Goal: Task Accomplishment & Management: Use online tool/utility

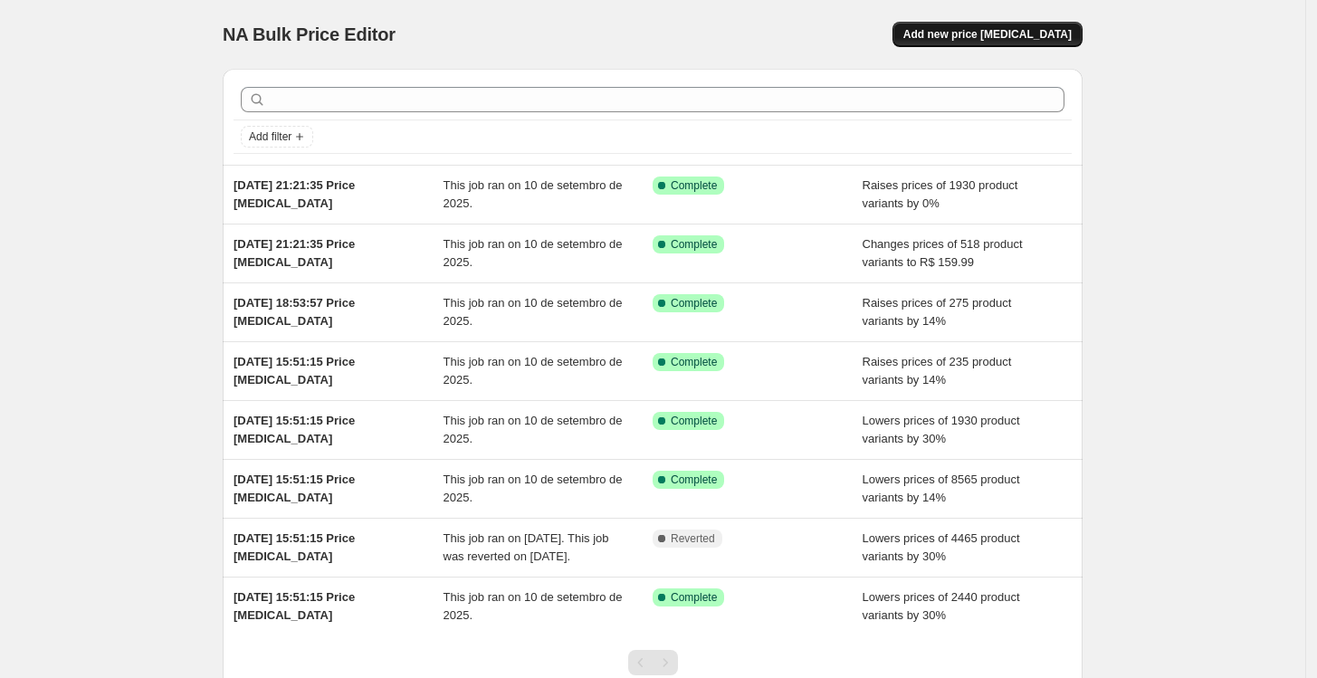
click at [1032, 45] on button "Add new price [MEDICAL_DATA]" at bounding box center [987, 34] width 190 height 25
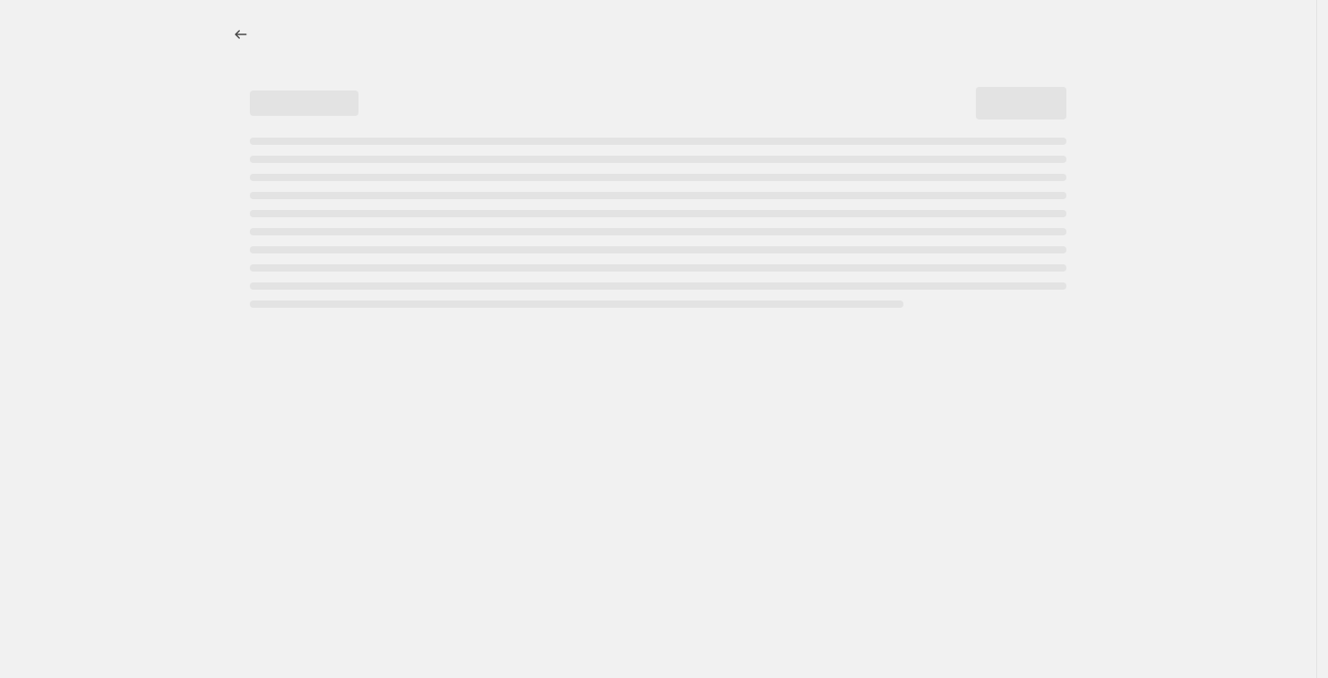
select select "percentage"
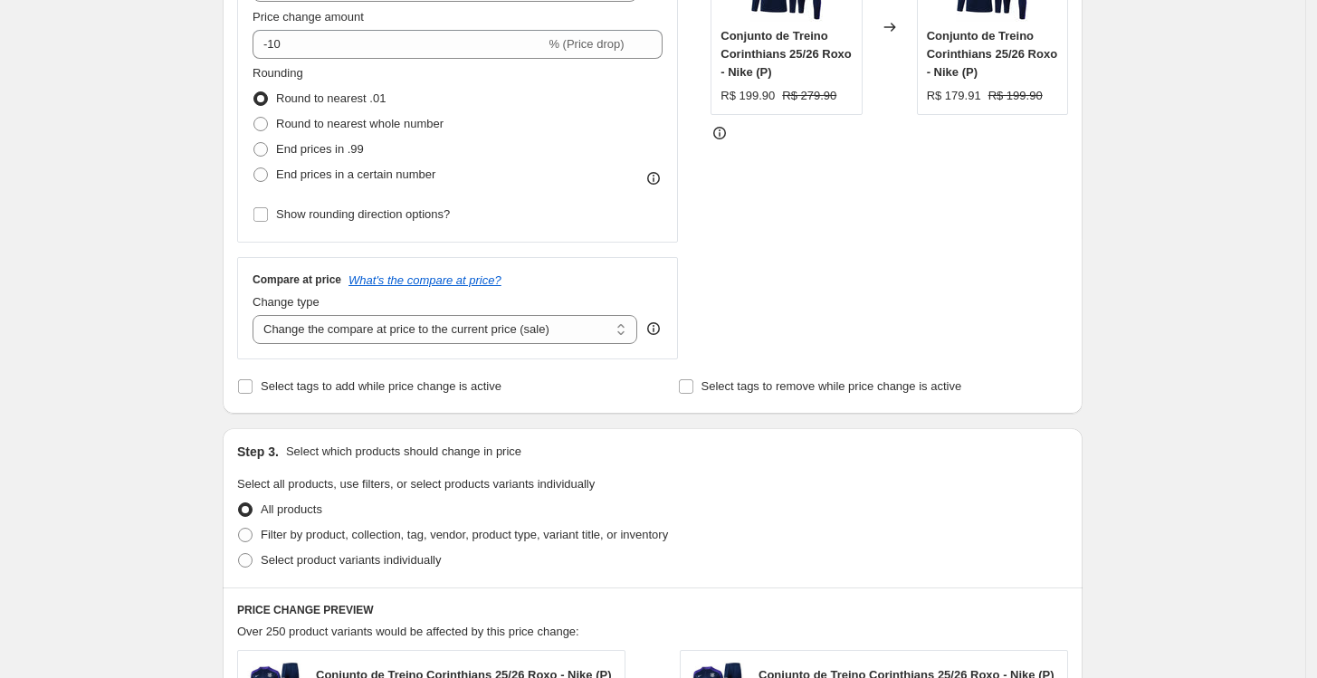
scroll to position [402, 0]
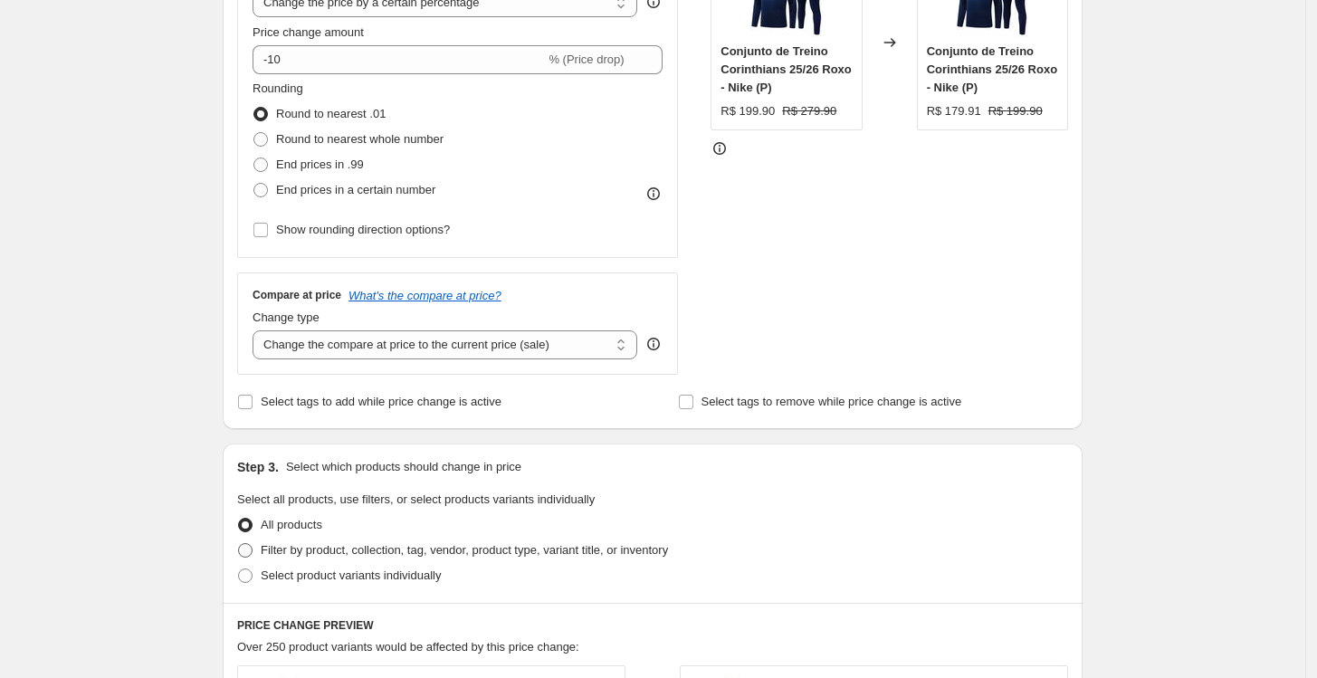
click at [438, 548] on span "Filter by product, collection, tag, vendor, product type, variant title, or inv…" at bounding box center [464, 550] width 407 height 14
click at [239, 544] on input "Filter by product, collection, tag, vendor, product type, variant title, or inv…" at bounding box center [238, 543] width 1 height 1
radio input "true"
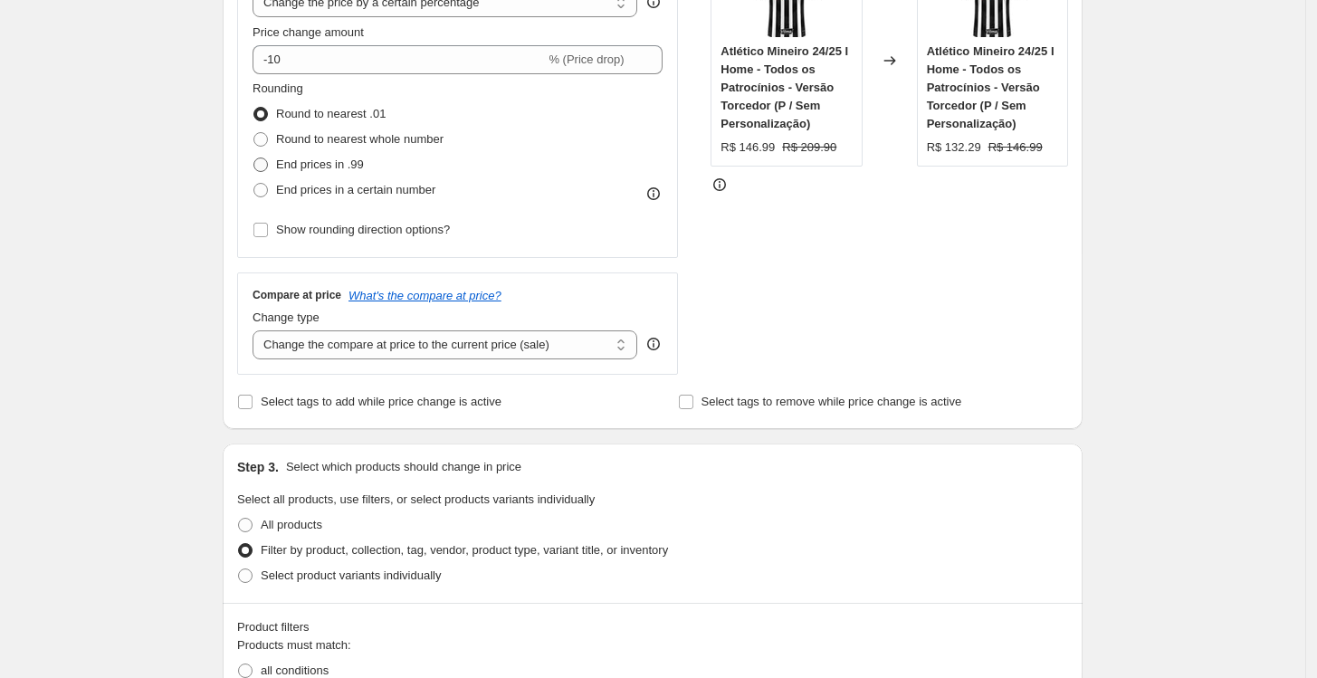
click at [339, 165] on span "End prices in .99" at bounding box center [320, 164] width 88 height 14
click at [254, 158] on input "End prices in .99" at bounding box center [253, 157] width 1 height 1
radio input "true"
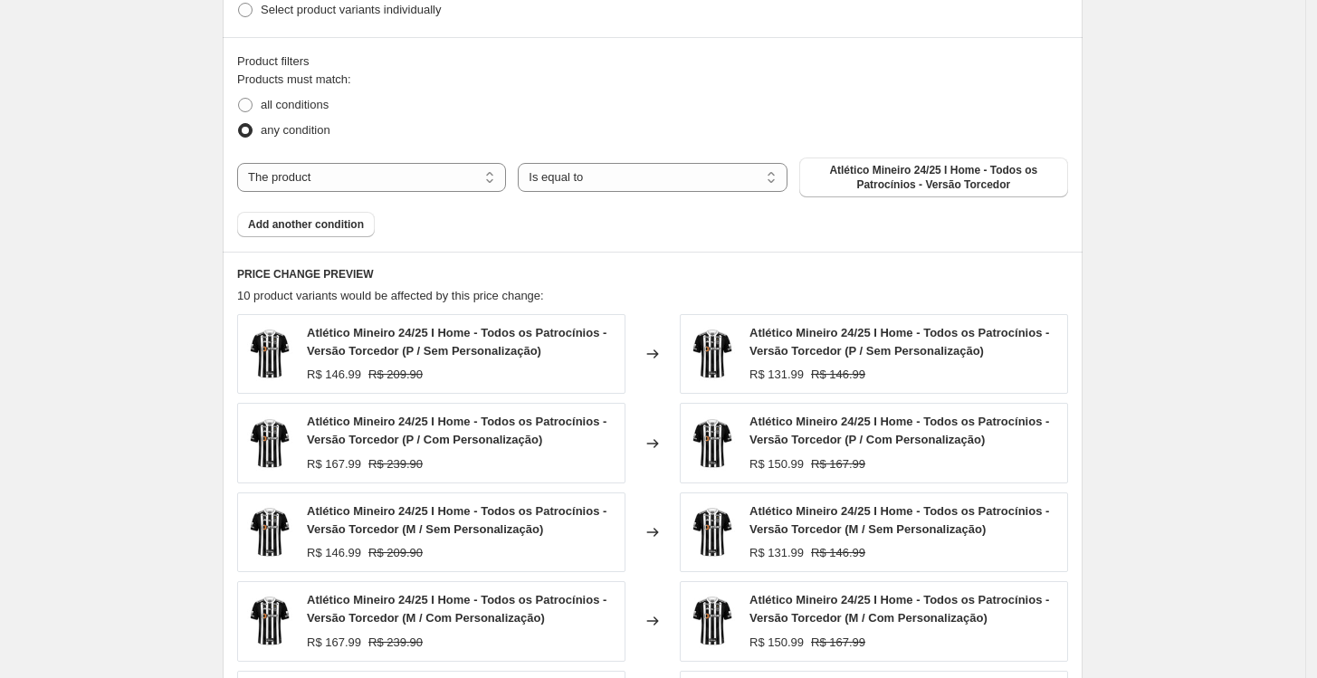
scroll to position [1006, 0]
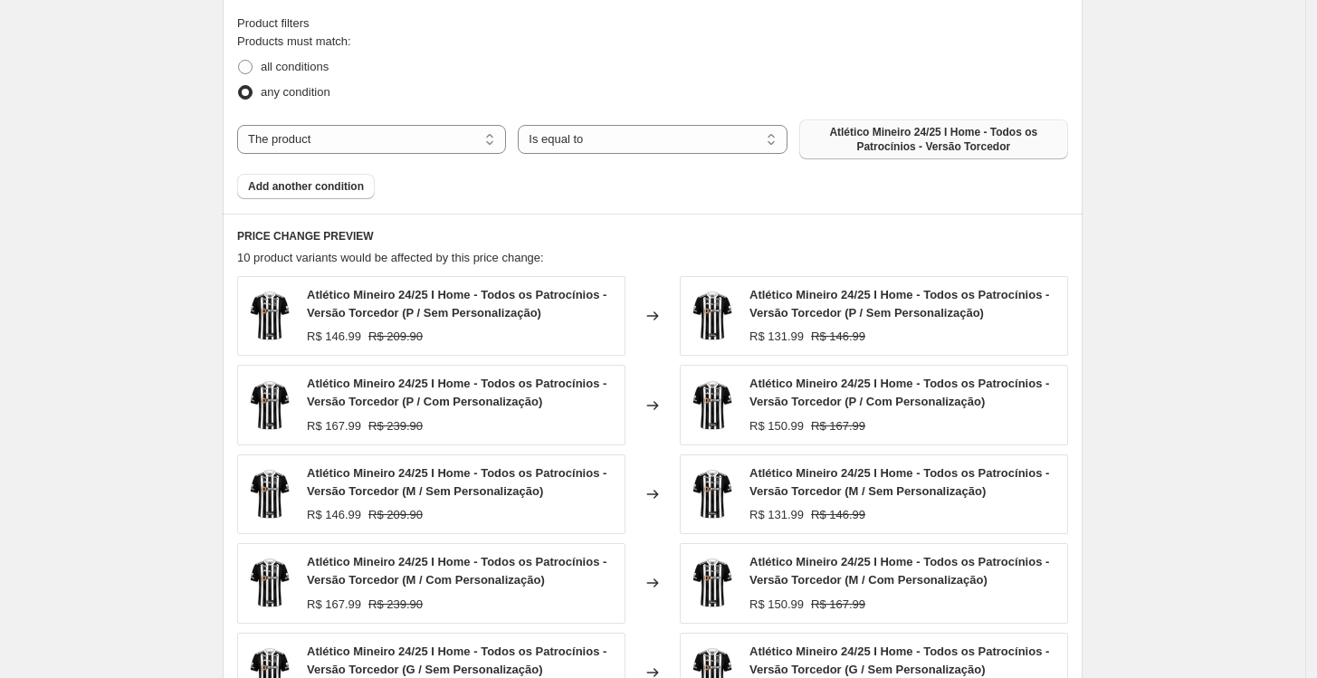
click at [939, 138] on span "Atlético Mineiro 24/25 I Home - Todos os Patrocínios - Versão Torcedor" at bounding box center [933, 139] width 247 height 29
click at [408, 140] on select "The product The product's collection The product's tag The product's vendor The…" at bounding box center [371, 139] width 269 height 29
select select "collection"
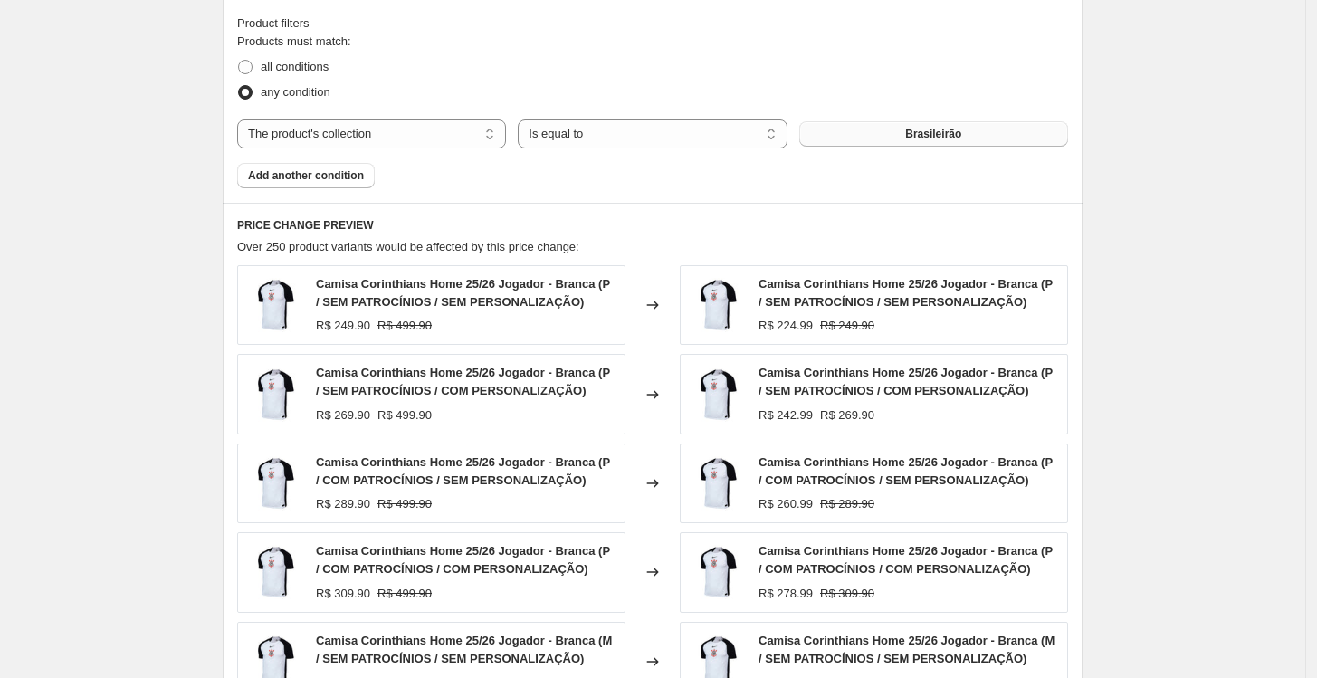
click at [868, 134] on button "Brasileirão" at bounding box center [933, 133] width 269 height 25
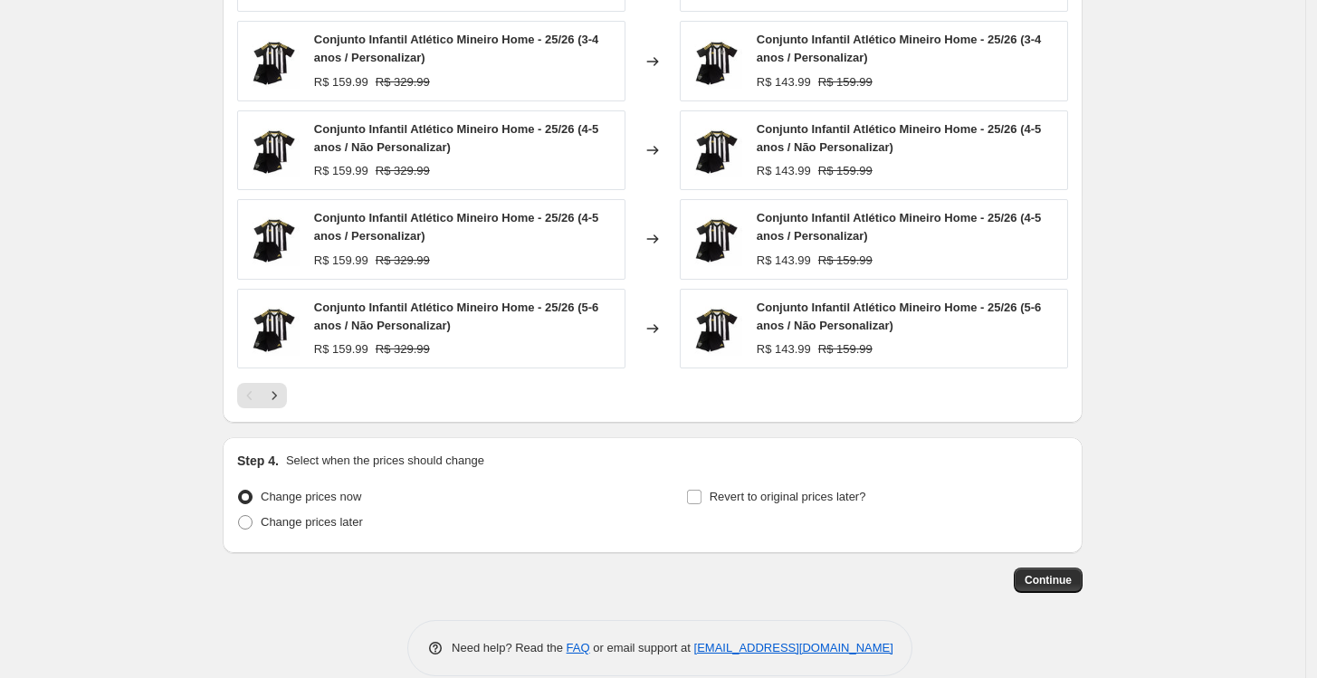
scroll to position [1363, 0]
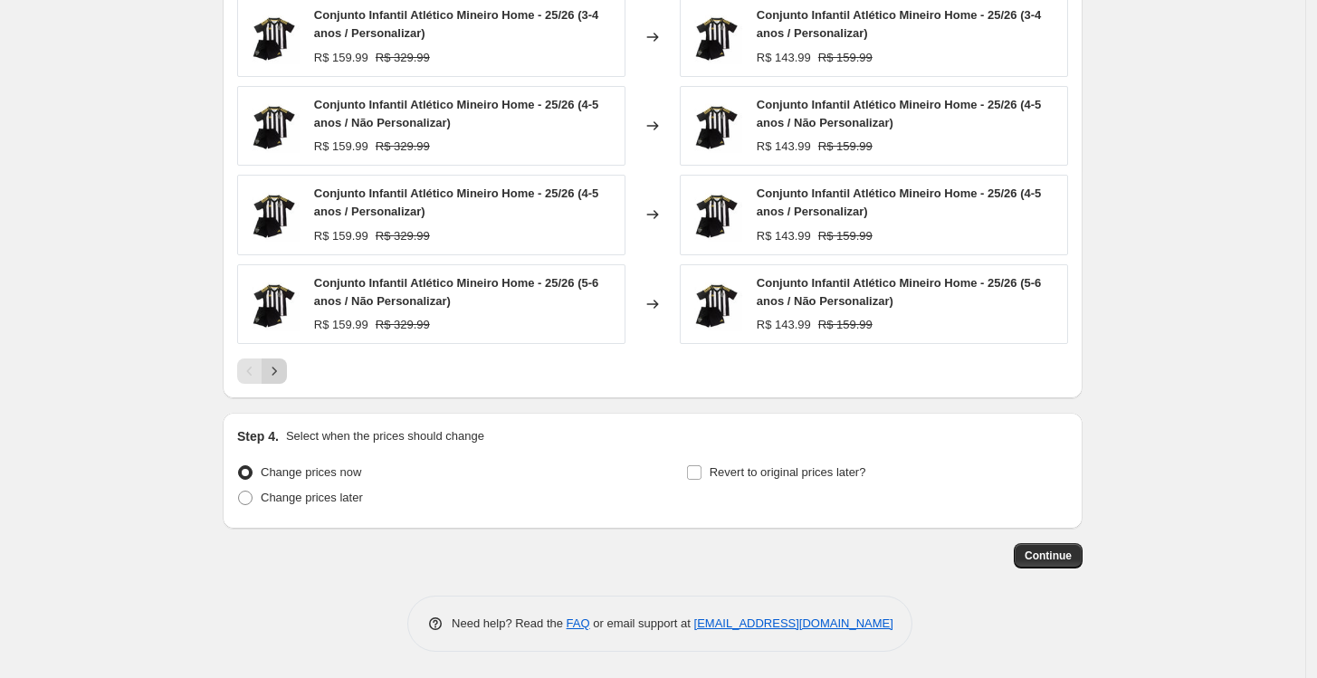
click at [283, 371] on icon "Next" at bounding box center [274, 371] width 18 height 18
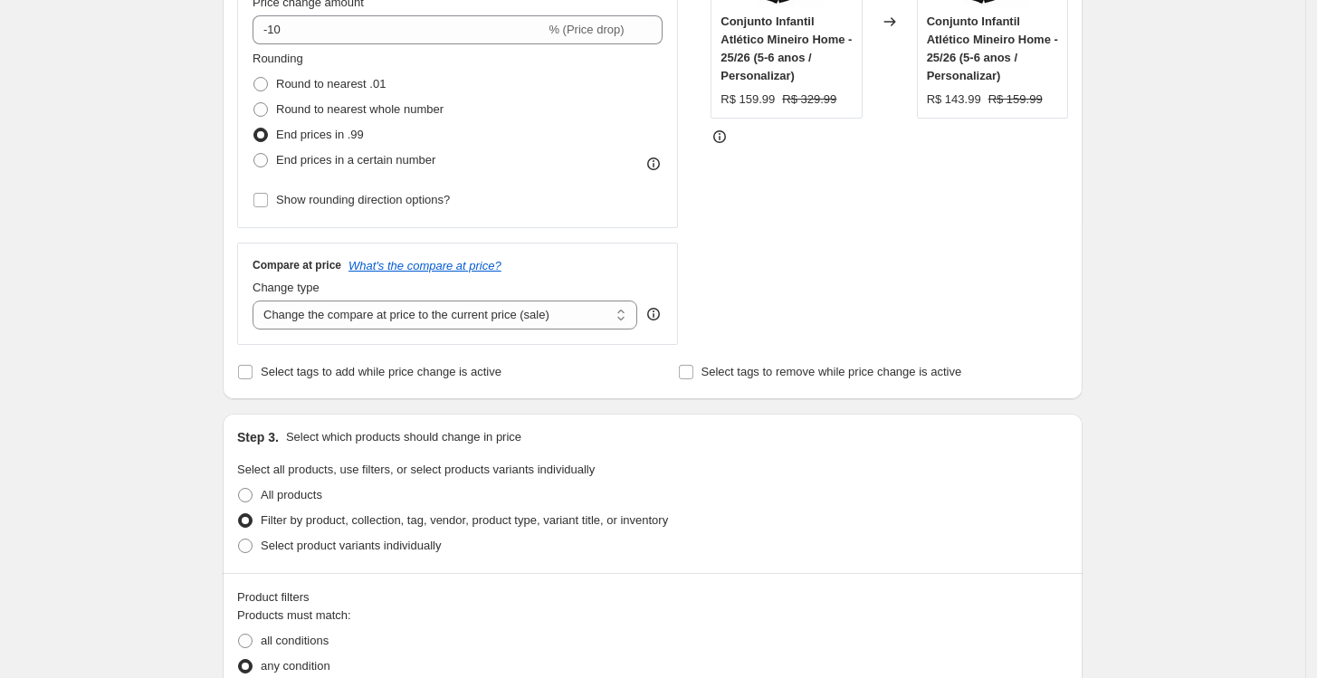
scroll to position [429, 0]
click at [398, 320] on select "Change the compare at price to the current price (sale) Change the compare at p…" at bounding box center [445, 317] width 385 height 29
select select "percentage"
click at [257, 303] on select "Change the compare at price to the current price (sale) Change the compare at p…" at bounding box center [445, 317] width 385 height 29
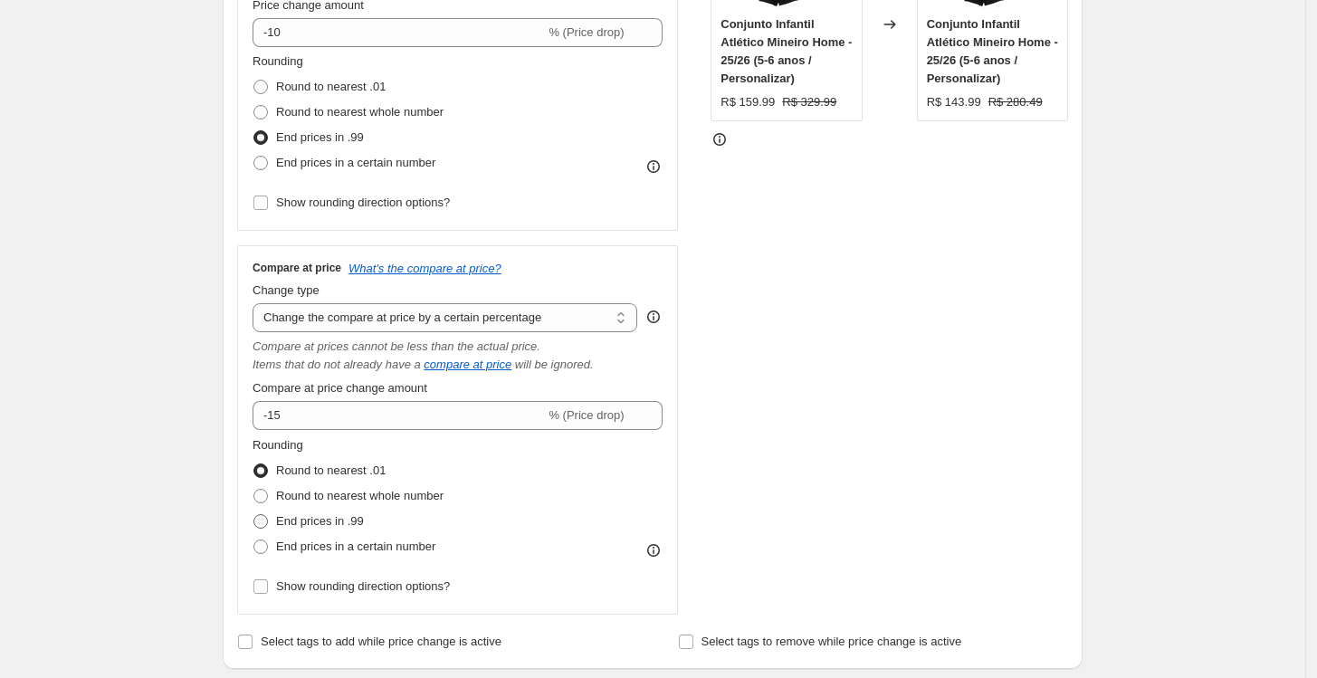
click at [350, 520] on span "End prices in .99" at bounding box center [320, 521] width 88 height 14
click at [254, 515] on input "End prices in .99" at bounding box center [253, 514] width 1 height 1
radio input "true"
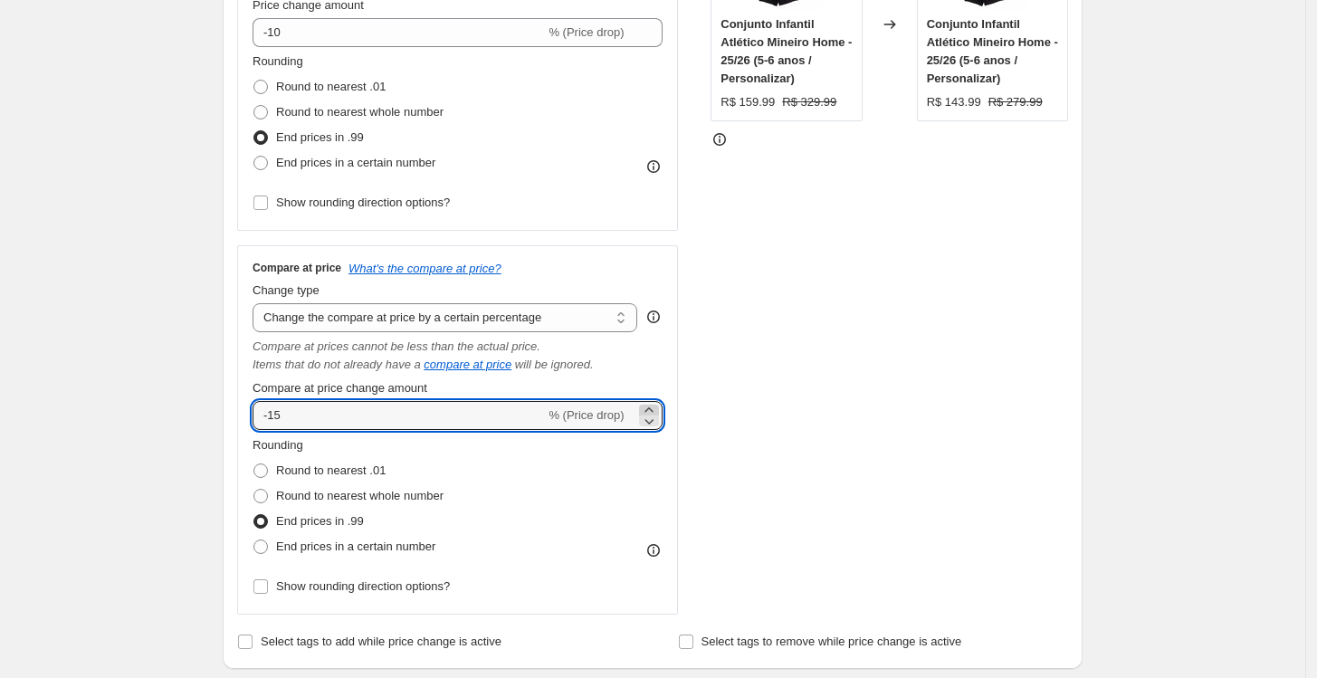
click at [658, 411] on icon at bounding box center [649, 410] width 18 height 18
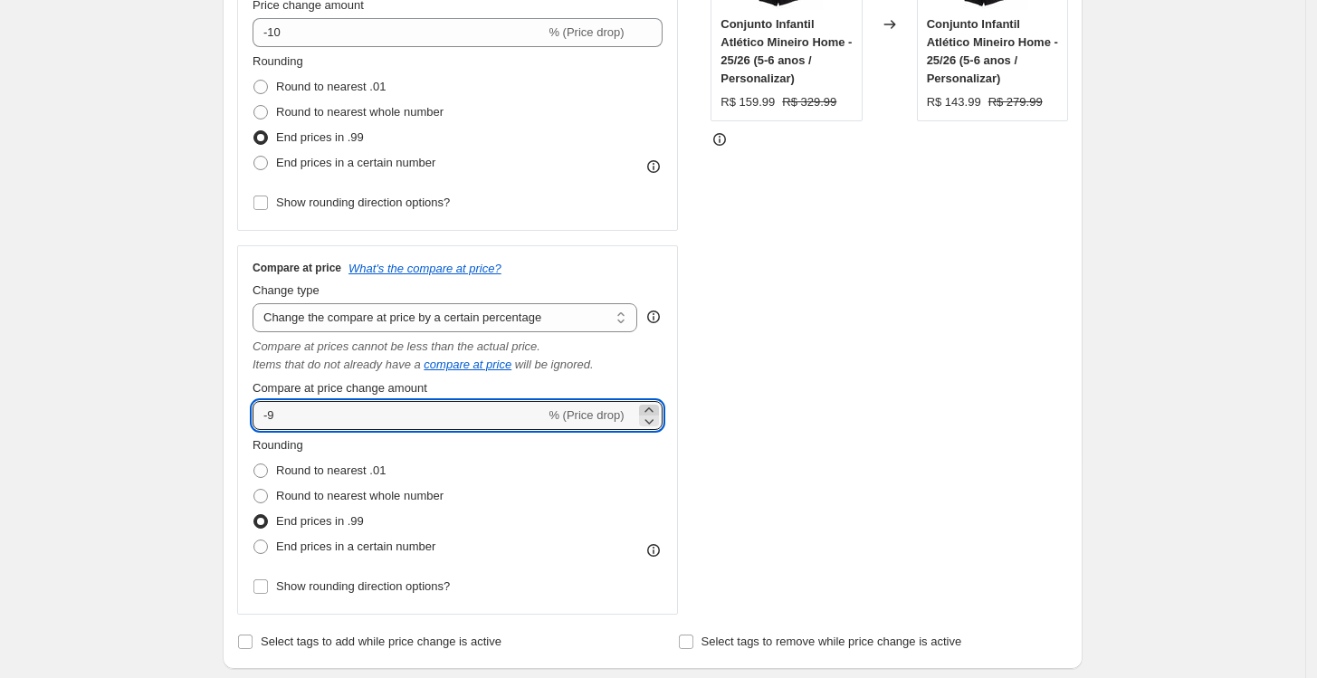
click at [658, 411] on icon at bounding box center [649, 410] width 18 height 18
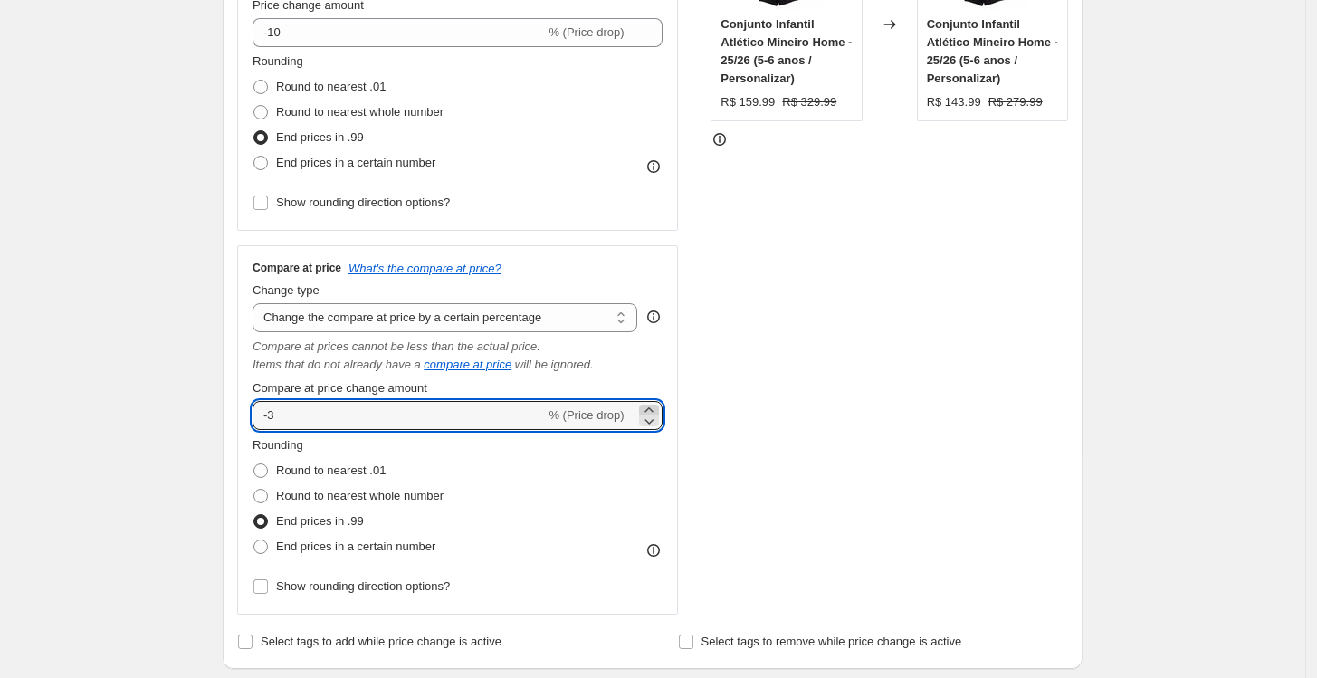
drag, startPoint x: 659, startPoint y: 411, endPoint x: 615, endPoint y: 409, distance: 44.4
click at [658, 411] on icon at bounding box center [649, 410] width 18 height 18
drag, startPoint x: 452, startPoint y: 422, endPoint x: 191, endPoint y: 413, distance: 260.8
type input "45"
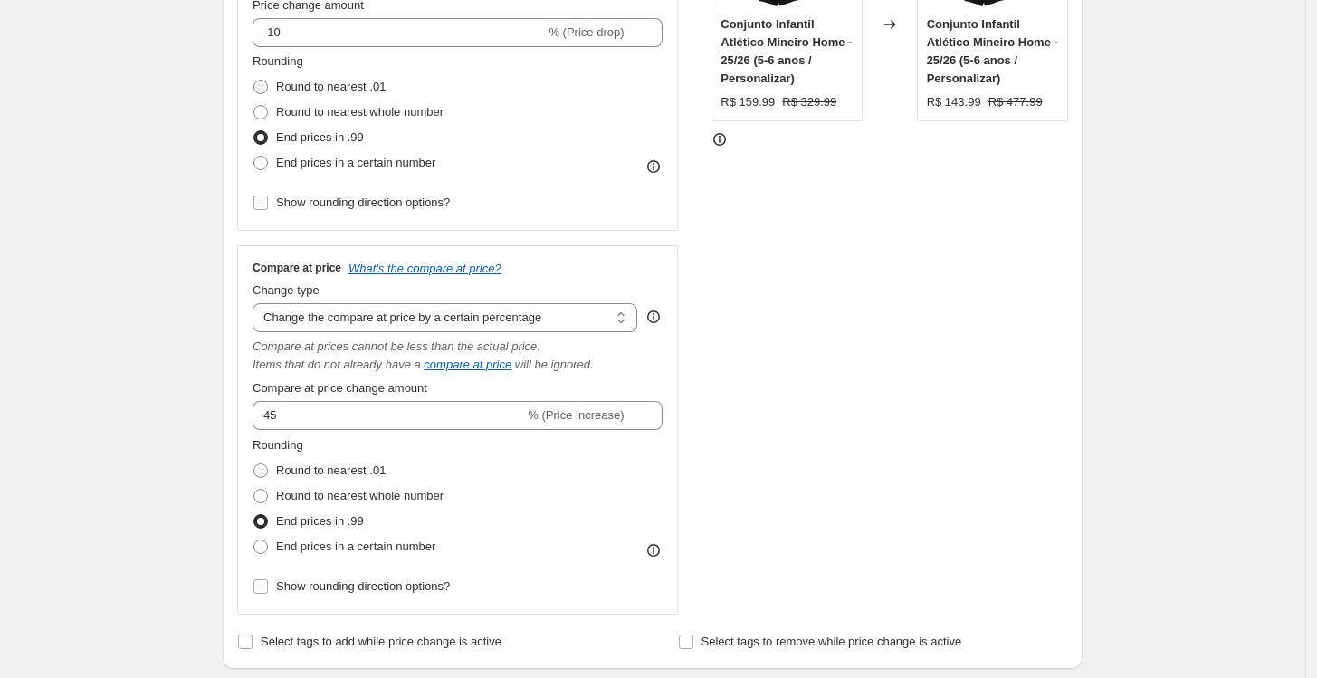
click at [764, 407] on div "STOREFRONT EXAMPLE Conjunto Infantil Atlético Mineiro Home - 25/26 (5-6 anos / …" at bounding box center [890, 259] width 358 height 711
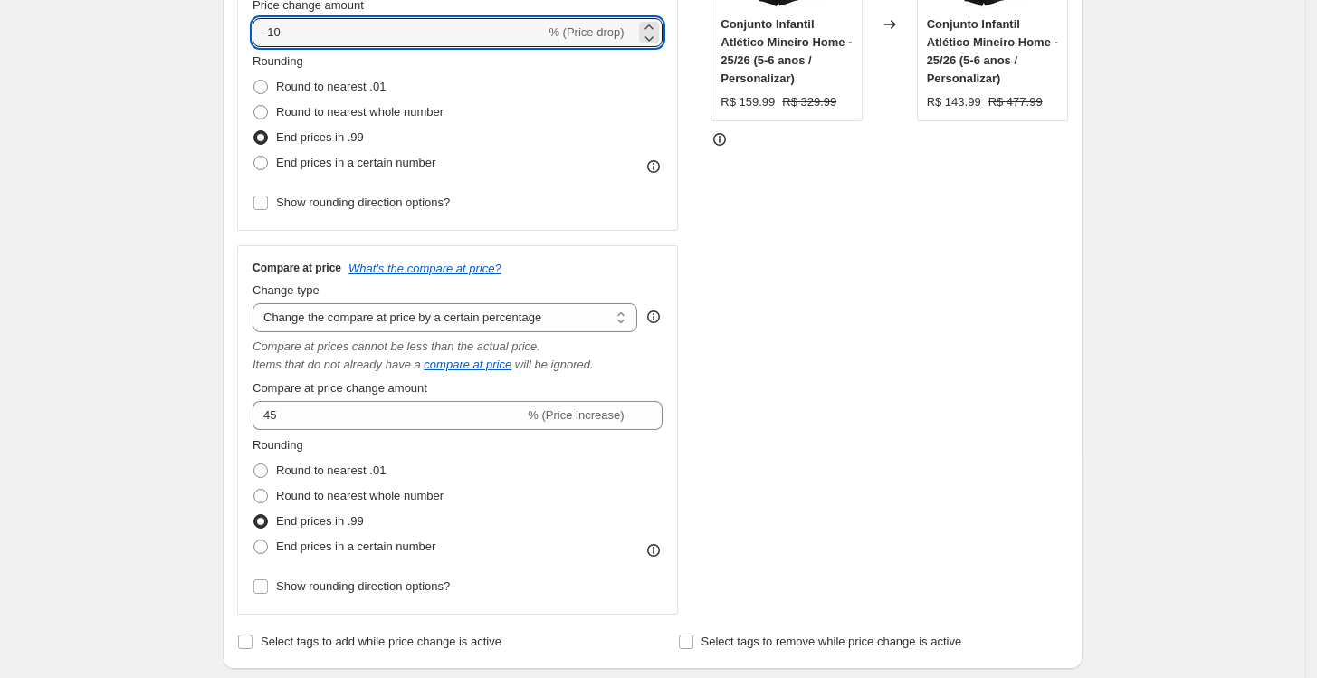
drag, startPoint x: 350, startPoint y: 38, endPoint x: 219, endPoint y: 38, distance: 131.2
type input "0"
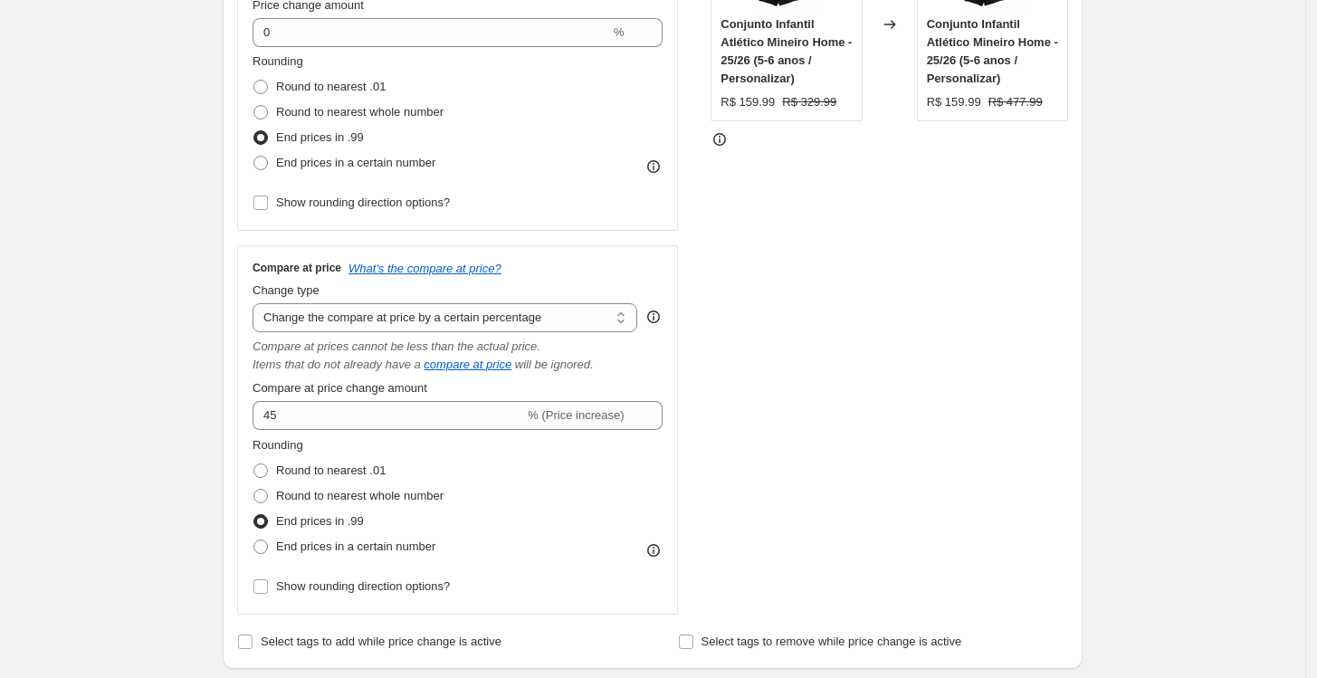
click at [787, 372] on div "STOREFRONT EXAMPLE Conjunto Infantil Atlético Mineiro Home - 25/26 (5-6 anos / …" at bounding box center [890, 259] width 358 height 711
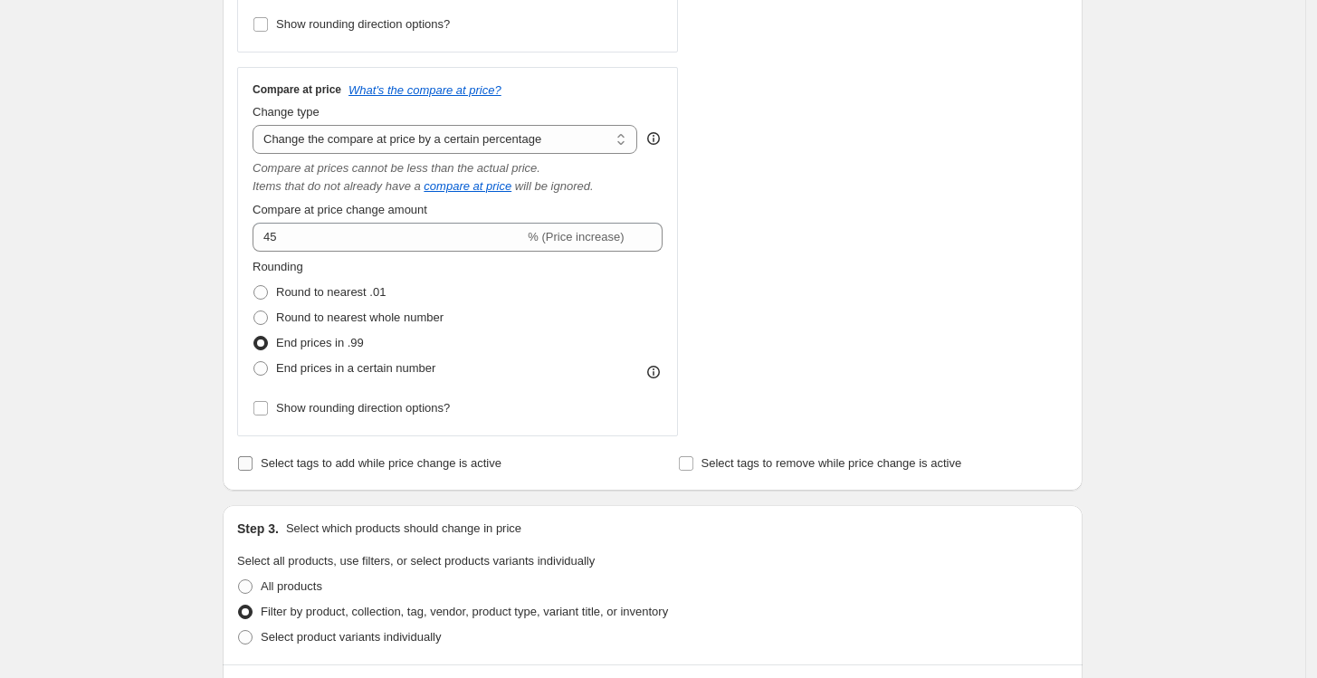
scroll to position [630, 0]
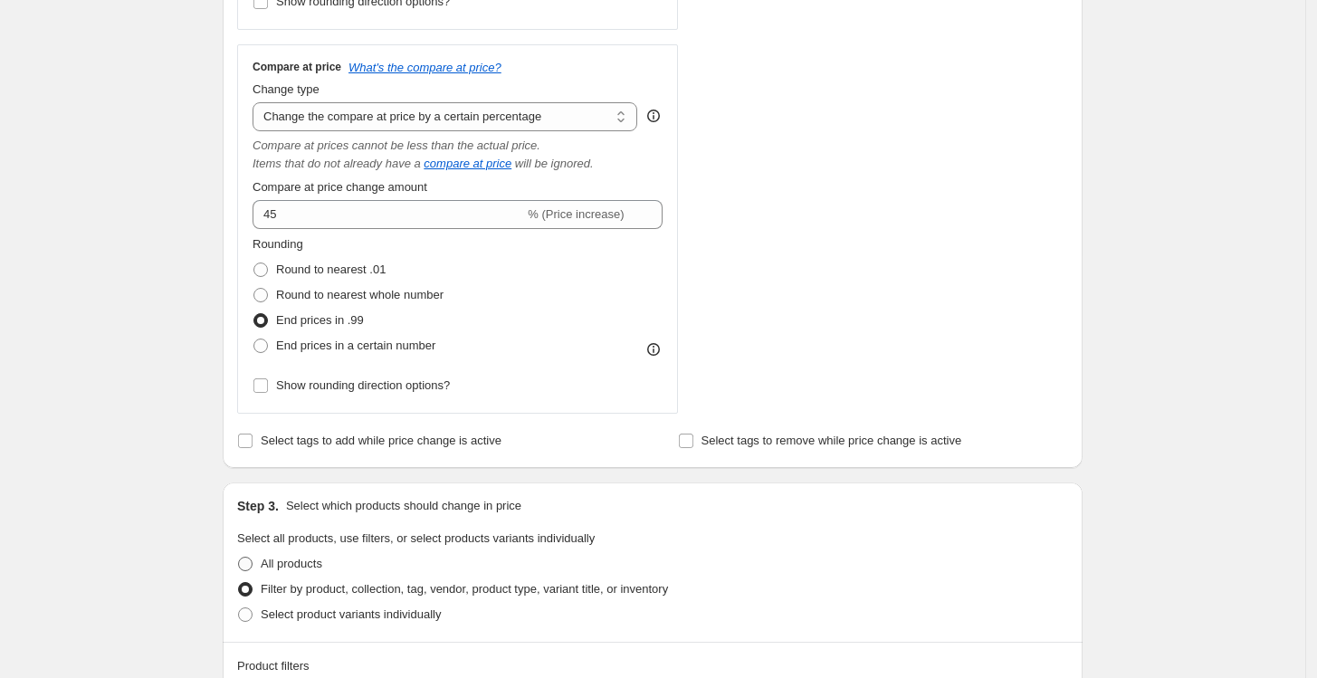
click at [302, 560] on span "All products" at bounding box center [292, 564] width 62 height 14
click at [239, 558] on input "All products" at bounding box center [238, 557] width 1 height 1
radio input "true"
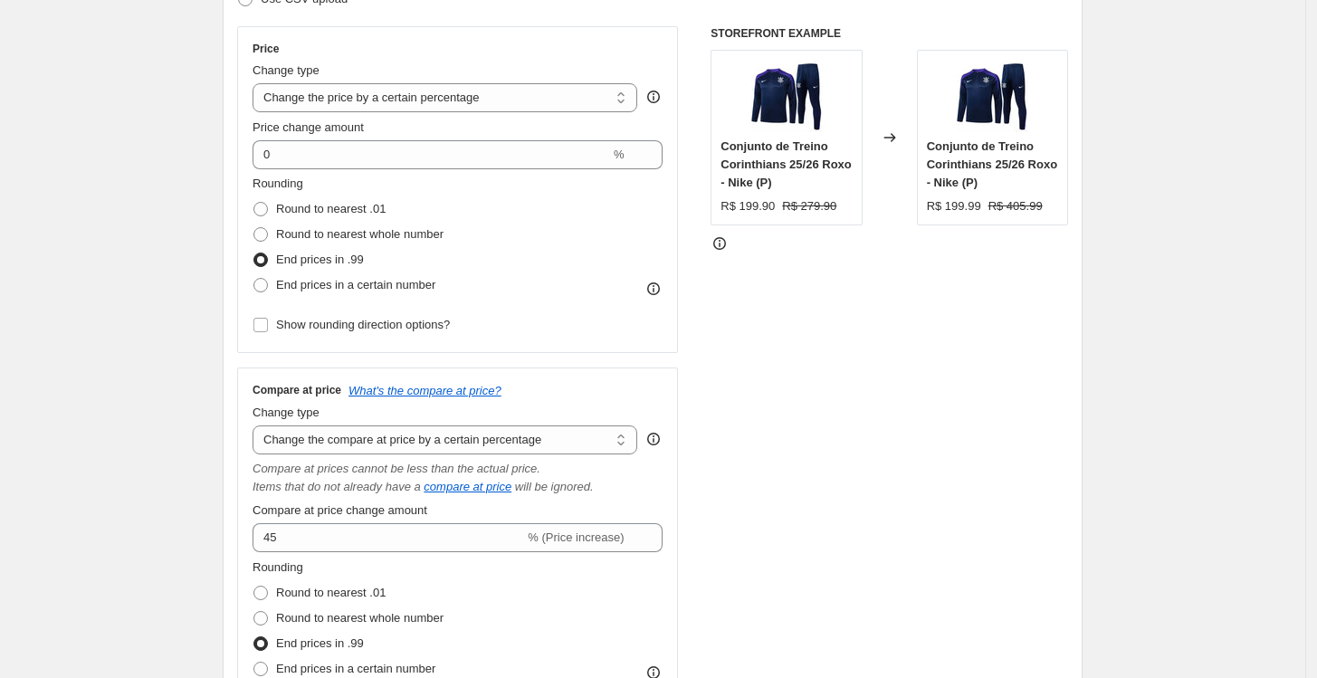
scroll to position [329, 0]
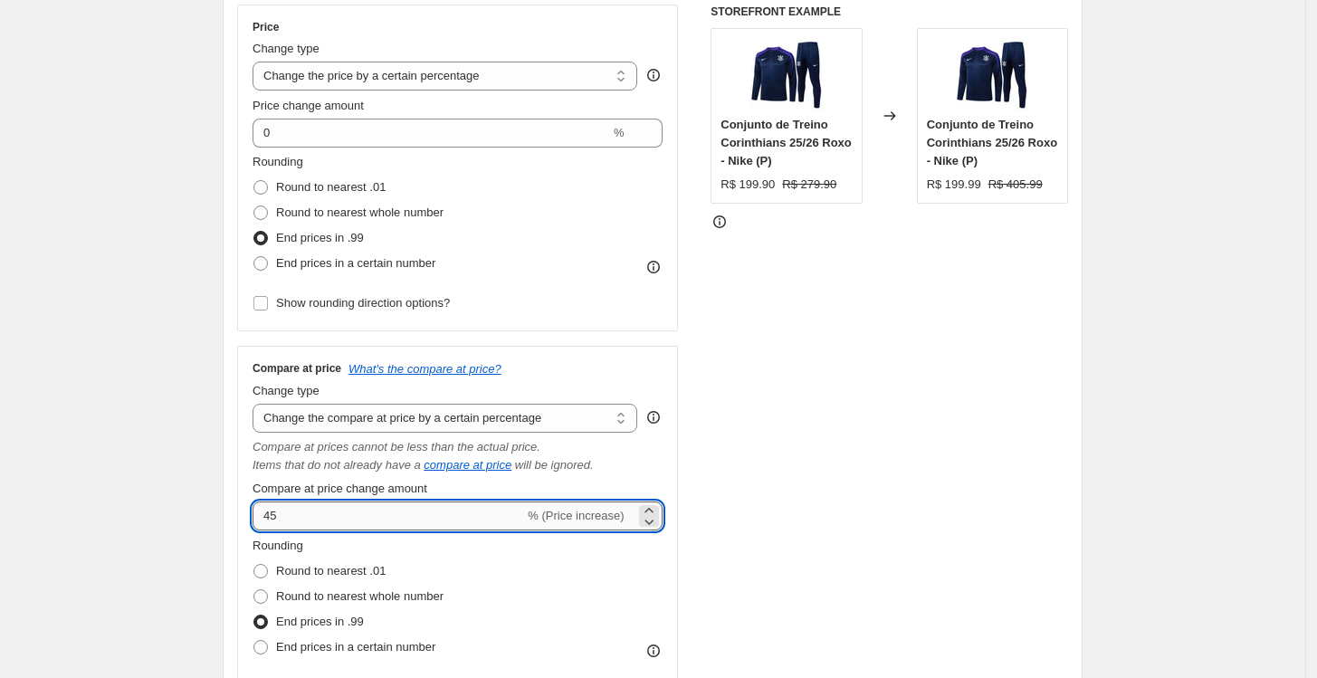
drag, startPoint x: 298, startPoint y: 504, endPoint x: 276, endPoint y: 509, distance: 22.2
click at [276, 509] on input "45" at bounding box center [389, 515] width 272 height 29
type input "40"
click at [760, 438] on div "STOREFRONT EXAMPLE Conjunto de Treino Corinthians 25/26 Roxo - Nike (P) R$ 199.…" at bounding box center [890, 360] width 358 height 711
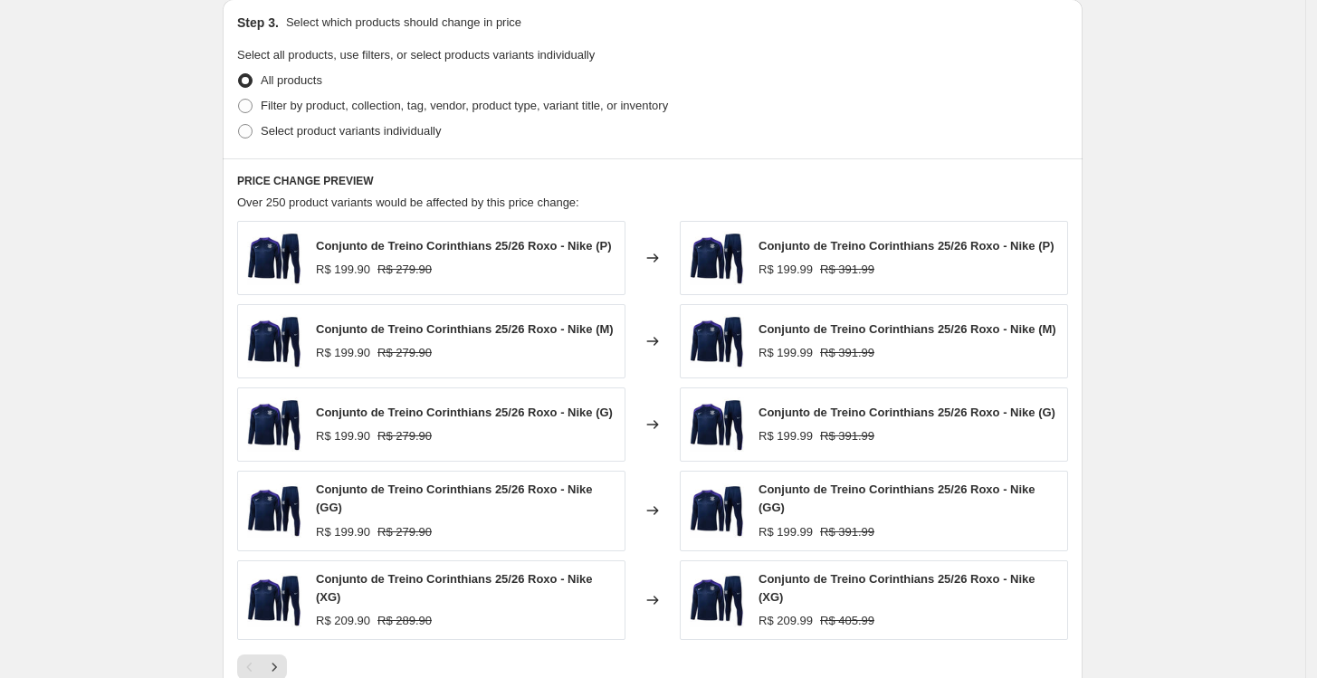
scroll to position [1133, 0]
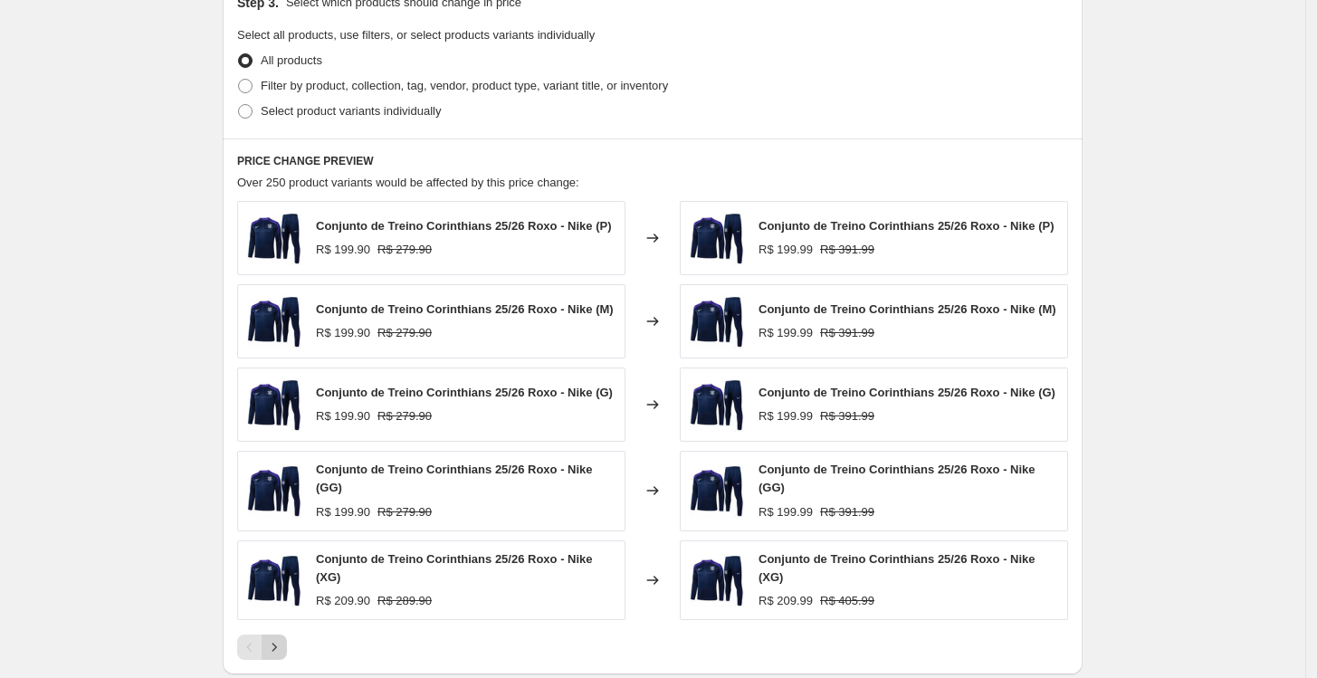
click at [283, 640] on icon "Next" at bounding box center [274, 647] width 18 height 18
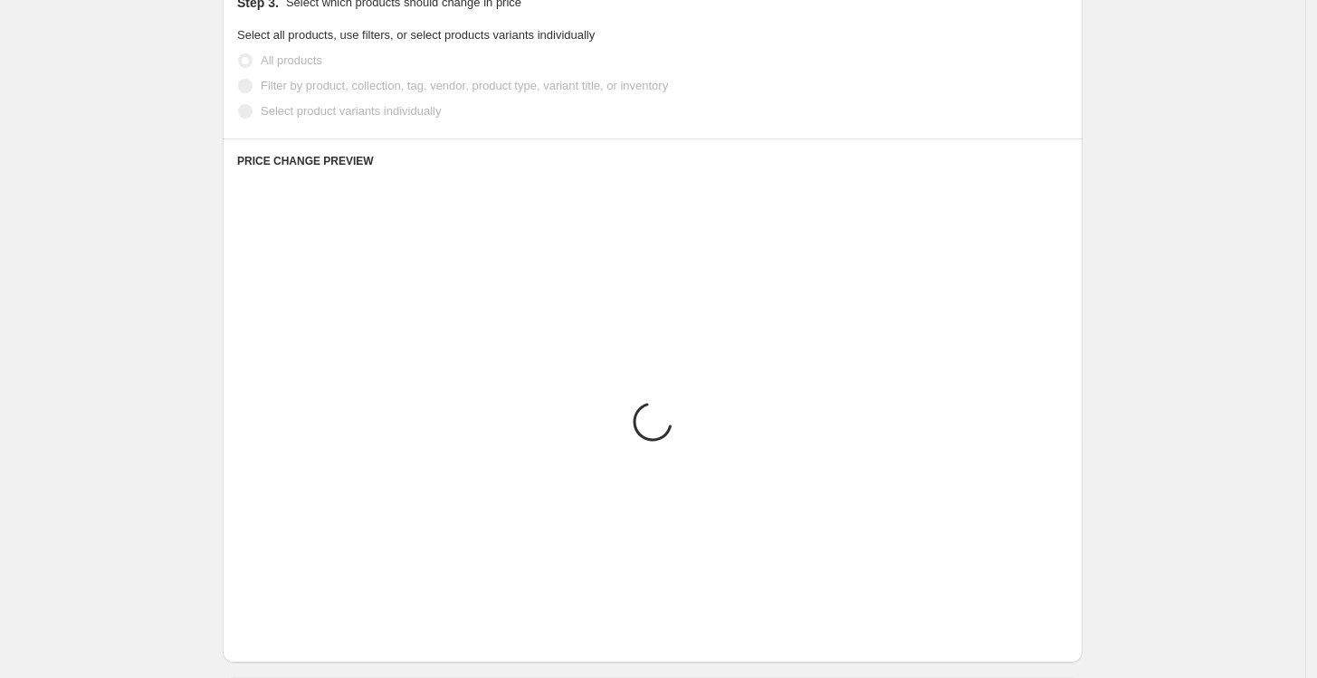
click at [281, 640] on icon "Next" at bounding box center [274, 635] width 18 height 18
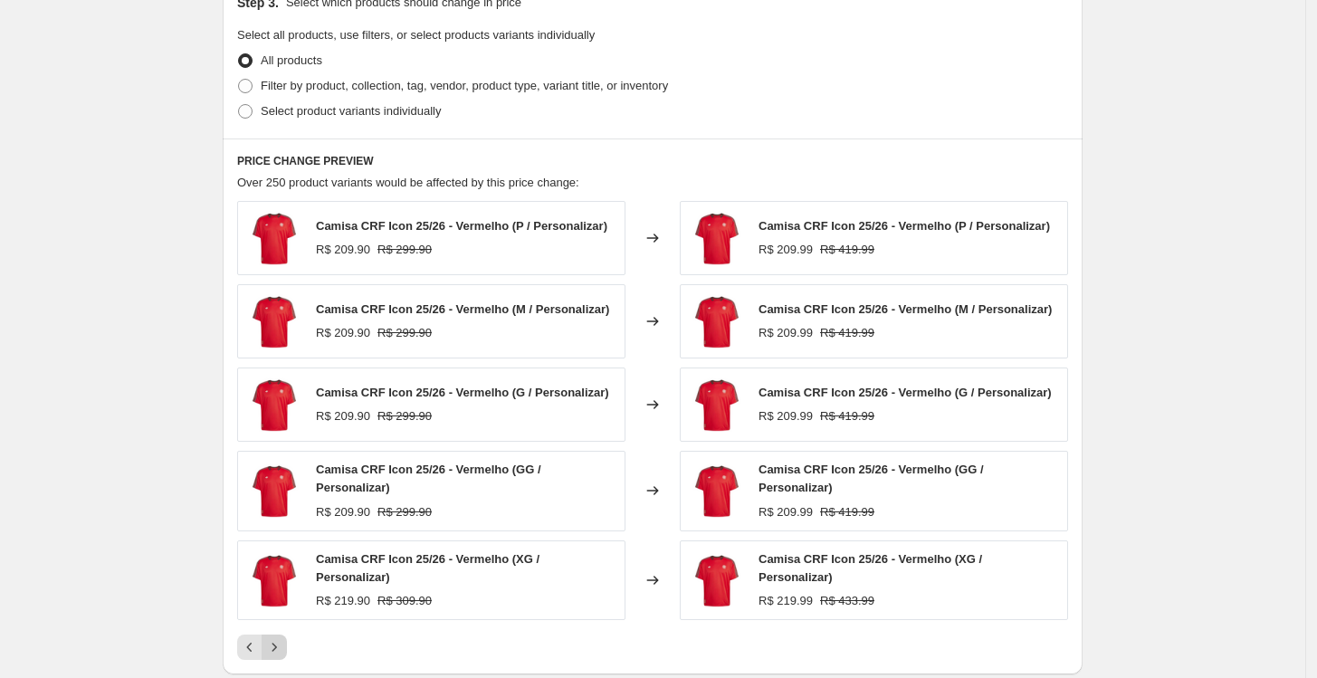
click at [281, 640] on icon "Next" at bounding box center [274, 647] width 18 height 18
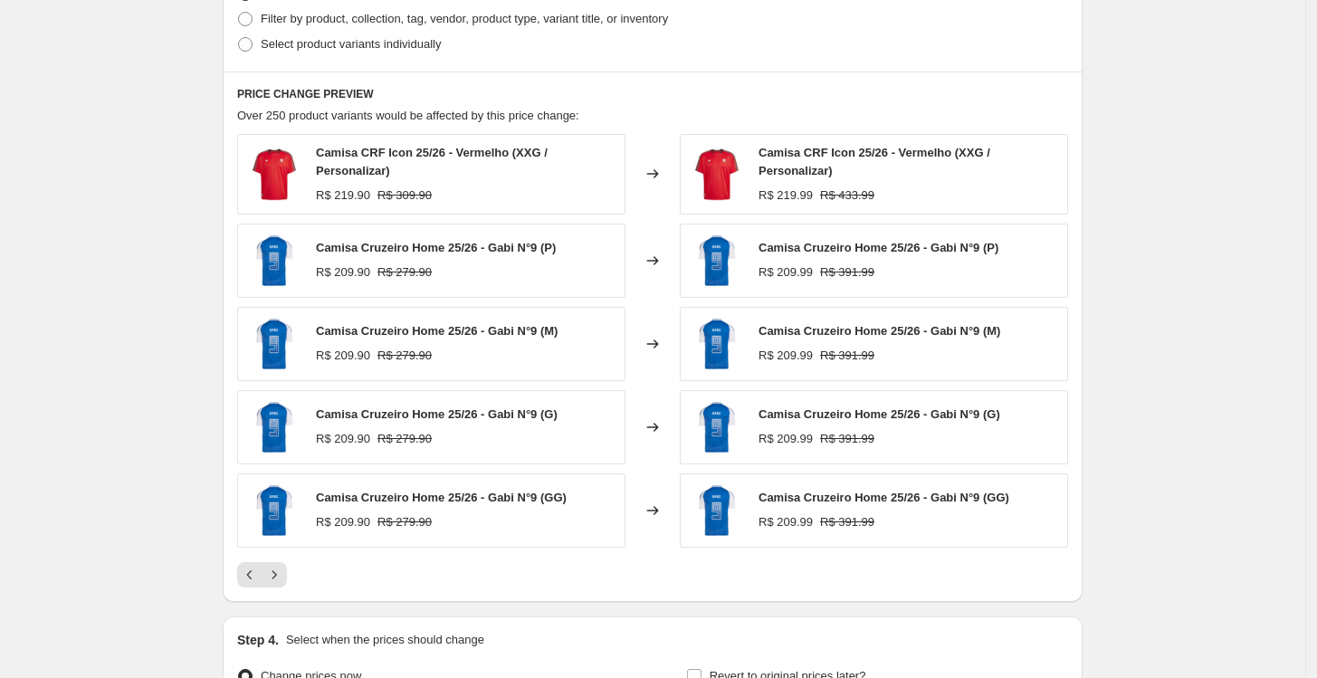
scroll to position [1207, 0]
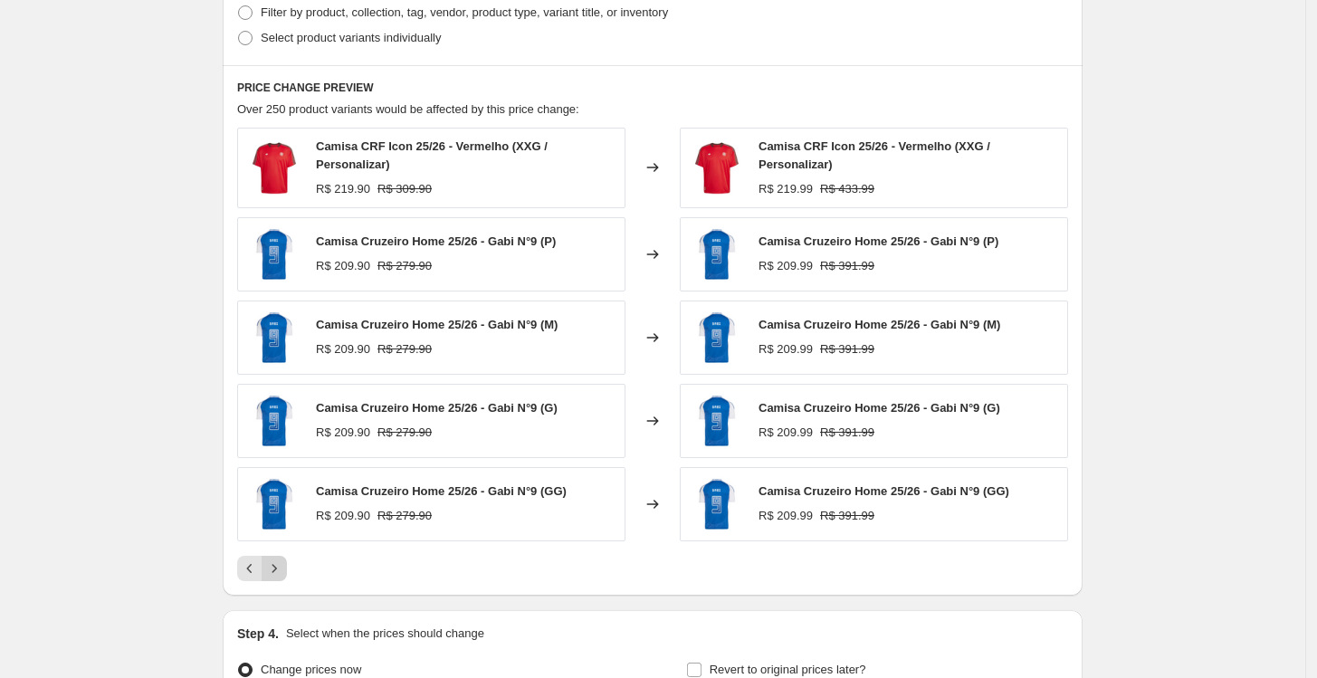
click at [283, 564] on icon "Next" at bounding box center [274, 568] width 18 height 18
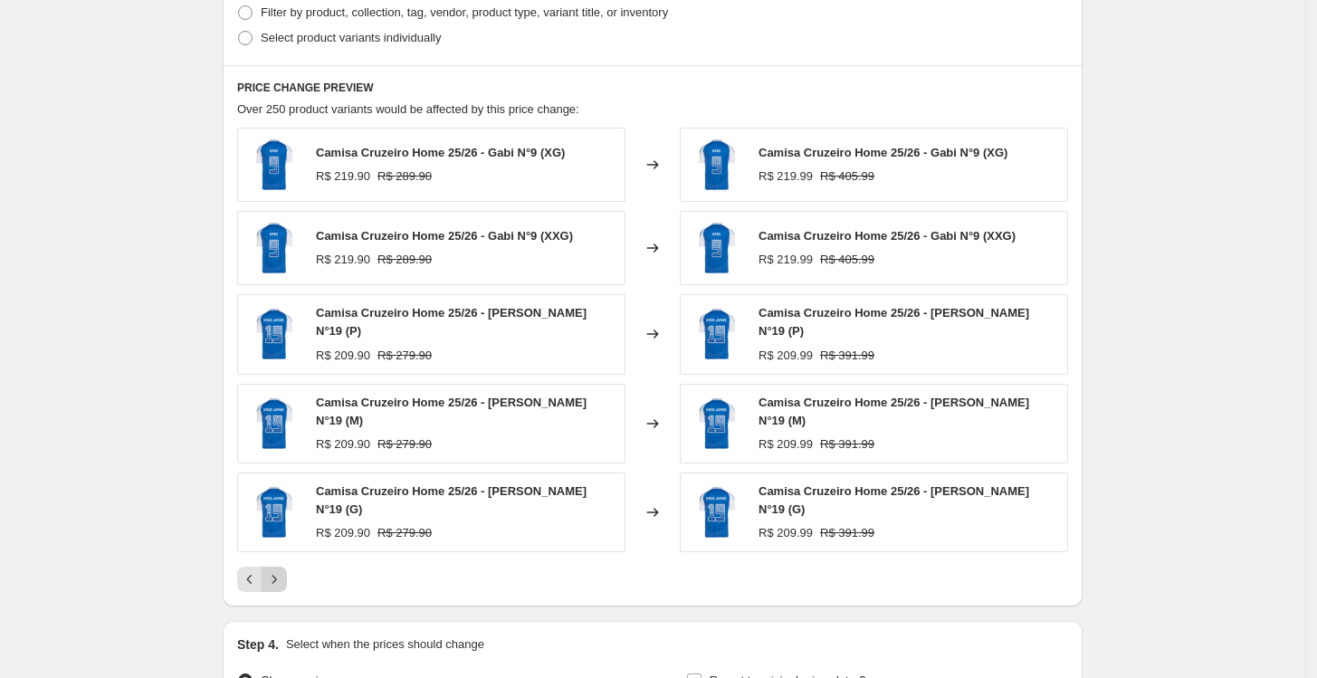
click at [275, 570] on icon "Next" at bounding box center [274, 579] width 18 height 18
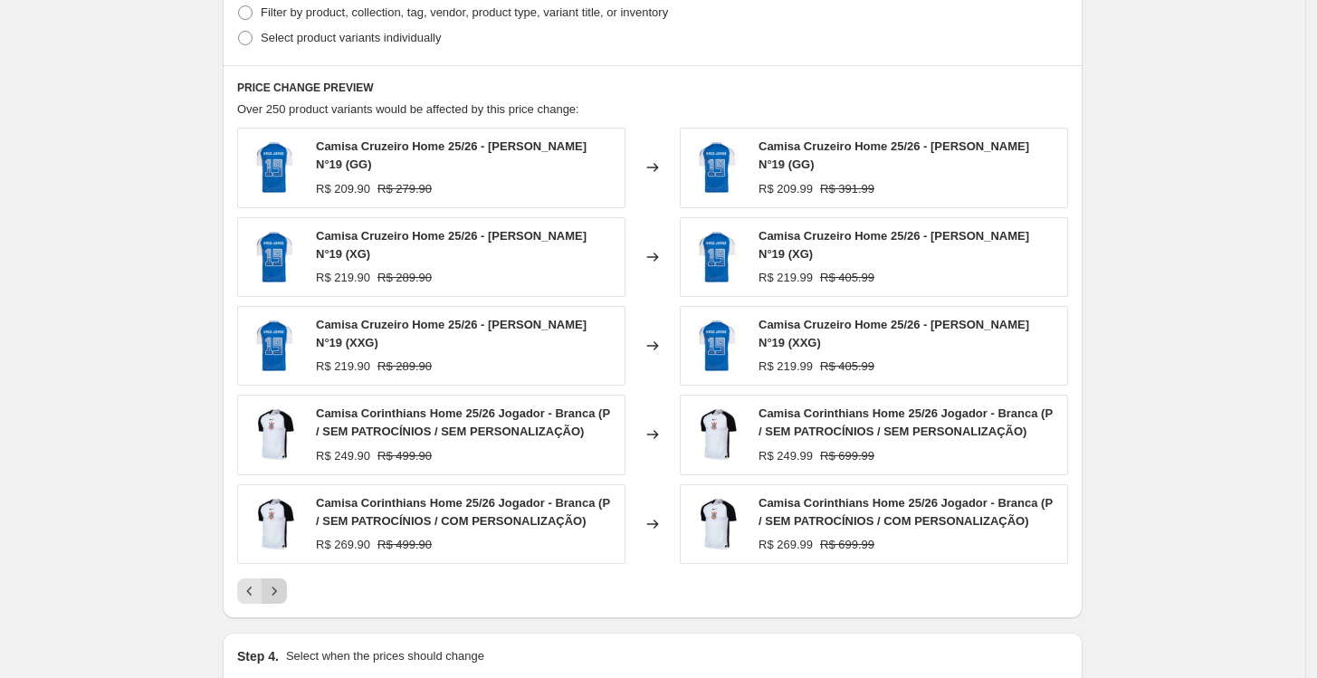
click at [283, 582] on icon "Next" at bounding box center [274, 591] width 18 height 18
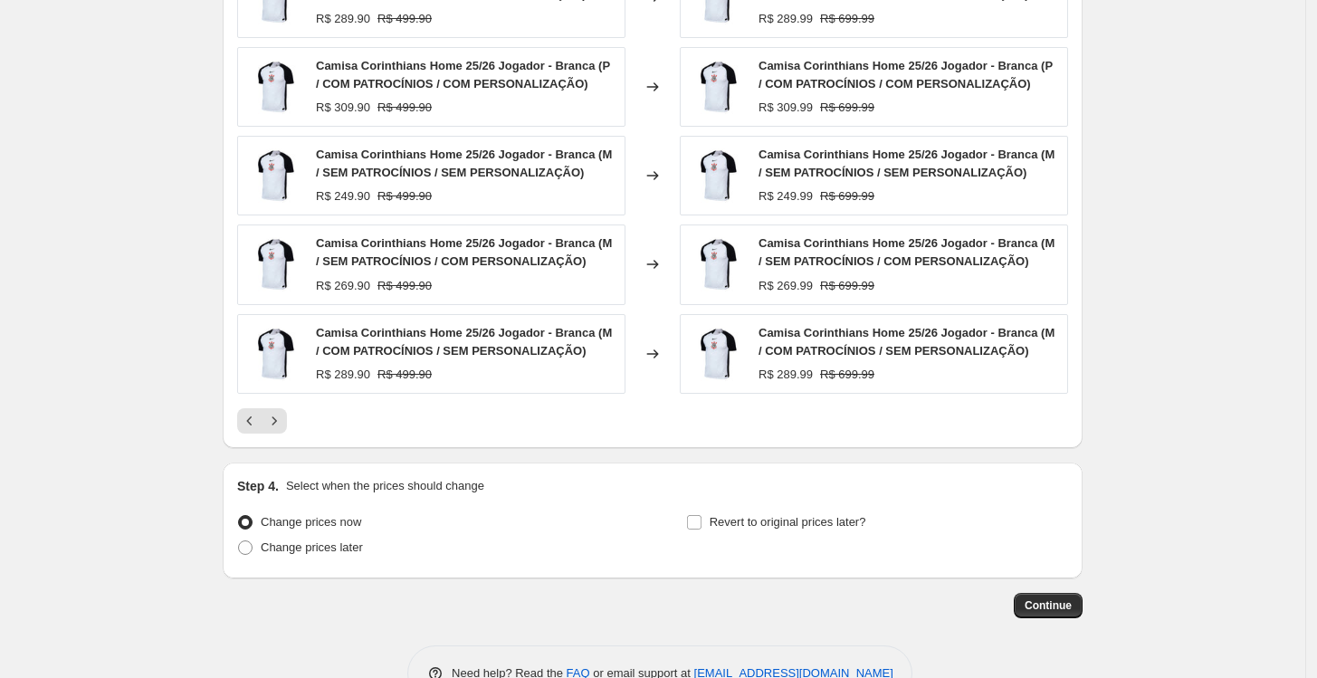
scroll to position [1426, 0]
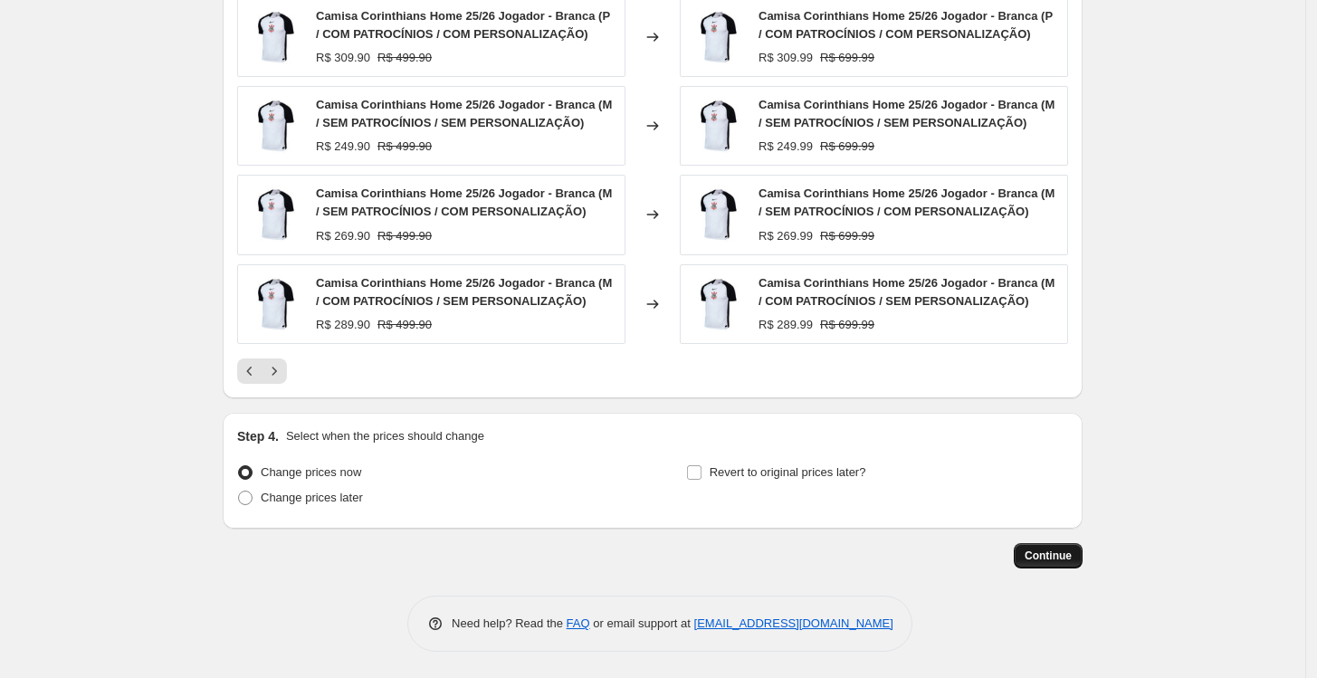
click at [1063, 558] on span "Continue" at bounding box center [1048, 555] width 47 height 14
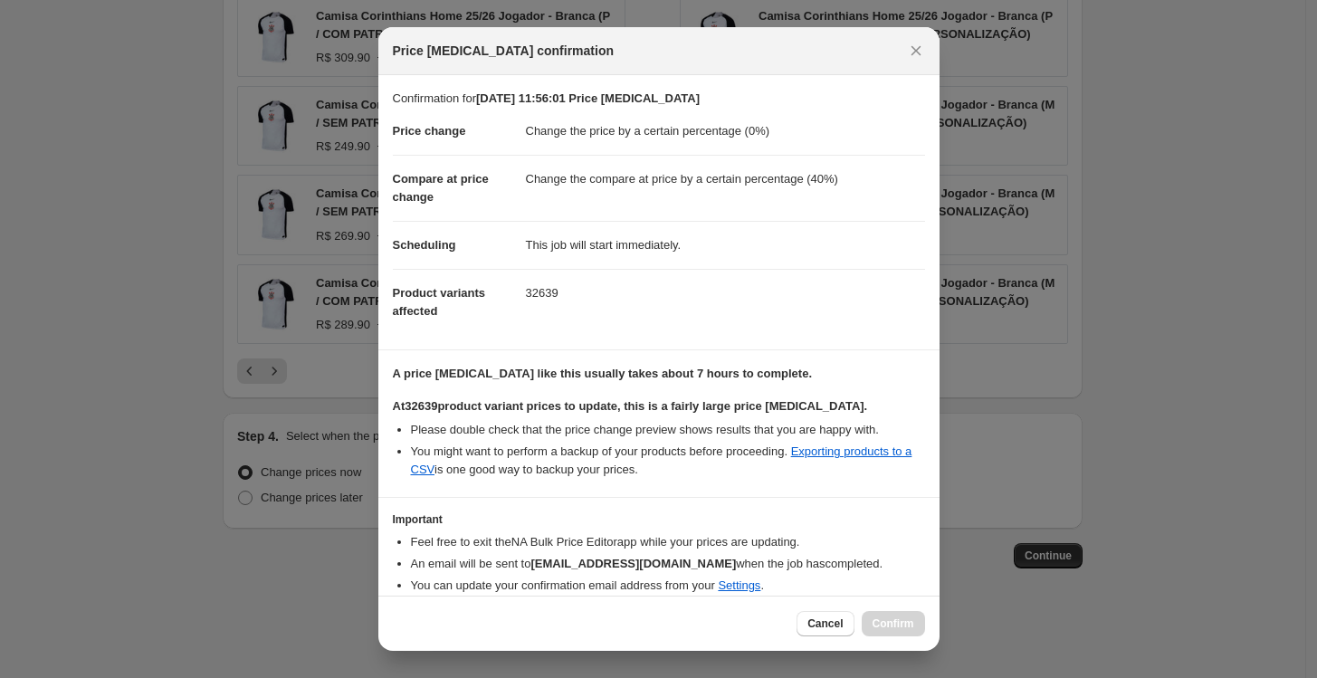
scroll to position [71, 0]
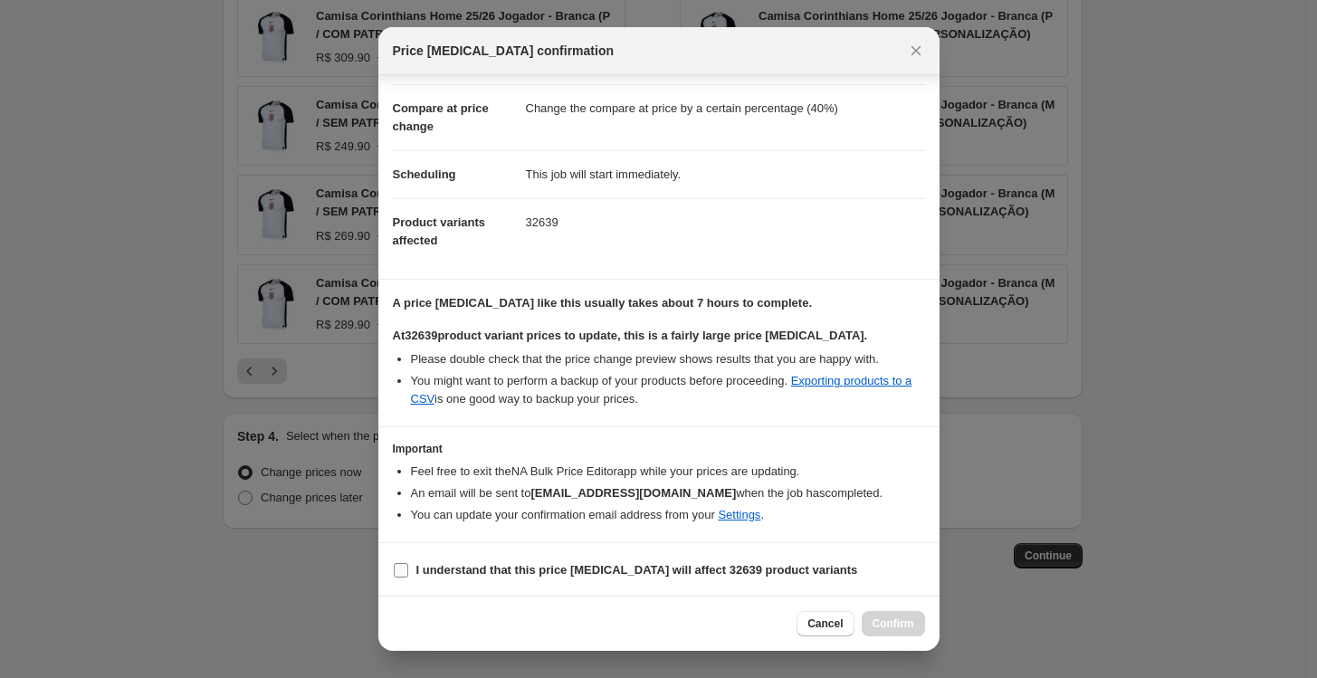
click at [650, 571] on b "I understand that this price [MEDICAL_DATA] will affect 32639 product variants" at bounding box center [637, 570] width 442 height 14
click at [408, 571] on input "I understand that this price [MEDICAL_DATA] will affect 32639 product variants" at bounding box center [401, 570] width 14 height 14
checkbox input "true"
click at [895, 619] on span "Confirm" at bounding box center [894, 623] width 42 height 14
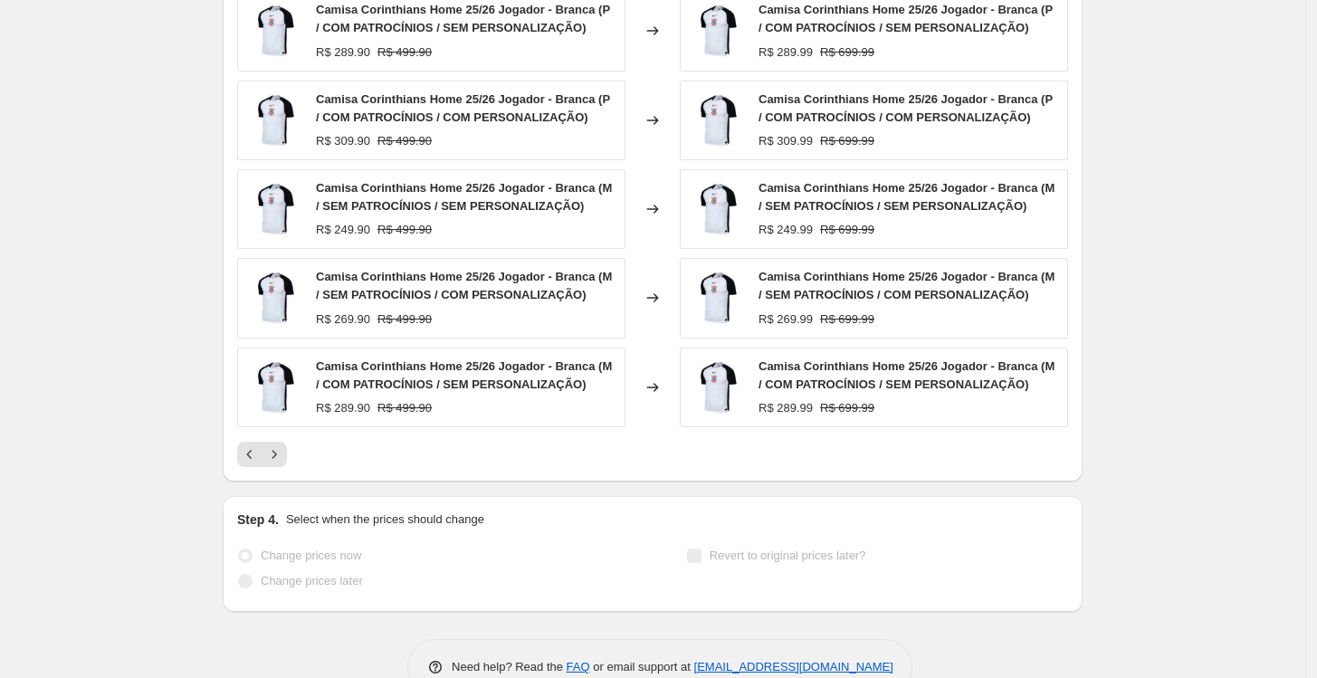
scroll to position [1474, 0]
click at [283, 453] on icon "Next" at bounding box center [274, 453] width 18 height 18
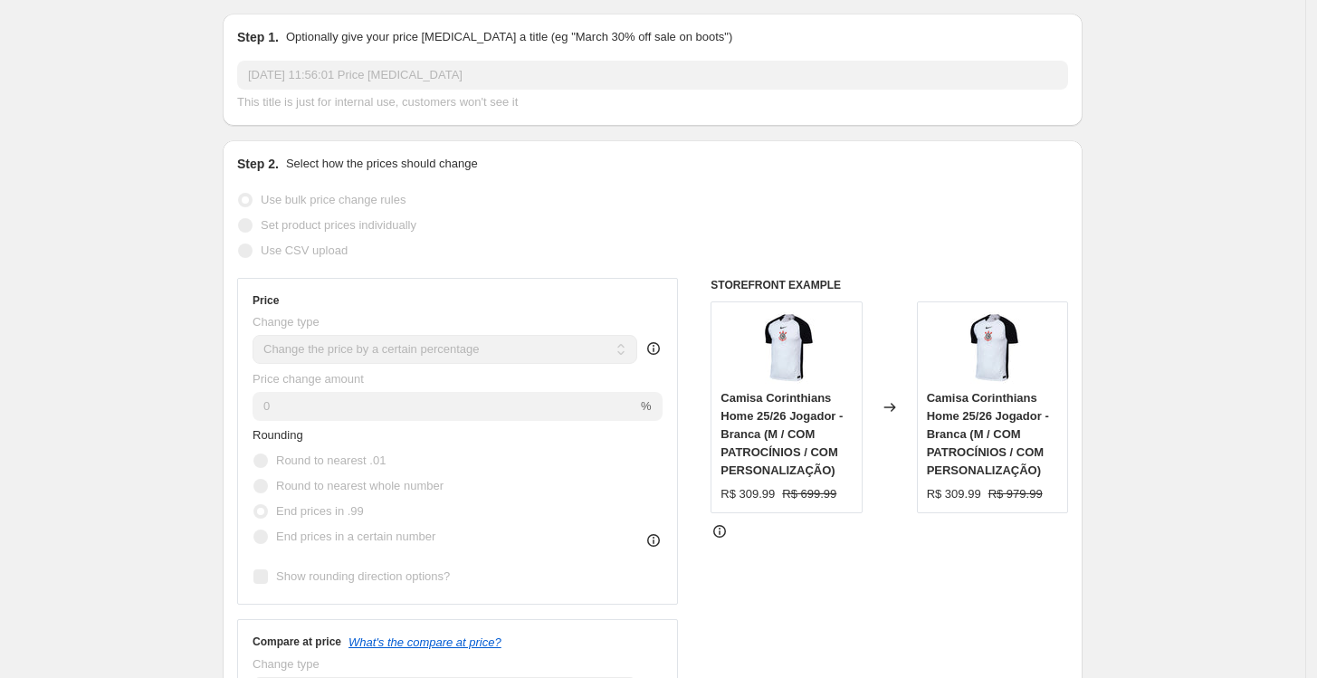
scroll to position [0, 0]
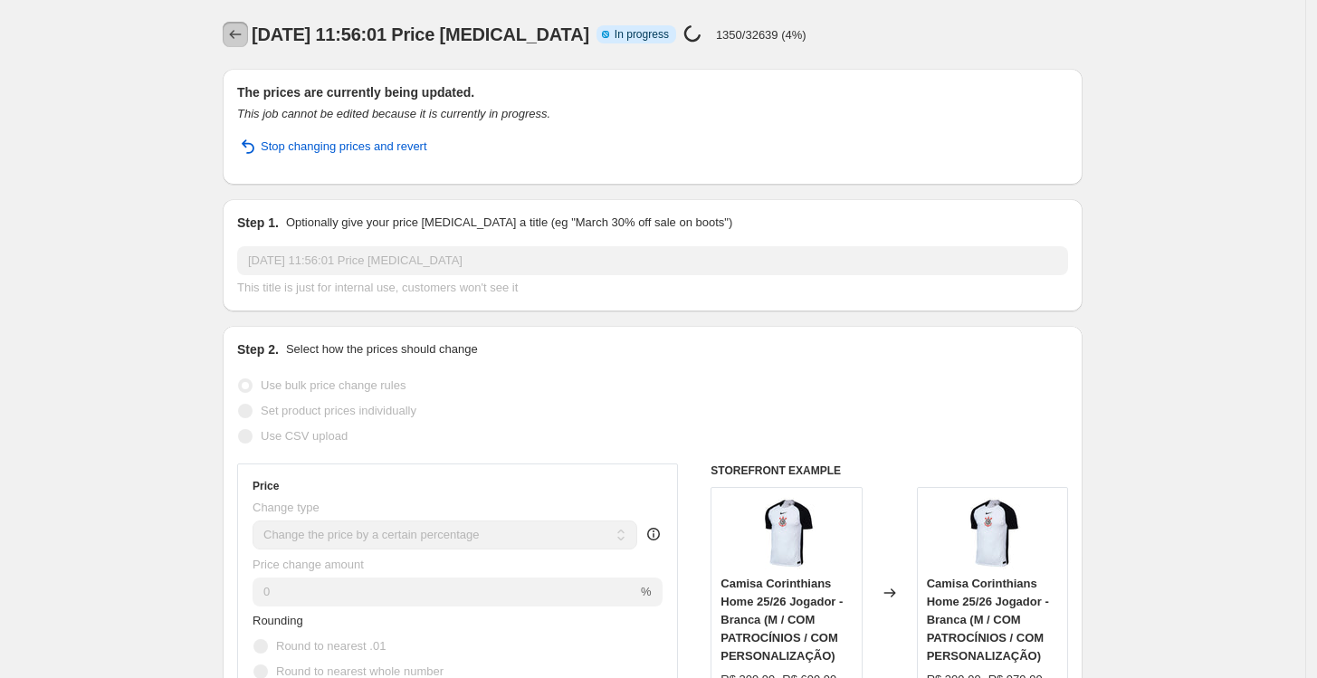
click at [246, 46] on button "Price change jobs" at bounding box center [235, 34] width 25 height 25
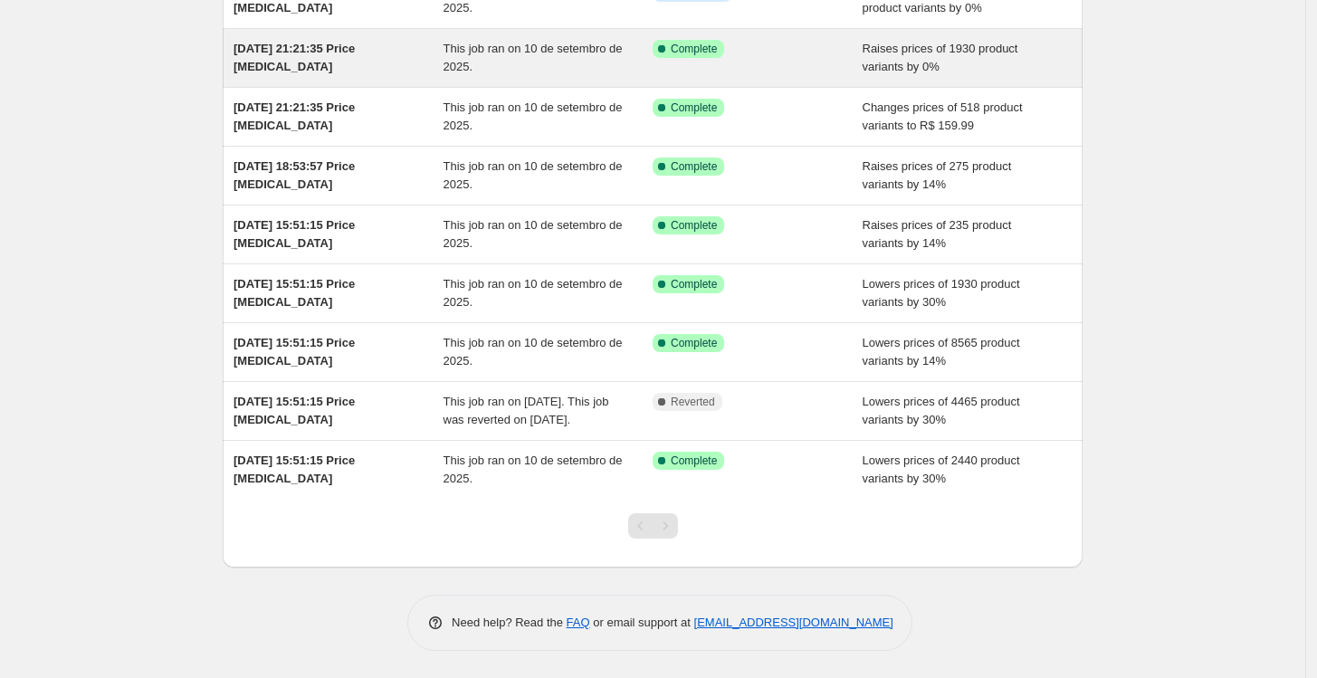
scroll to position [212, 0]
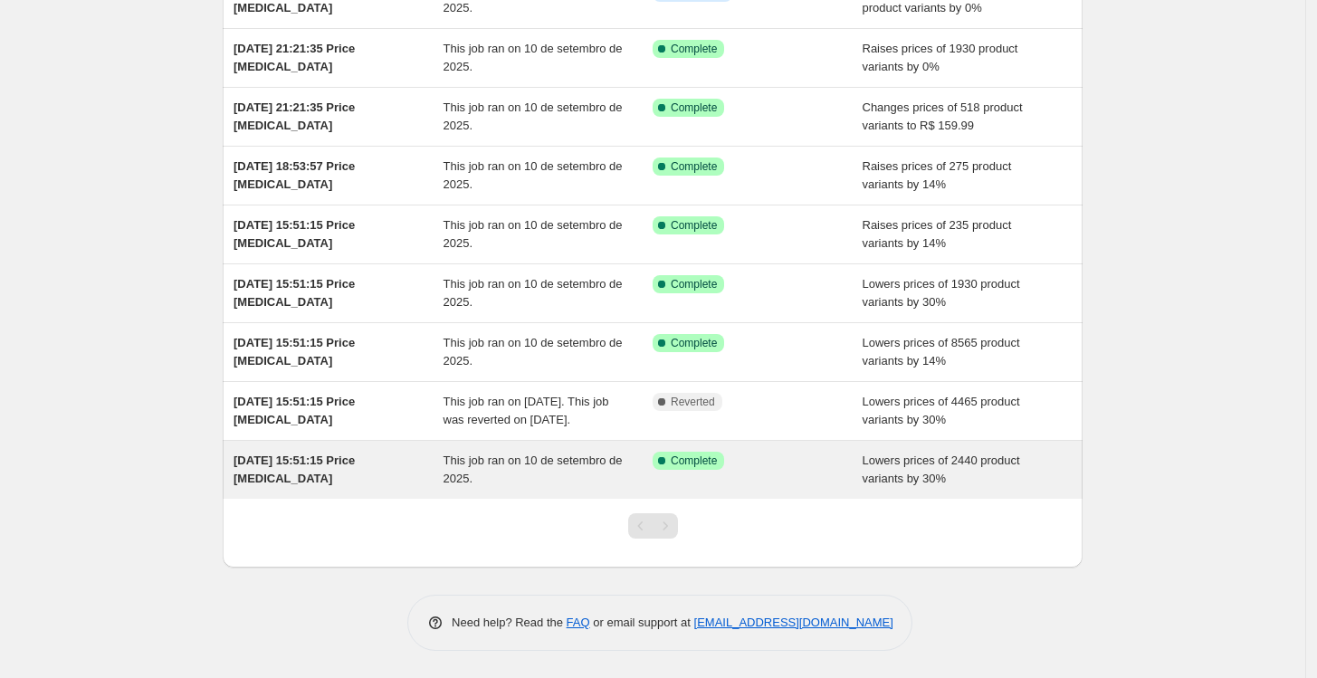
click at [582, 465] on span "This job ran on 10 de setembro de 2025." at bounding box center [533, 469] width 179 height 32
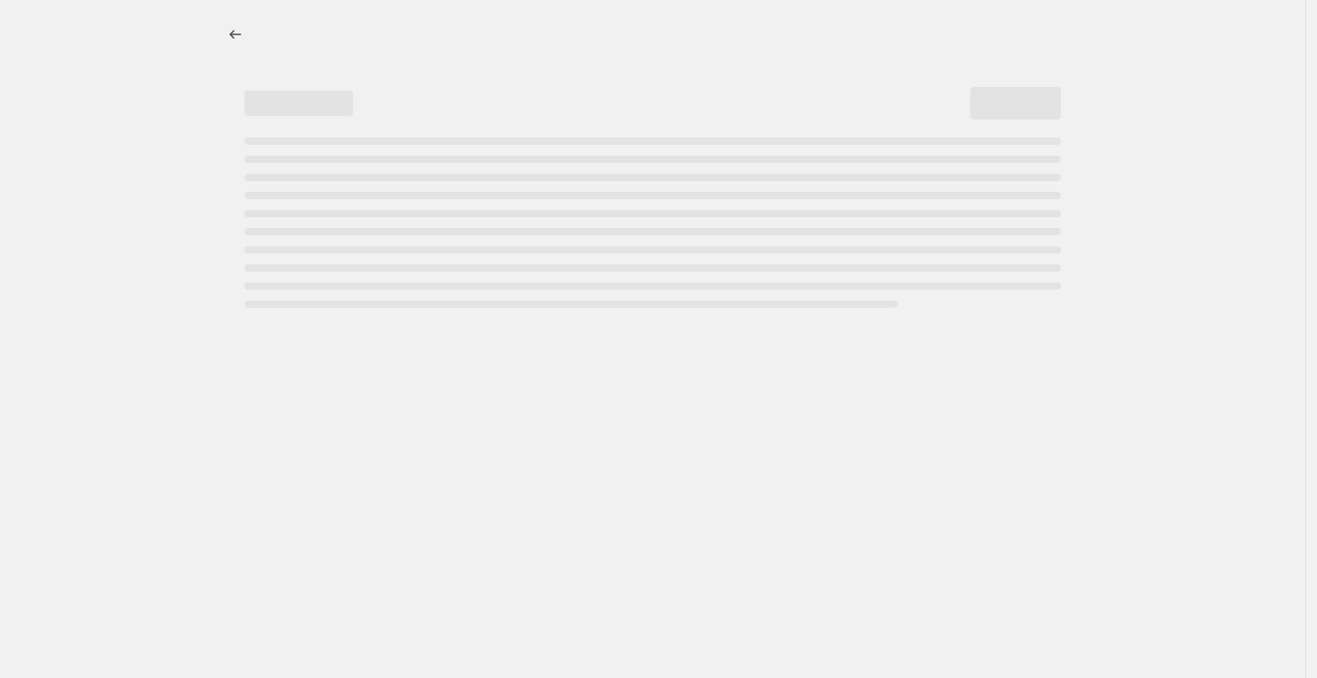
select select "percentage"
select select "collection"
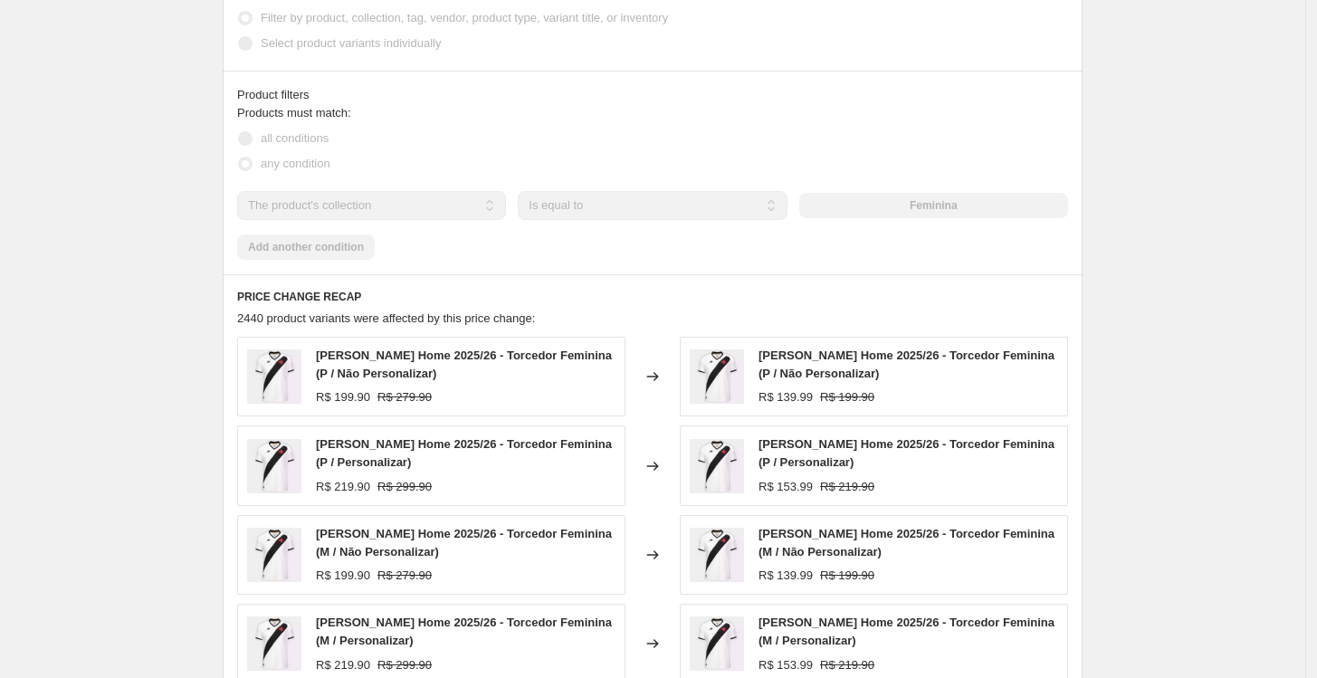
scroll to position [1307, 0]
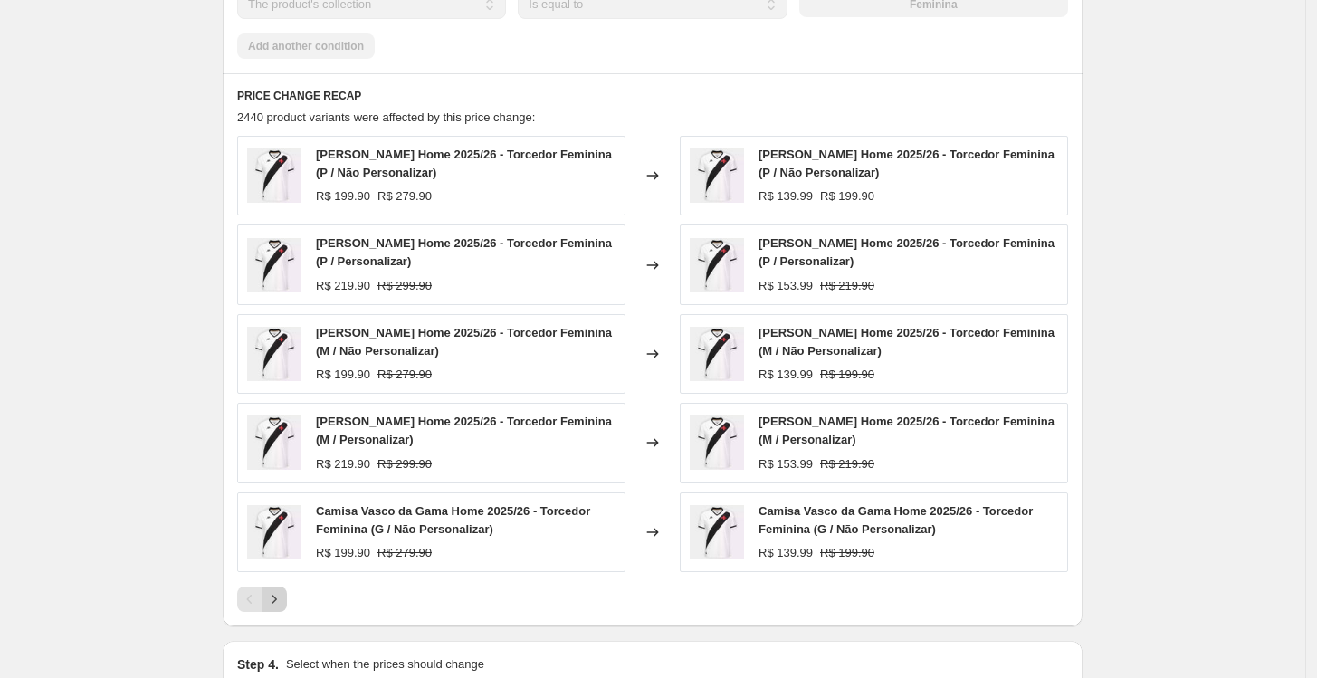
click at [272, 594] on icon "Next" at bounding box center [274, 599] width 18 height 18
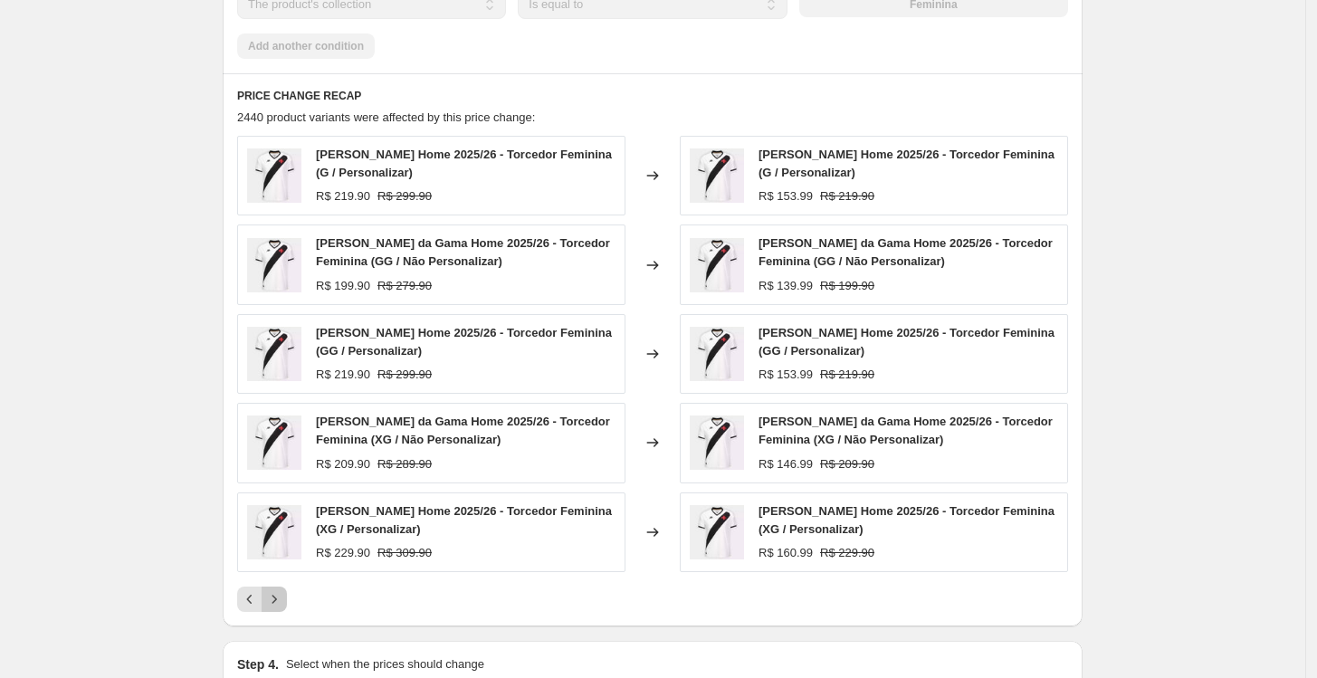
click at [275, 595] on icon "Next" at bounding box center [274, 599] width 18 height 18
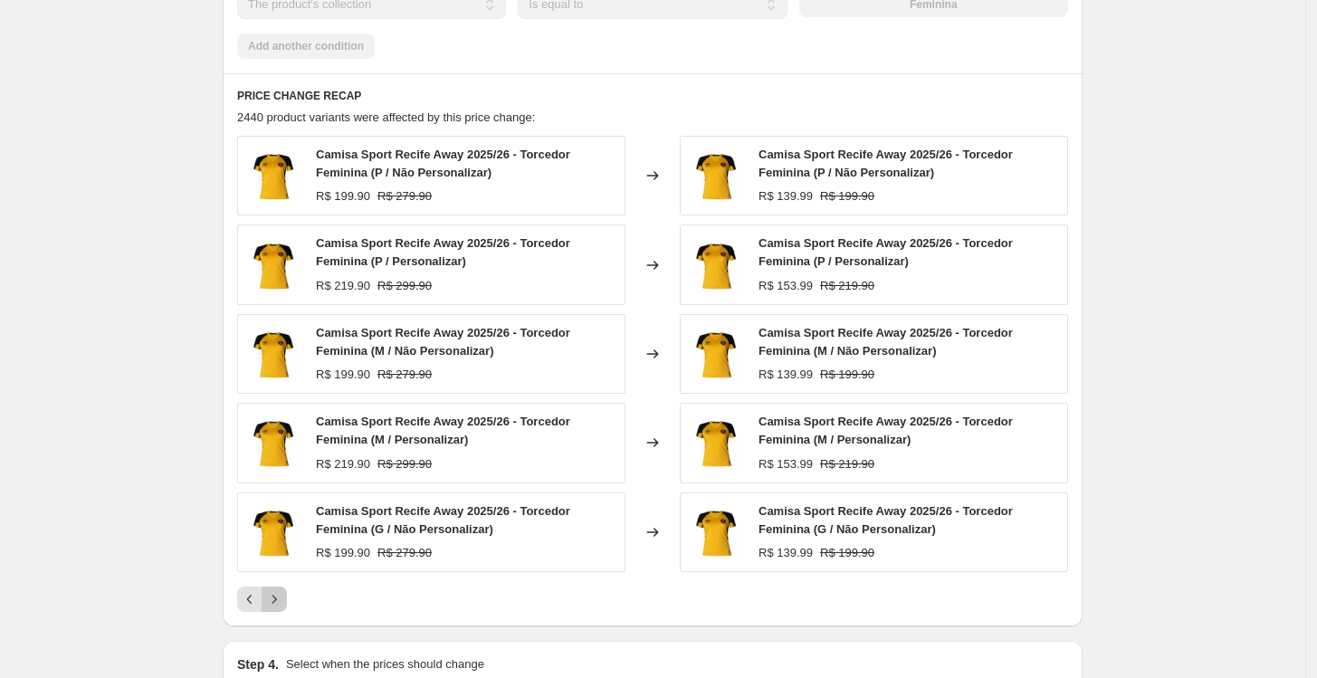
click at [275, 595] on icon "Next" at bounding box center [274, 599] width 18 height 18
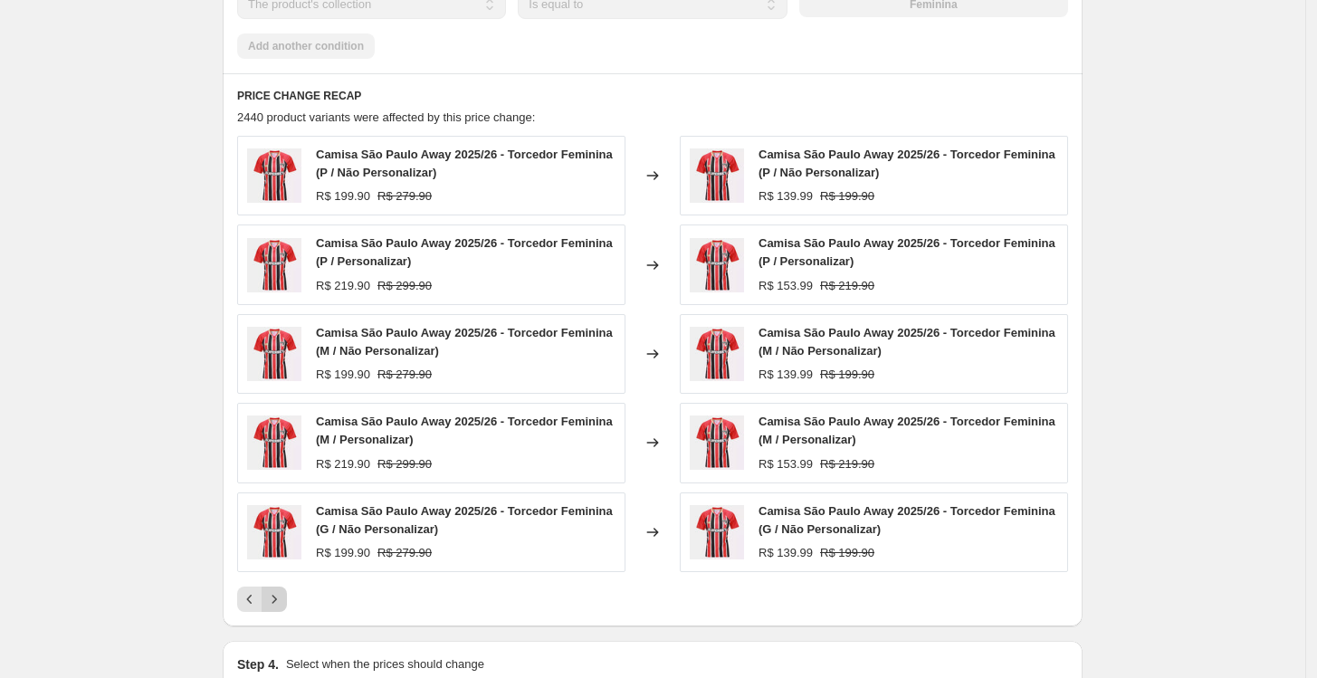
click at [275, 595] on icon "Next" at bounding box center [274, 599] width 18 height 18
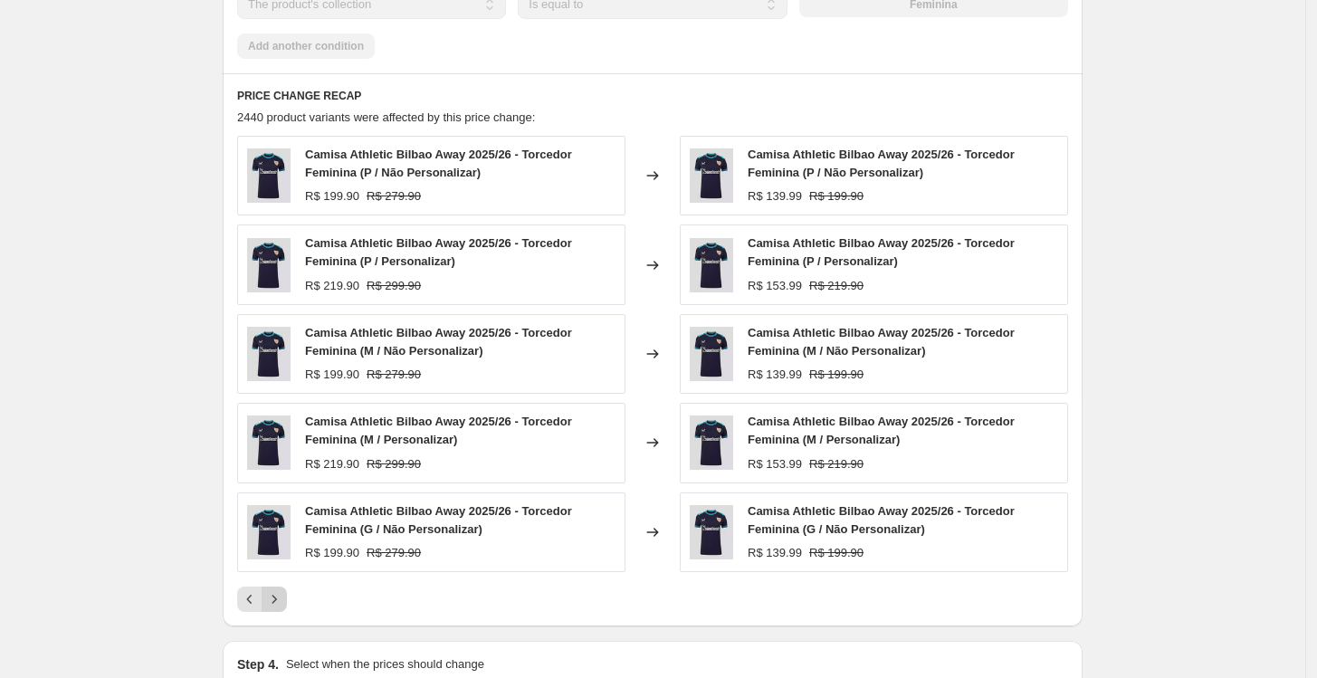
click at [275, 595] on icon "Next" at bounding box center [274, 599] width 18 height 18
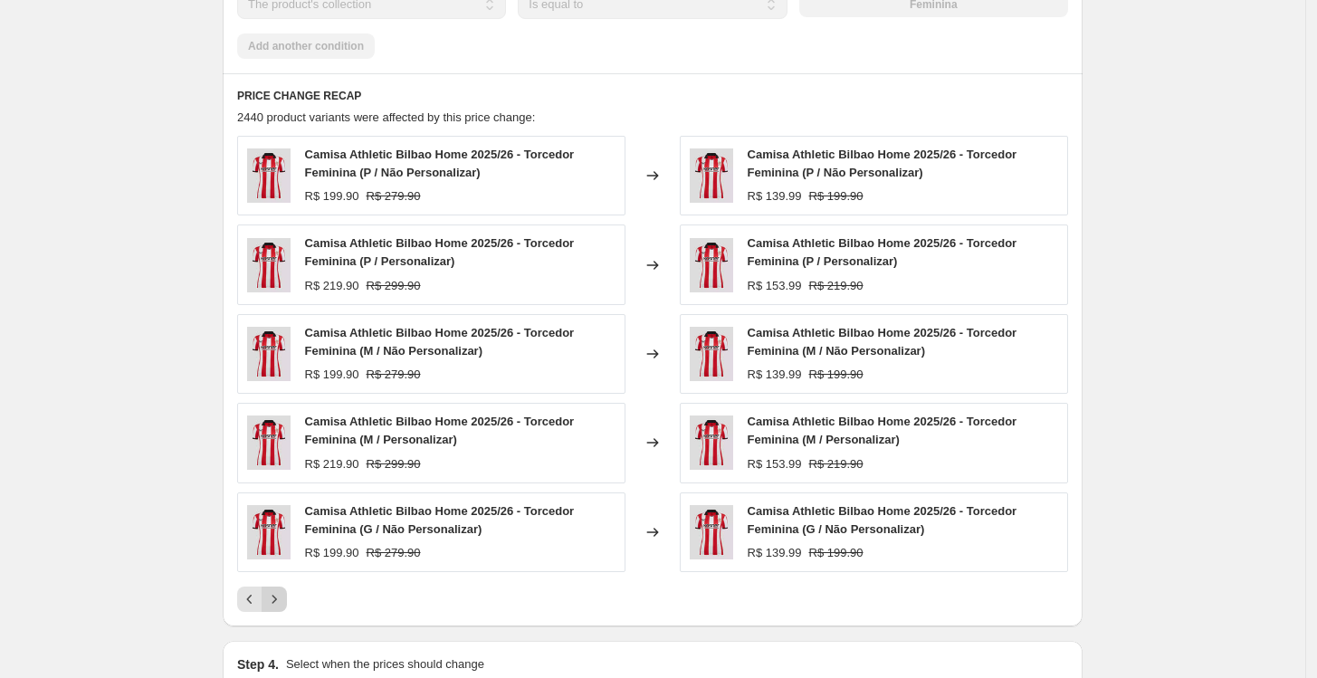
click at [275, 595] on icon "Next" at bounding box center [274, 599] width 18 height 18
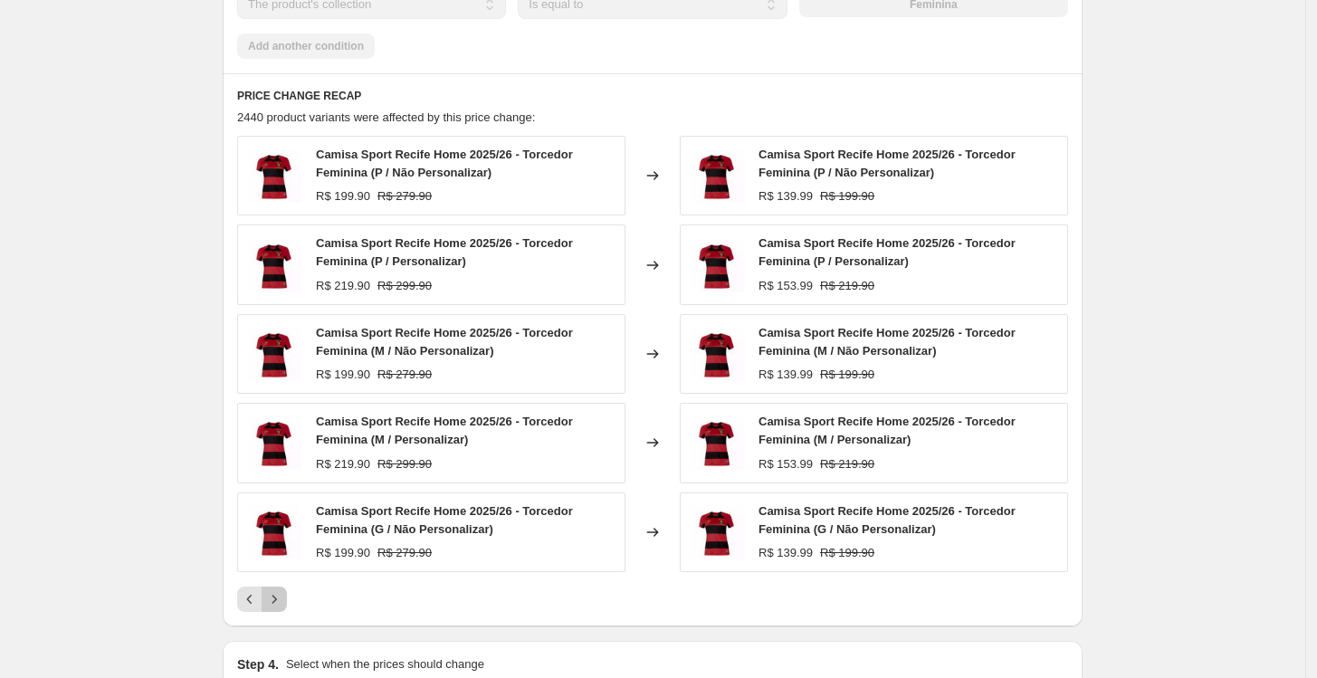
click at [275, 595] on icon "Next" at bounding box center [274, 599] width 18 height 18
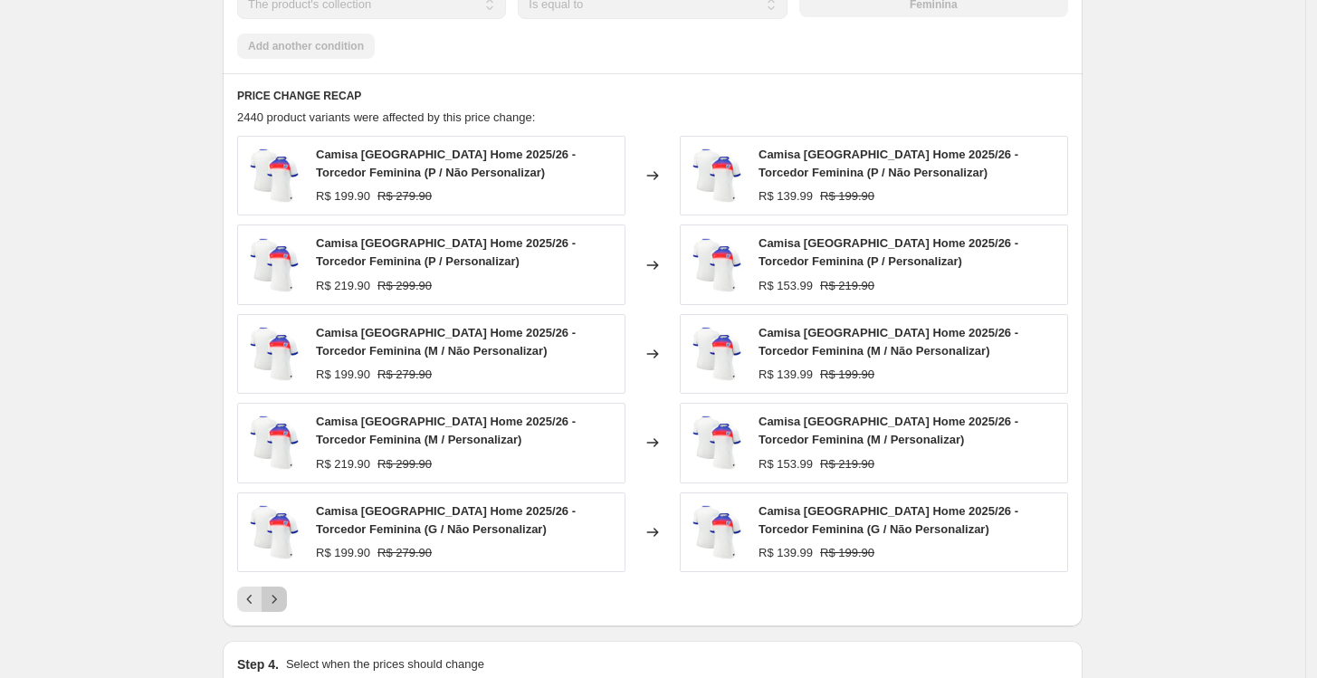
click at [275, 595] on icon "Next" at bounding box center [274, 599] width 18 height 18
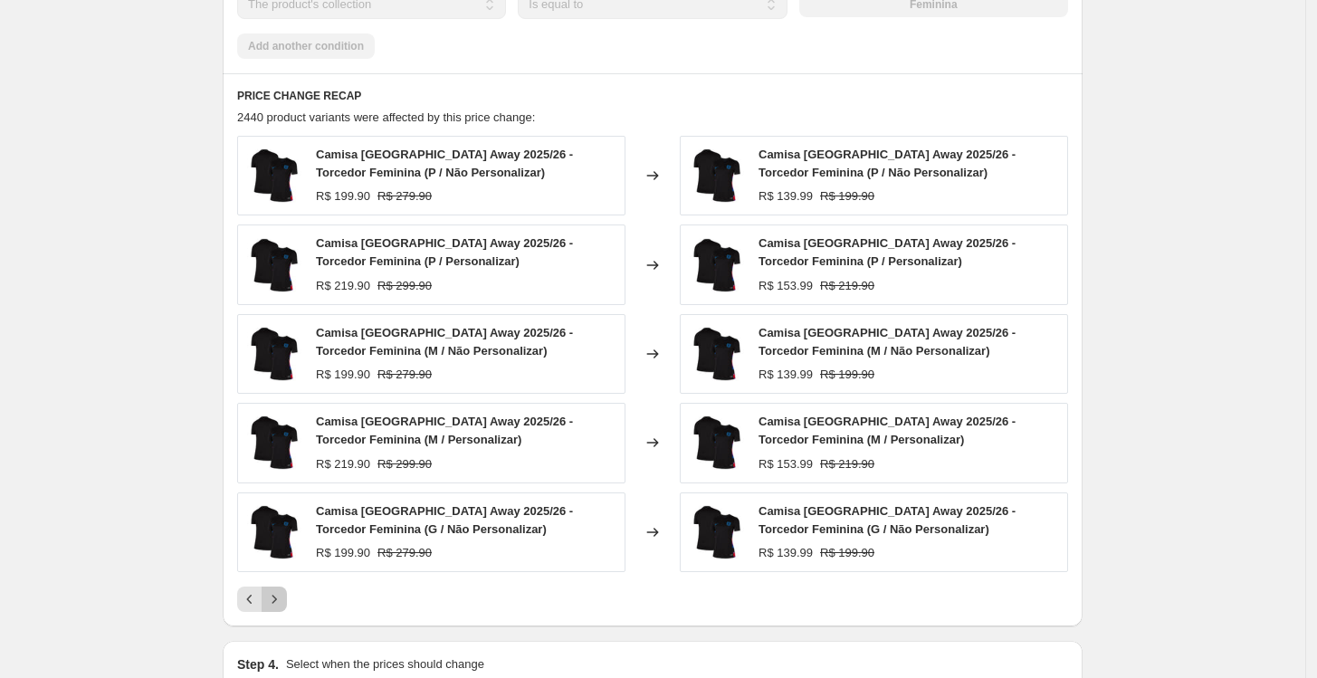
click at [275, 595] on icon "Next" at bounding box center [274, 599] width 18 height 18
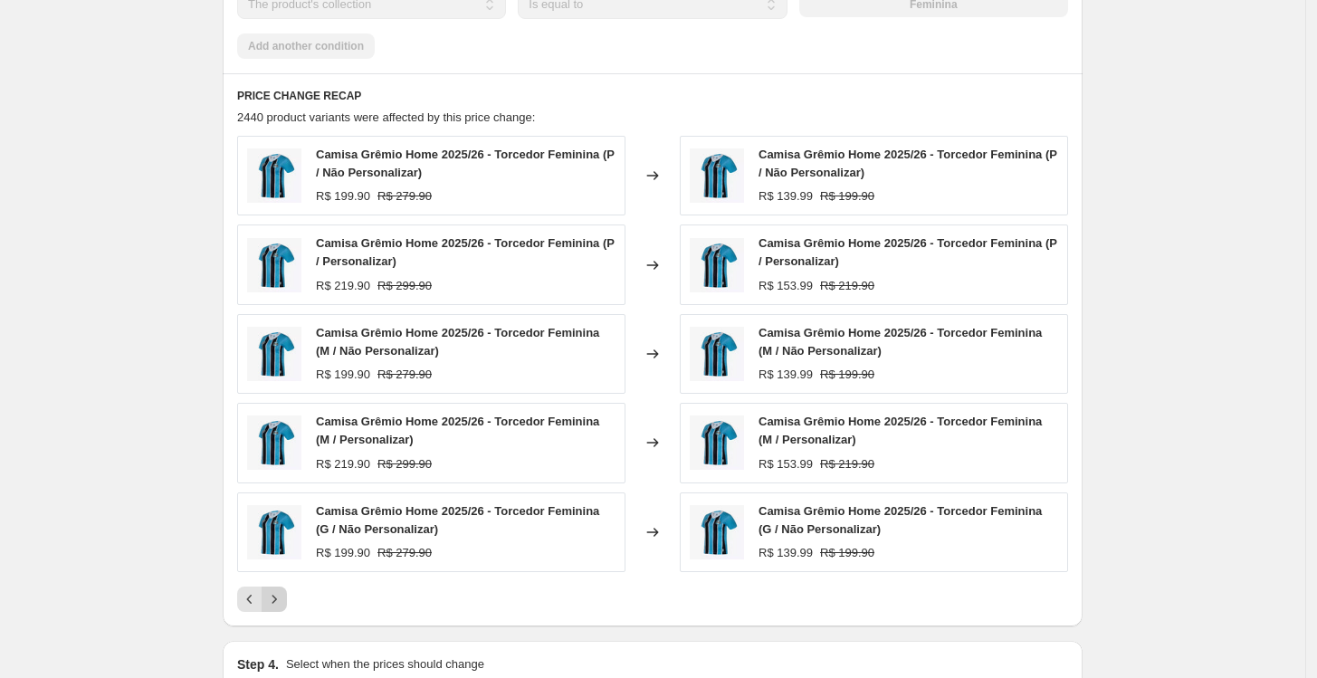
click at [275, 595] on icon "Next" at bounding box center [274, 599] width 18 height 18
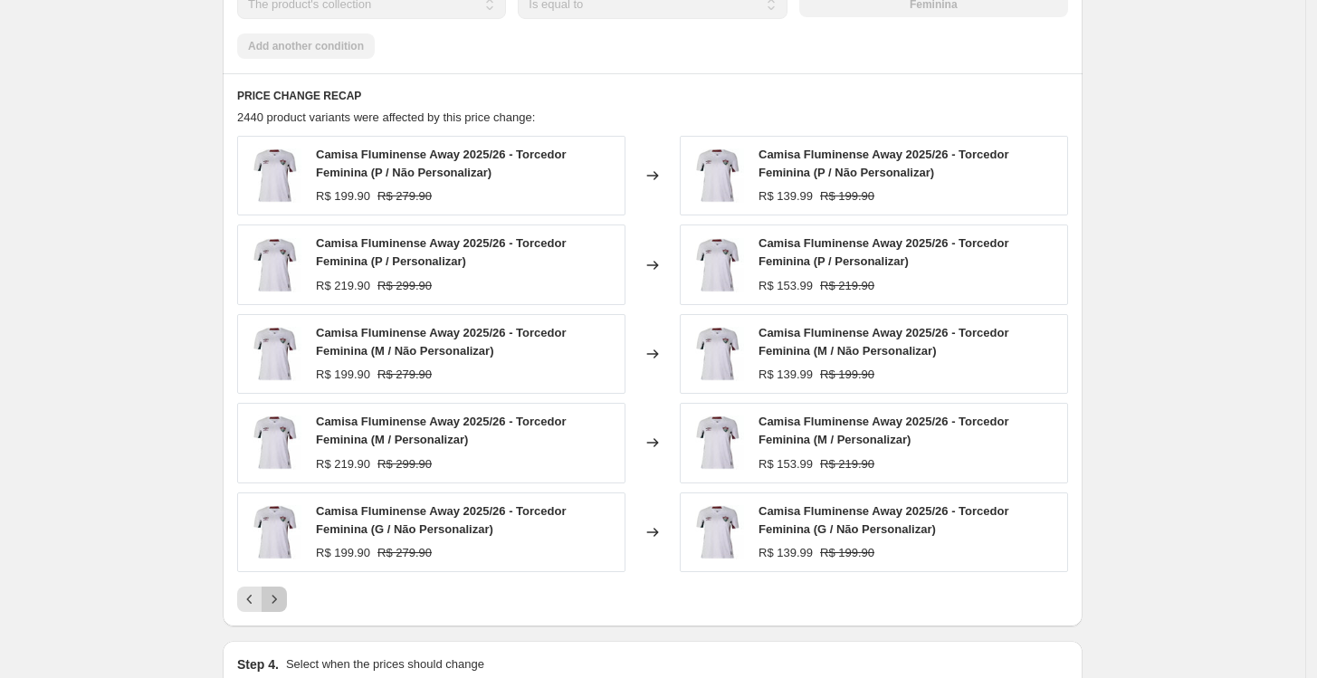
click at [275, 595] on icon "Next" at bounding box center [274, 599] width 18 height 18
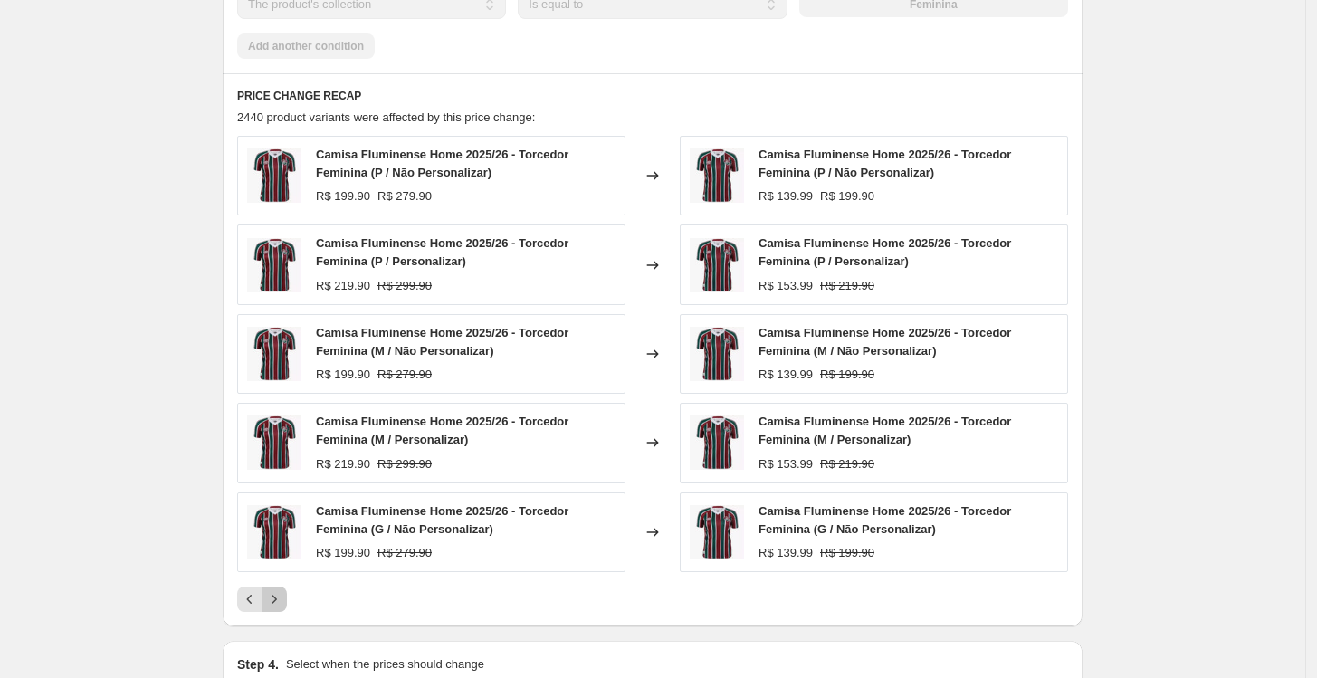
click at [275, 595] on icon "Next" at bounding box center [274, 599] width 18 height 18
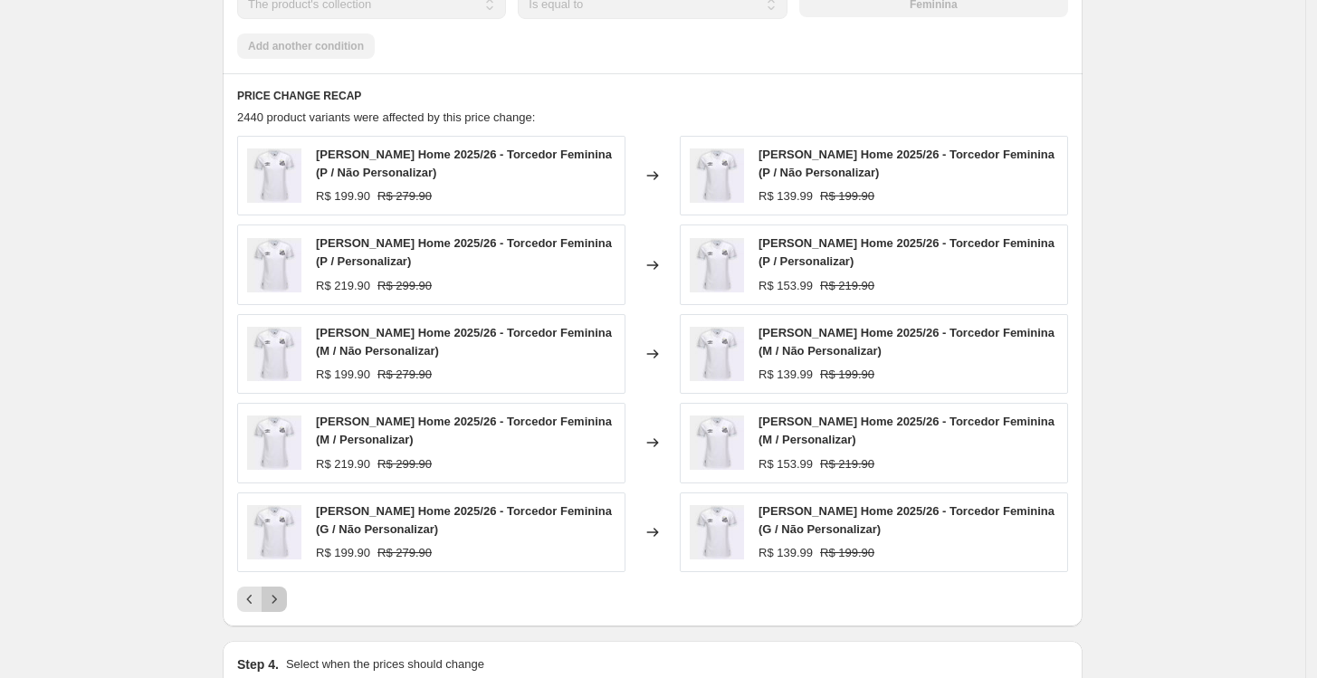
click at [275, 595] on icon "Next" at bounding box center [274, 599] width 18 height 18
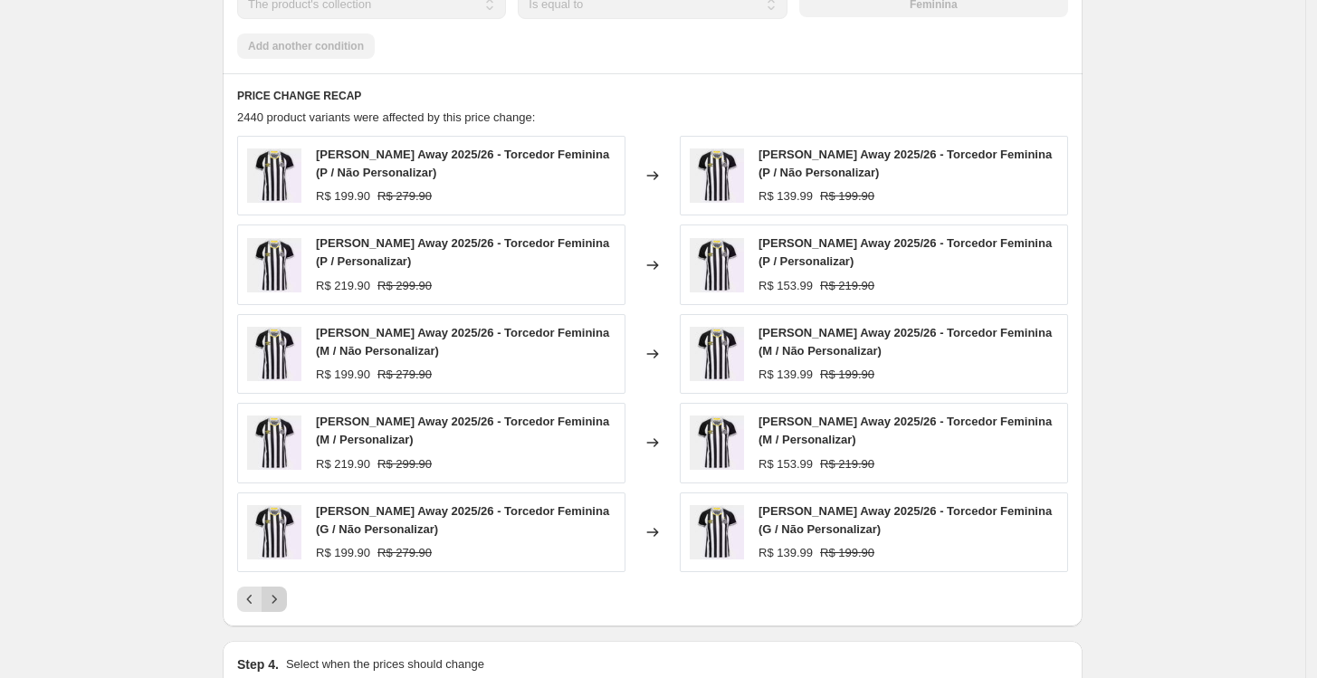
click at [275, 595] on icon "Next" at bounding box center [274, 599] width 18 height 18
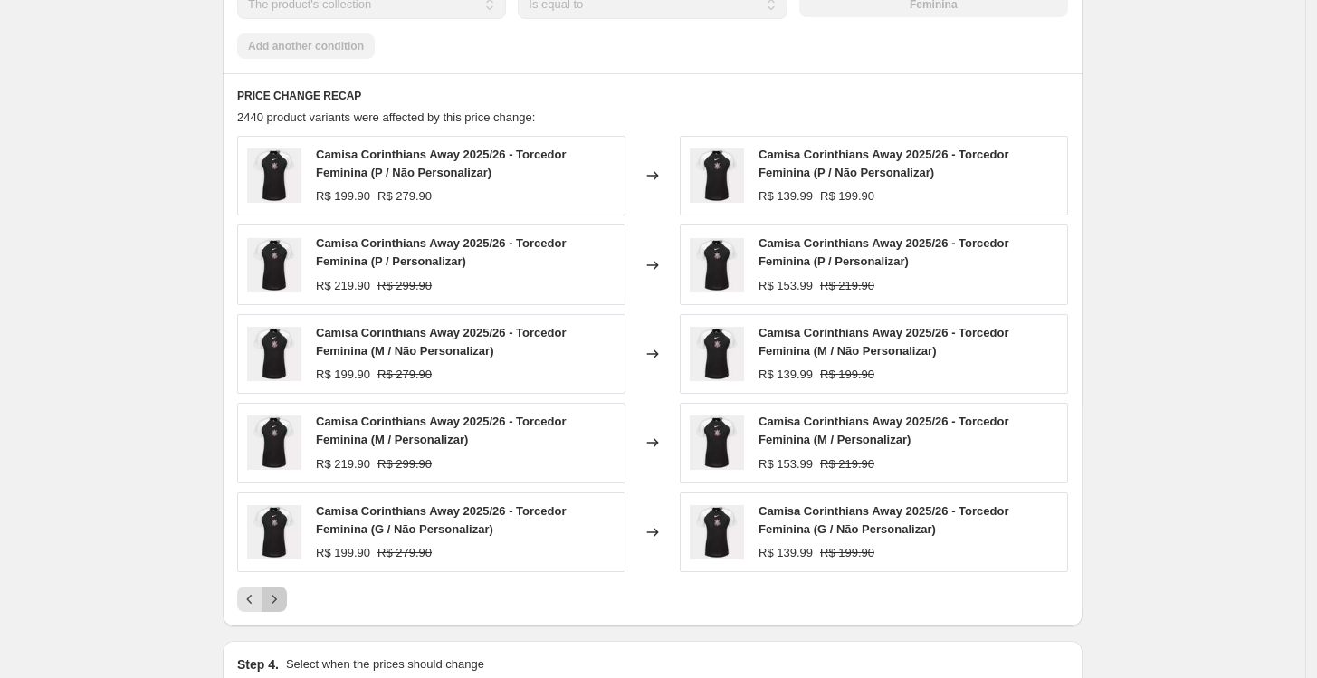
click at [275, 595] on icon "Next" at bounding box center [274, 599] width 18 height 18
click at [282, 596] on icon "Next" at bounding box center [274, 599] width 18 height 18
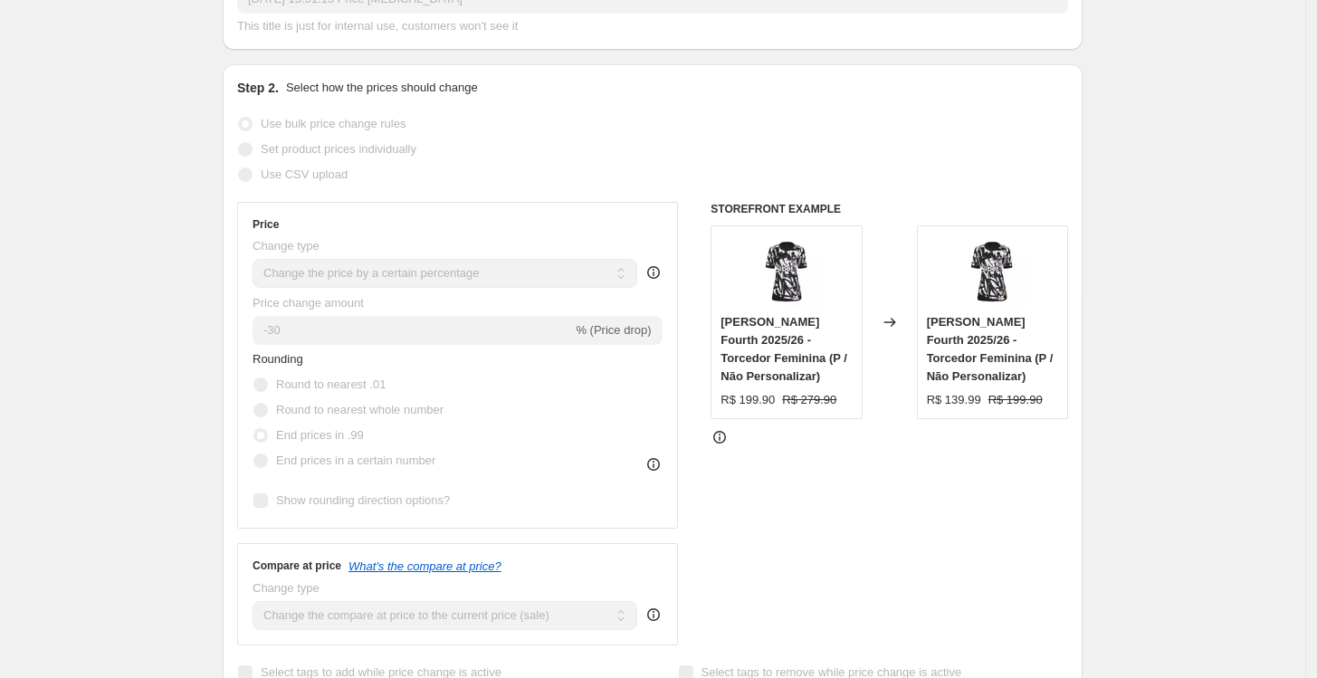
scroll to position [0, 0]
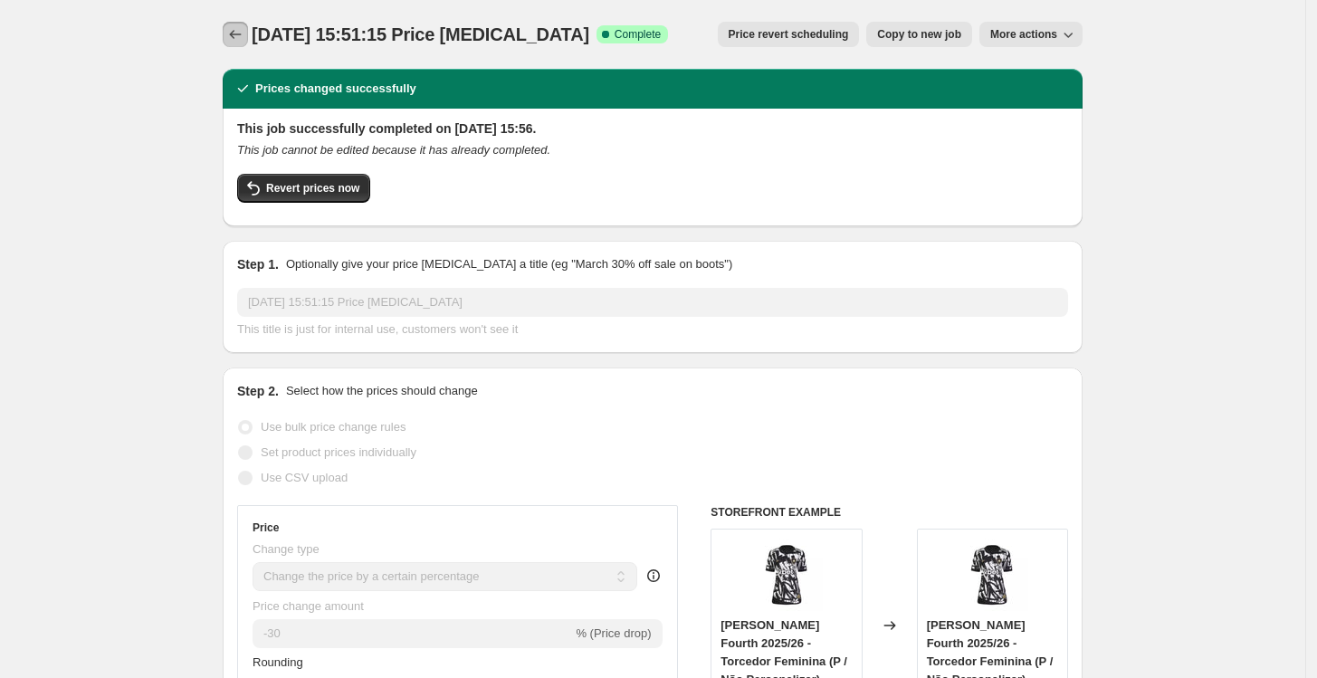
click at [241, 30] on icon "Price change jobs" at bounding box center [235, 34] width 18 height 18
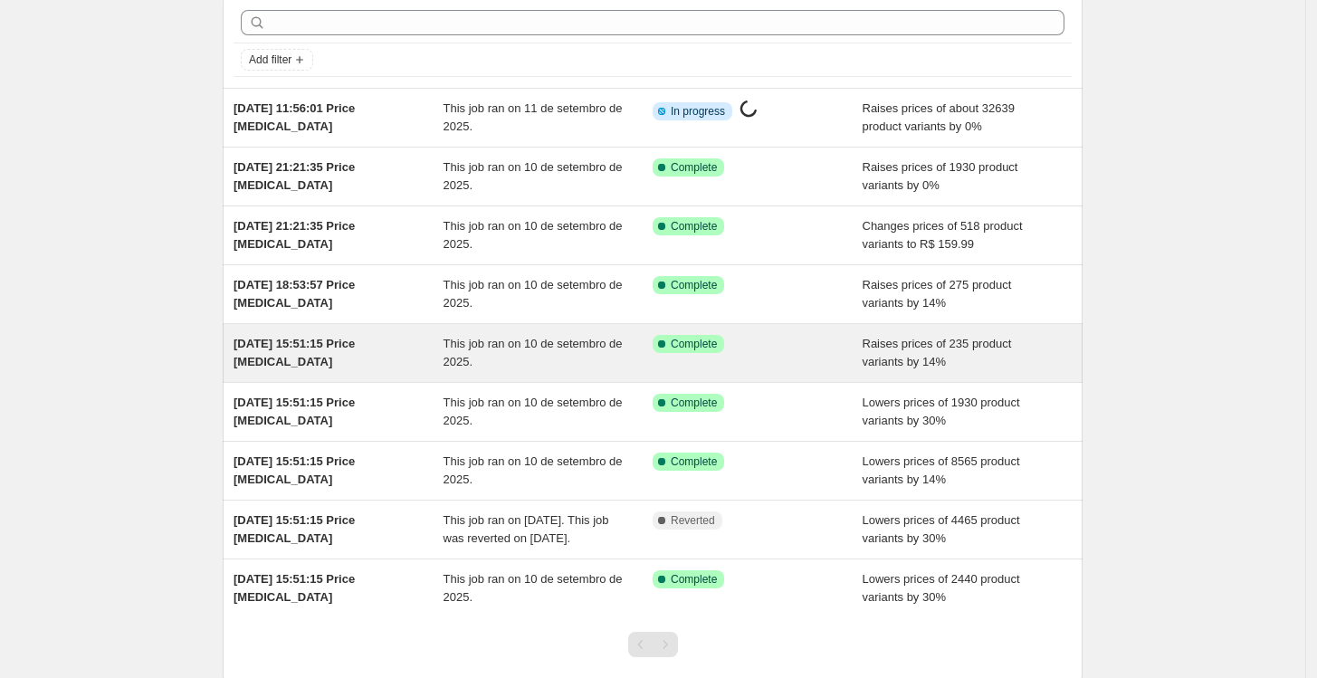
scroll to position [212, 0]
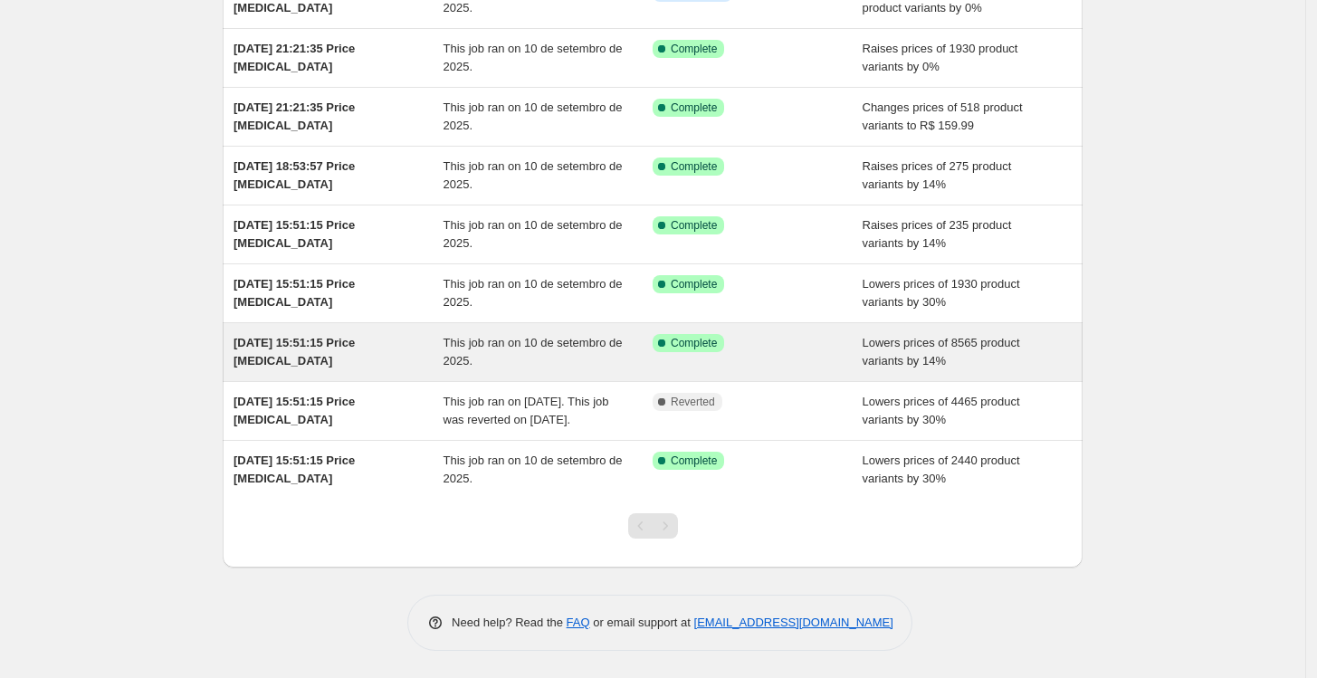
click at [503, 336] on span "This job ran on 10 de setembro de 2025." at bounding box center [533, 352] width 179 height 32
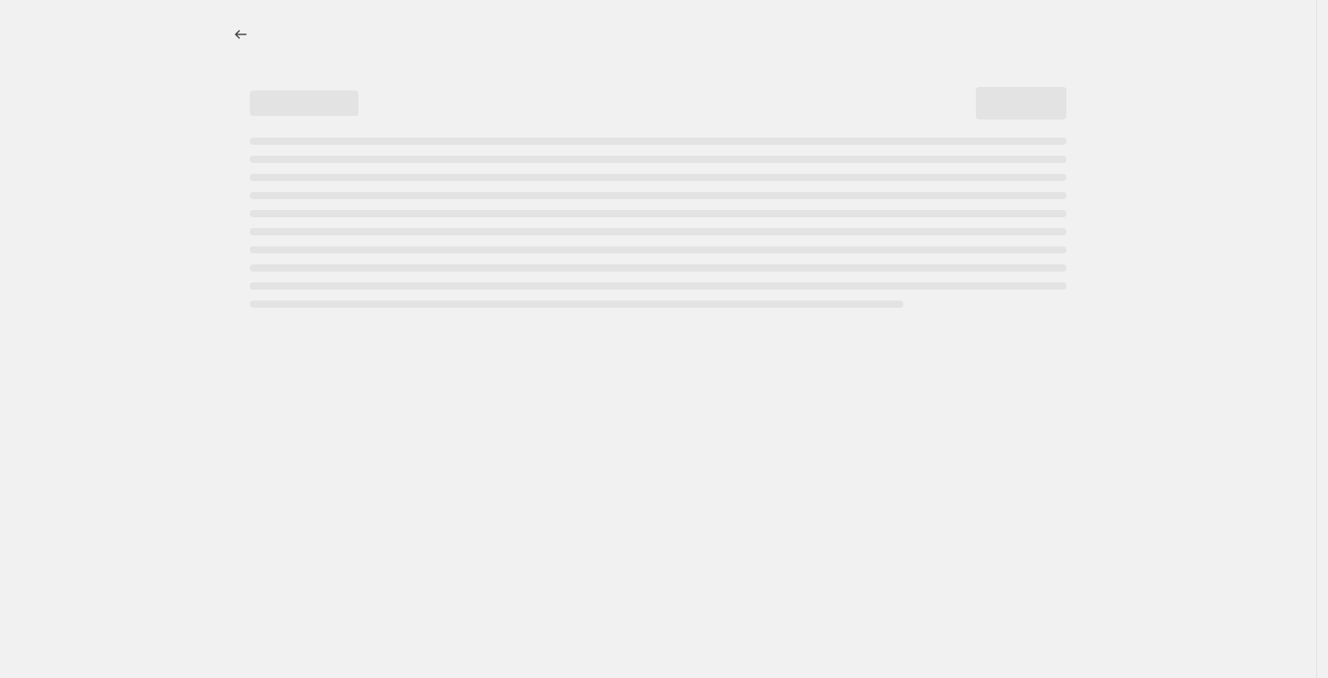
select select "percentage"
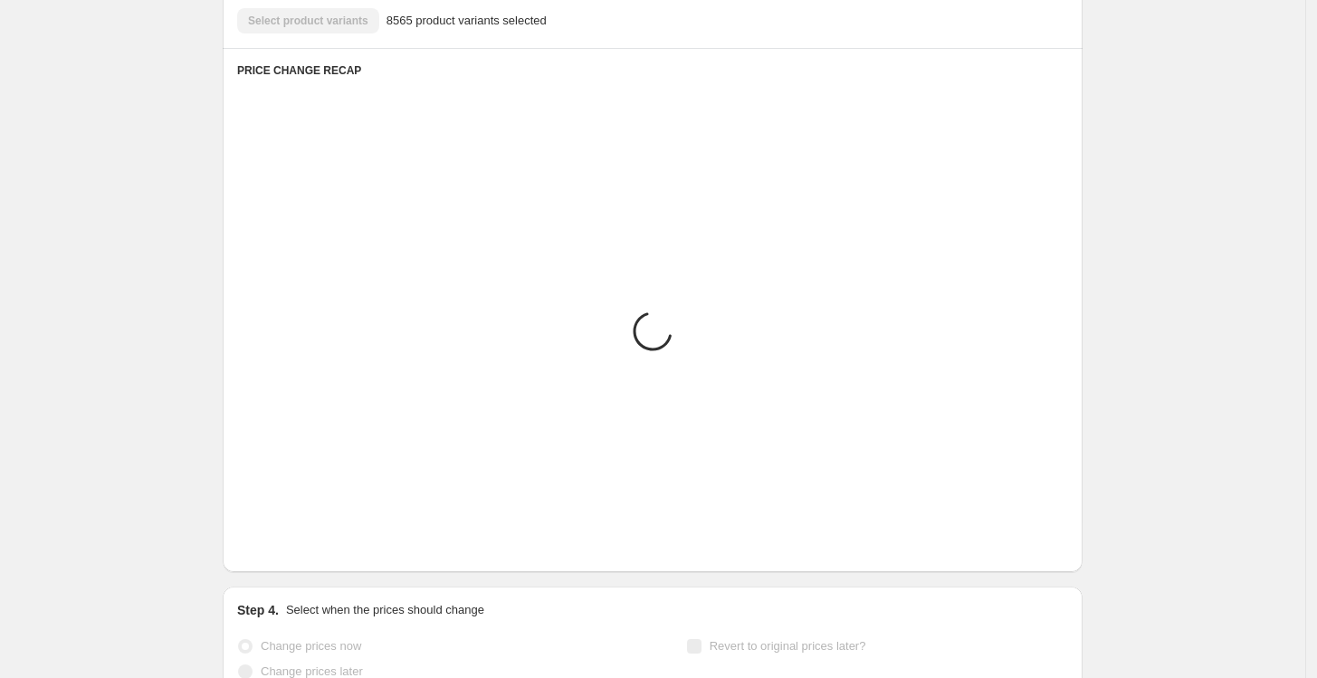
scroll to position [1207, 0]
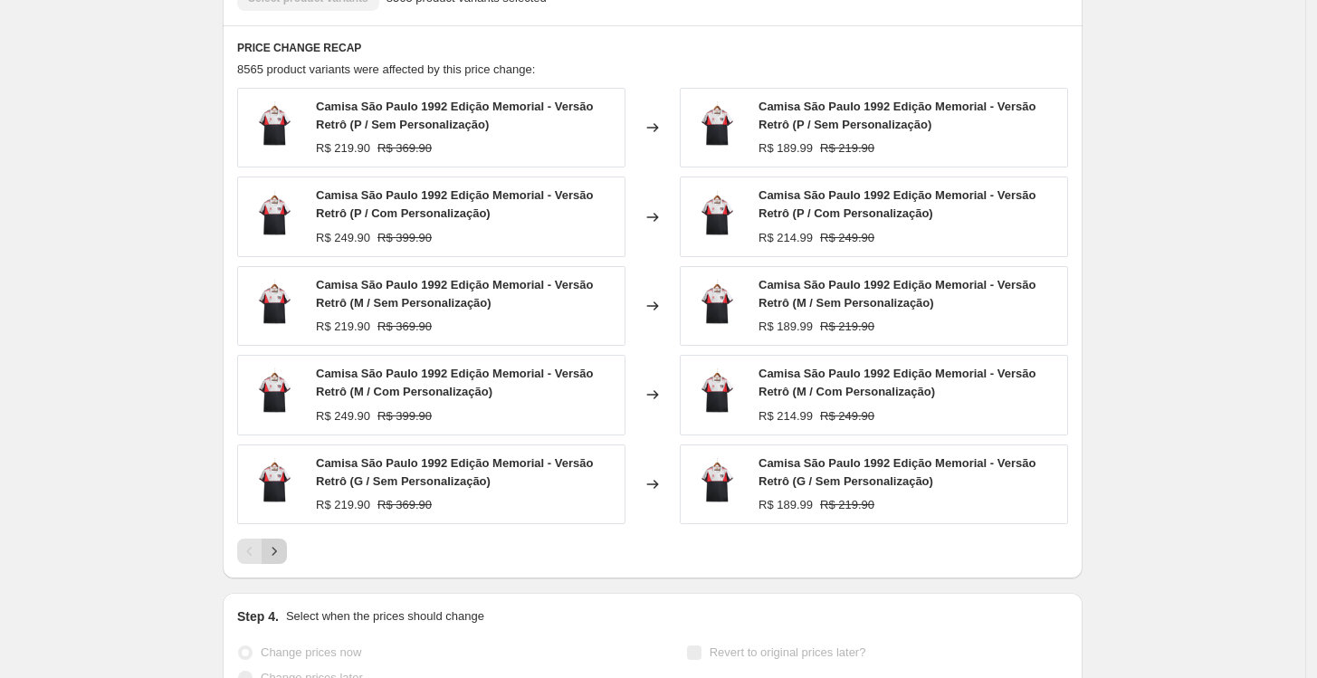
click at [281, 553] on icon "Next" at bounding box center [274, 551] width 18 height 18
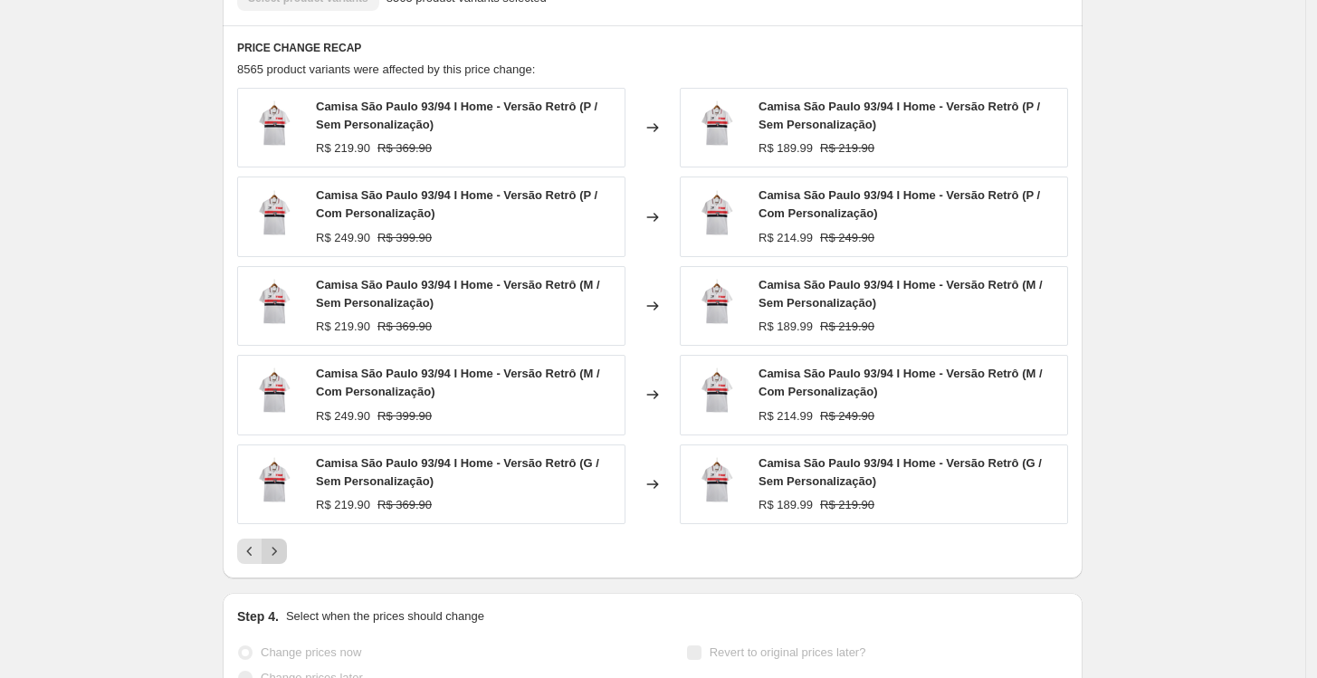
click at [281, 553] on icon "Next" at bounding box center [274, 551] width 18 height 18
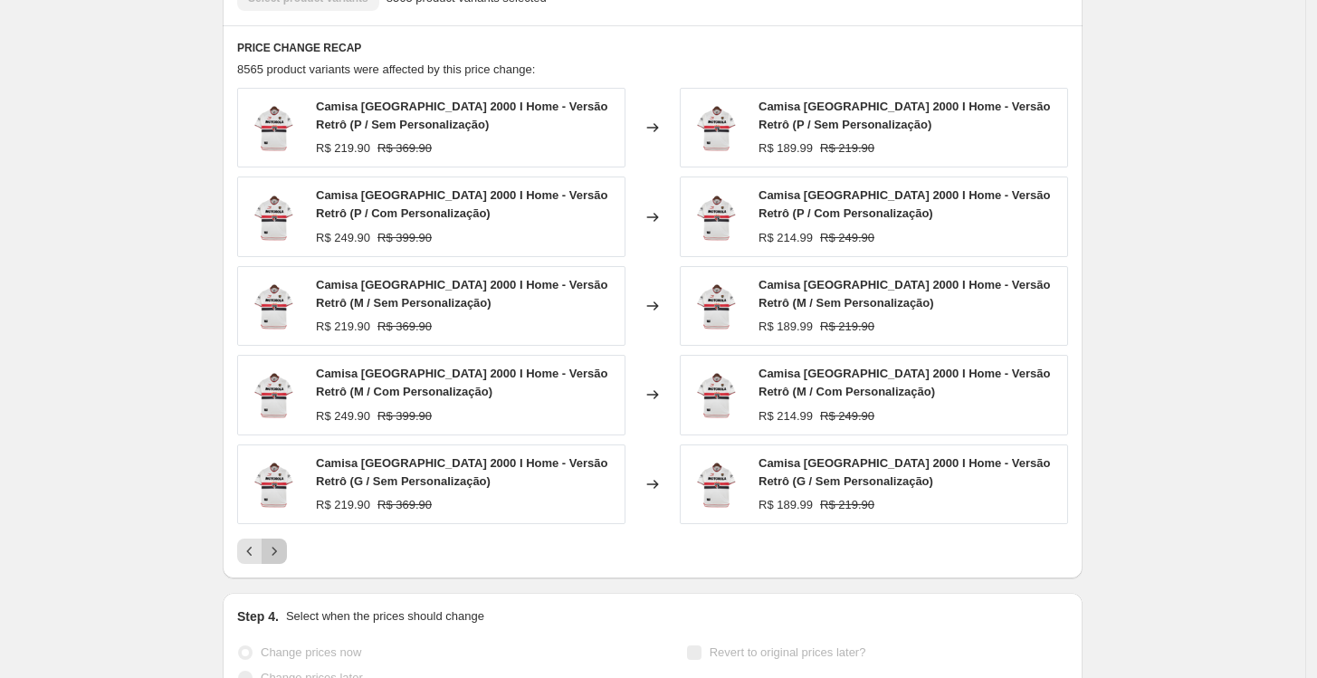
click at [281, 553] on icon "Next" at bounding box center [274, 551] width 18 height 18
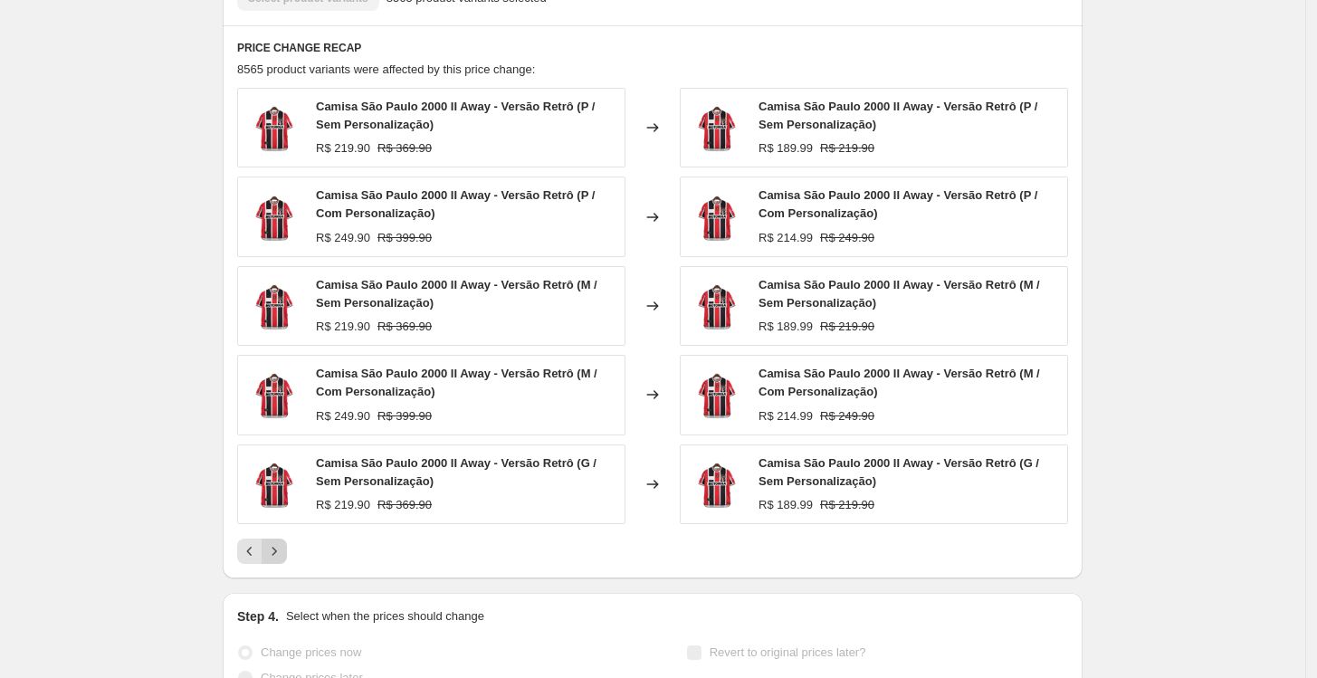
click at [281, 553] on icon "Next" at bounding box center [274, 551] width 18 height 18
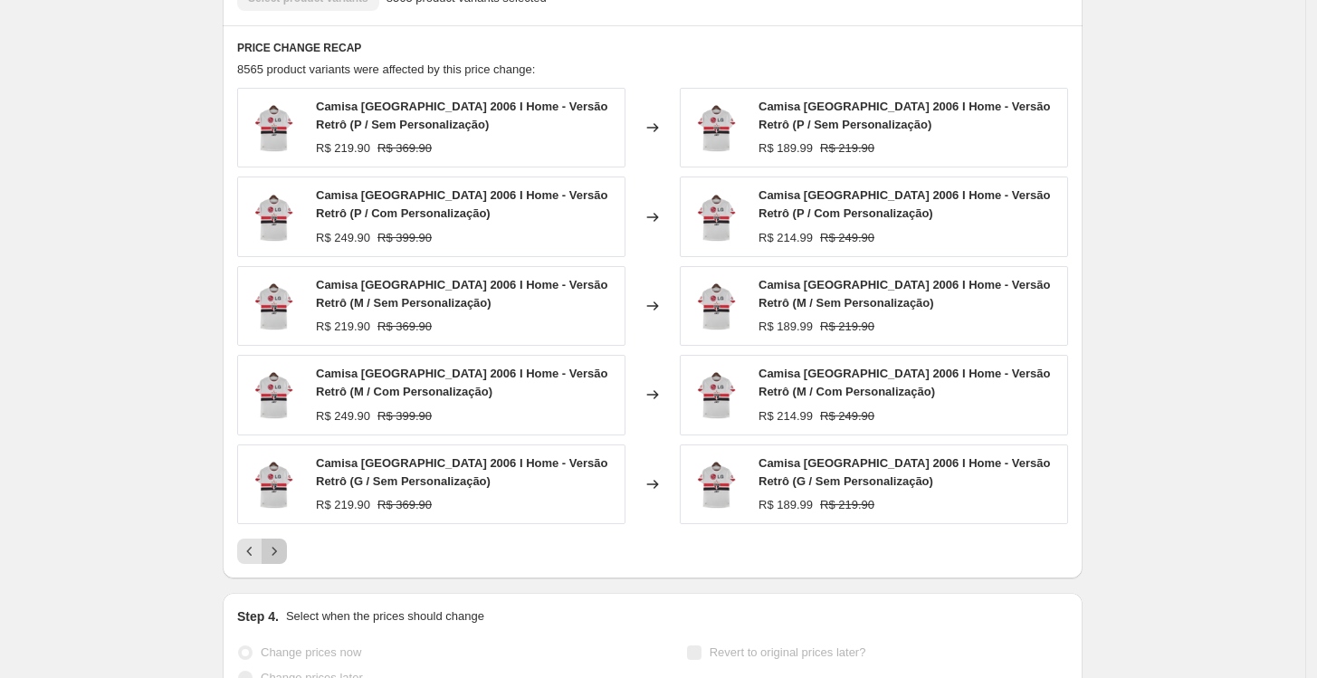
click at [281, 553] on icon "Next" at bounding box center [274, 551] width 18 height 18
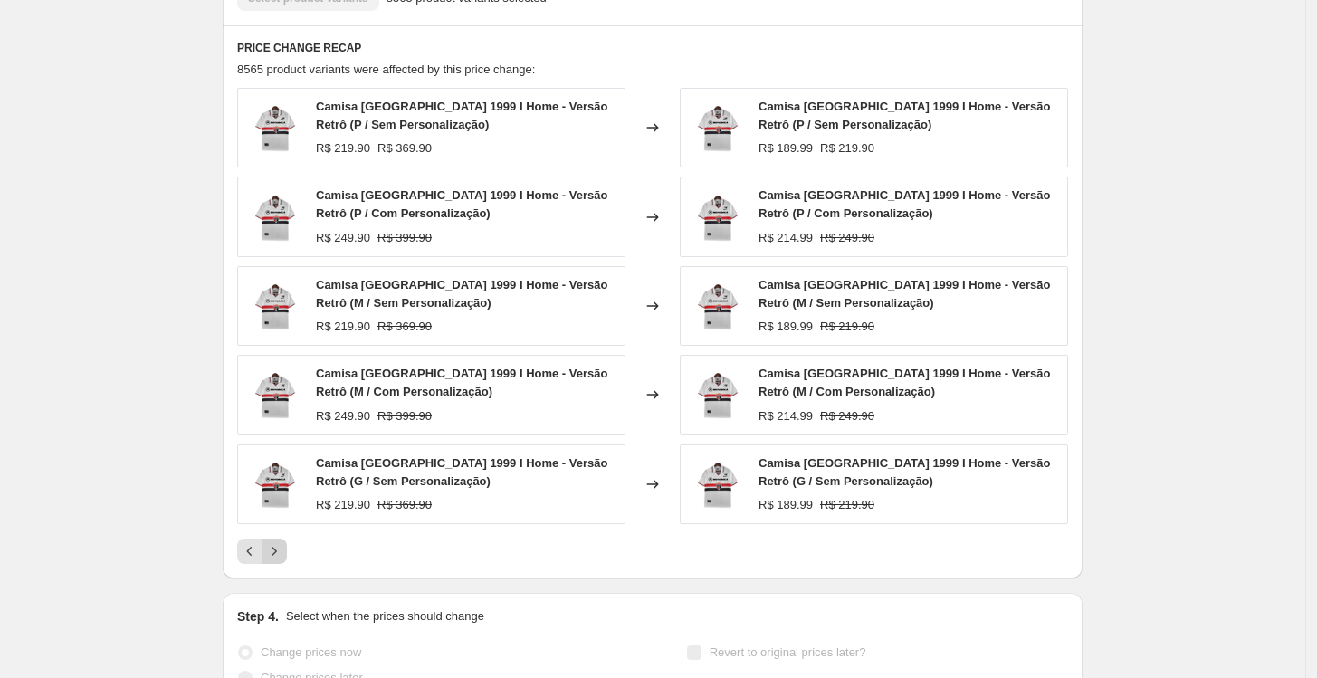
click at [281, 553] on icon "Next" at bounding box center [274, 551] width 18 height 18
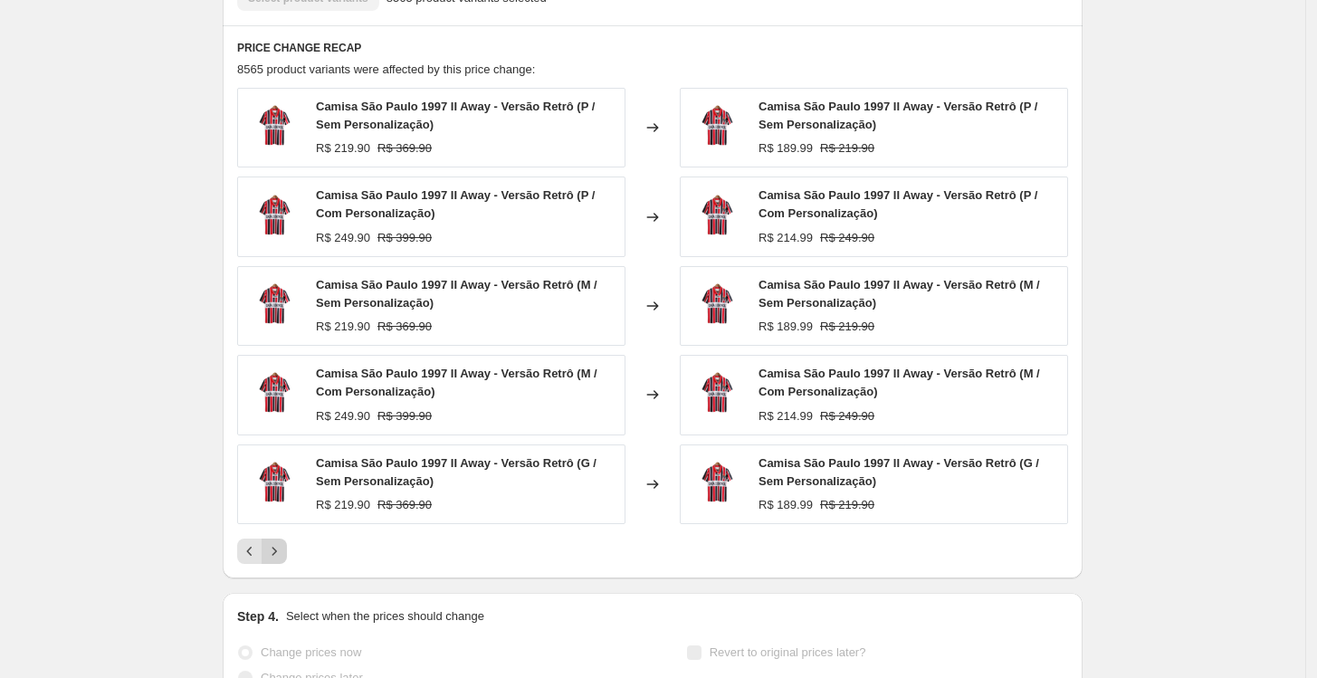
click at [281, 553] on icon "Next" at bounding box center [274, 551] width 18 height 18
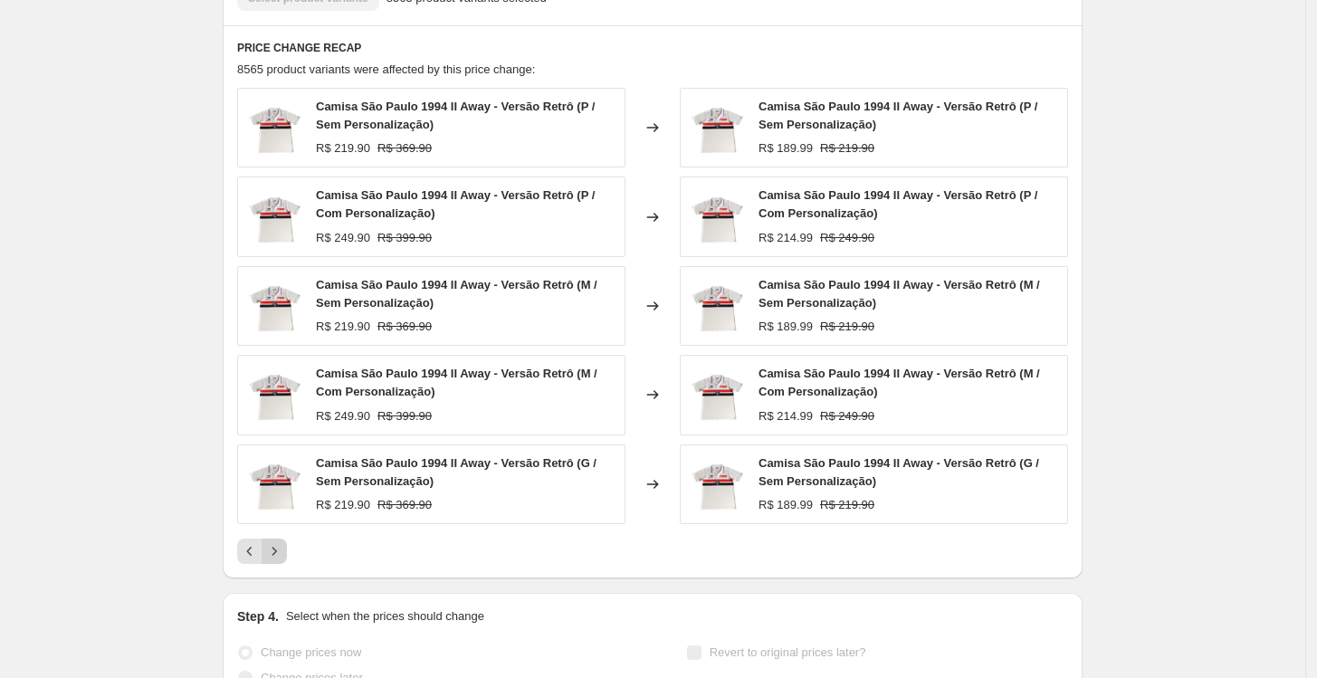
click at [281, 553] on icon "Next" at bounding box center [274, 551] width 18 height 18
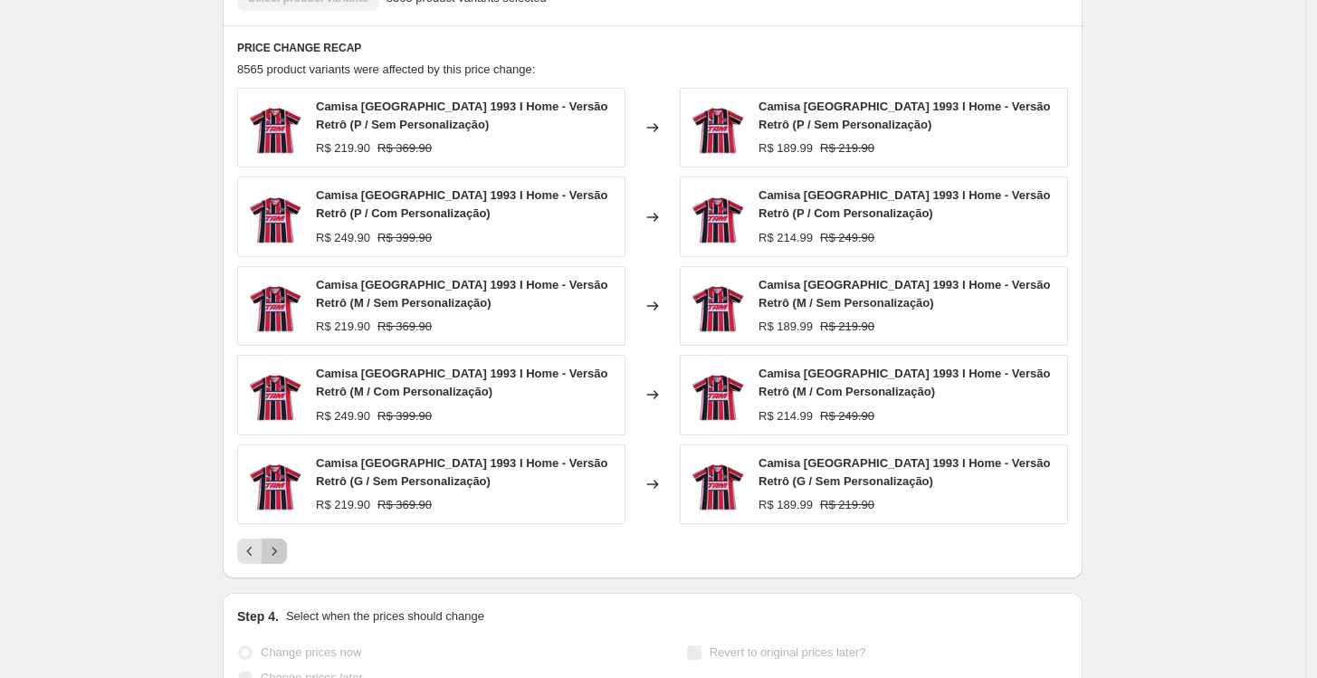
click at [281, 553] on icon "Next" at bounding box center [274, 551] width 18 height 18
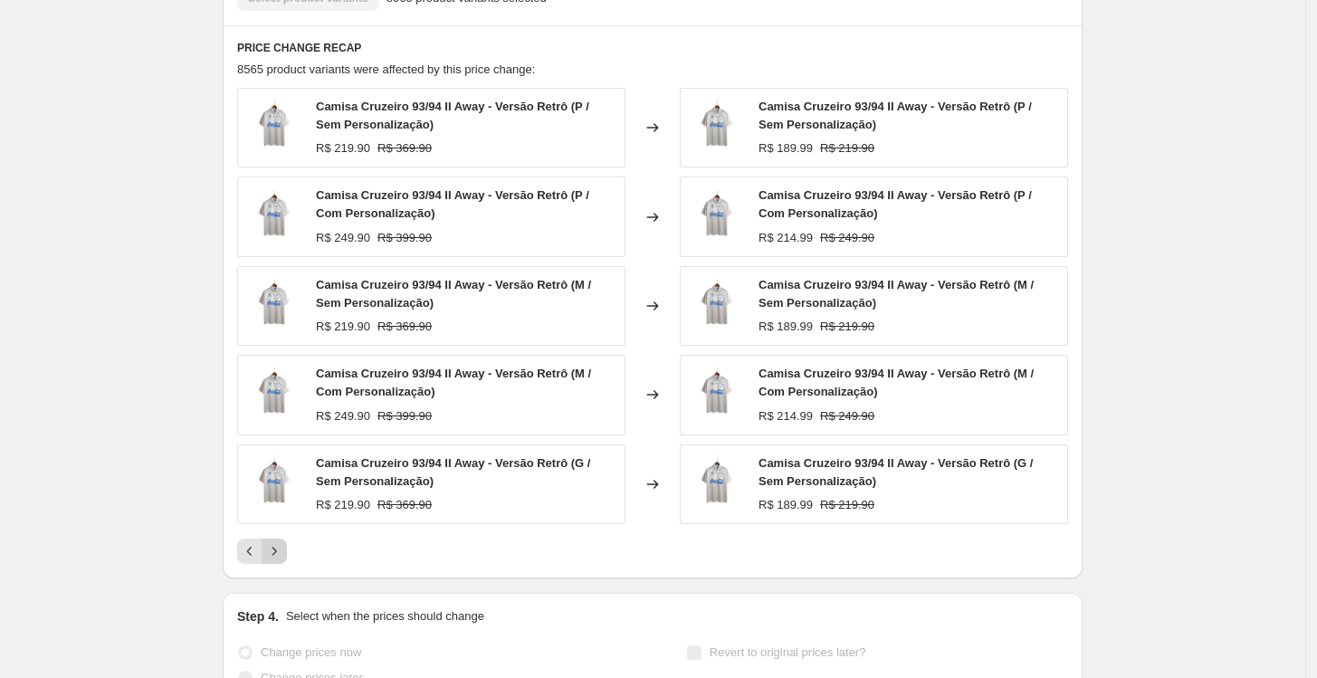
click at [281, 553] on icon "Next" at bounding box center [274, 551] width 18 height 18
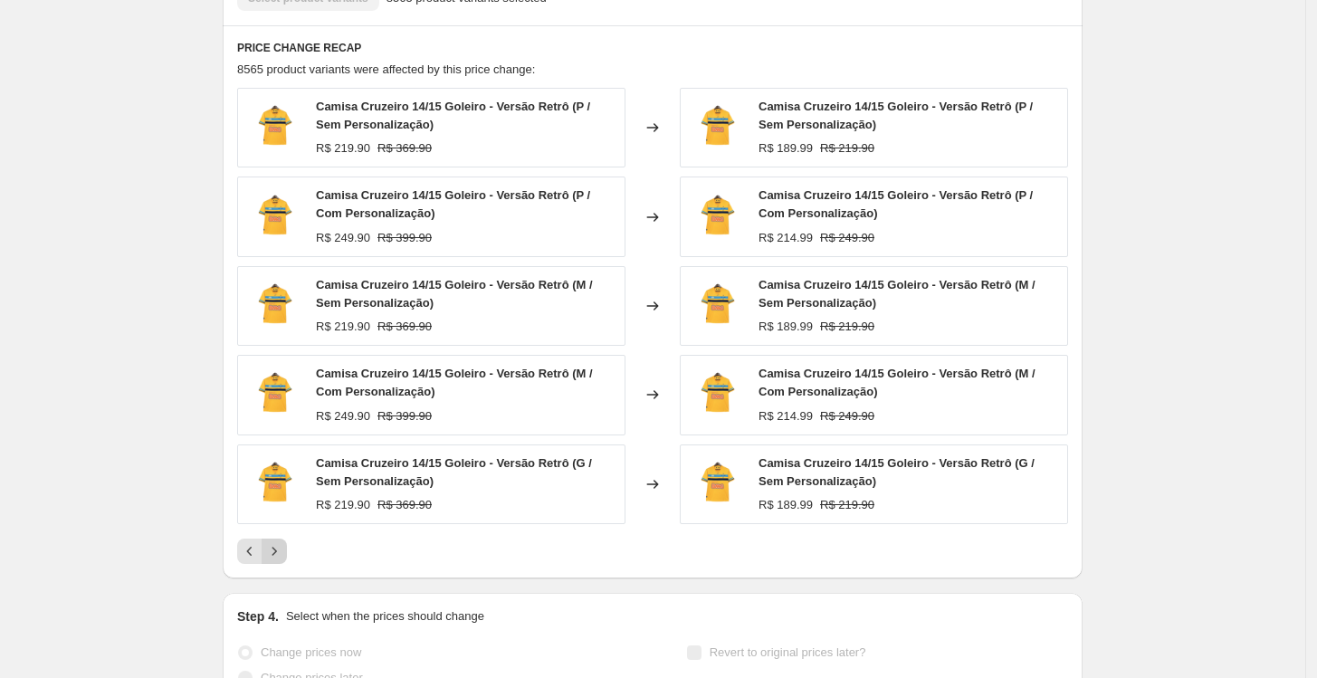
click at [281, 553] on icon "Next" at bounding box center [274, 551] width 18 height 18
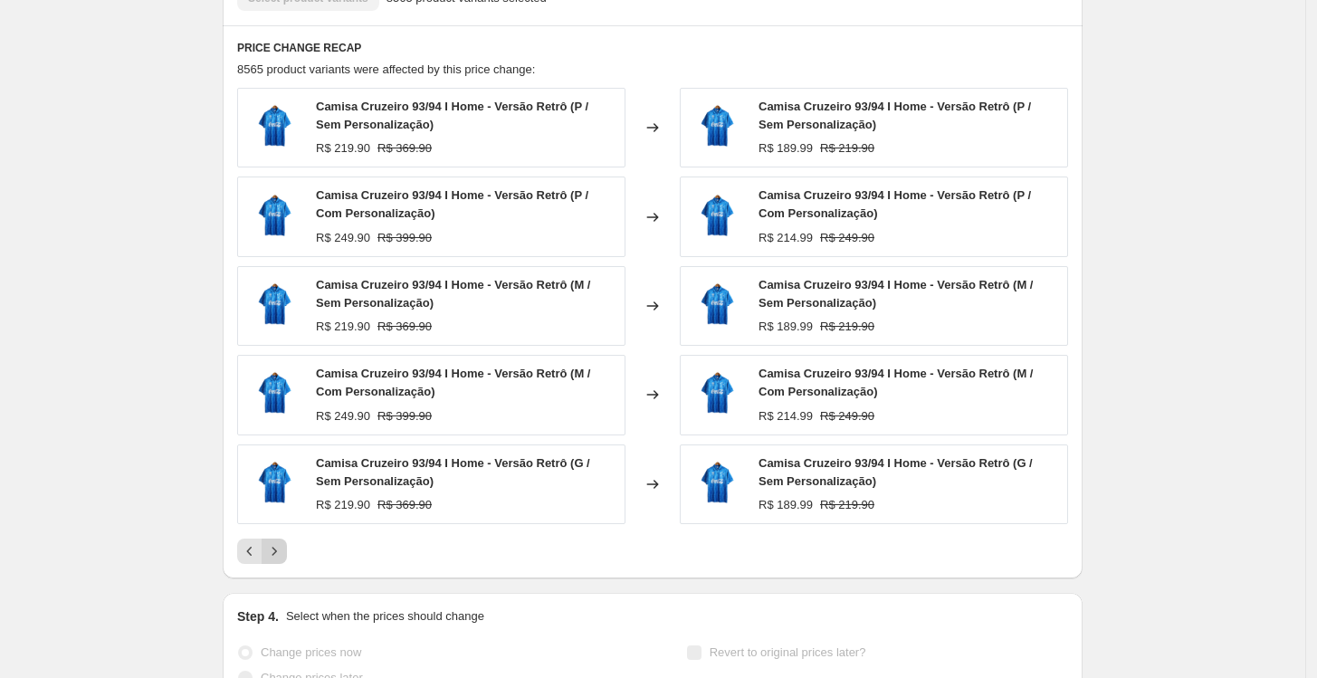
click at [281, 553] on icon "Next" at bounding box center [274, 551] width 18 height 18
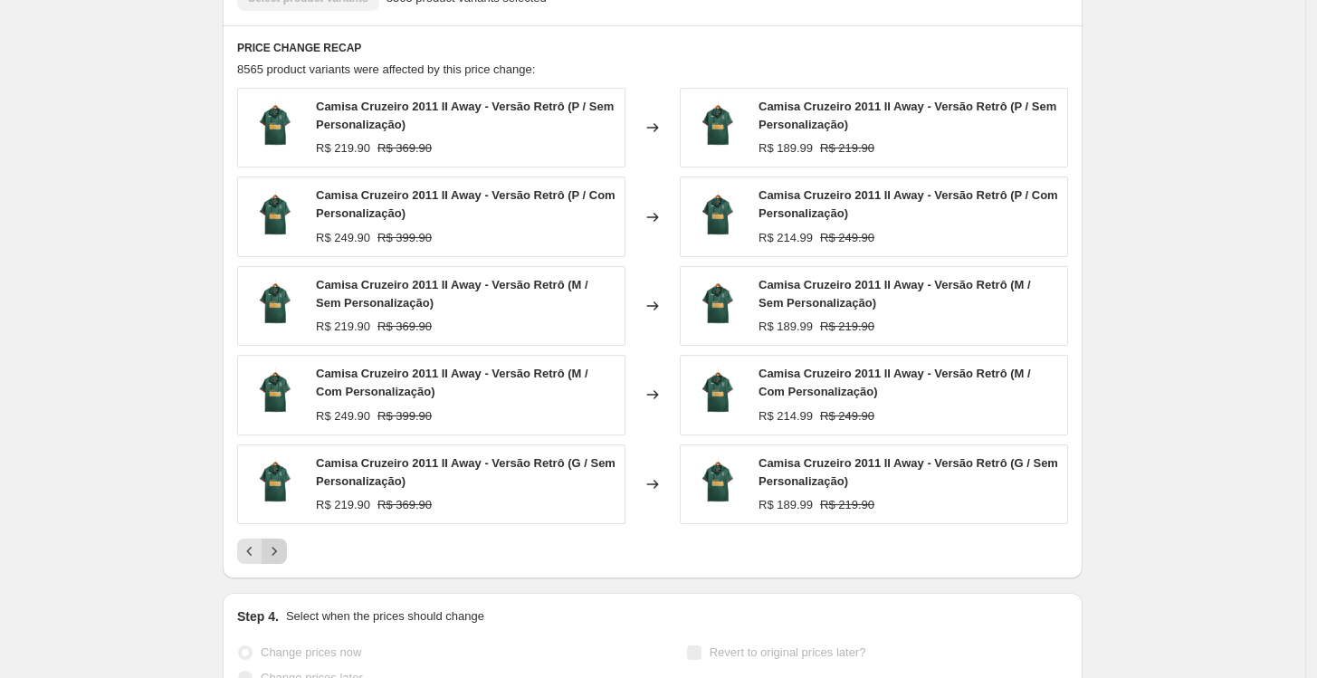
click at [281, 553] on icon "Next" at bounding box center [274, 551] width 18 height 18
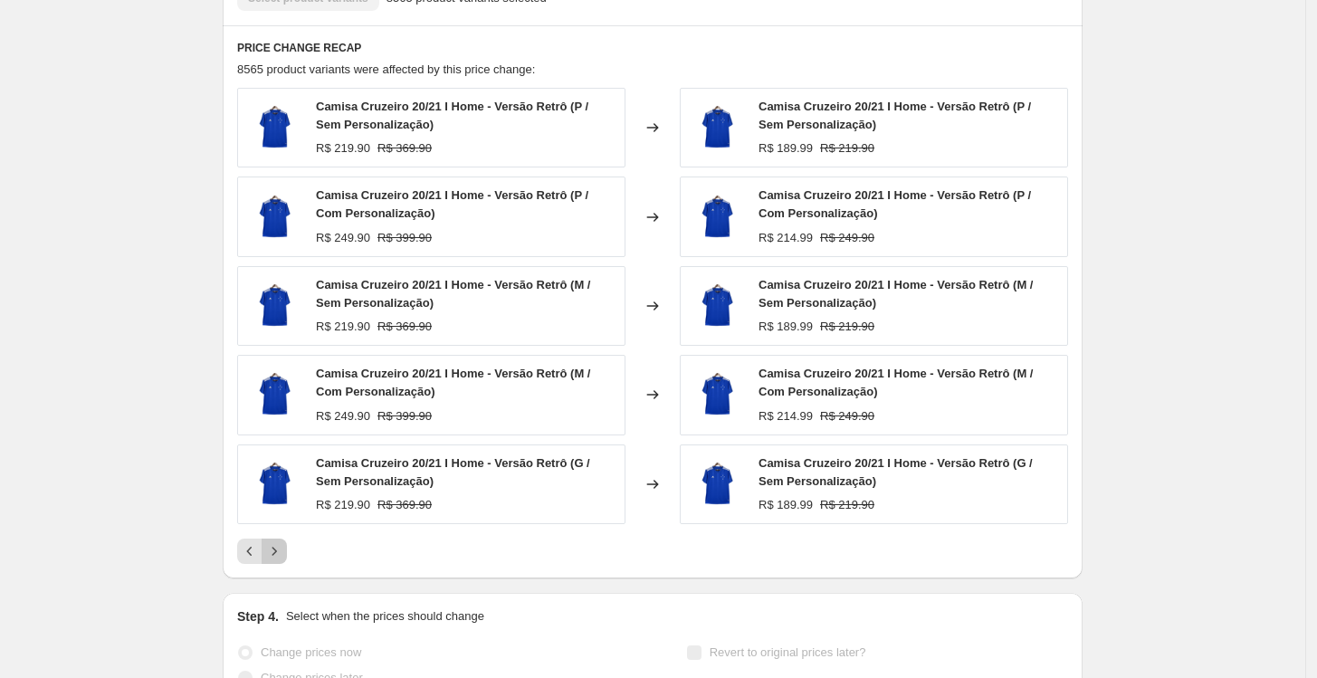
click at [281, 553] on icon "Next" at bounding box center [274, 551] width 18 height 18
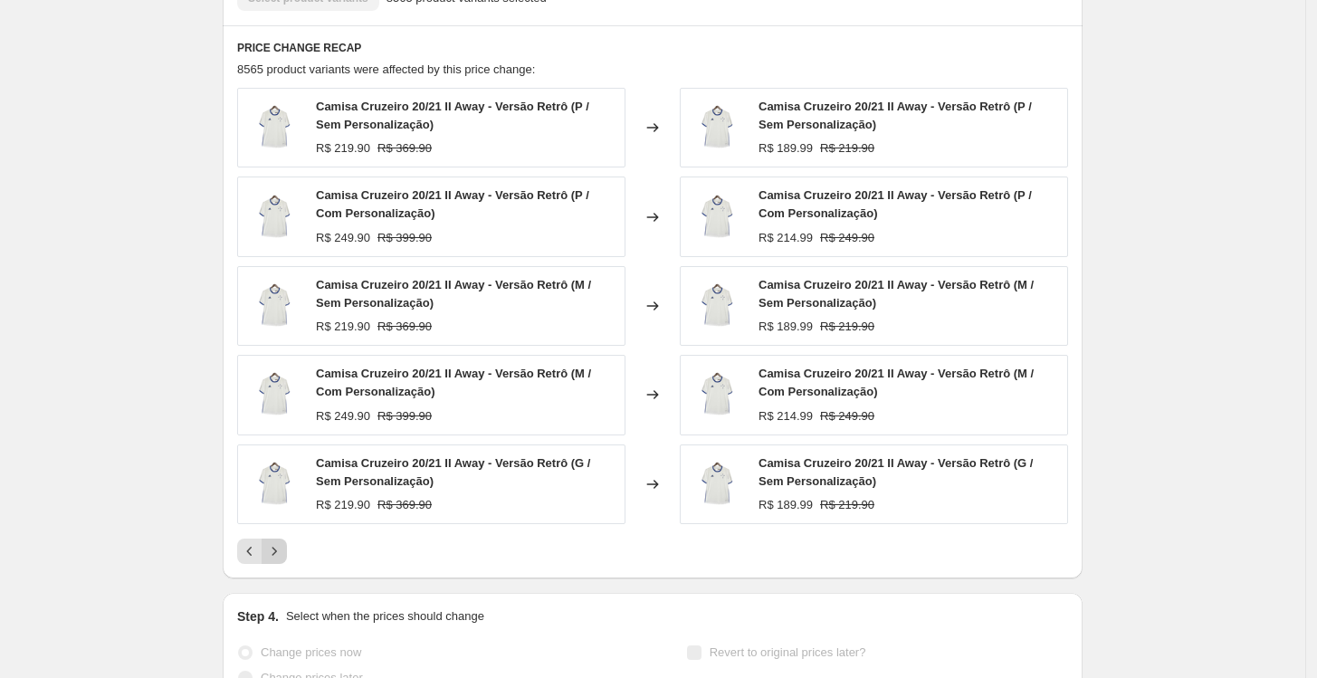
click at [281, 553] on icon "Next" at bounding box center [274, 551] width 18 height 18
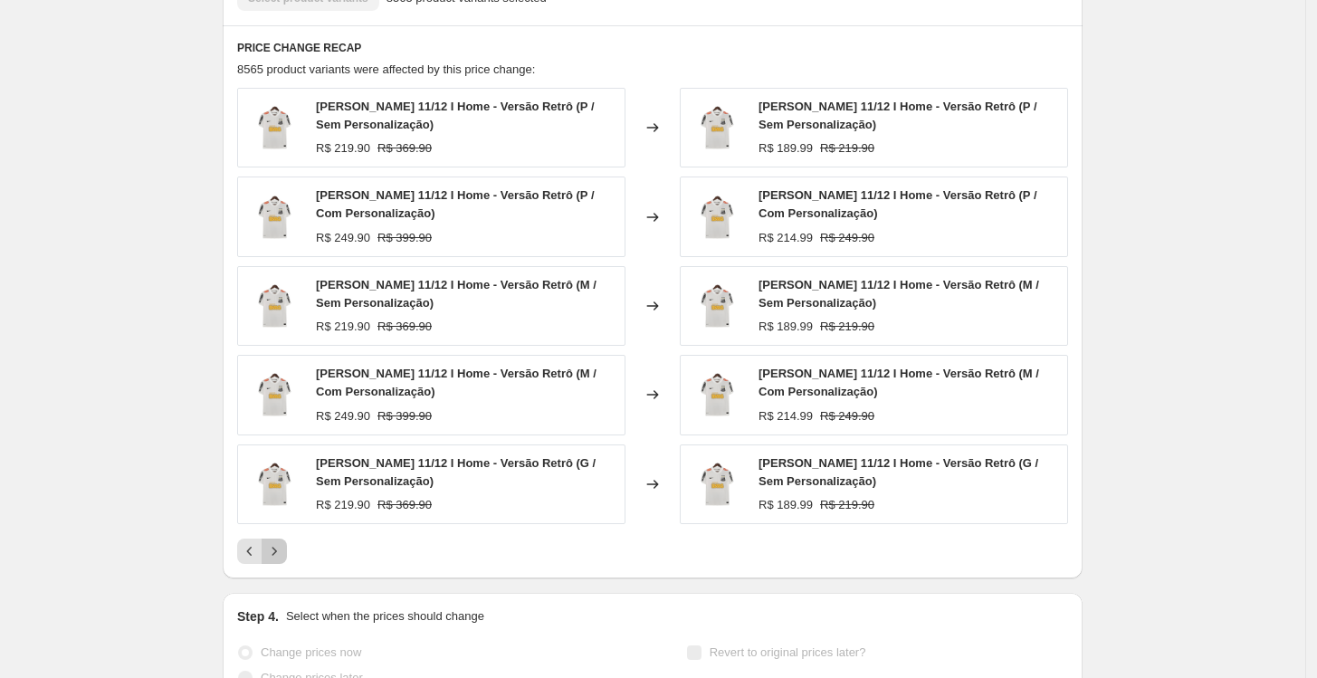
click at [281, 553] on icon "Next" at bounding box center [274, 551] width 18 height 18
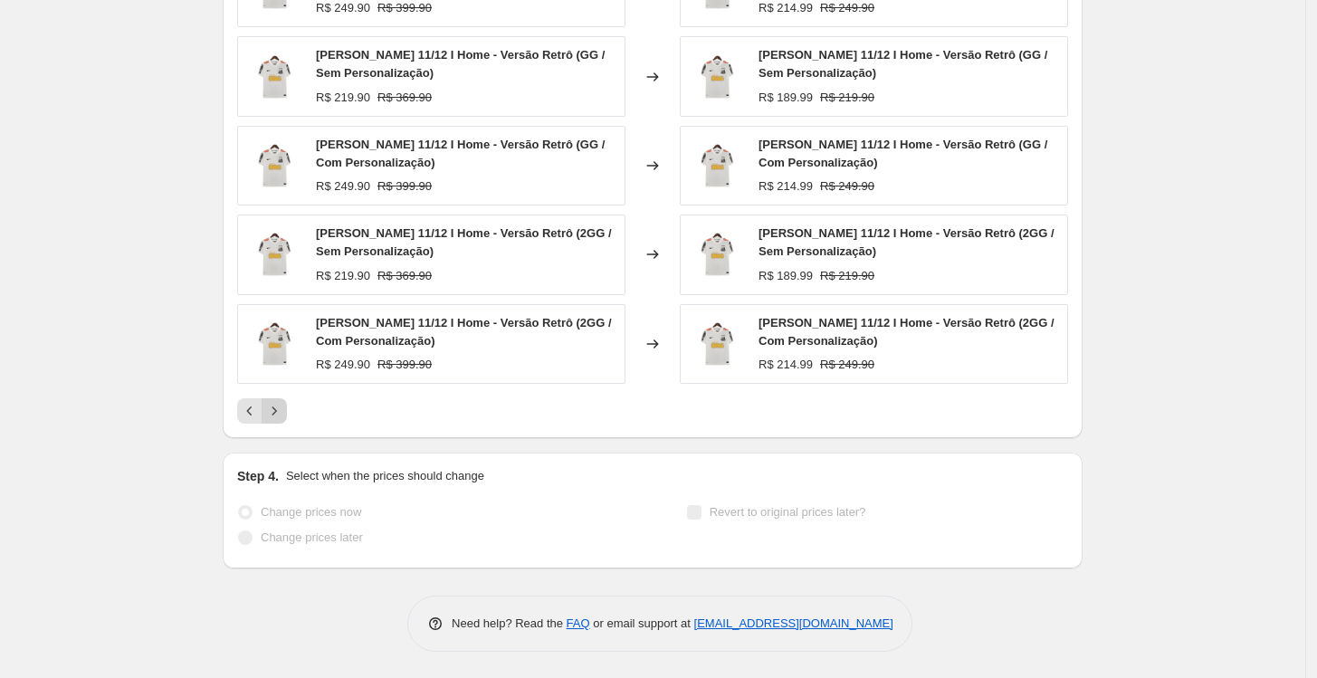
click at [283, 409] on icon "Next" at bounding box center [274, 411] width 18 height 18
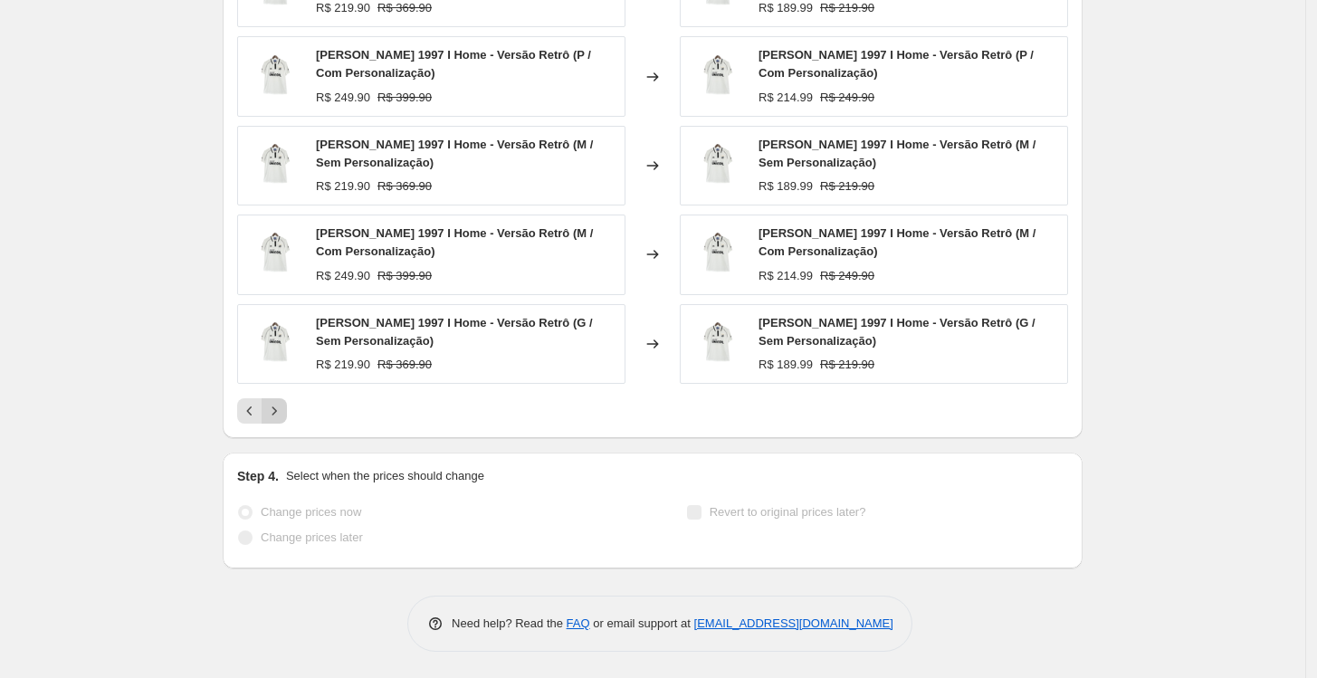
click at [283, 409] on icon "Next" at bounding box center [274, 411] width 18 height 18
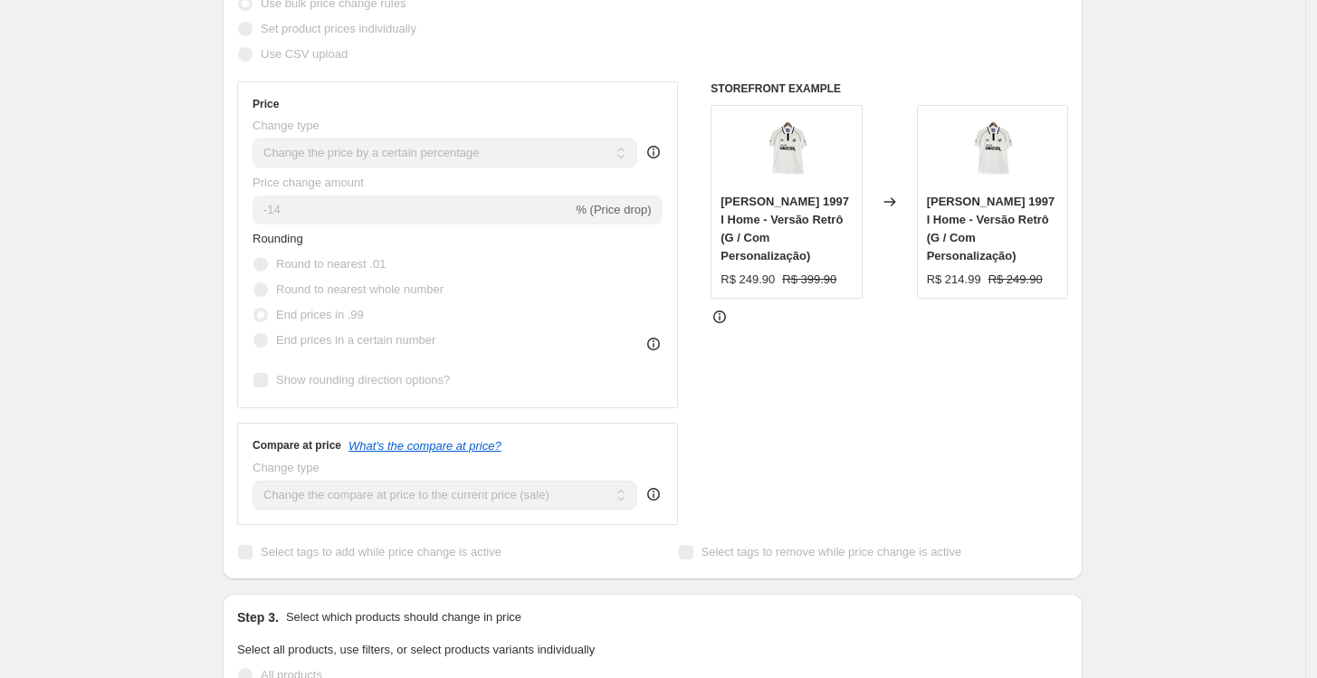
scroll to position [0, 0]
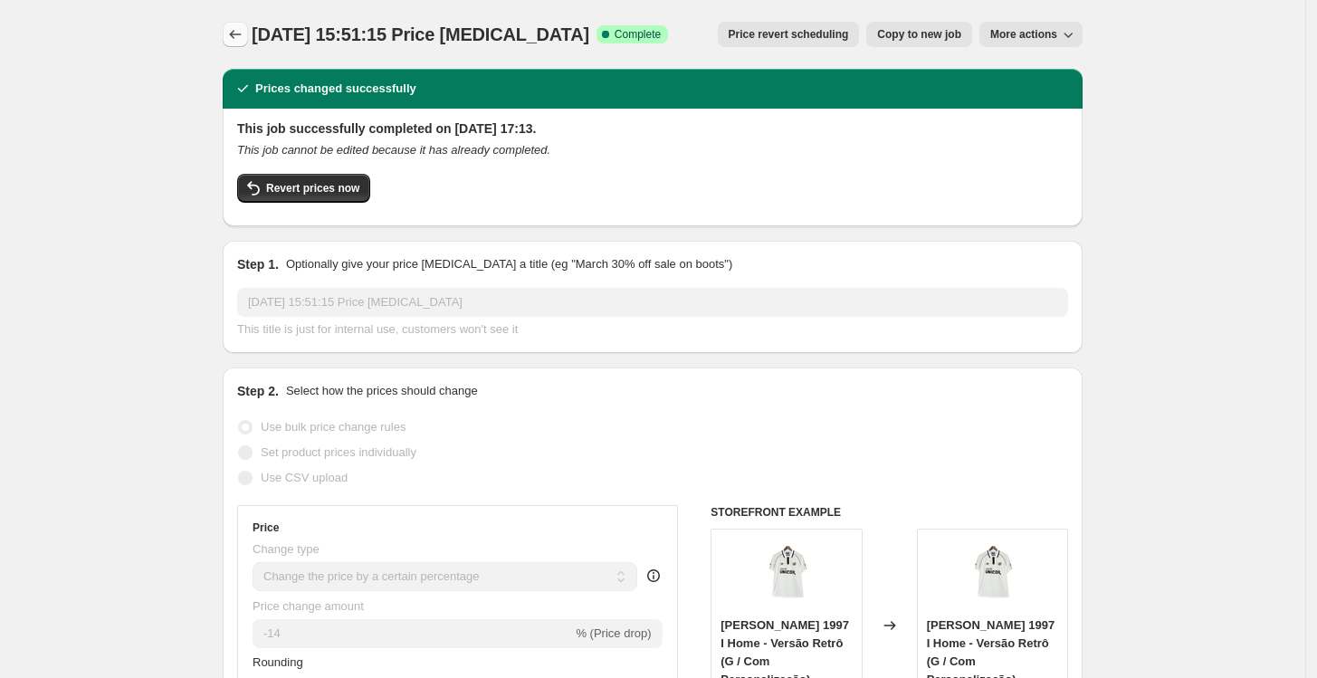
click at [238, 40] on icon "Price change jobs" at bounding box center [235, 34] width 18 height 18
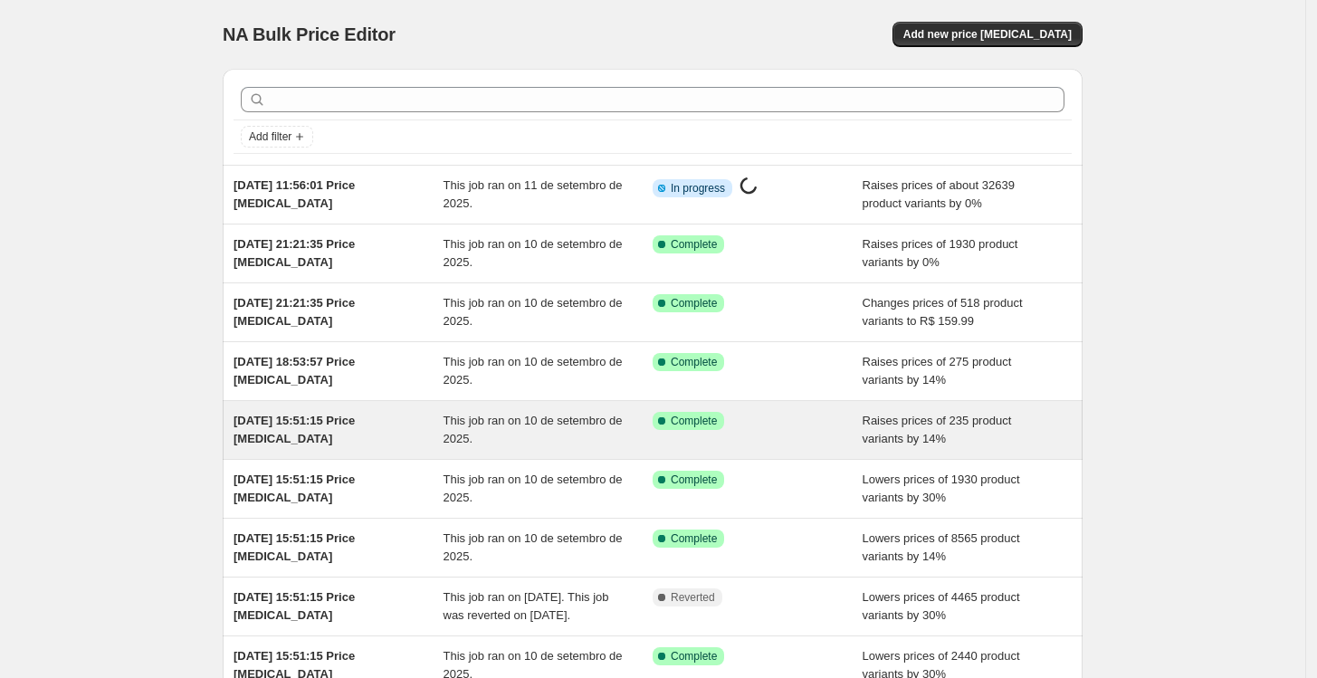
scroll to position [212, 0]
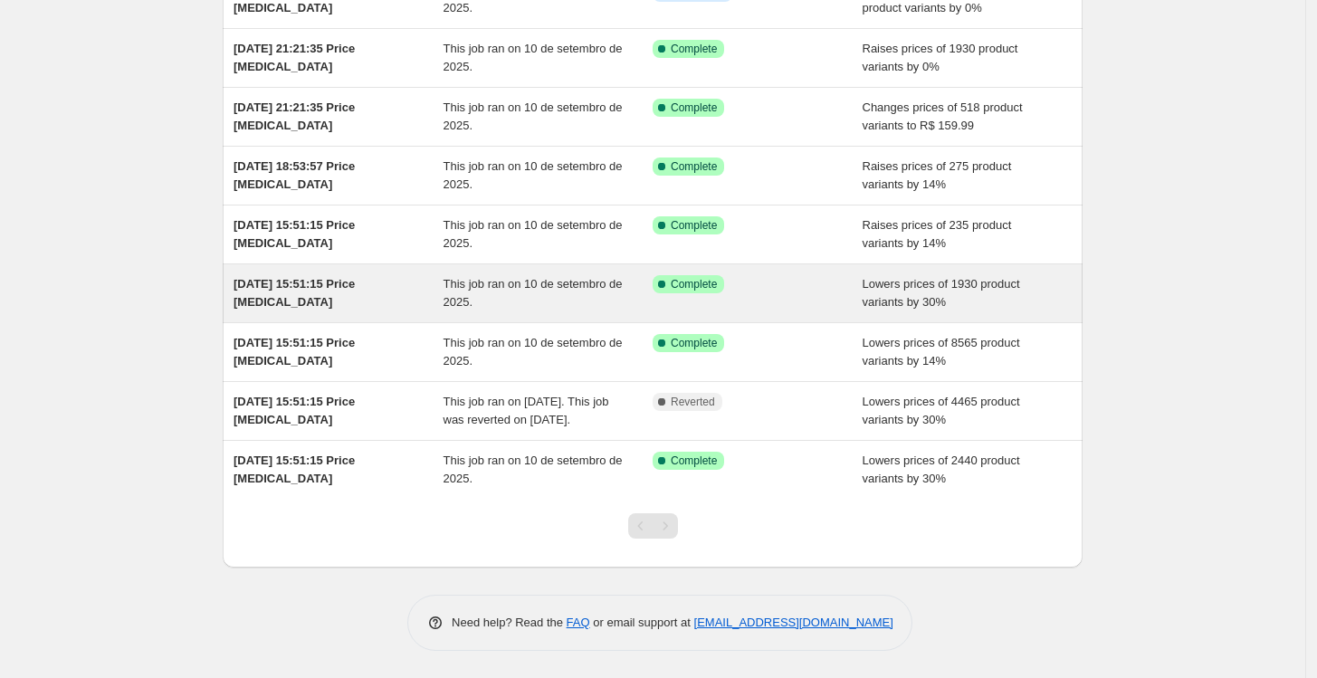
click at [526, 277] on span "This job ran on 10 de setembro de 2025." at bounding box center [533, 293] width 179 height 32
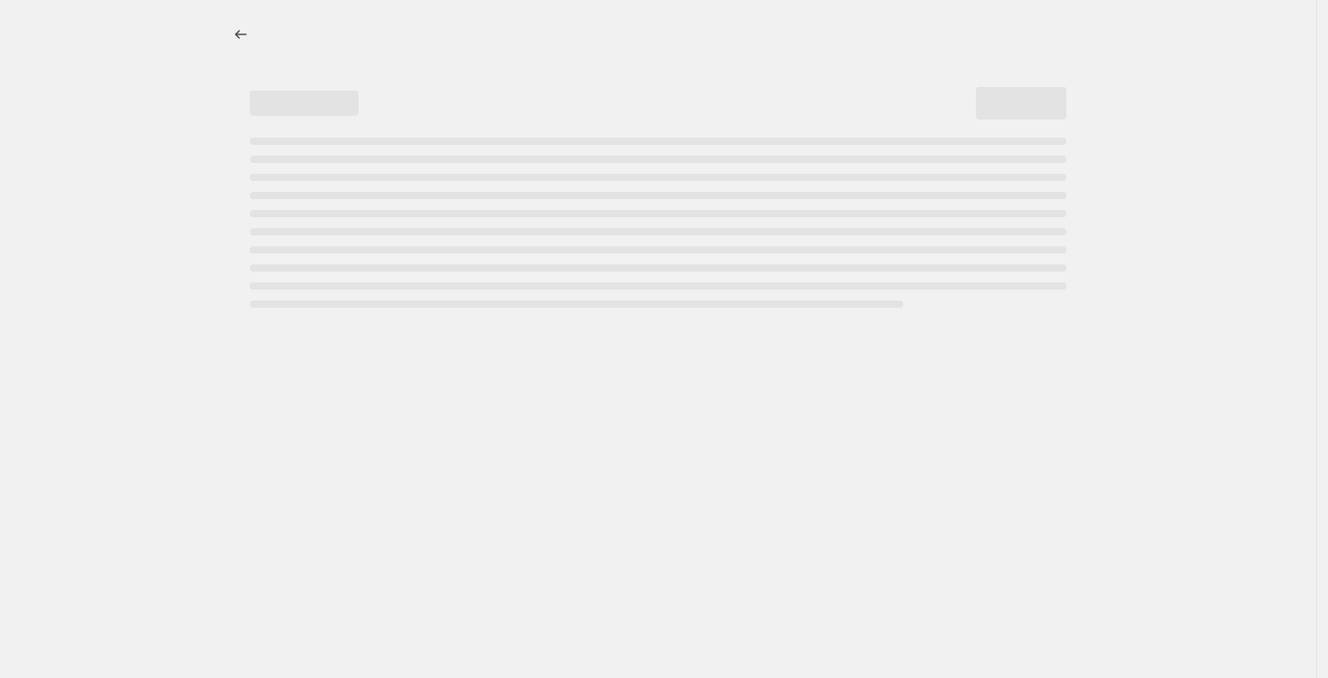
select select "percentage"
select select "collection"
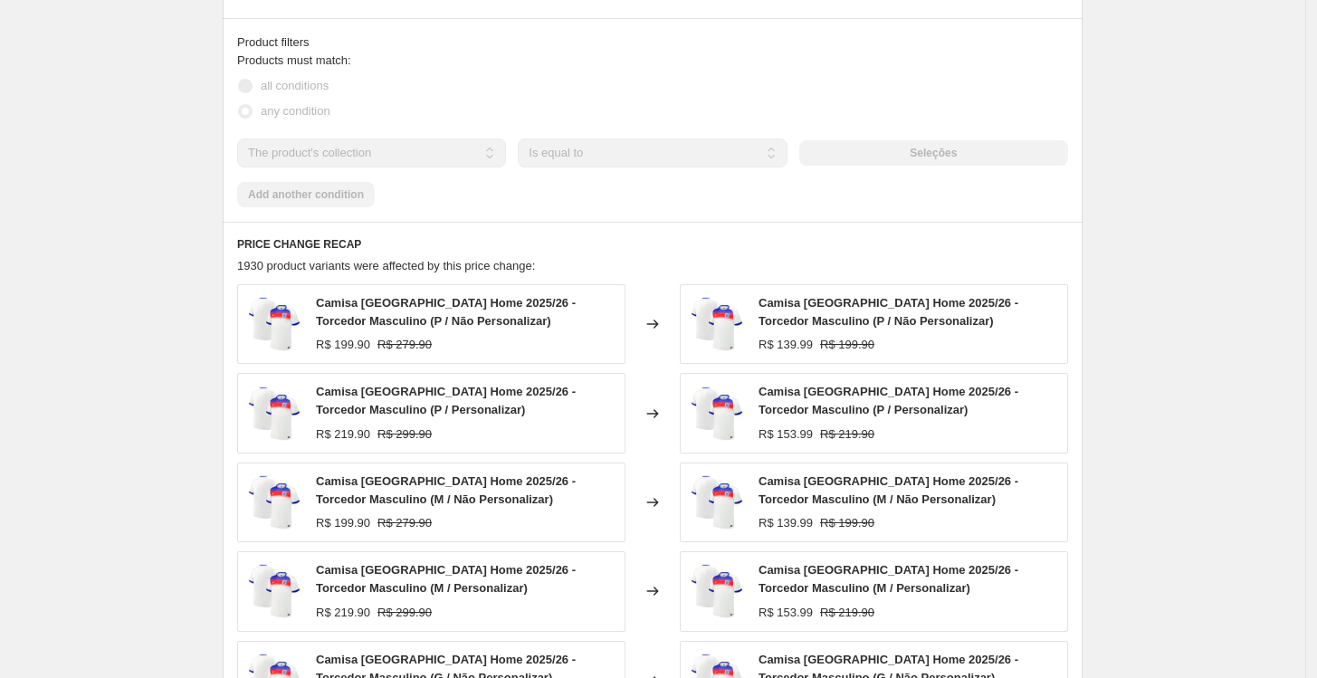
scroll to position [1307, 0]
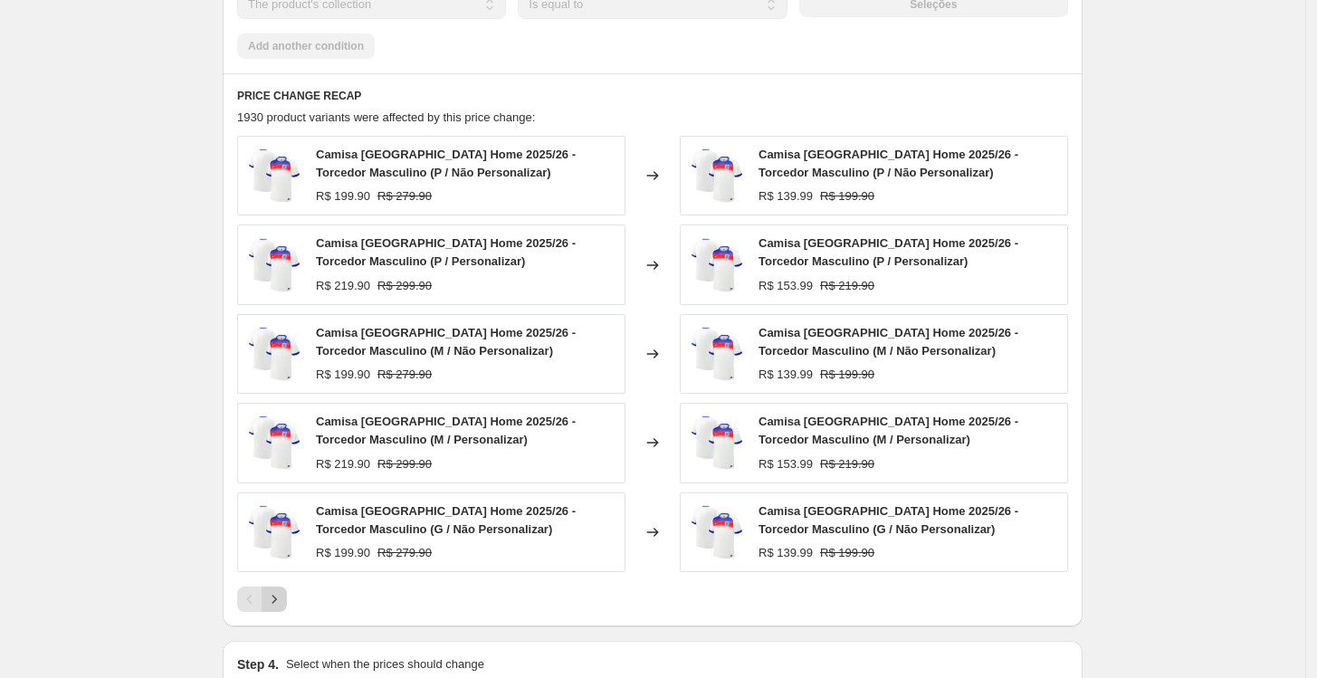
click at [282, 591] on icon "Next" at bounding box center [274, 599] width 18 height 18
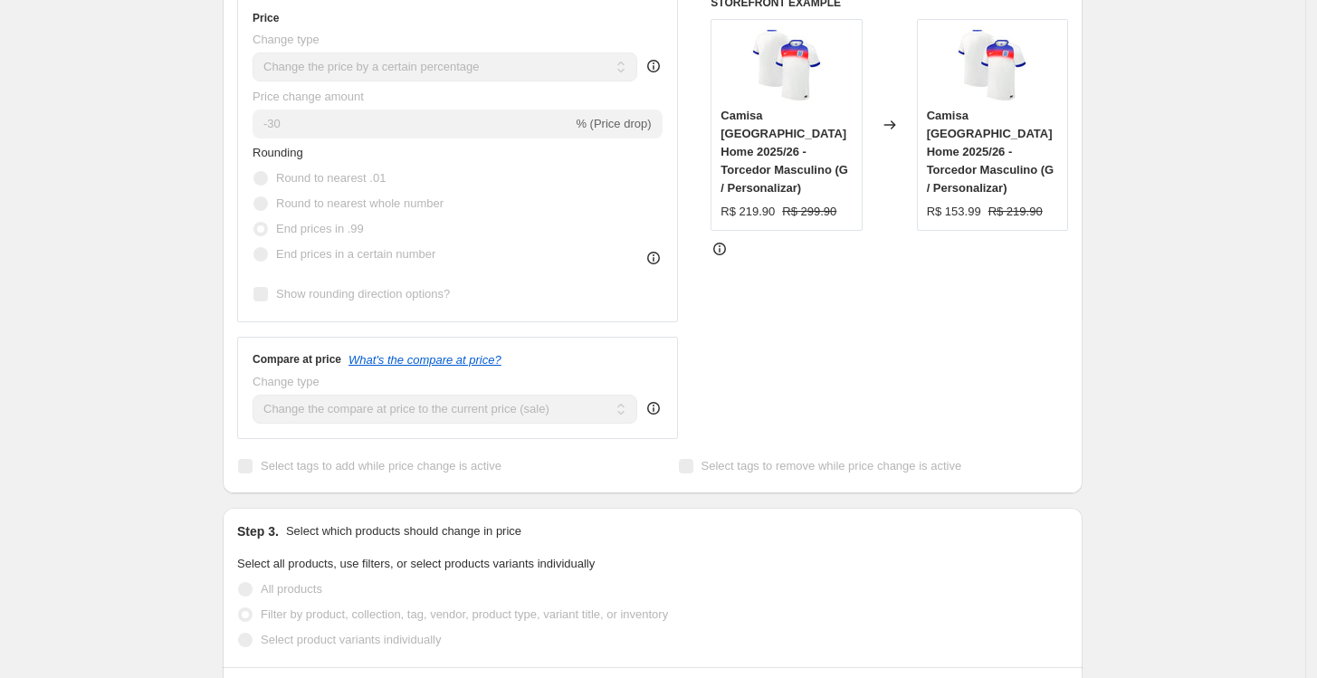
scroll to position [0, 0]
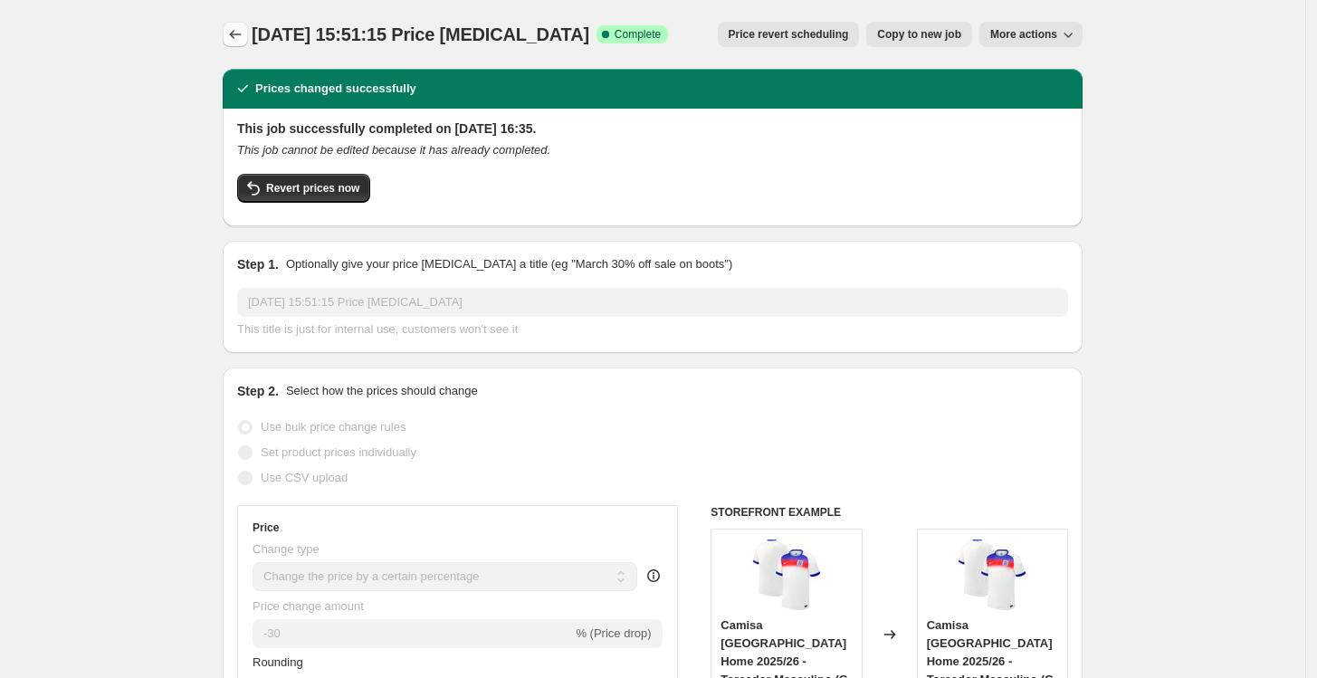
click at [244, 29] on icon "Price change jobs" at bounding box center [235, 34] width 18 height 18
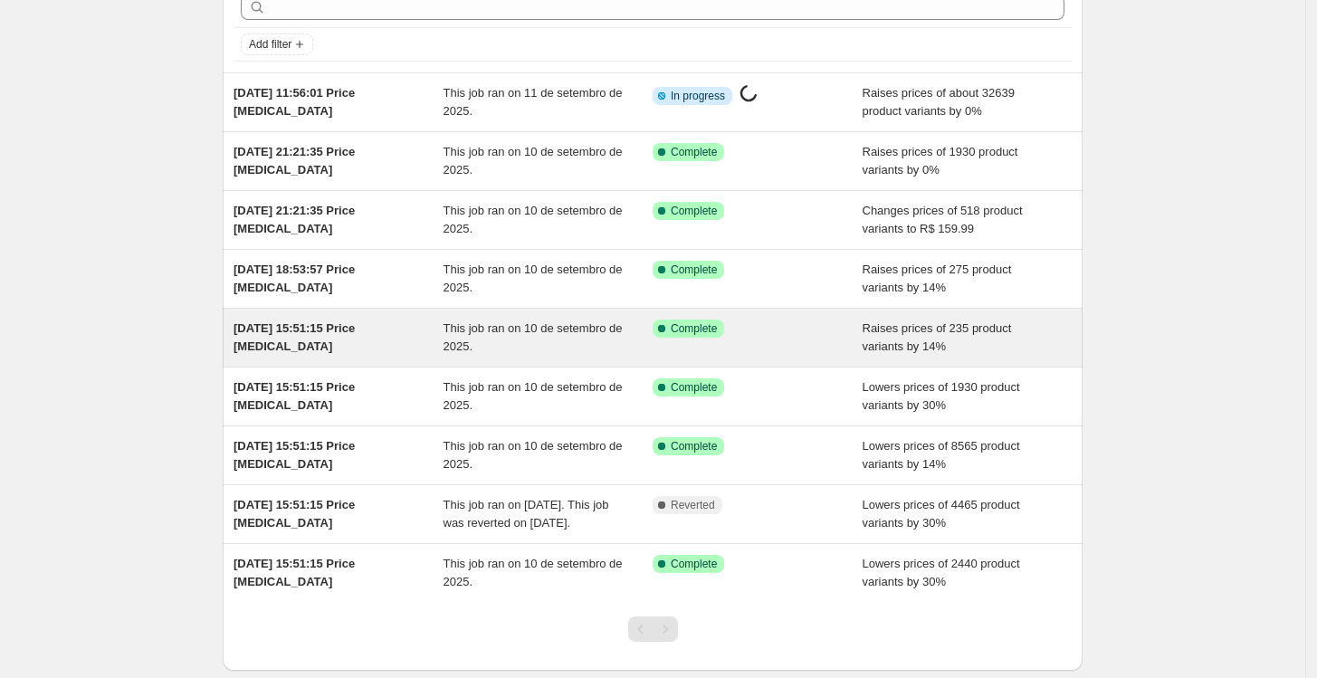
scroll to position [201, 0]
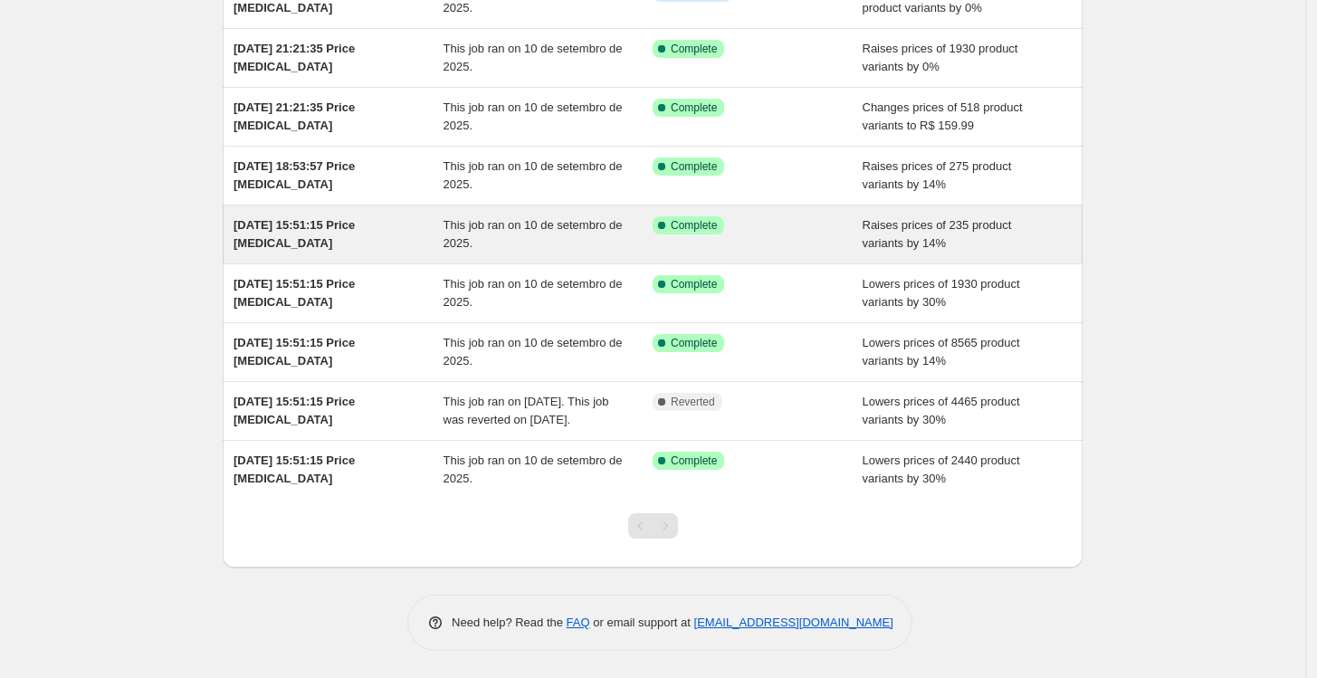
click at [515, 238] on div "This job ran on 10 de setembro de 2025." at bounding box center [549, 234] width 210 height 36
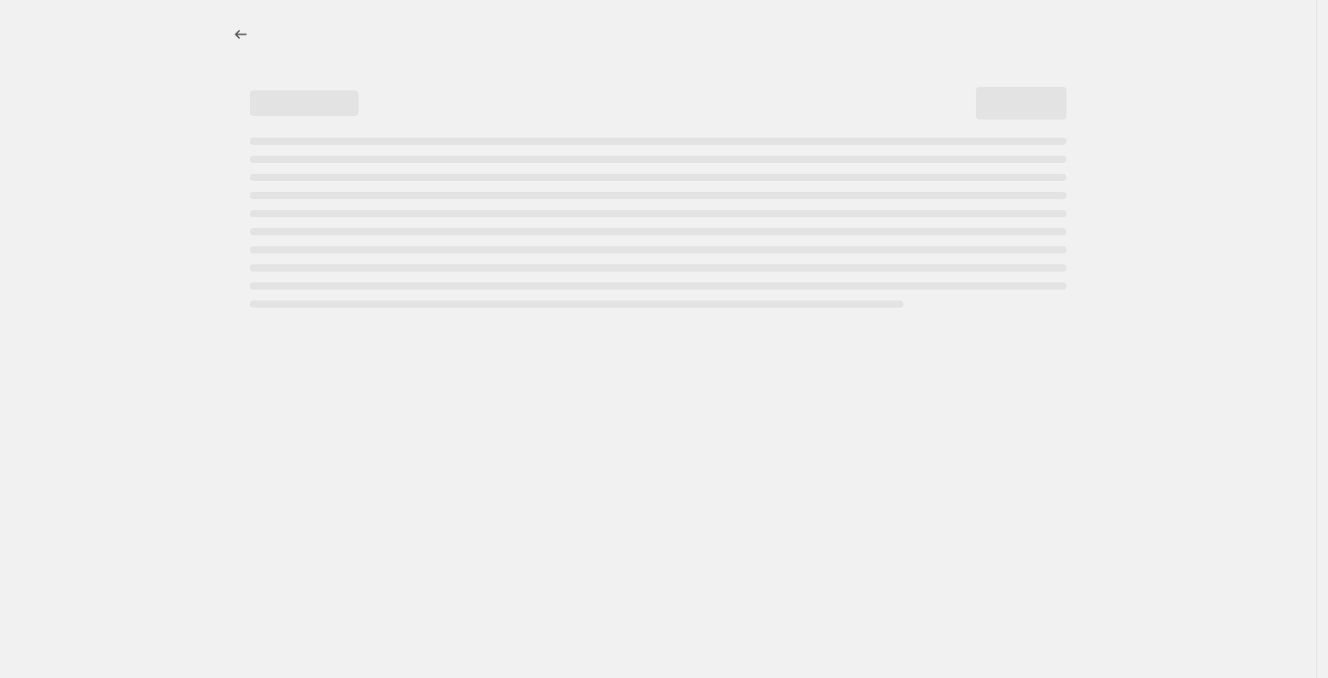
select select "percentage"
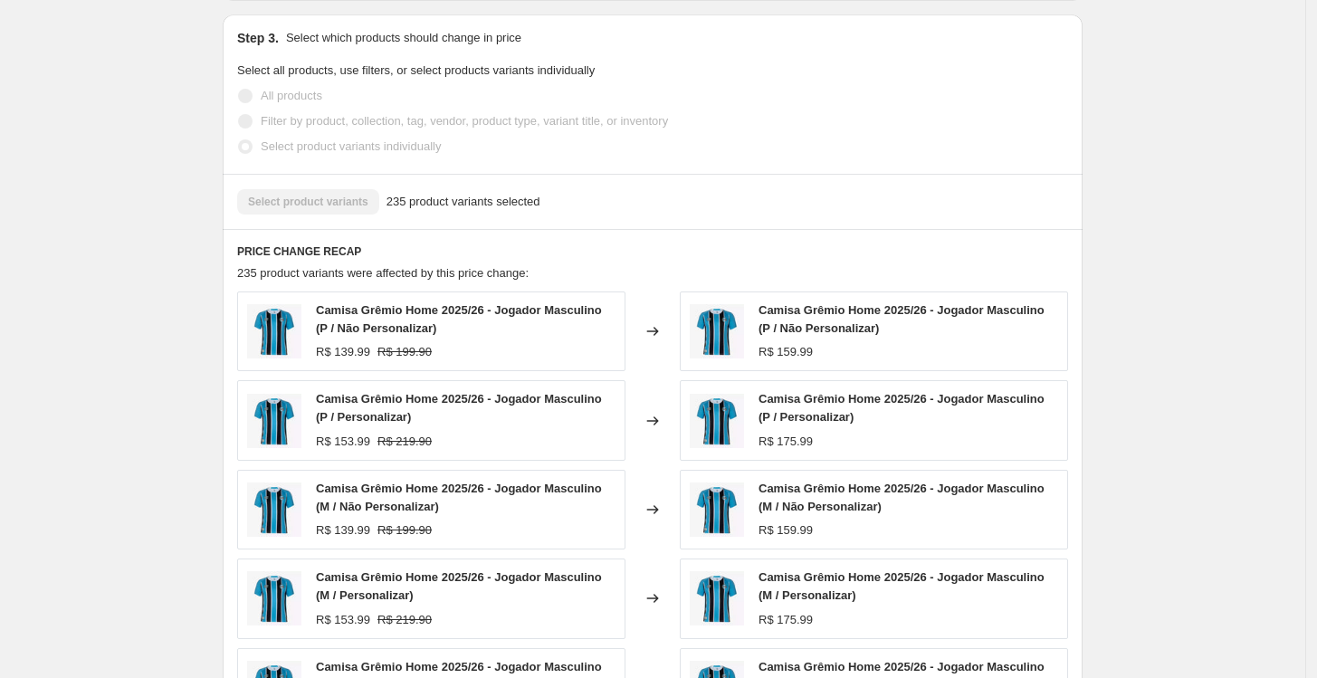
scroll to position [1207, 0]
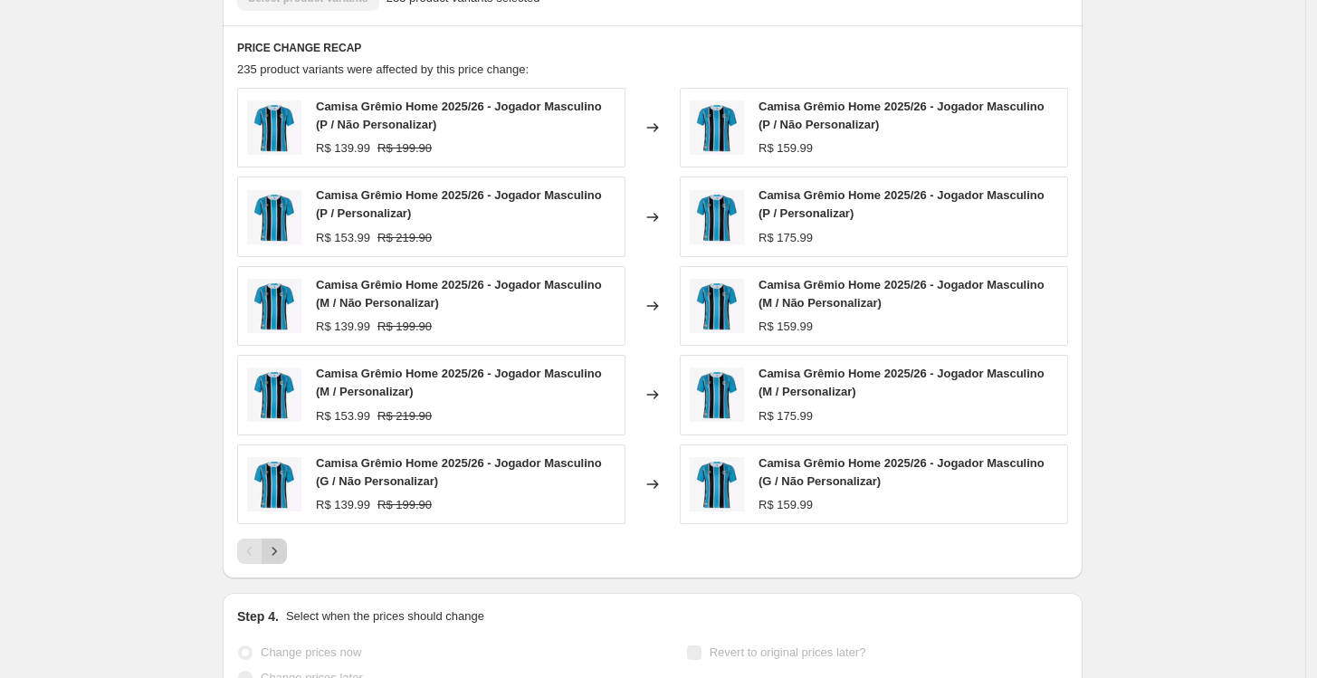
click at [287, 543] on button "Next" at bounding box center [274, 551] width 25 height 25
click at [282, 556] on icon "Next" at bounding box center [274, 551] width 18 height 18
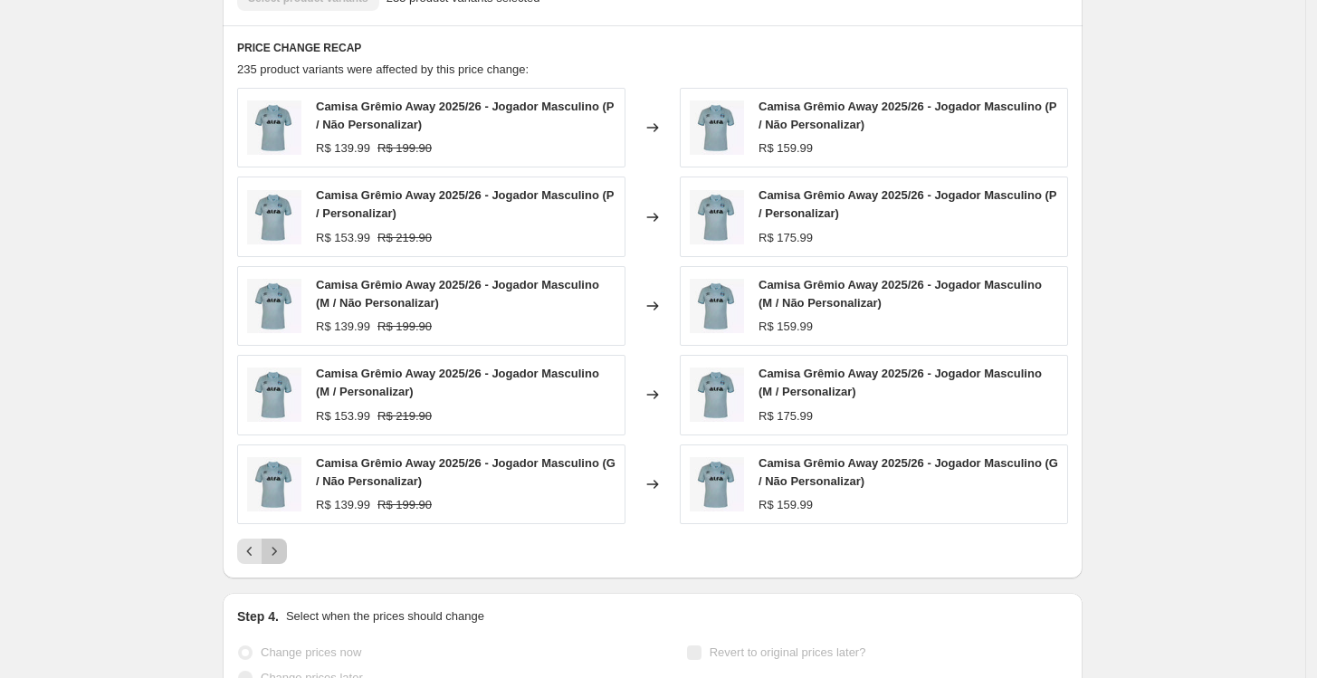
click at [282, 556] on icon "Next" at bounding box center [274, 551] width 18 height 18
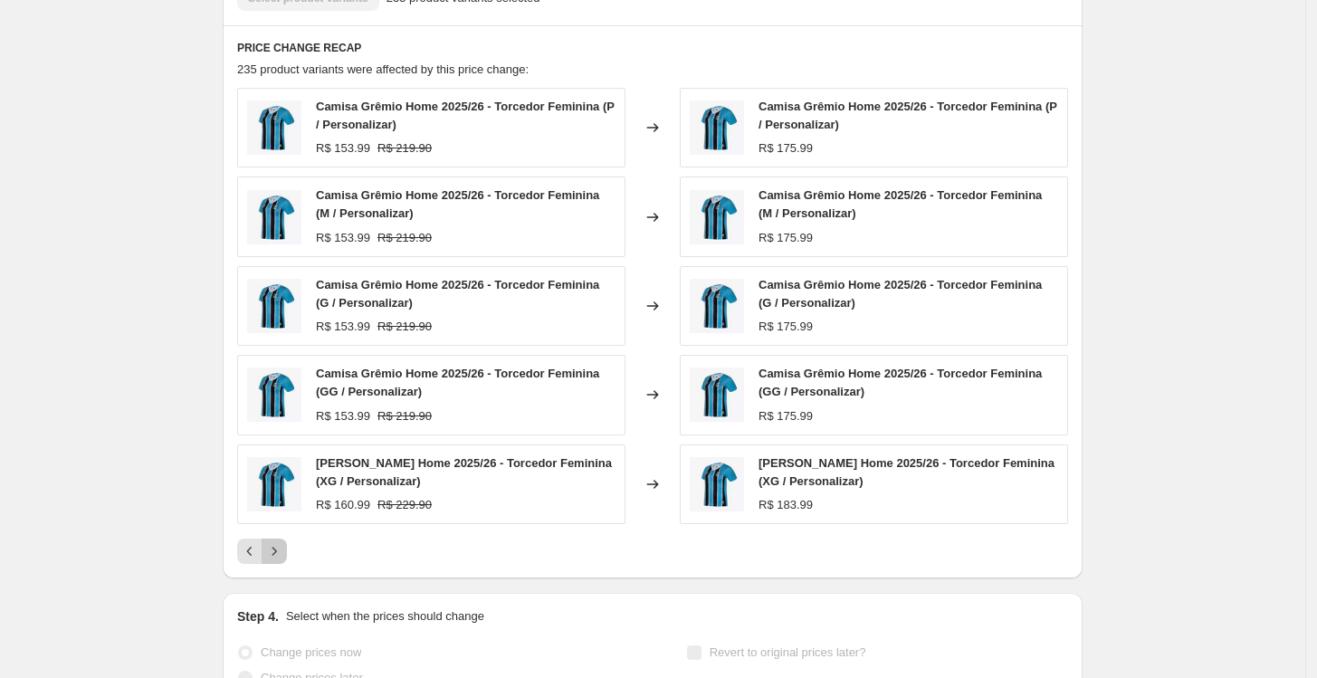
click at [282, 556] on icon "Next" at bounding box center [274, 551] width 18 height 18
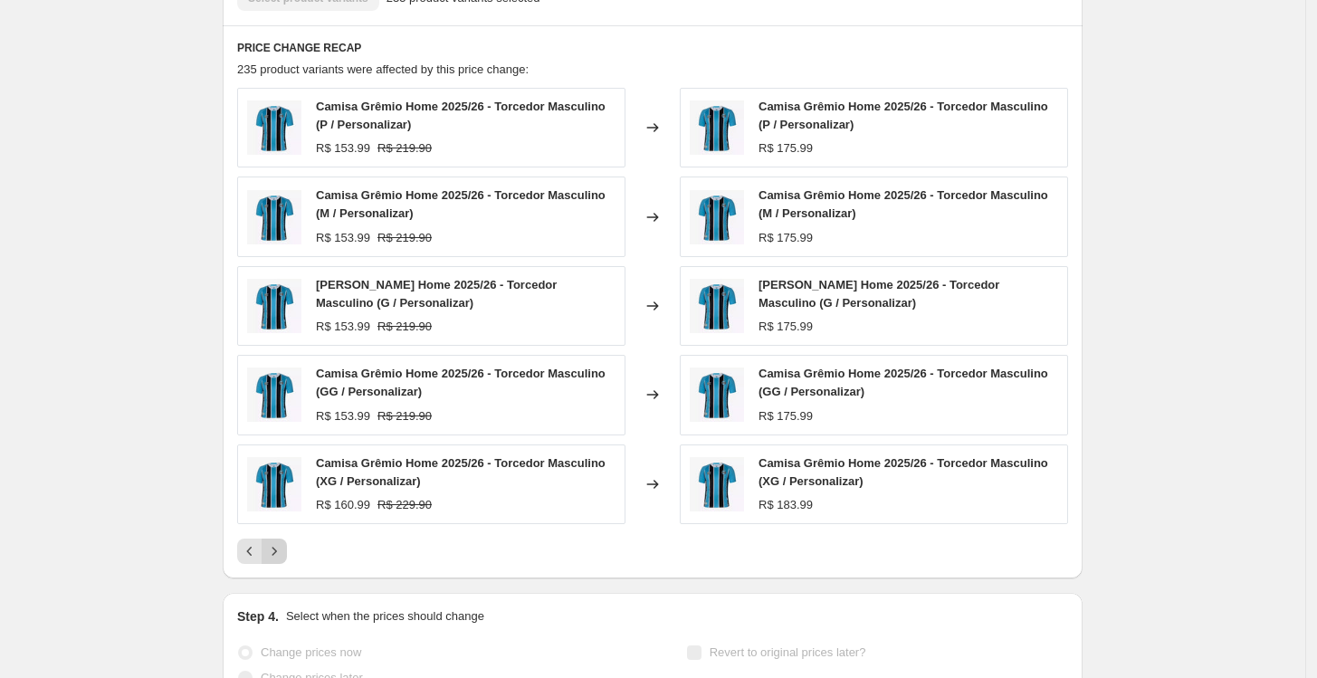
click at [282, 556] on icon "Next" at bounding box center [274, 551] width 18 height 18
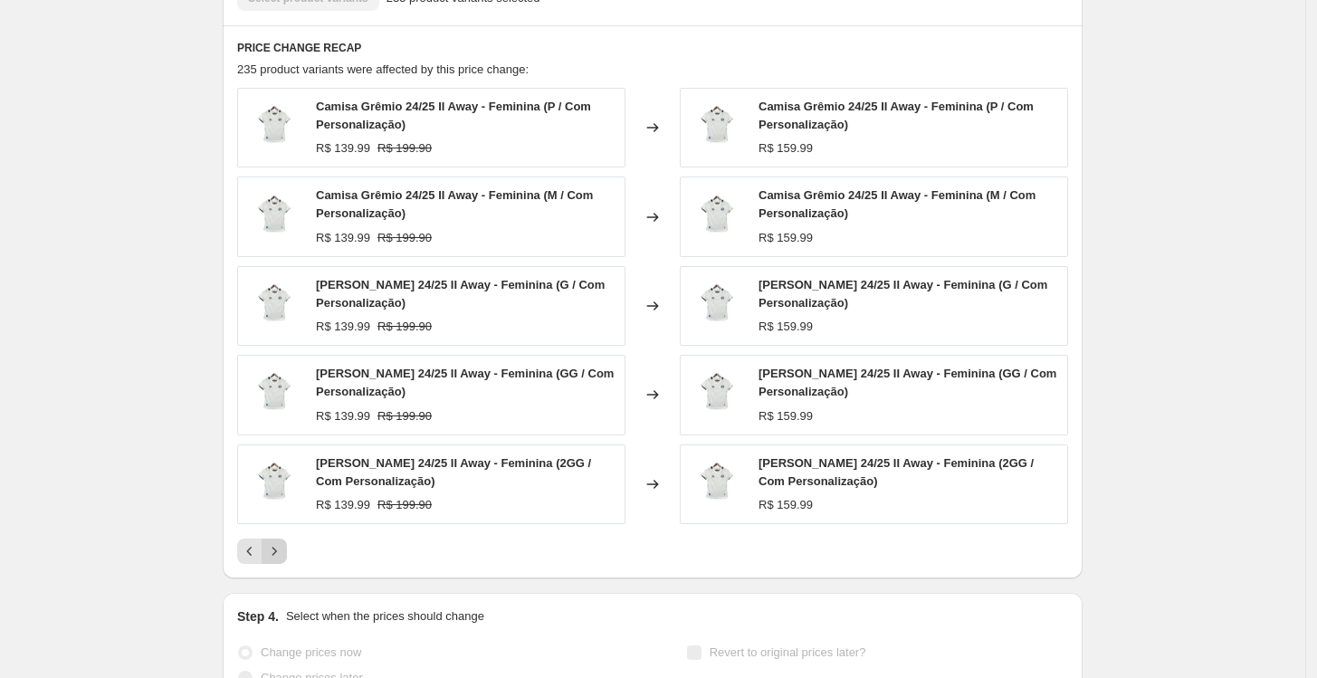
click at [282, 556] on icon "Next" at bounding box center [274, 551] width 18 height 18
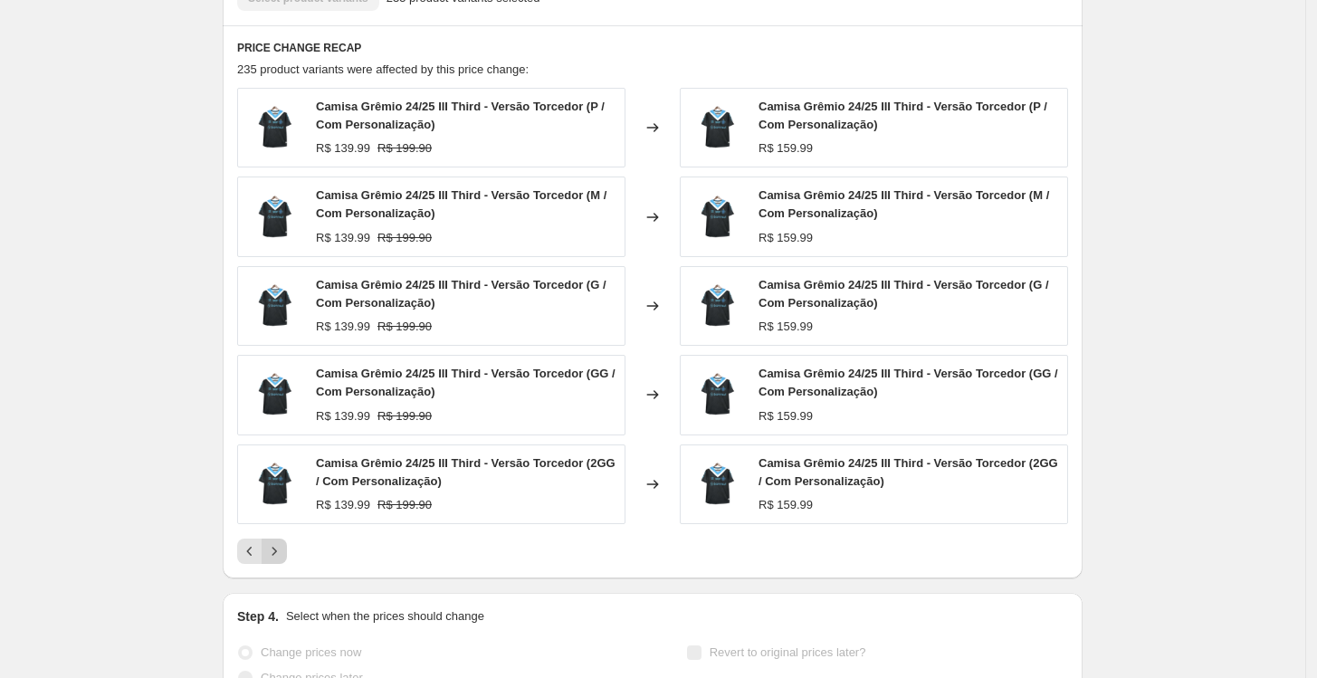
click at [282, 556] on icon "Next" at bounding box center [274, 551] width 18 height 18
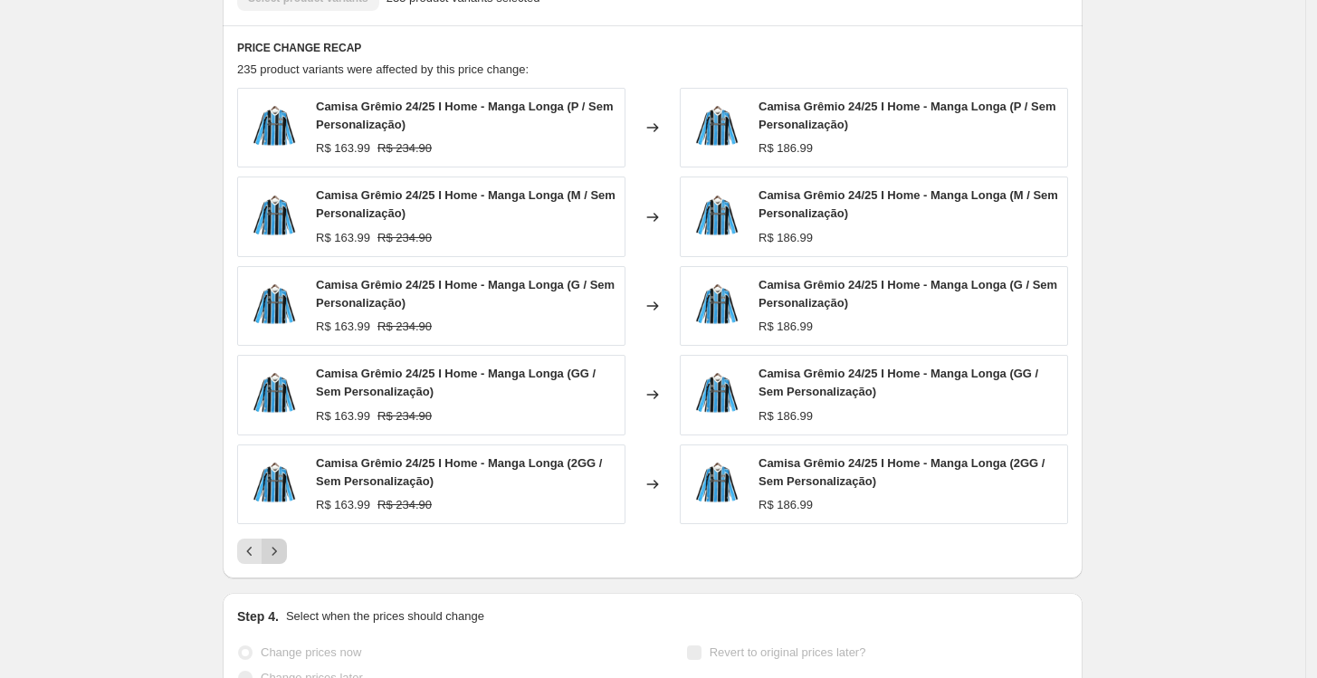
click at [282, 556] on icon "Next" at bounding box center [274, 551] width 18 height 18
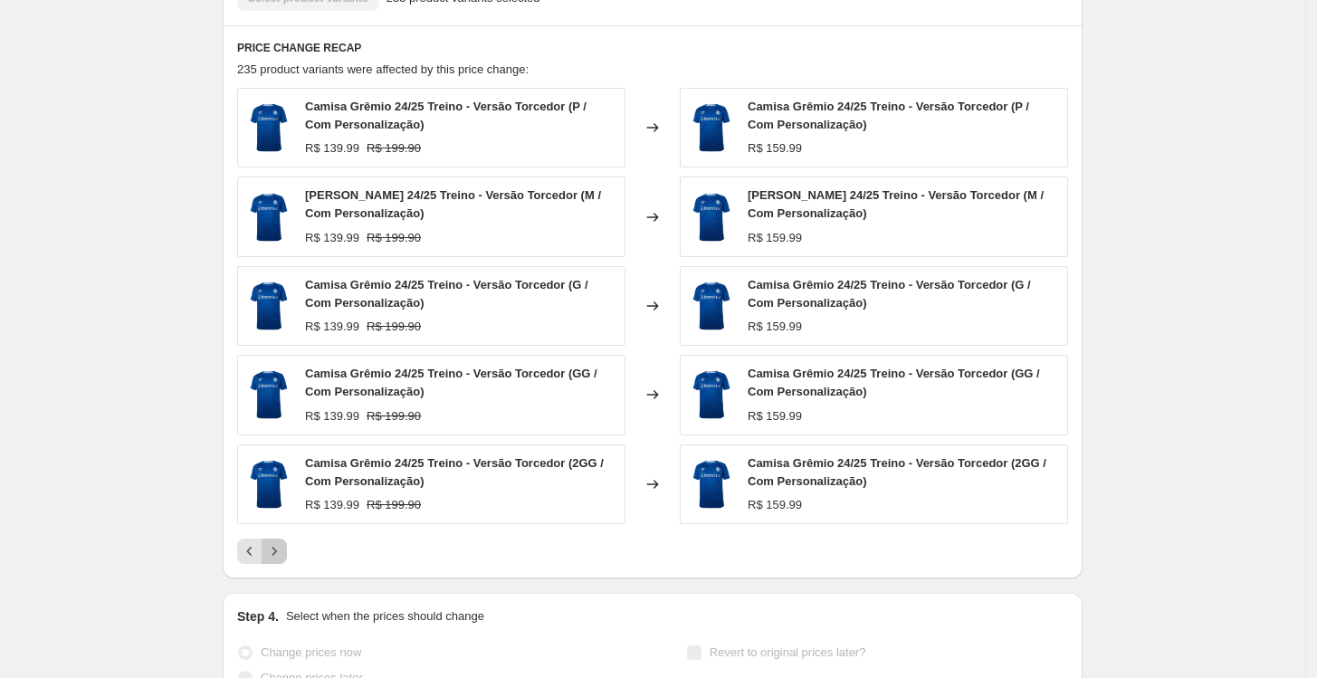
click at [282, 556] on icon "Next" at bounding box center [274, 551] width 18 height 18
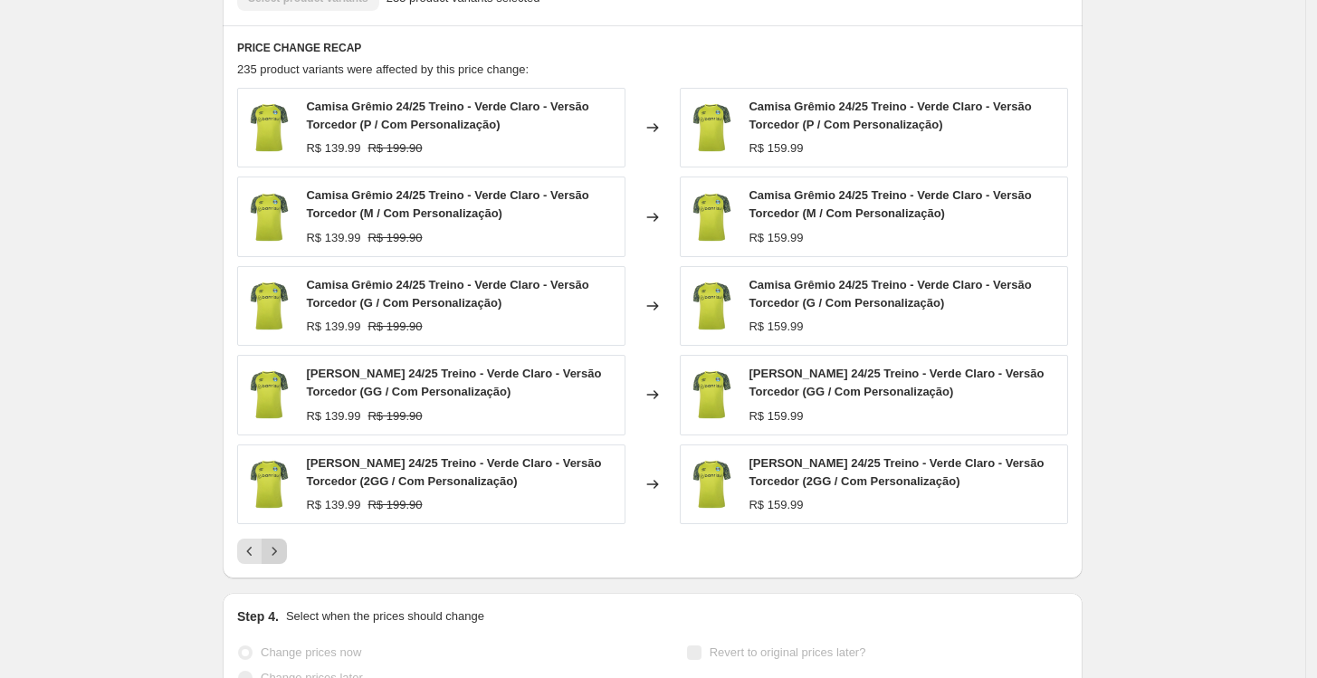
click at [282, 556] on icon "Next" at bounding box center [274, 551] width 18 height 18
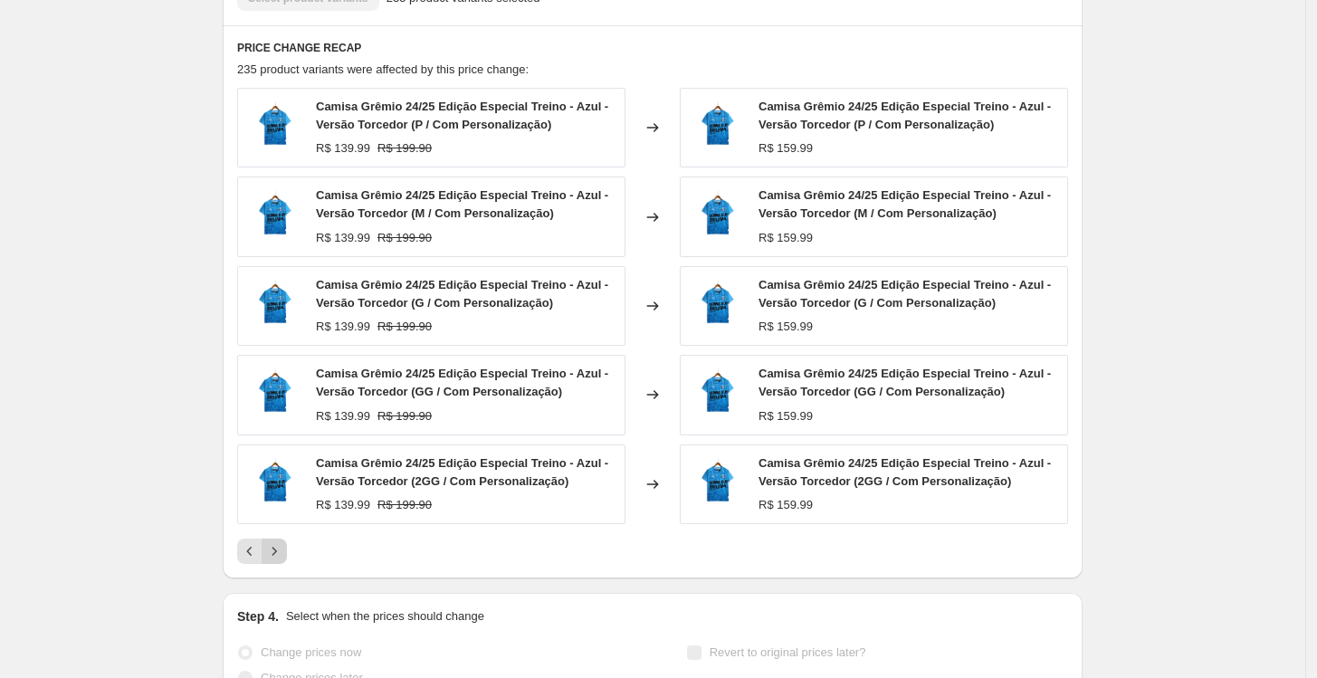
click at [282, 556] on icon "Next" at bounding box center [274, 551] width 18 height 18
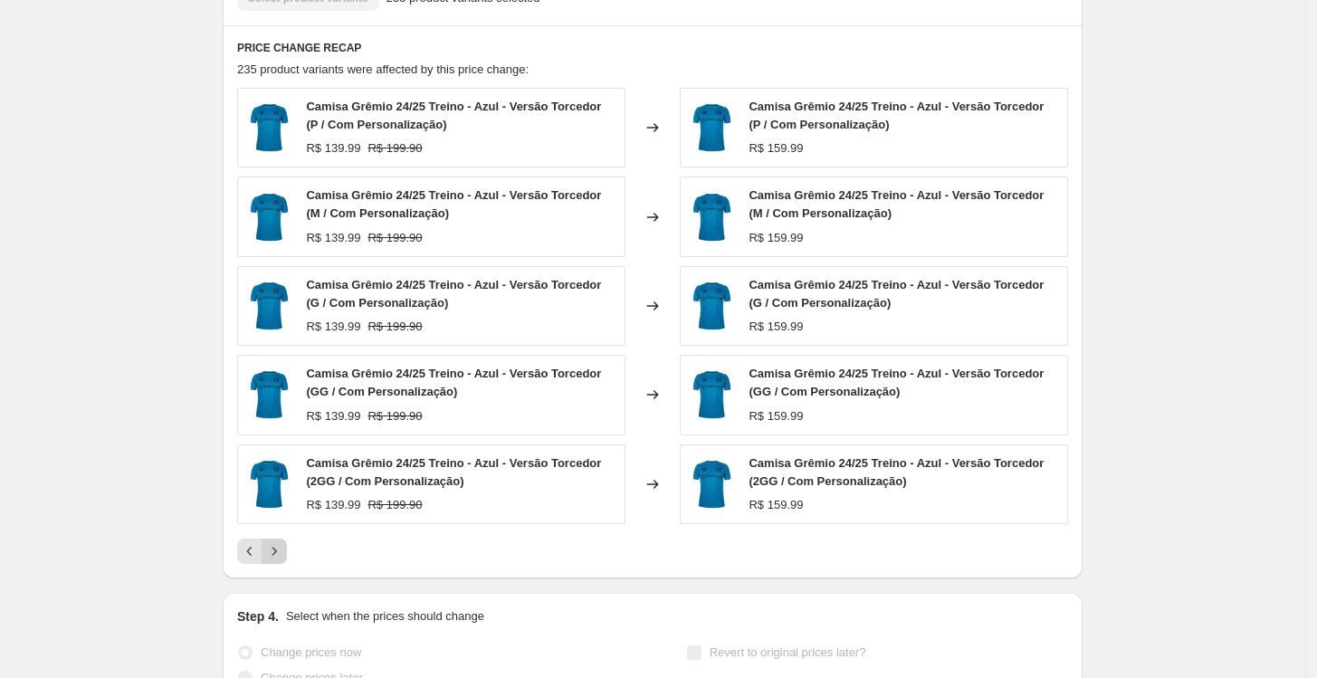
click at [280, 558] on icon "Next" at bounding box center [274, 551] width 18 height 18
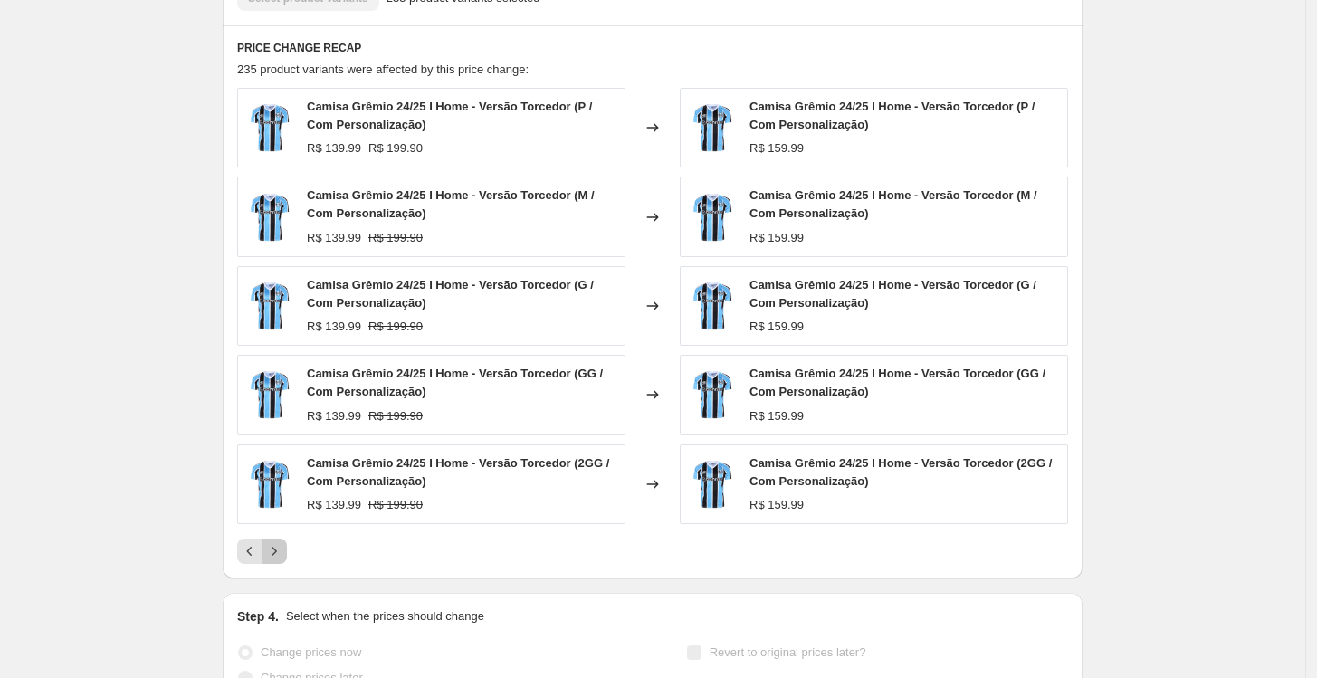
click at [280, 558] on icon "Next" at bounding box center [274, 551] width 18 height 18
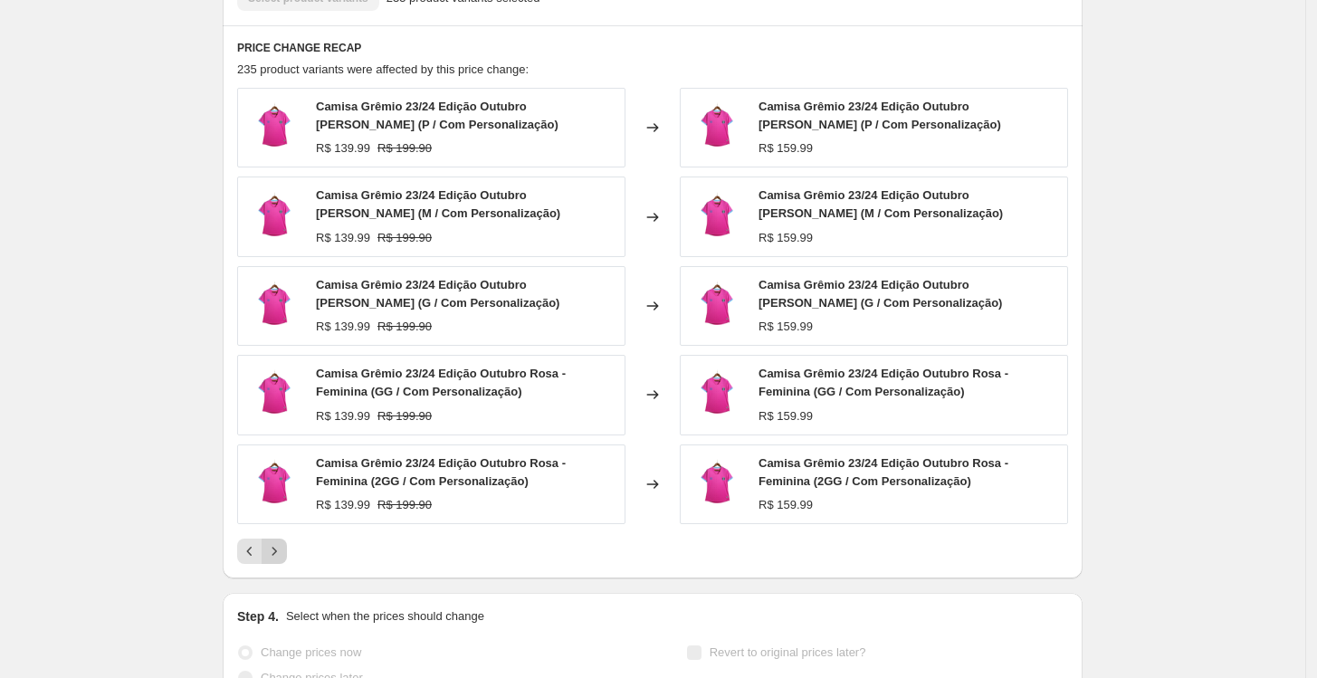
click at [280, 558] on icon "Next" at bounding box center [274, 551] width 18 height 18
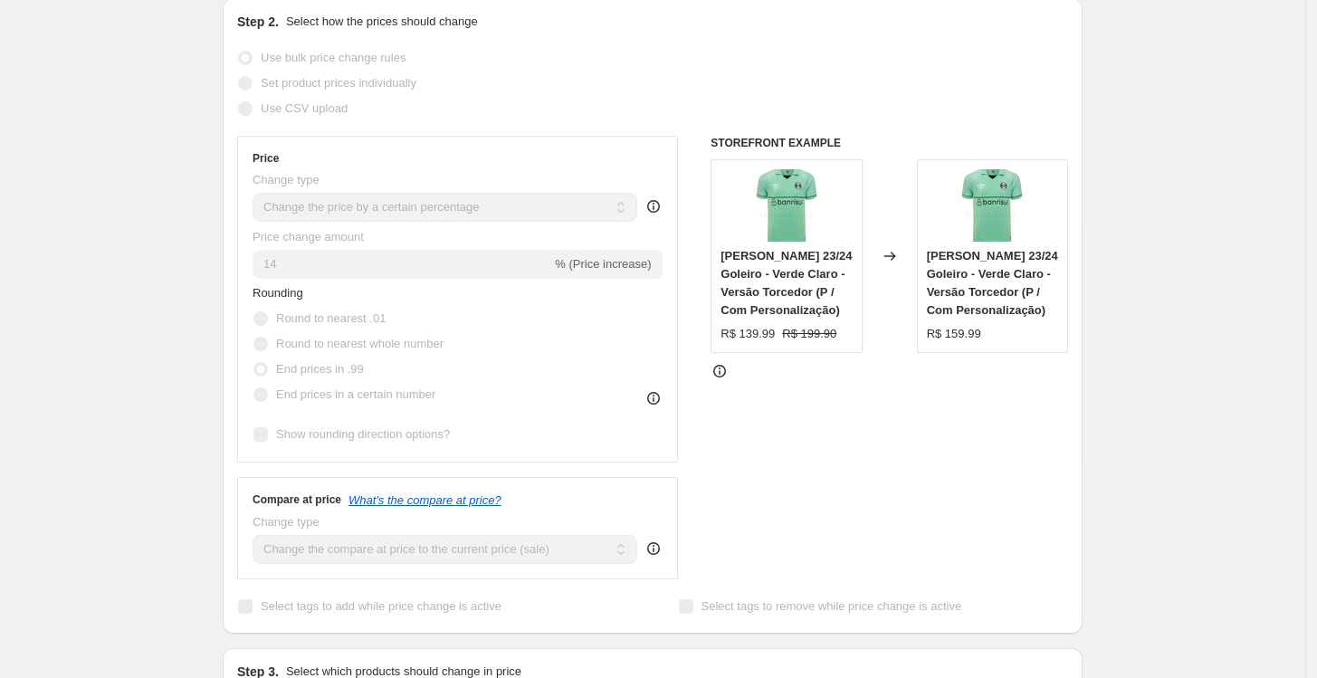
scroll to position [0, 0]
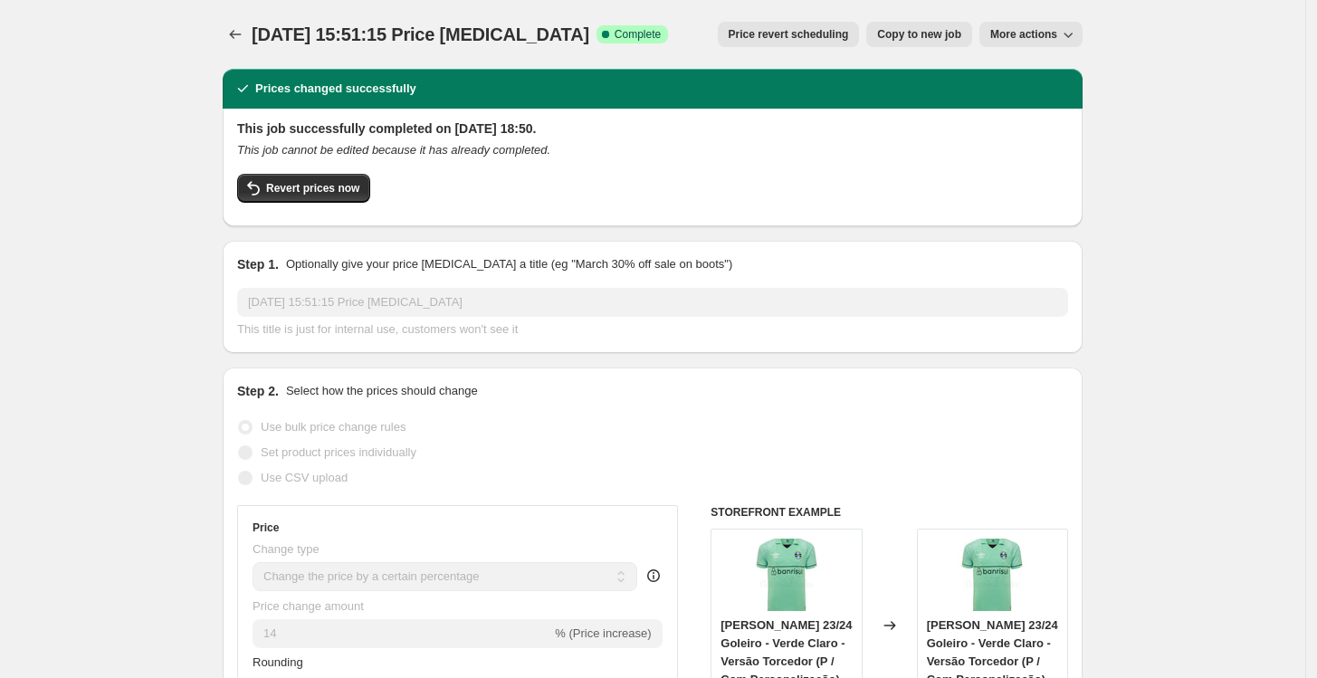
click at [256, 33] on span "[DATE] 15:51:15 Price [MEDICAL_DATA]" at bounding box center [421, 34] width 338 height 20
click at [244, 29] on icon "Price change jobs" at bounding box center [235, 34] width 18 height 18
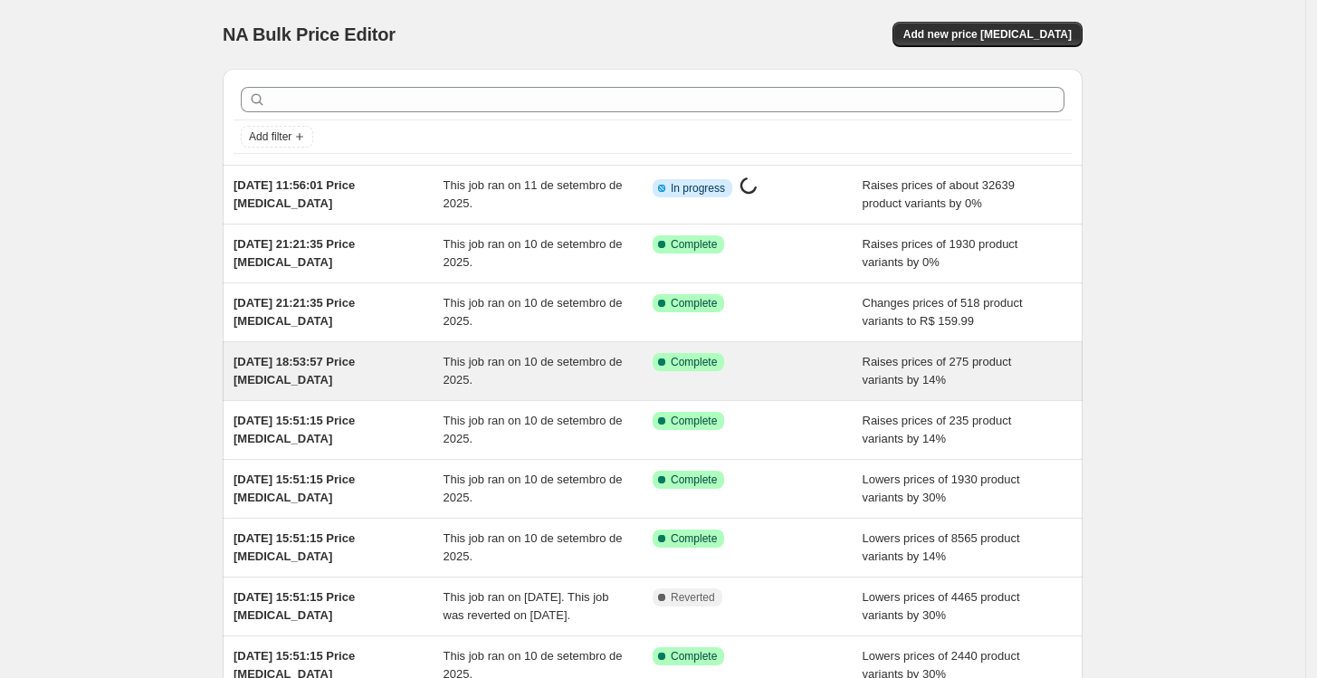
click at [532, 380] on div "This job ran on 10 de setembro de 2025." at bounding box center [549, 371] width 210 height 36
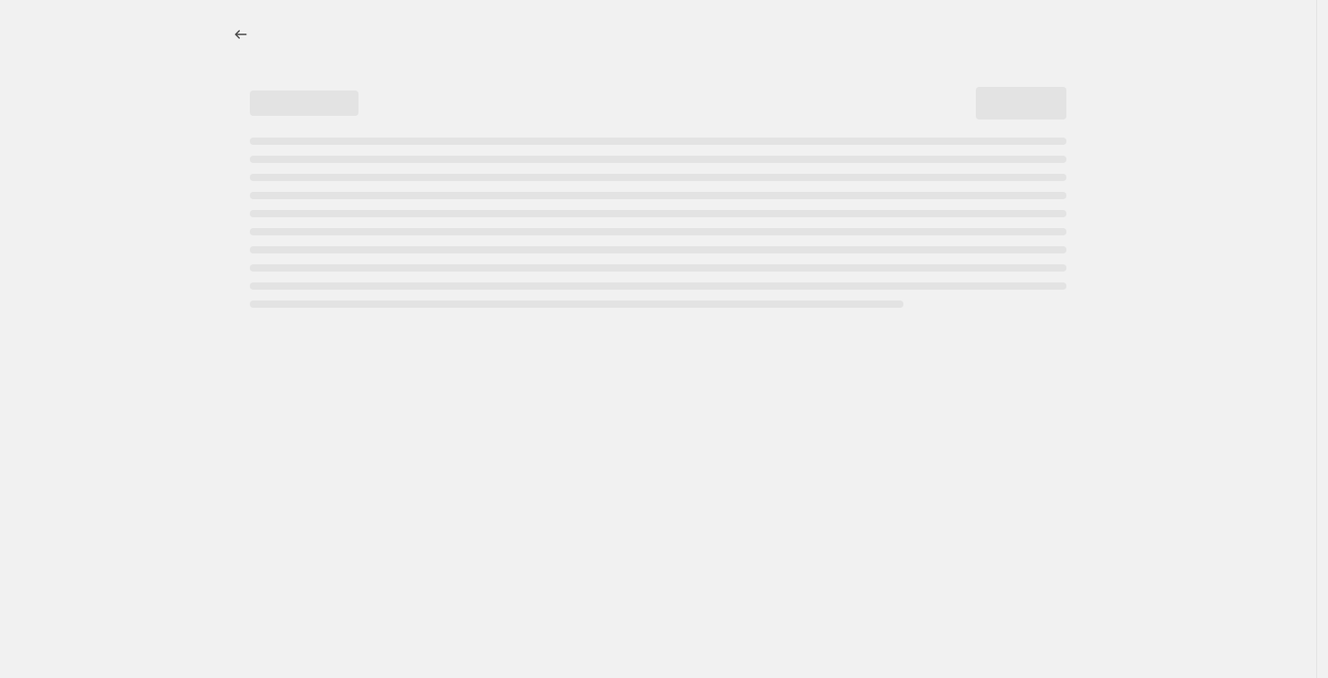
select select "percentage"
select select "no_change"
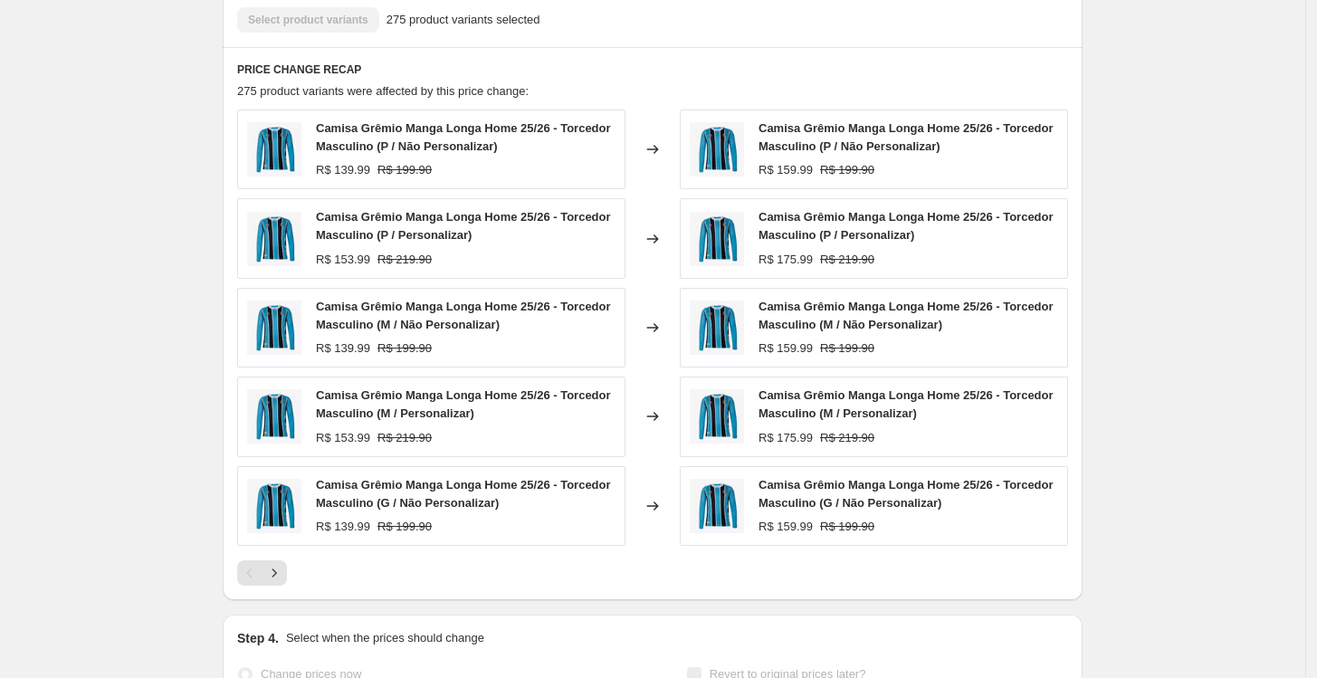
scroll to position [1207, 0]
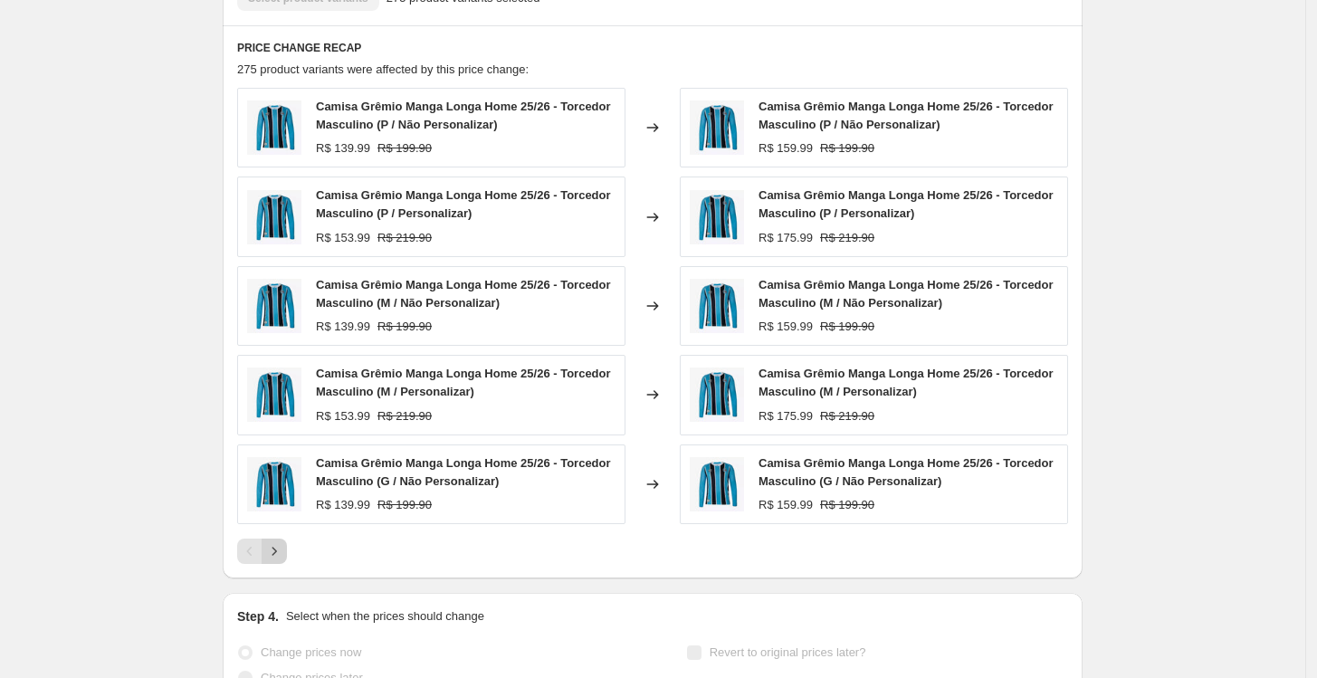
click at [282, 547] on icon "Next" at bounding box center [274, 551] width 18 height 18
click at [277, 551] on icon "Next" at bounding box center [274, 551] width 5 height 8
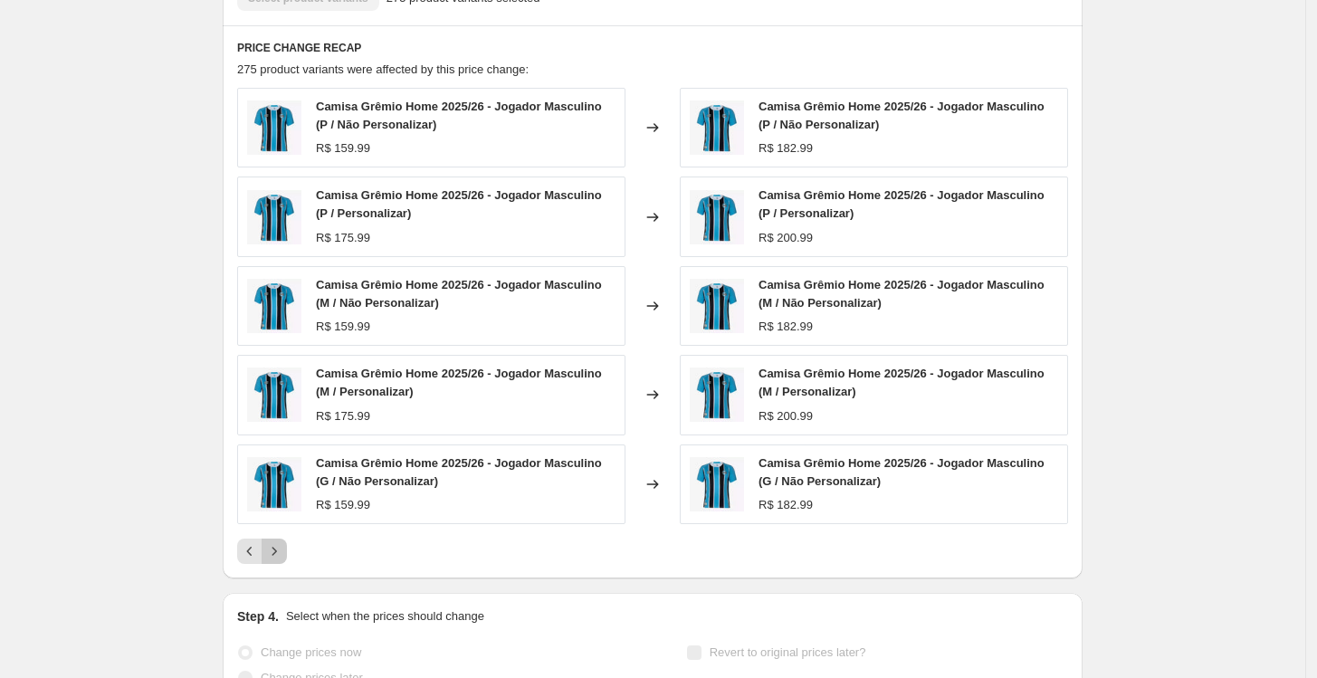
click at [277, 551] on icon "Next" at bounding box center [274, 551] width 5 height 8
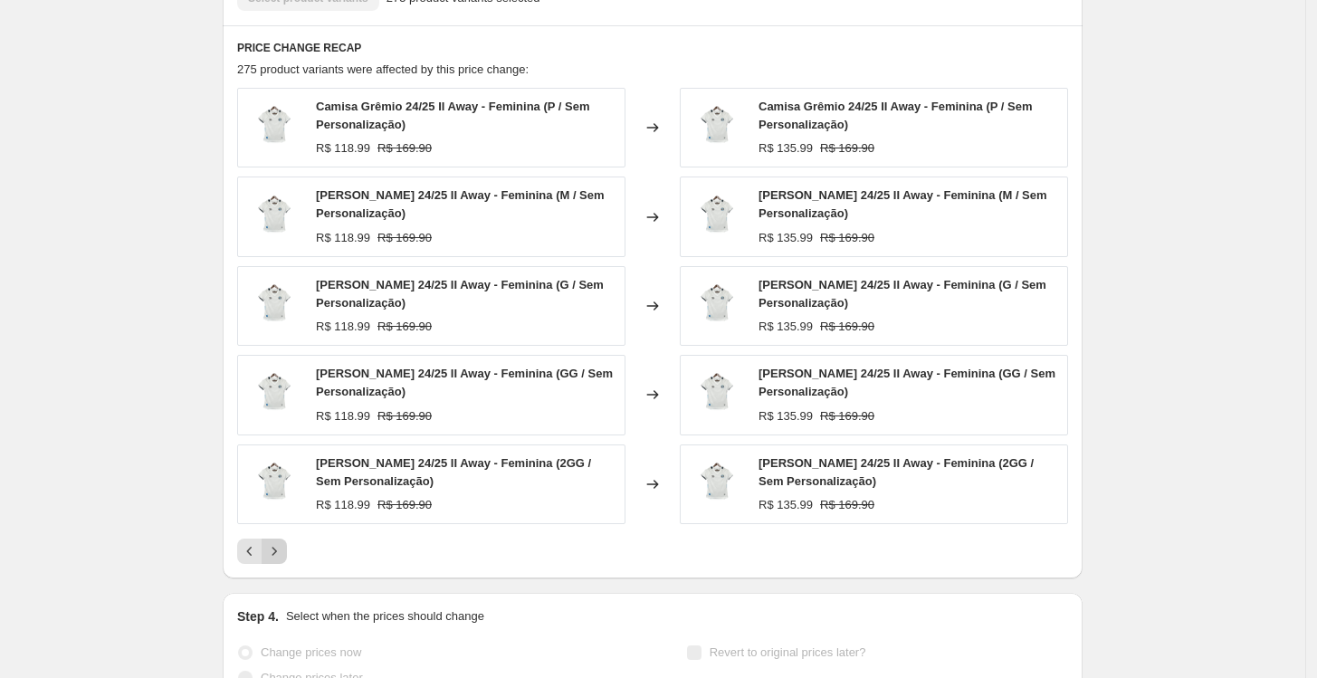
click at [277, 551] on icon "Next" at bounding box center [274, 551] width 5 height 8
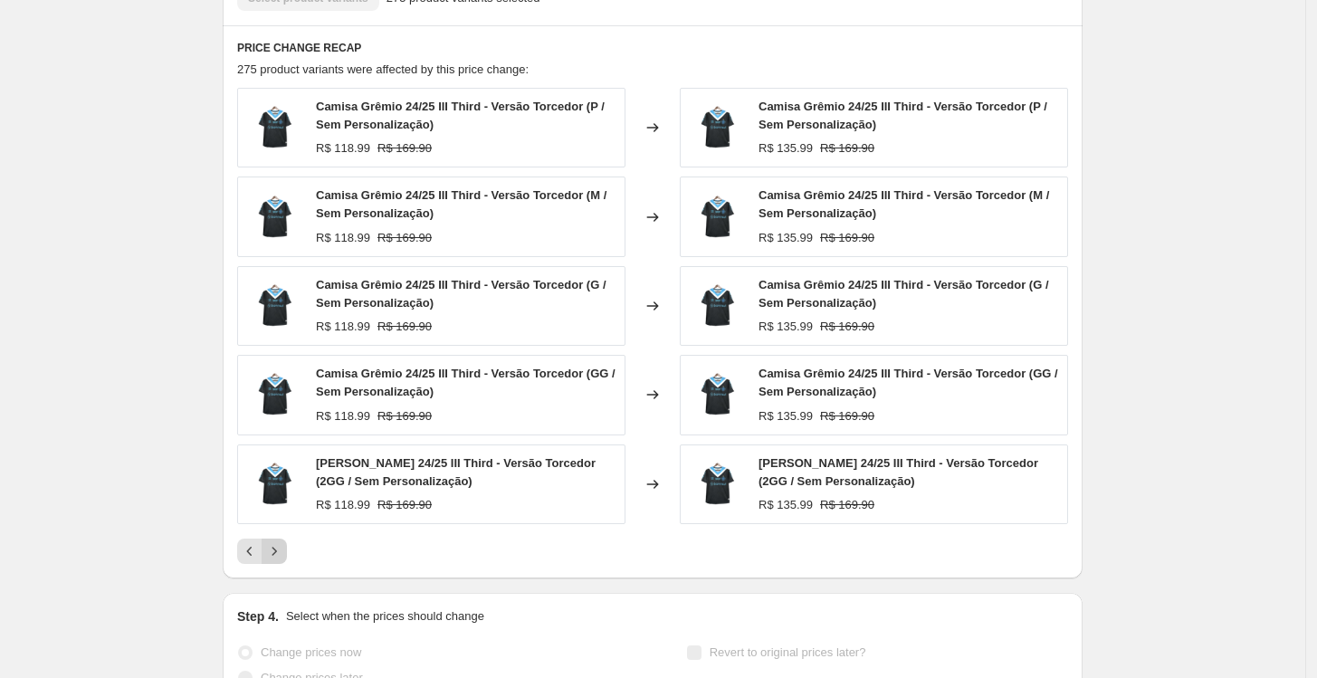
click at [274, 552] on icon "Next" at bounding box center [274, 551] width 18 height 18
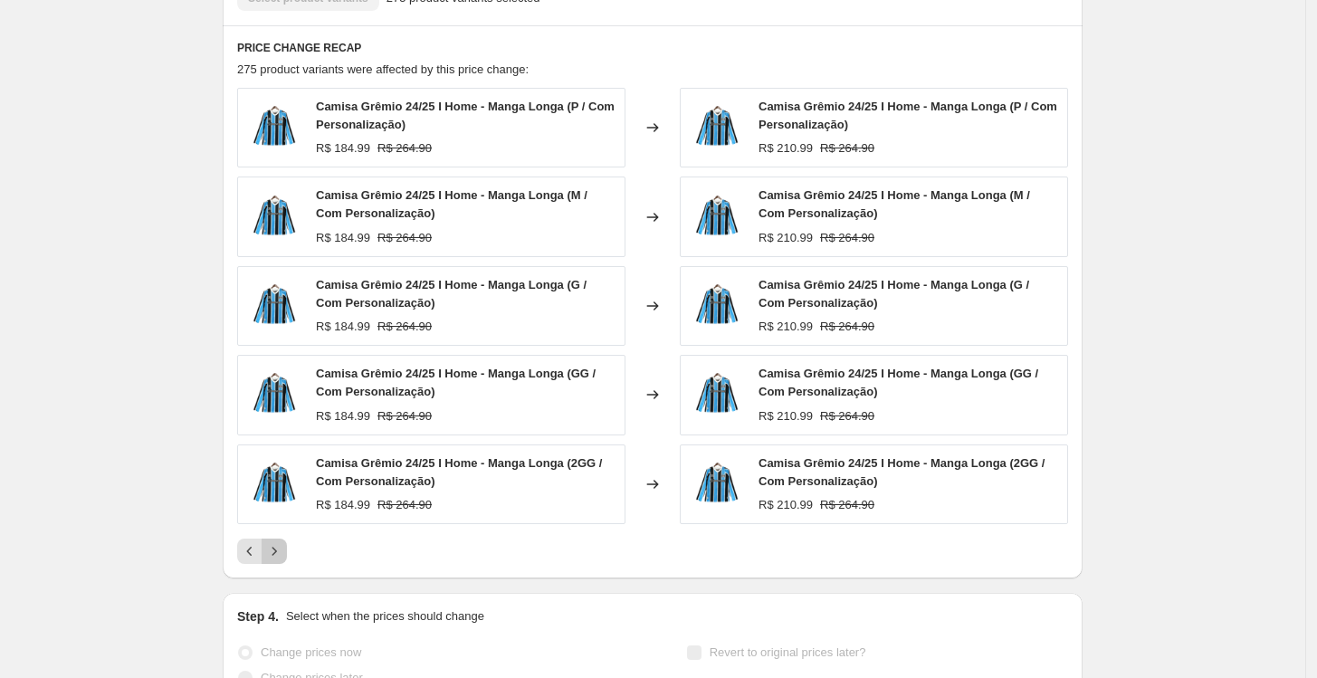
click at [274, 552] on icon "Next" at bounding box center [274, 551] width 18 height 18
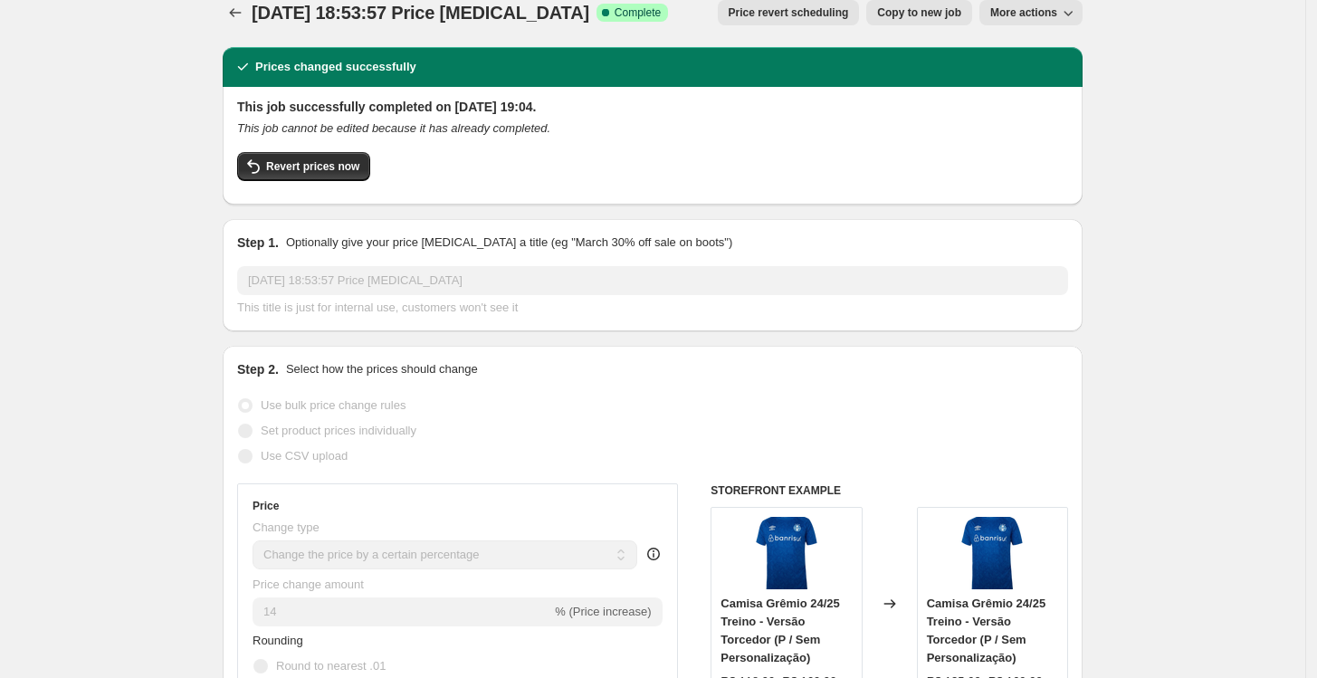
scroll to position [0, 0]
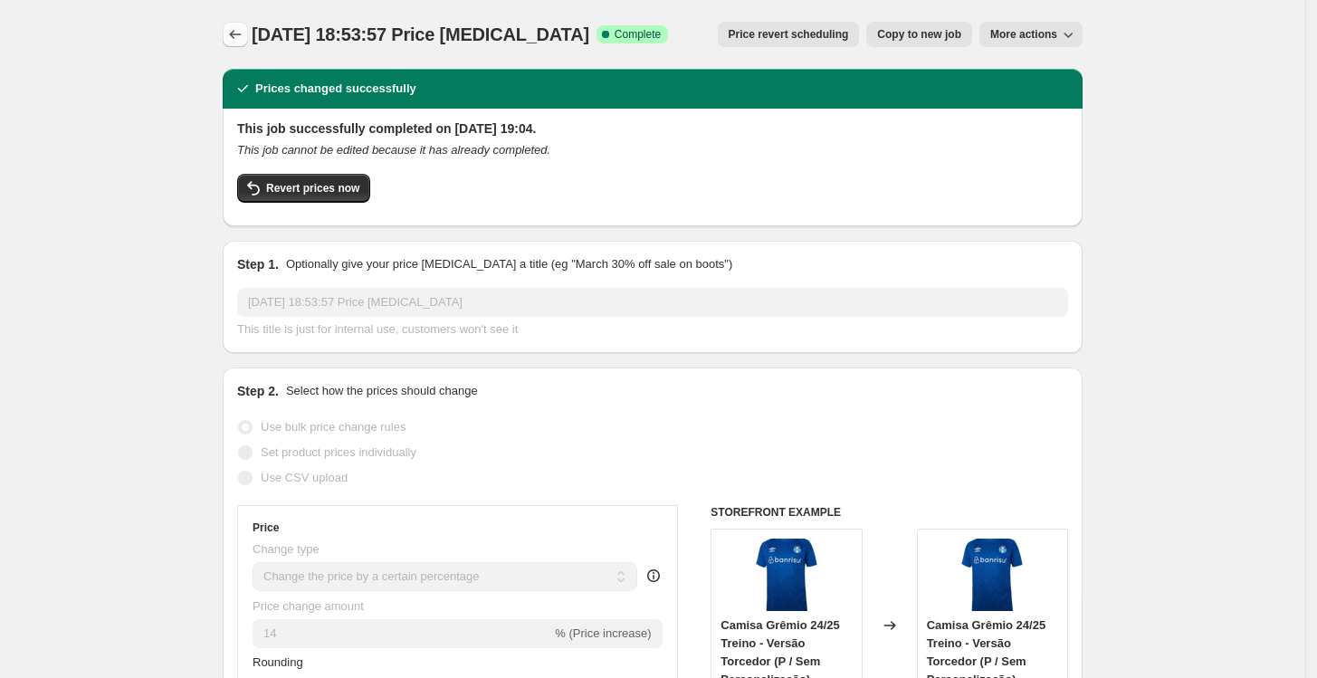
click at [232, 31] on icon "Price change jobs" at bounding box center [235, 34] width 18 height 18
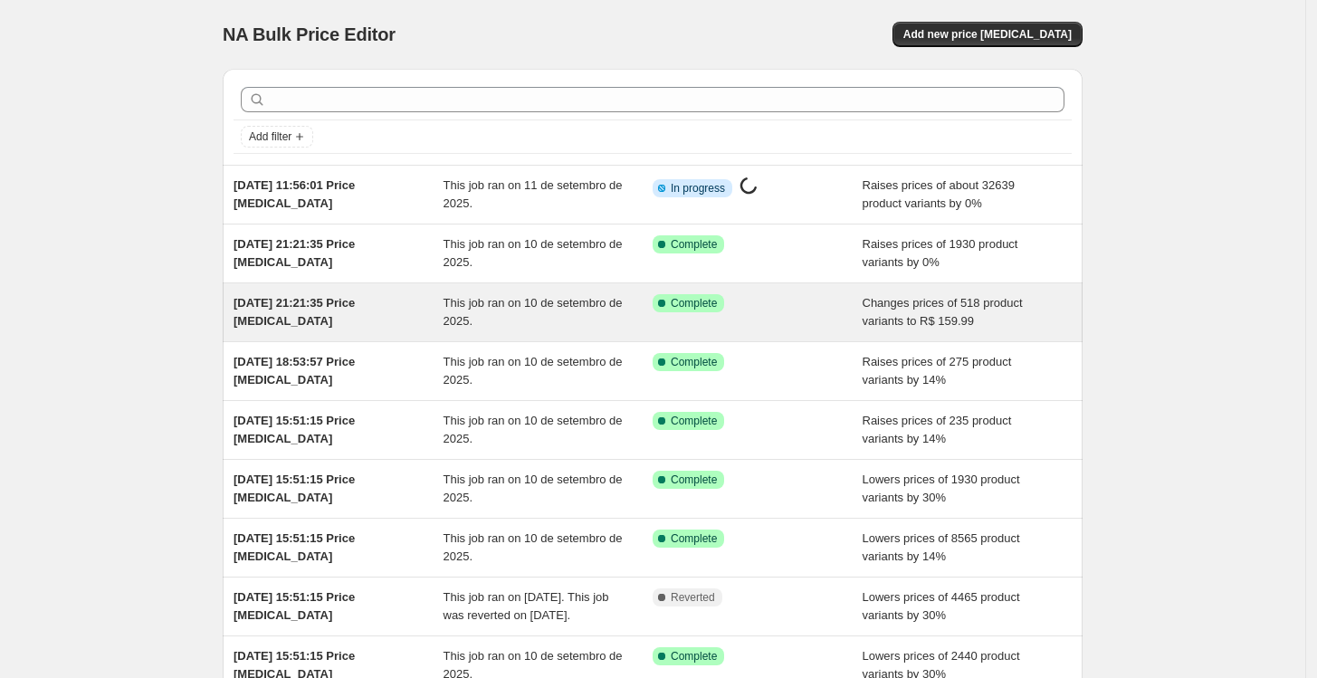
click at [590, 327] on div "This job ran on 10 de setembro de 2025." at bounding box center [549, 312] width 210 height 36
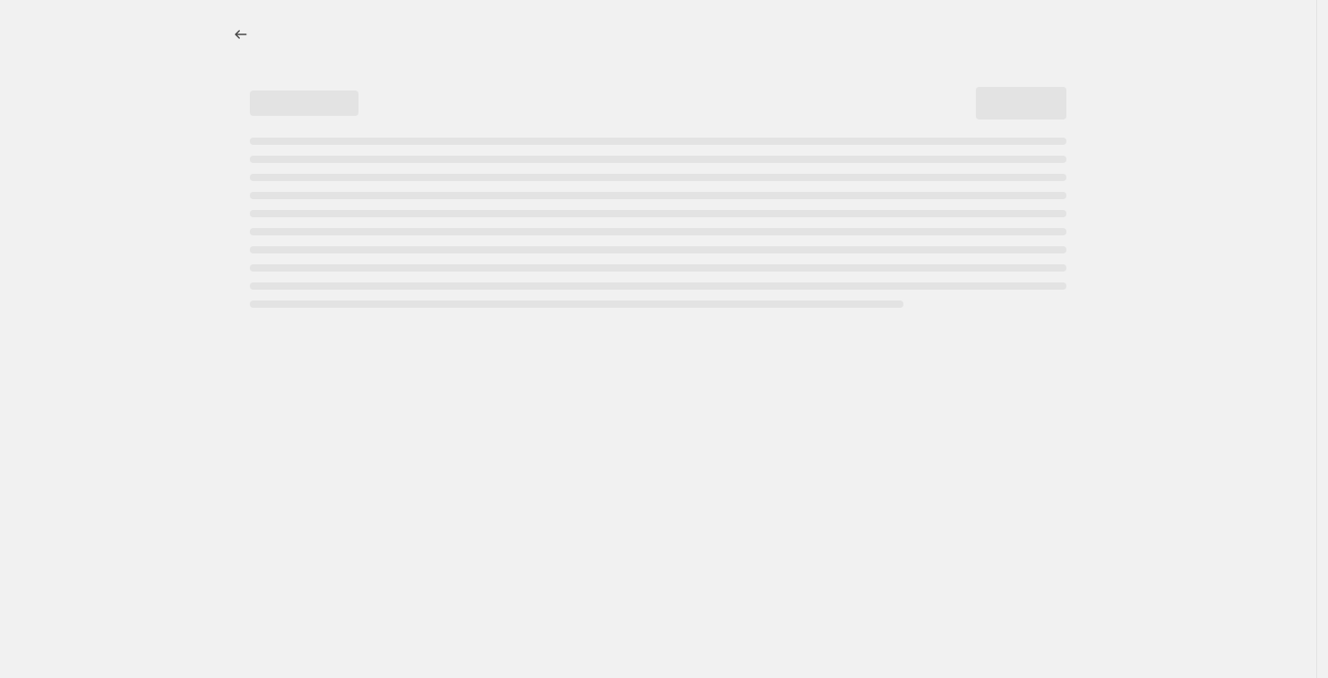
select select "to"
select select "collection"
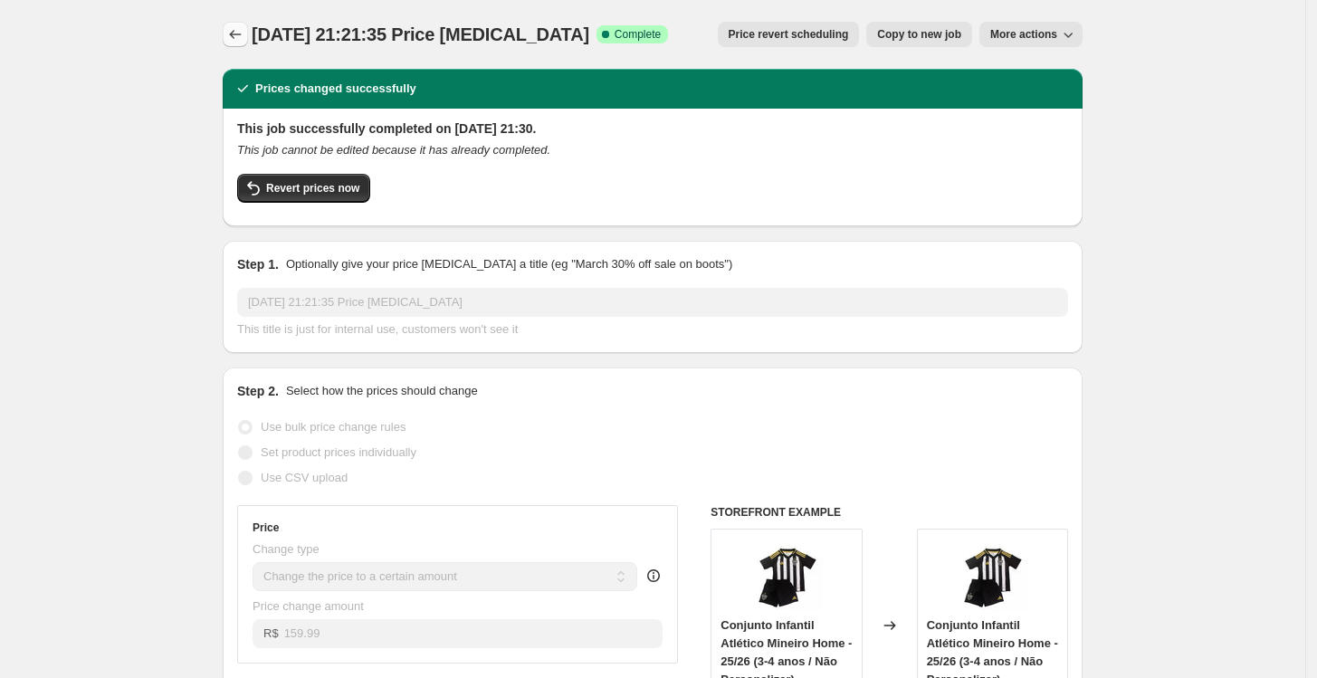
click at [242, 33] on icon "Price change jobs" at bounding box center [235, 34] width 18 height 18
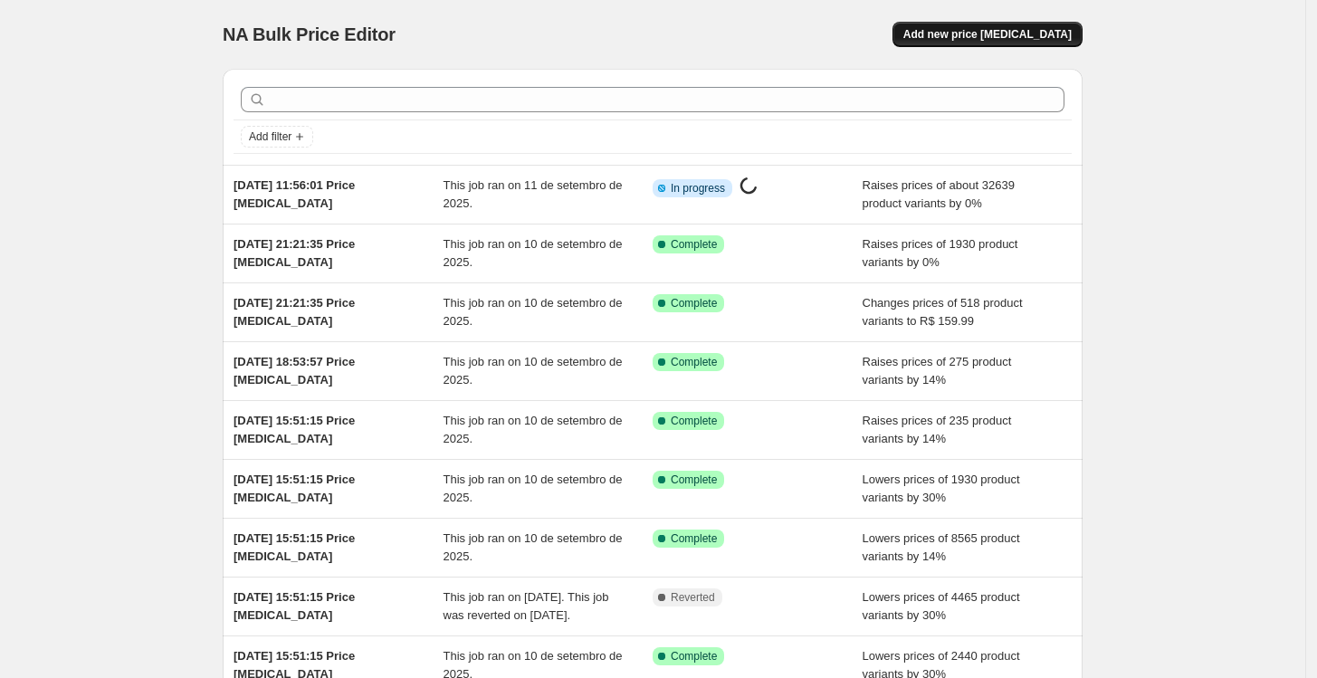
click at [1020, 24] on button "Add new price [MEDICAL_DATA]" at bounding box center [987, 34] width 190 height 25
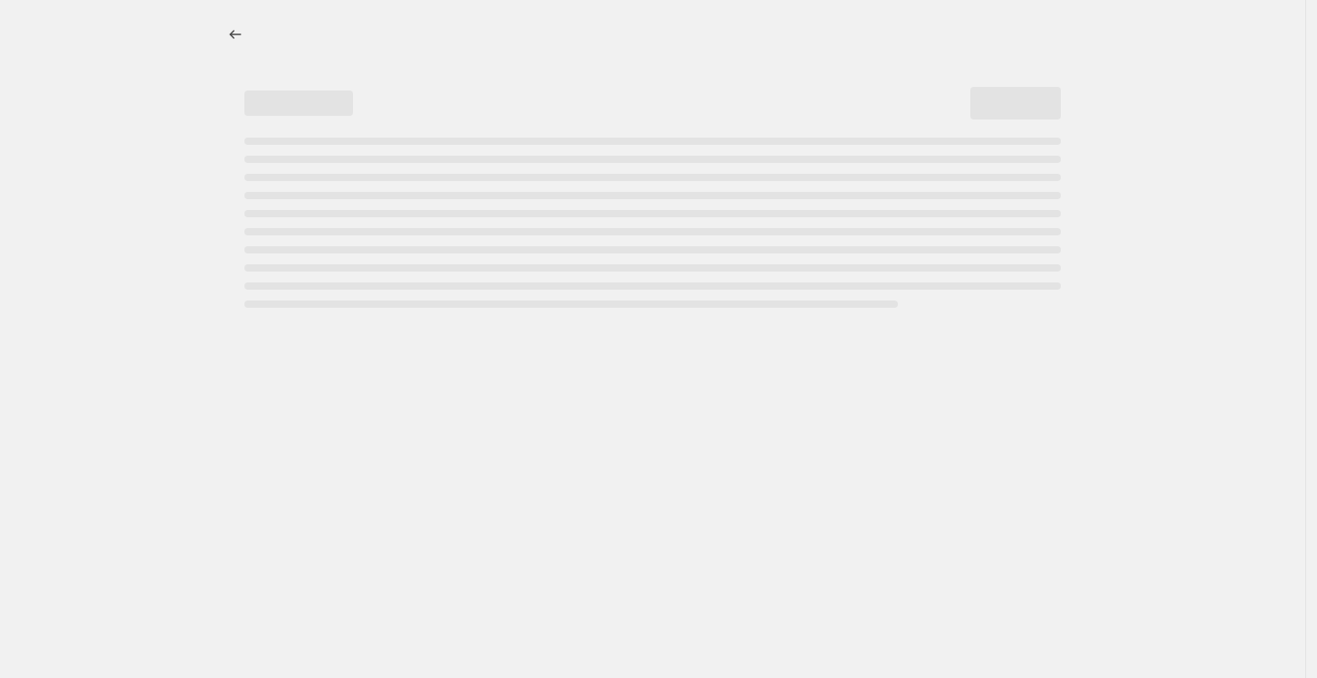
select select "percentage"
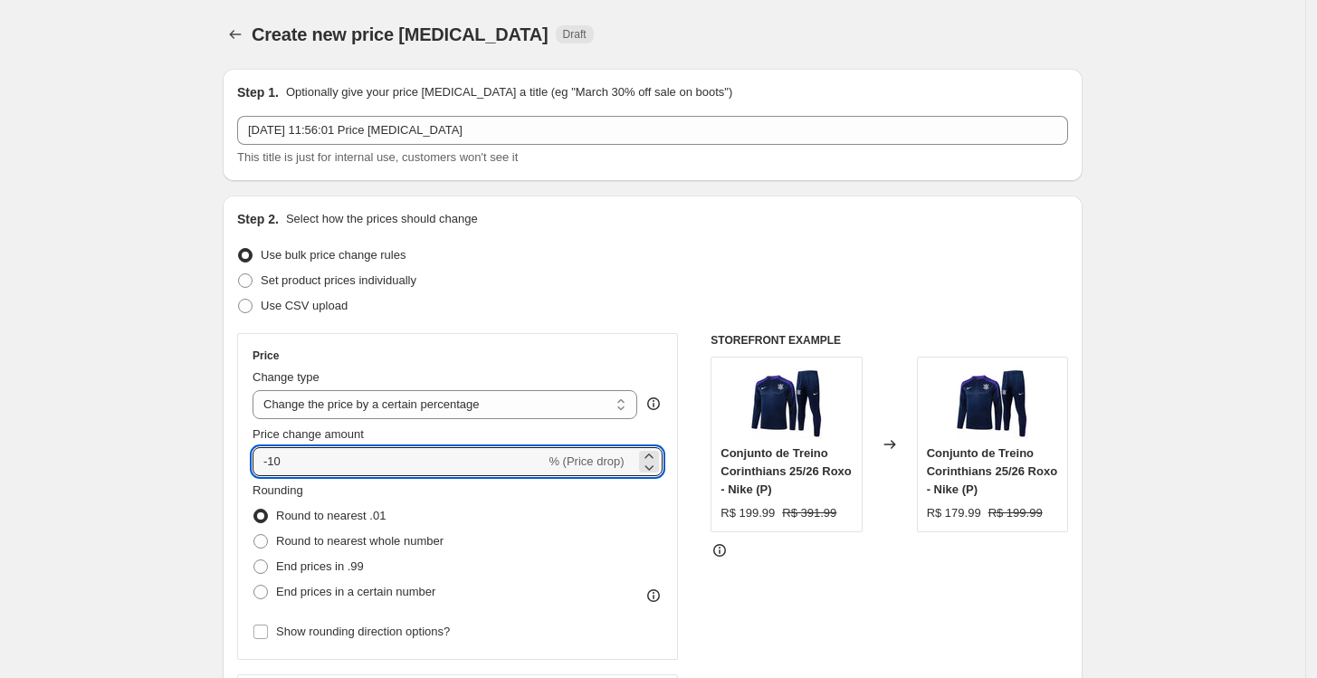
drag, startPoint x: 379, startPoint y: 468, endPoint x: 216, endPoint y: 468, distance: 162.9
type input "15"
click at [288, 561] on span "End prices in .99" at bounding box center [320, 566] width 88 height 14
click at [254, 560] on input "End prices in .99" at bounding box center [253, 559] width 1 height 1
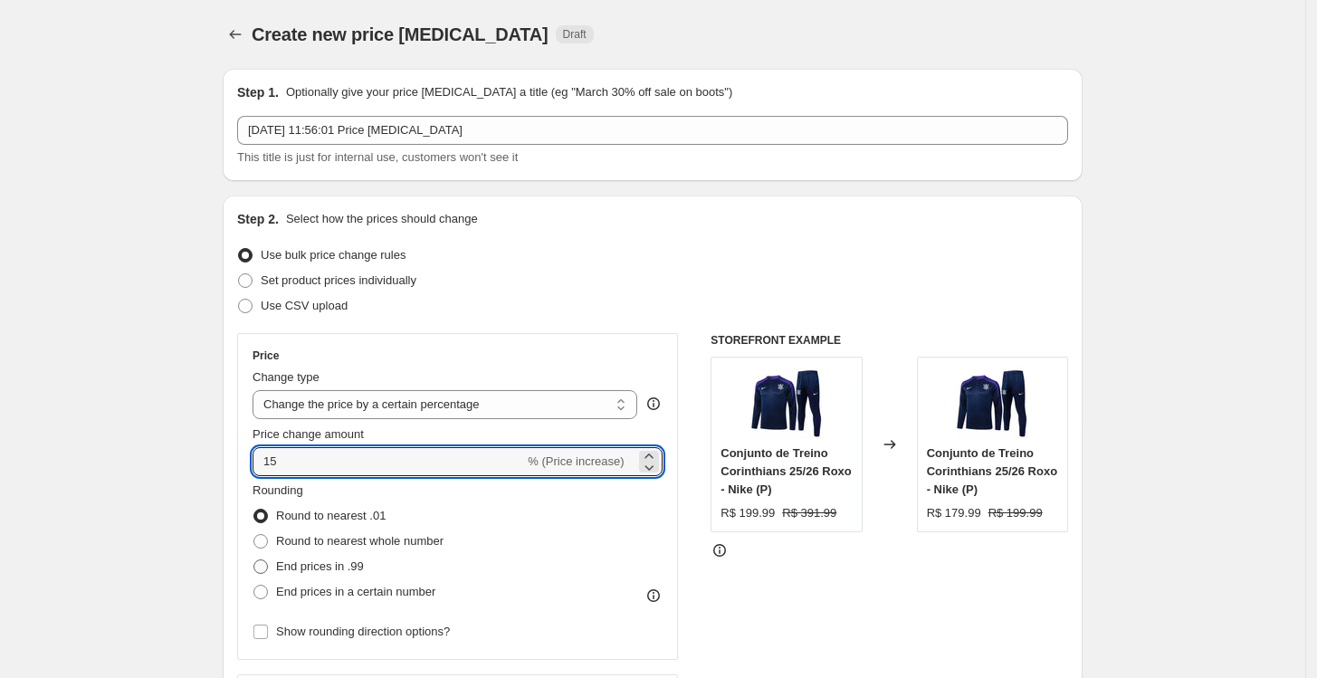
radio input "true"
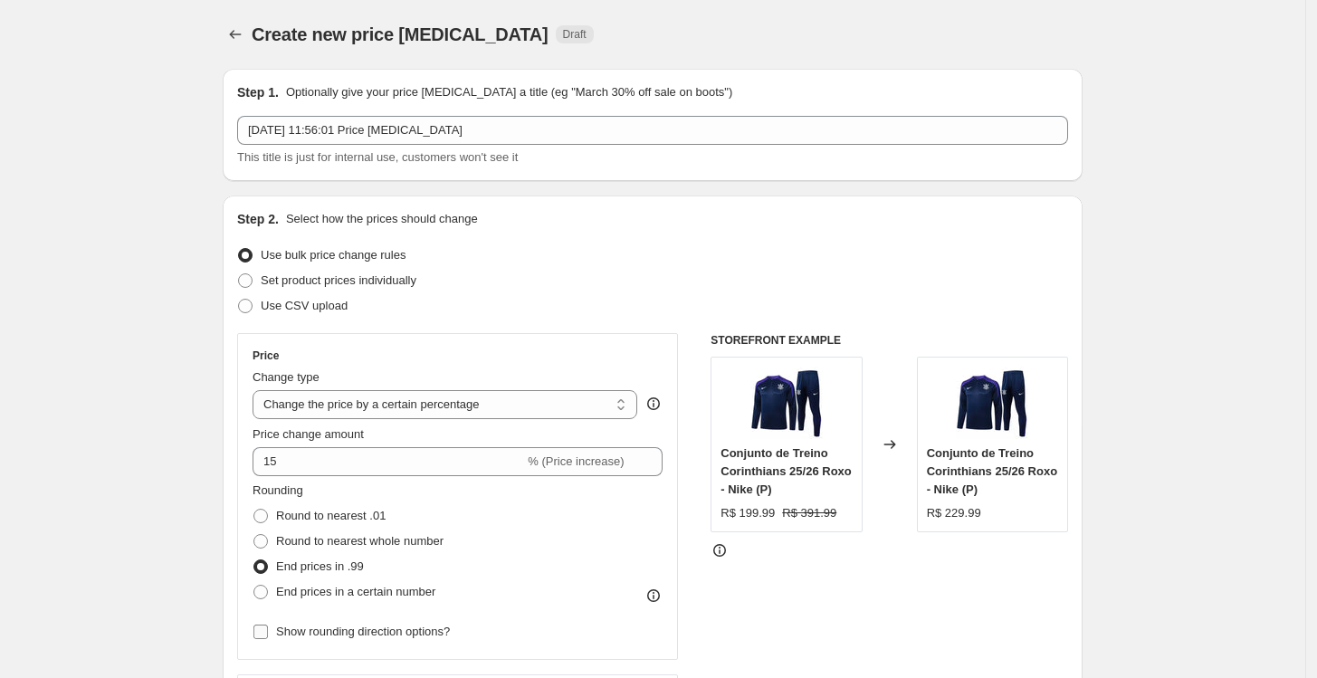
click at [350, 642] on label "Show rounding direction options?" at bounding box center [351, 631] width 197 height 25
click at [268, 639] on input "Show rounding direction options?" at bounding box center [260, 632] width 14 height 14
checkbox input "true"
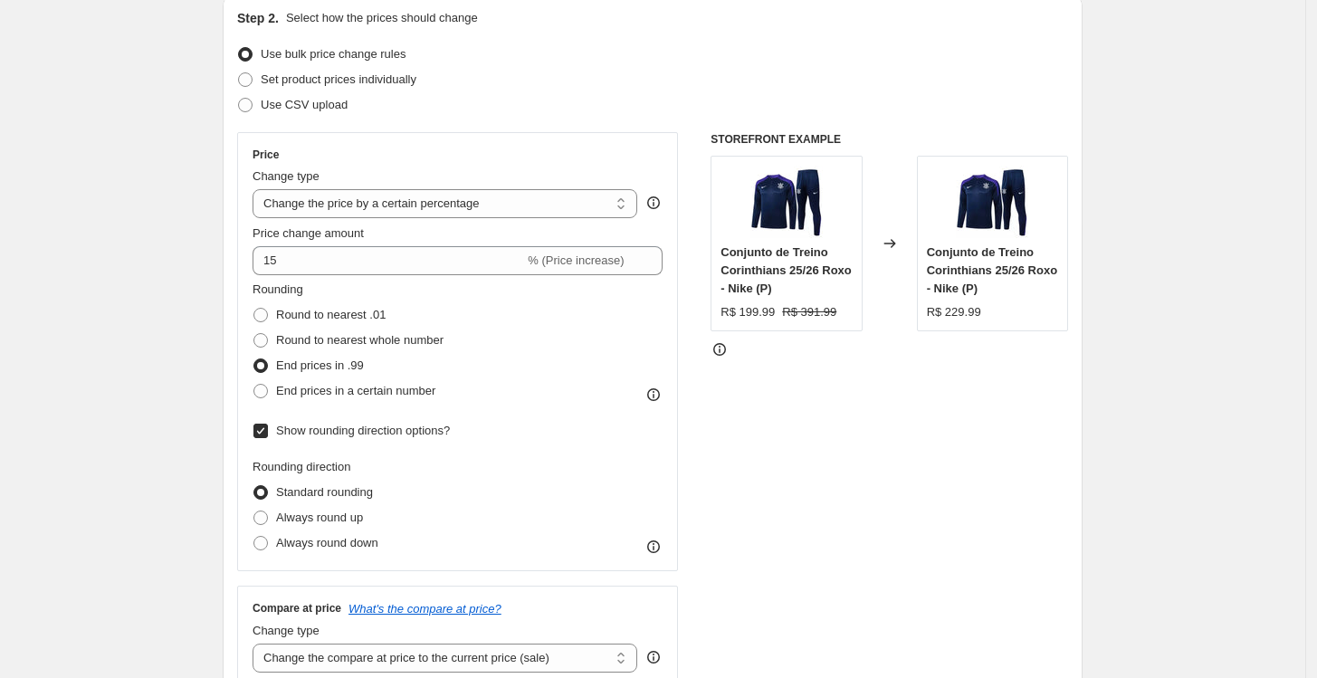
scroll to position [301, 0]
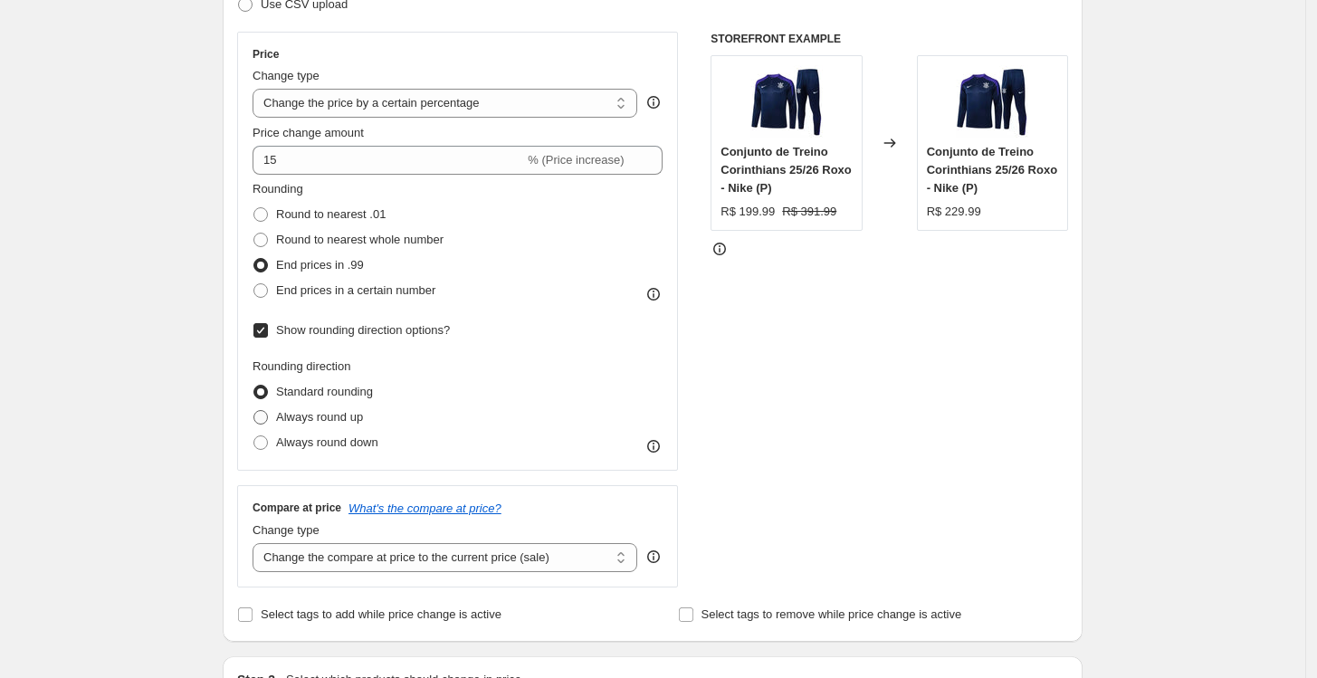
click at [339, 418] on span "Always round up" at bounding box center [319, 417] width 87 height 14
click at [254, 411] on input "Always round up" at bounding box center [253, 410] width 1 height 1
radio input "true"
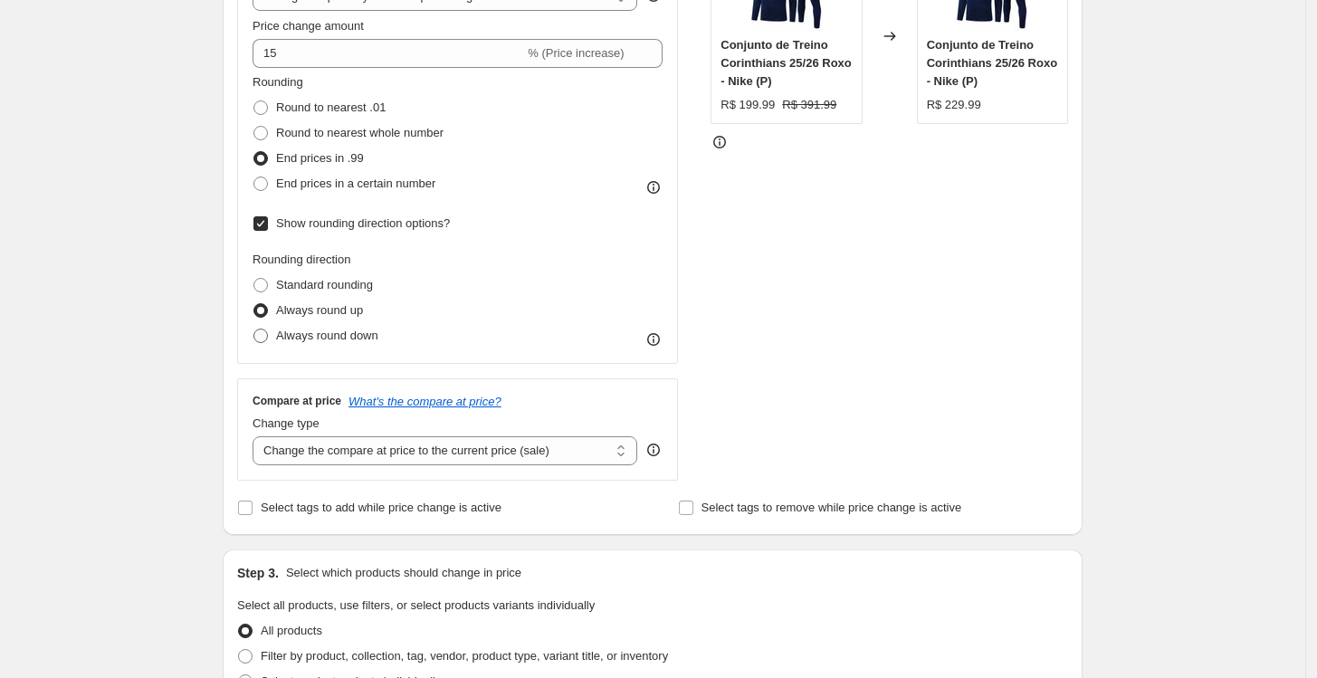
scroll to position [502, 0]
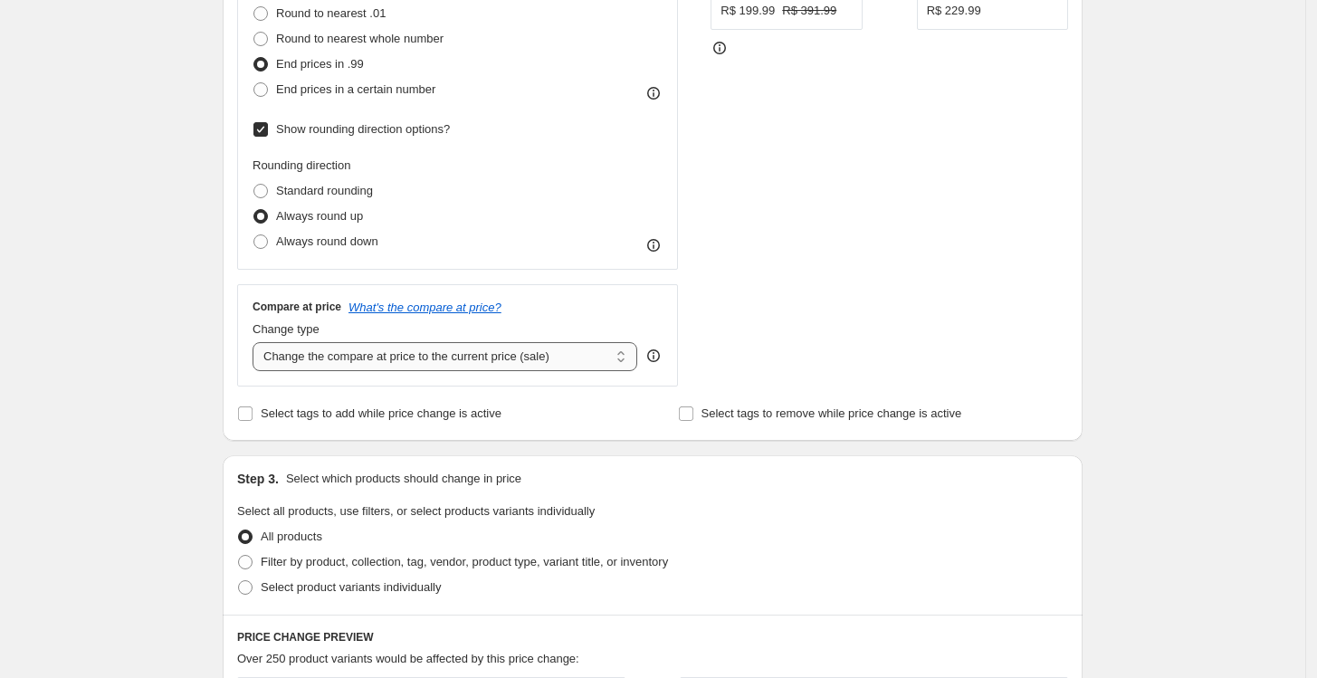
click at [378, 365] on select "Change the compare at price to the current price (sale) Change the compare at p…" at bounding box center [445, 356] width 385 height 29
click at [197, 348] on div "Create new price [MEDICAL_DATA]. This page is ready Create new price [MEDICAL_D…" at bounding box center [652, 464] width 1305 height 1933
click at [359, 361] on select "Change the compare at price to the current price (sale) Change the compare at p…" at bounding box center [445, 356] width 385 height 29
select select "percentage"
click at [257, 342] on select "Change the compare at price to the current price (sale) Change the compare at p…" at bounding box center [445, 356] width 385 height 29
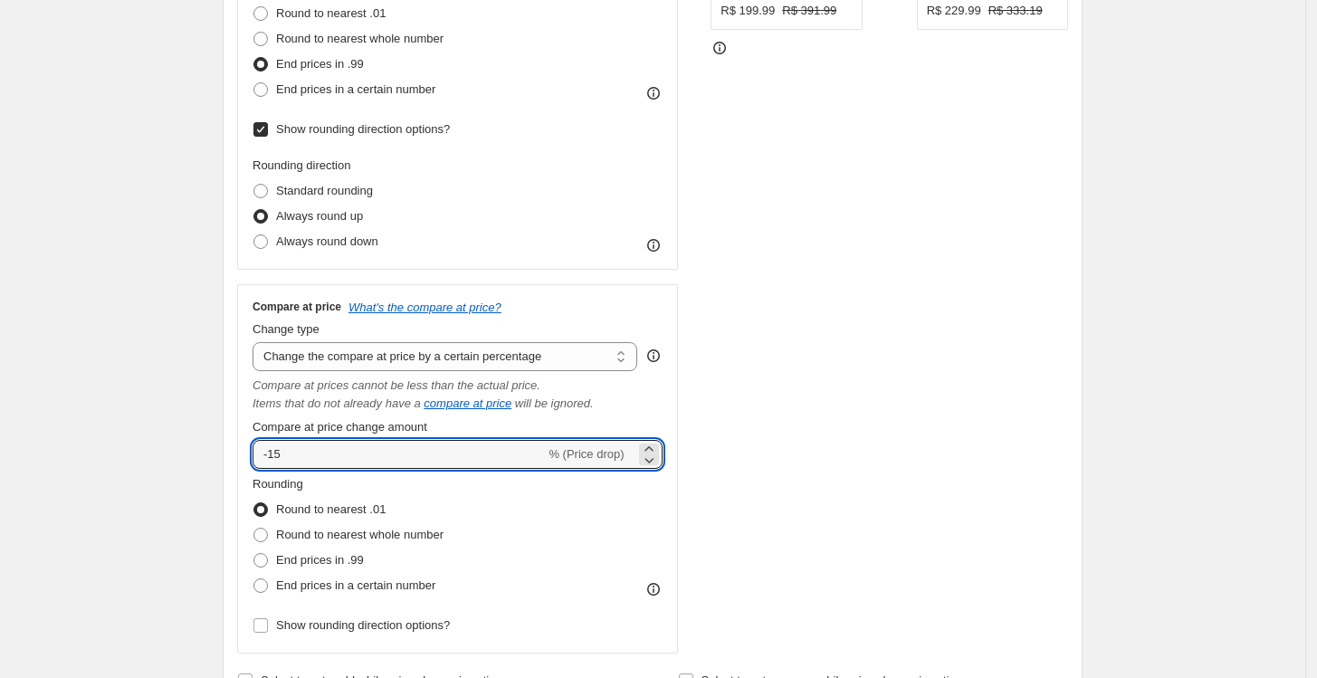
drag, startPoint x: 366, startPoint y: 450, endPoint x: 239, endPoint y: 452, distance: 126.7
click at [239, 452] on div "Step 2. Select how the prices should change Use bulk price change rules Set pro…" at bounding box center [653, 200] width 860 height 1015
type input "40"
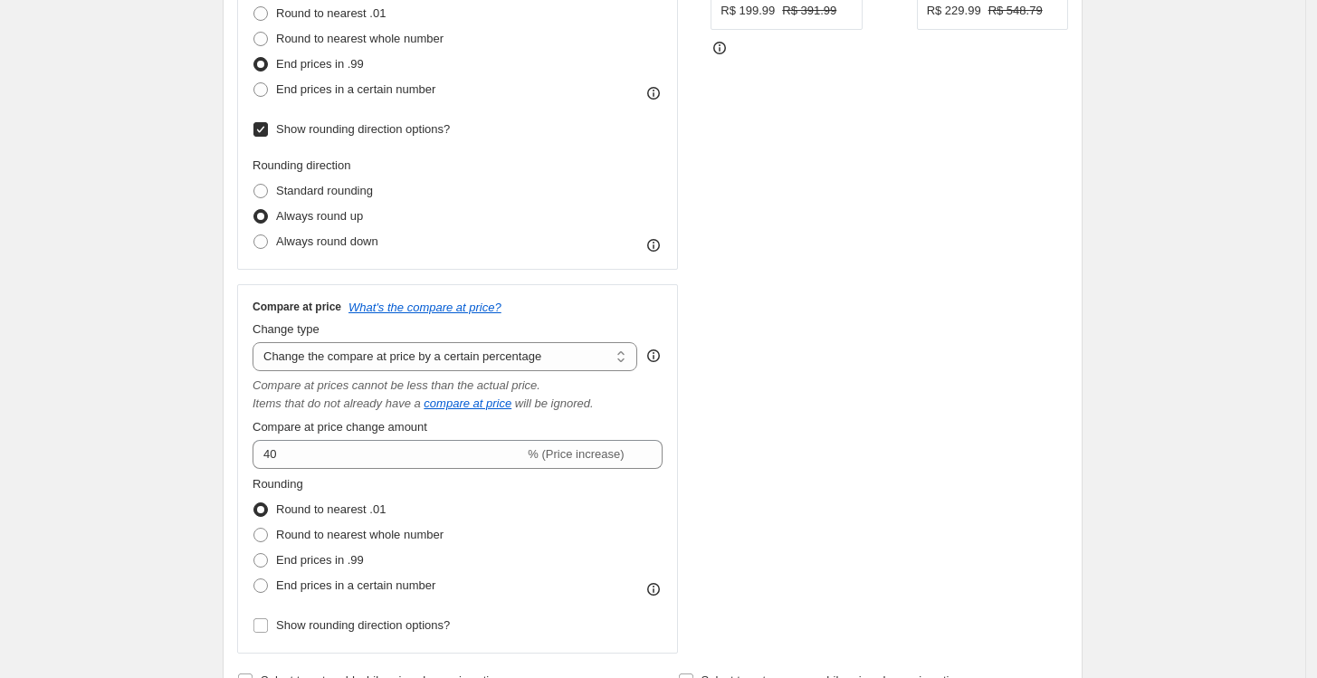
click at [741, 429] on div "STOREFRONT EXAMPLE Conjunto de Treino Corinthians 25/26 Roxo - Nike (P) R$ 199.…" at bounding box center [890, 242] width 358 height 823
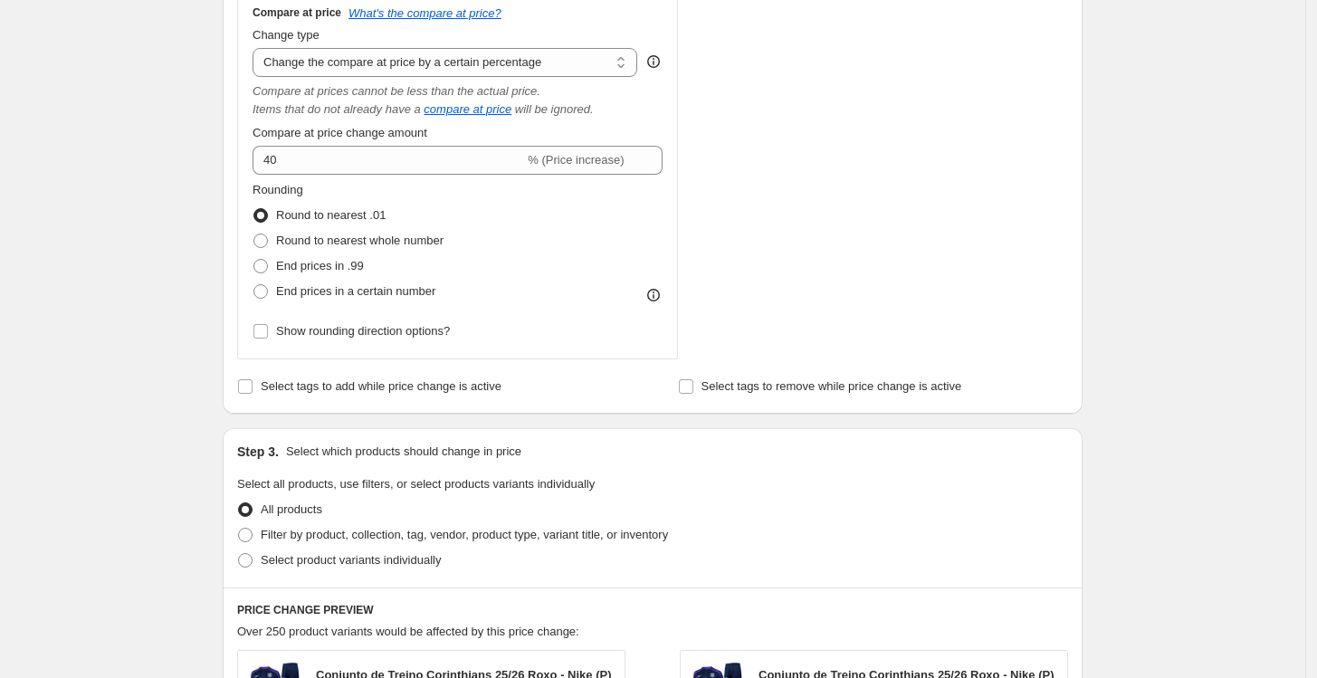
scroll to position [905, 0]
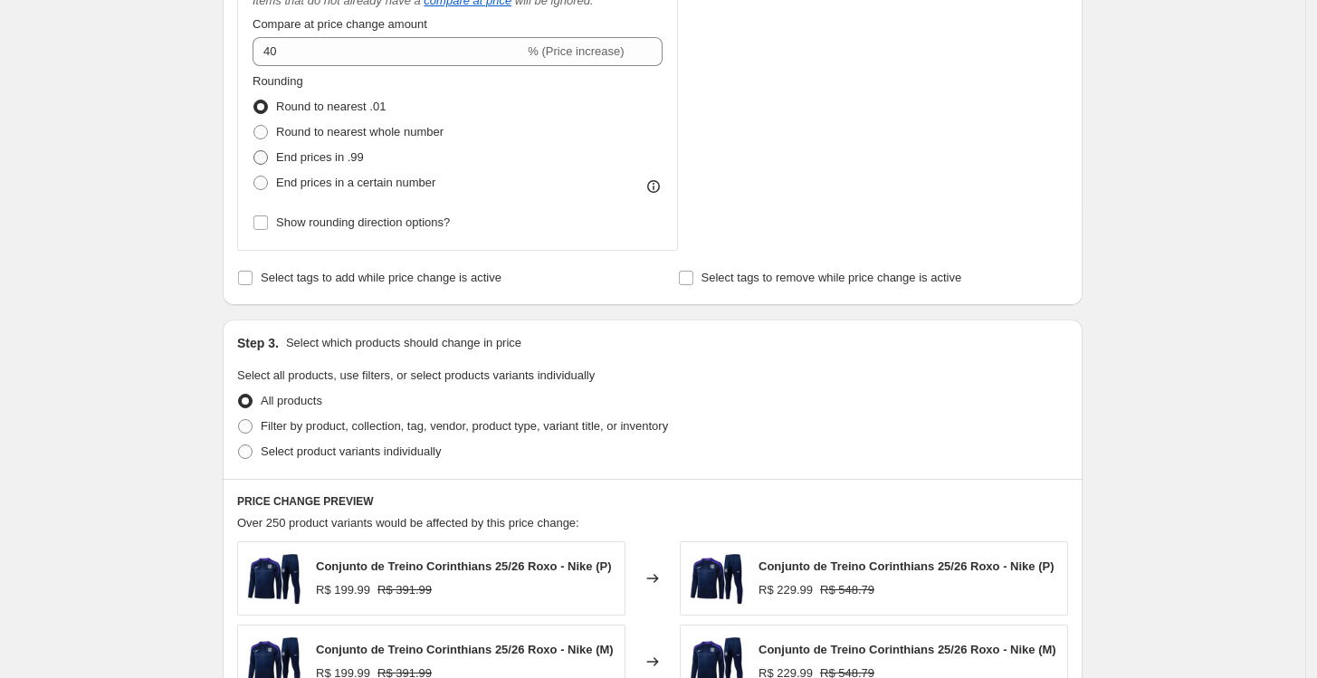
click at [302, 161] on span "End prices in .99" at bounding box center [320, 157] width 88 height 14
click at [254, 151] on input "End prices in .99" at bounding box center [253, 150] width 1 height 1
radio input "true"
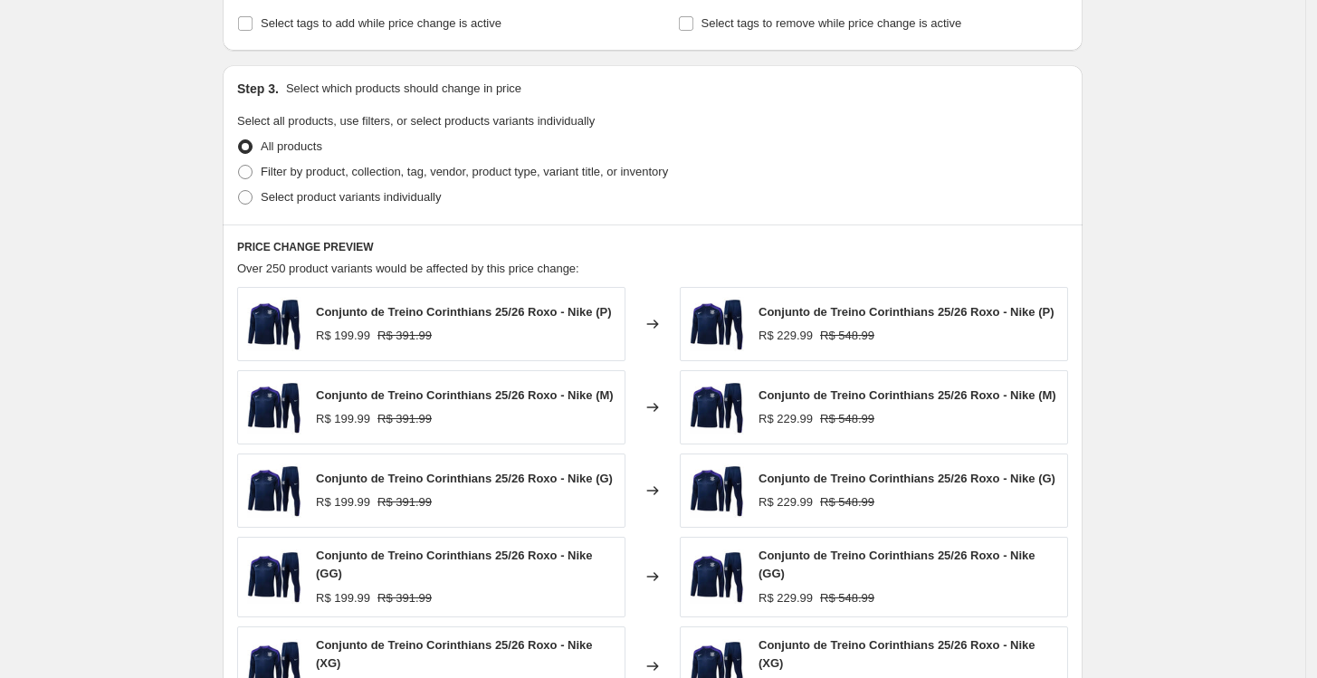
scroll to position [1207, 0]
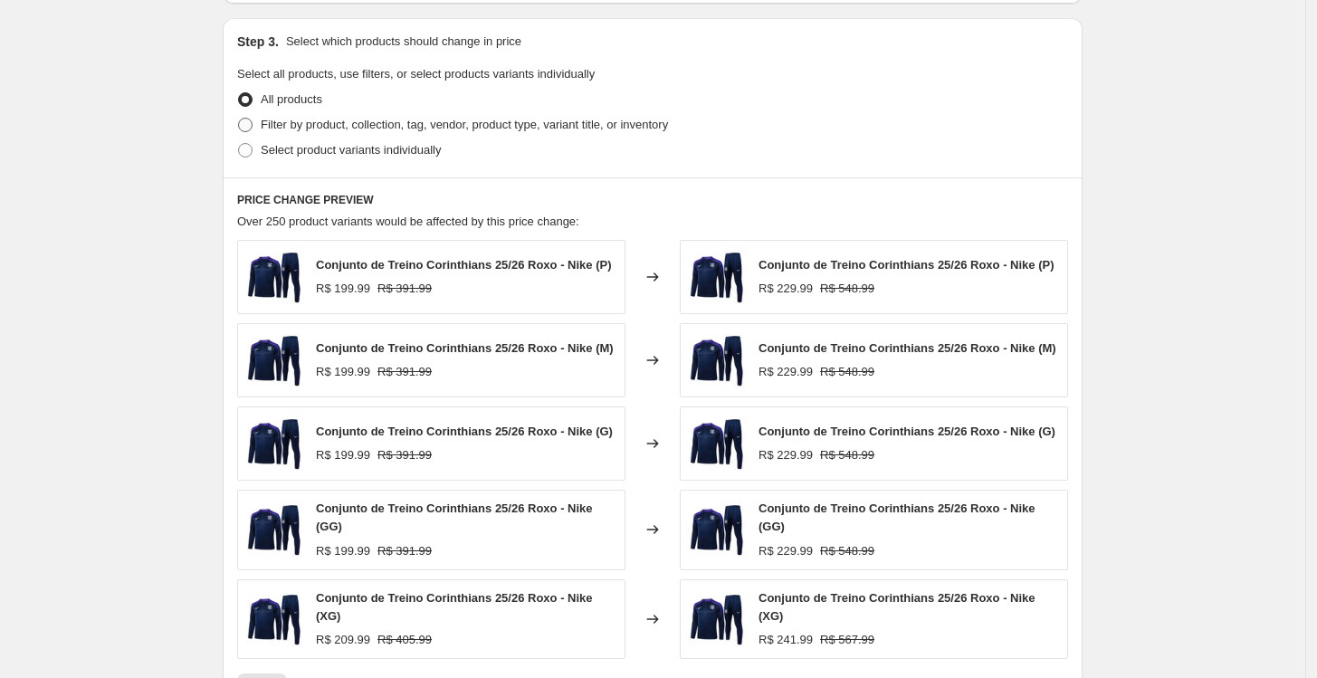
click at [480, 119] on span "Filter by product, collection, tag, vendor, product type, variant title, or inv…" at bounding box center [464, 125] width 407 height 14
click at [239, 119] on input "Filter by product, collection, tag, vendor, product type, variant title, or inv…" at bounding box center [238, 118] width 1 height 1
radio input "true"
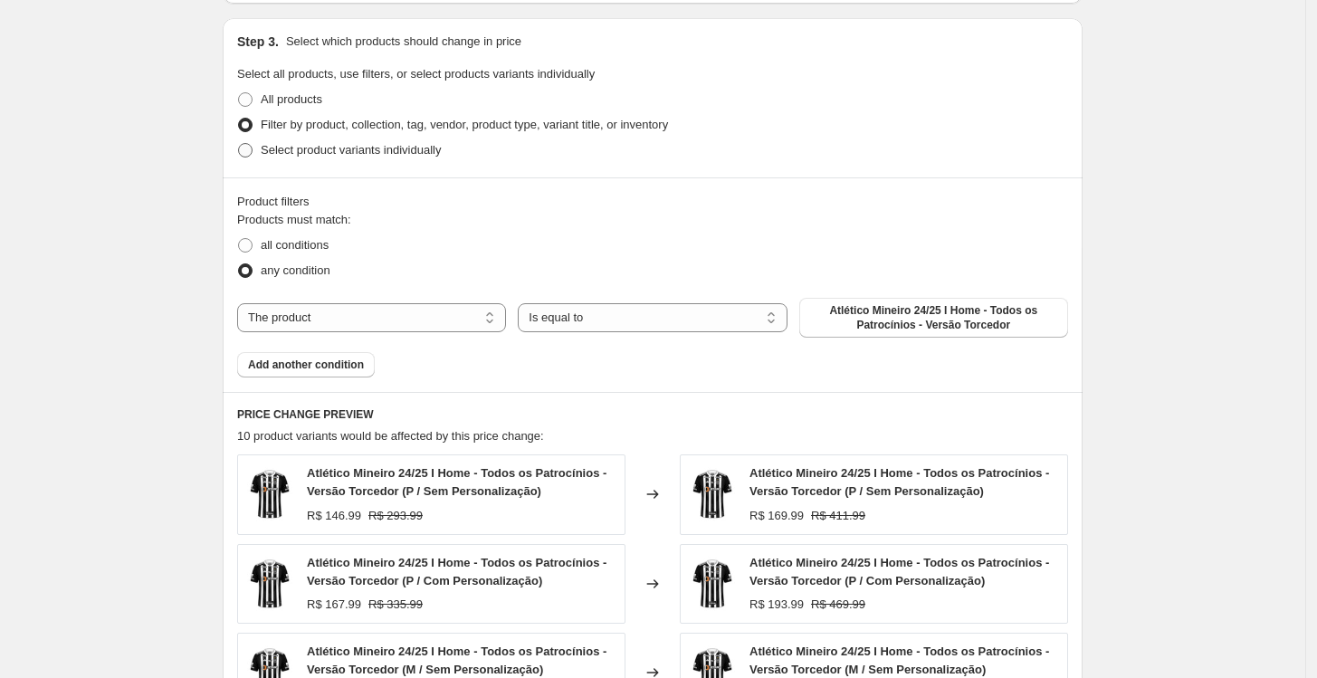
click at [297, 157] on span "Select product variants individually" at bounding box center [351, 150] width 180 height 14
click at [239, 144] on input "Select product variants individually" at bounding box center [238, 143] width 1 height 1
radio input "true"
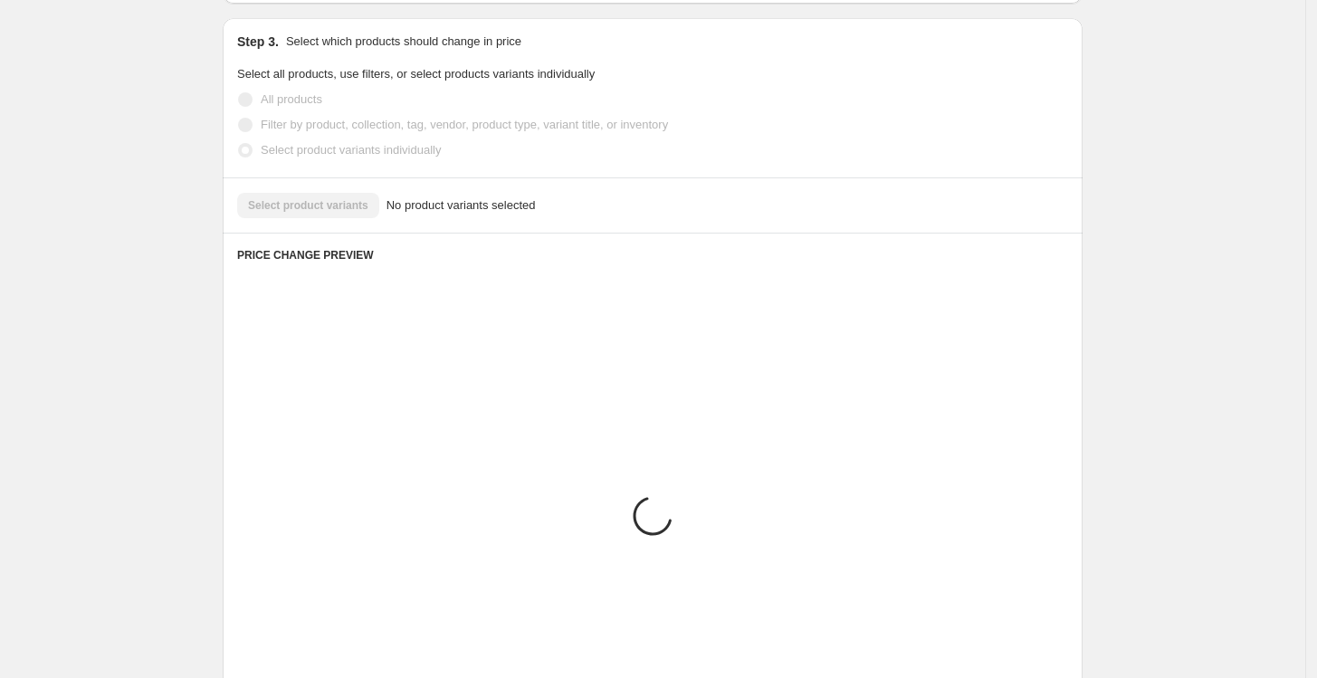
scroll to position [1110, 0]
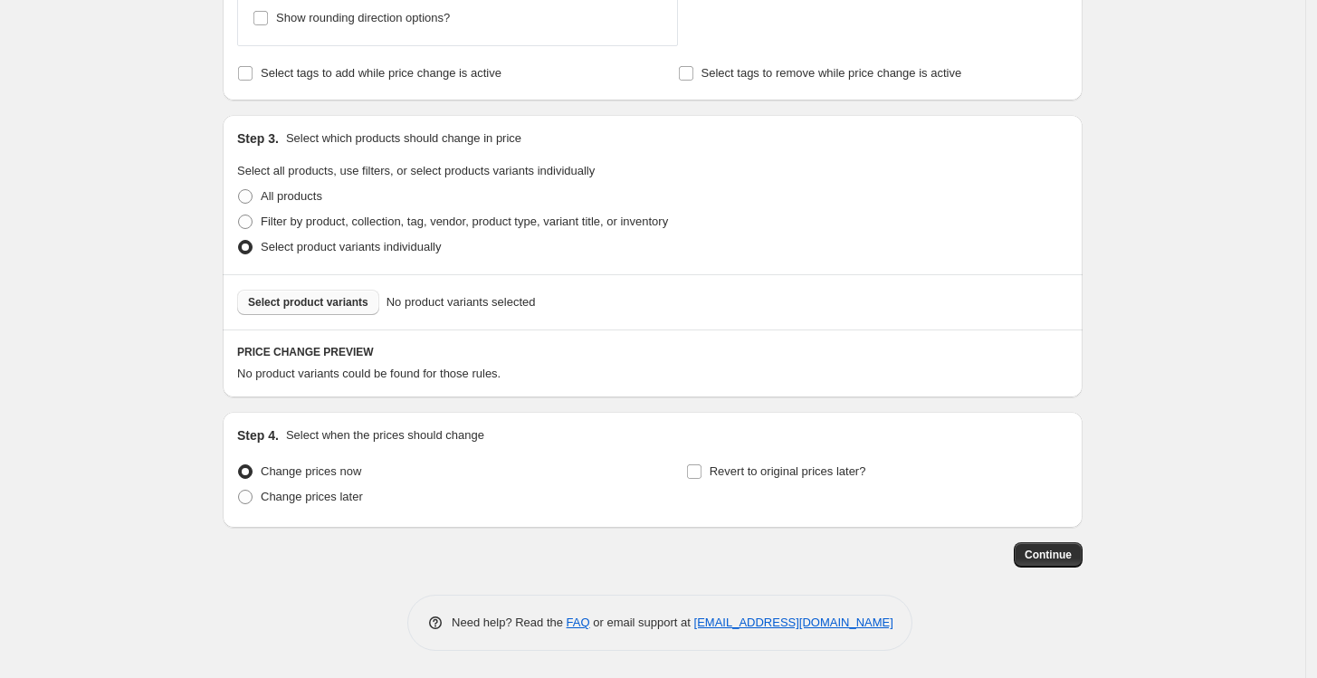
click at [297, 305] on span "Select product variants" at bounding box center [308, 302] width 120 height 14
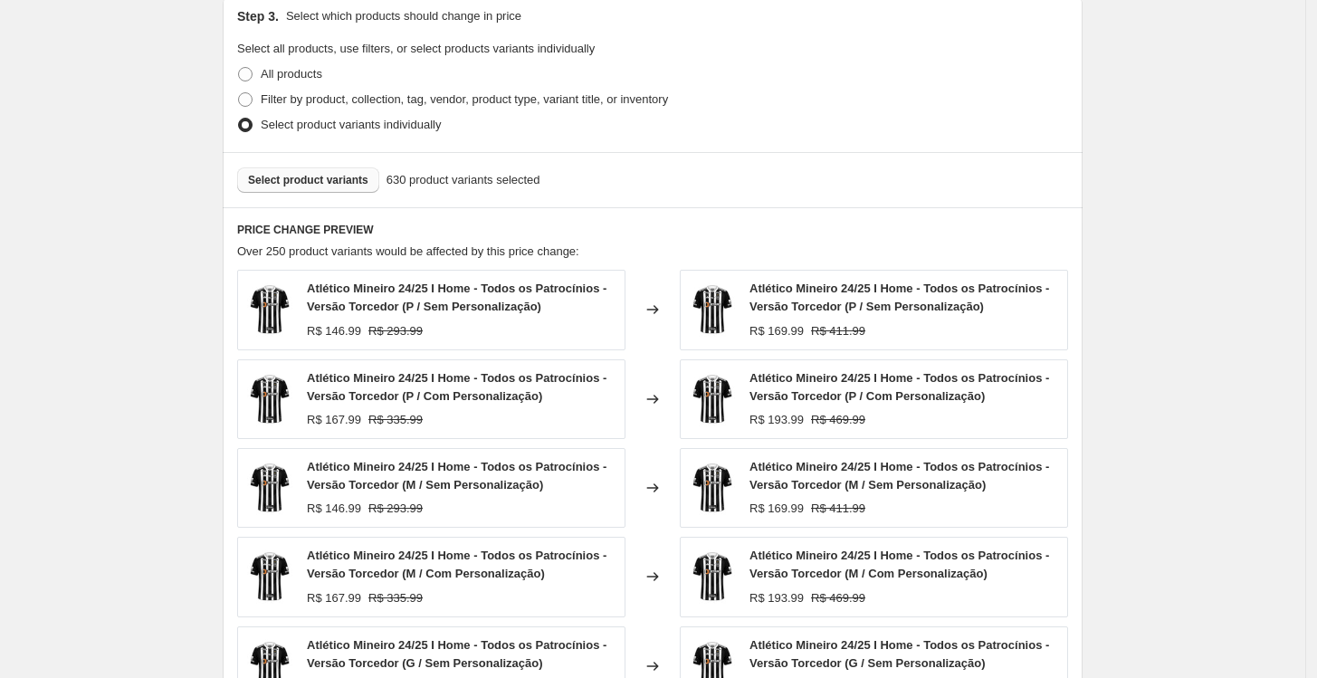
scroll to position [1412, 0]
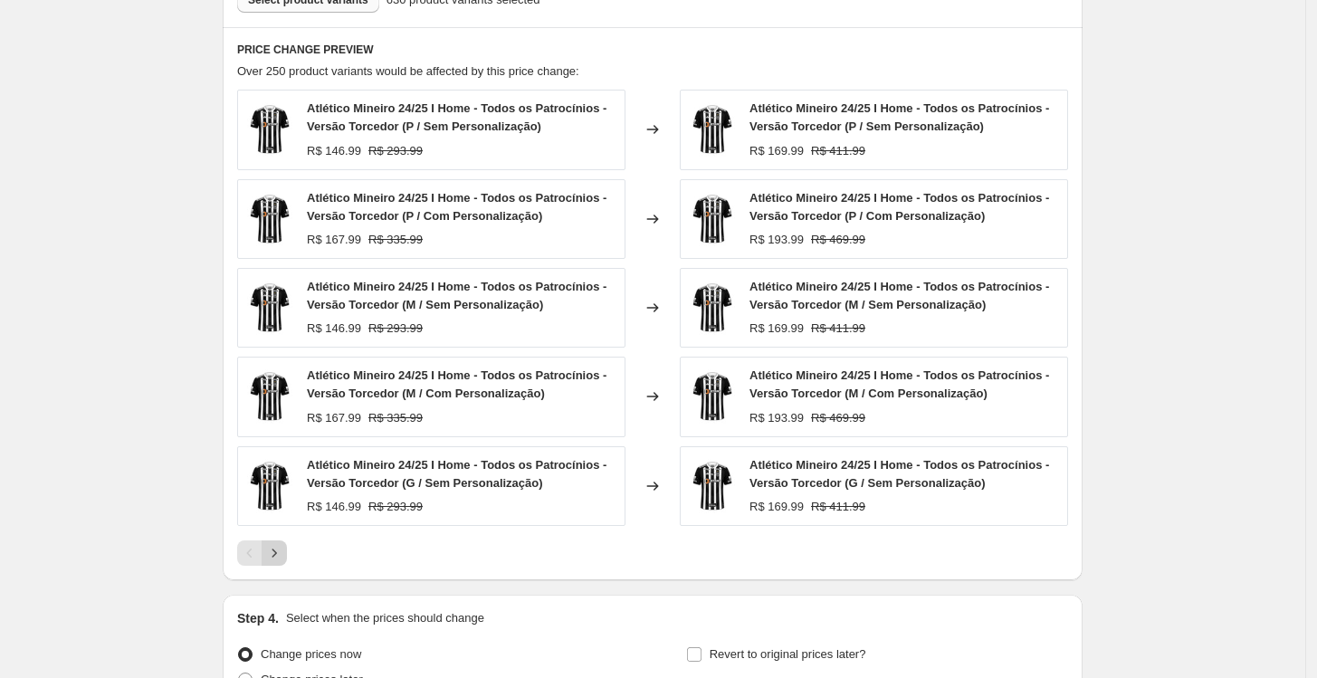
click at [283, 550] on icon "Next" at bounding box center [274, 553] width 18 height 18
click at [275, 550] on icon "Next" at bounding box center [274, 553] width 18 height 18
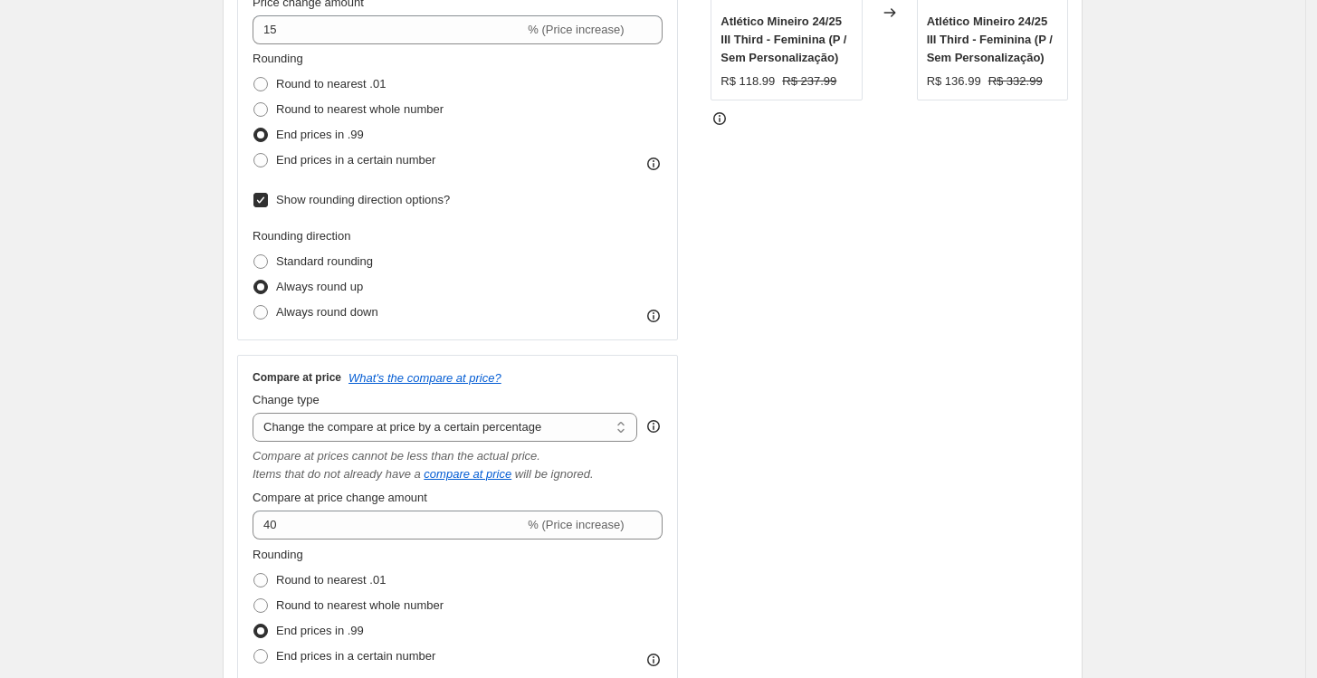
scroll to position [305, 0]
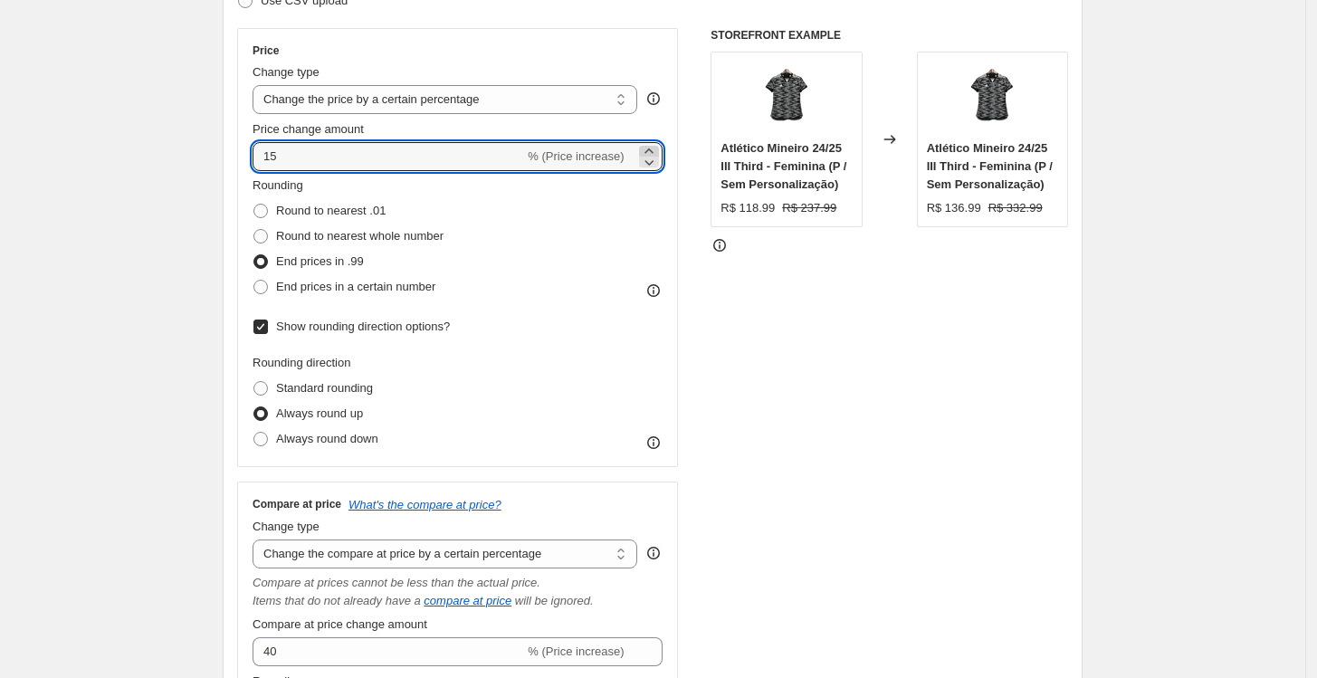
click at [654, 150] on icon at bounding box center [649, 151] width 18 height 18
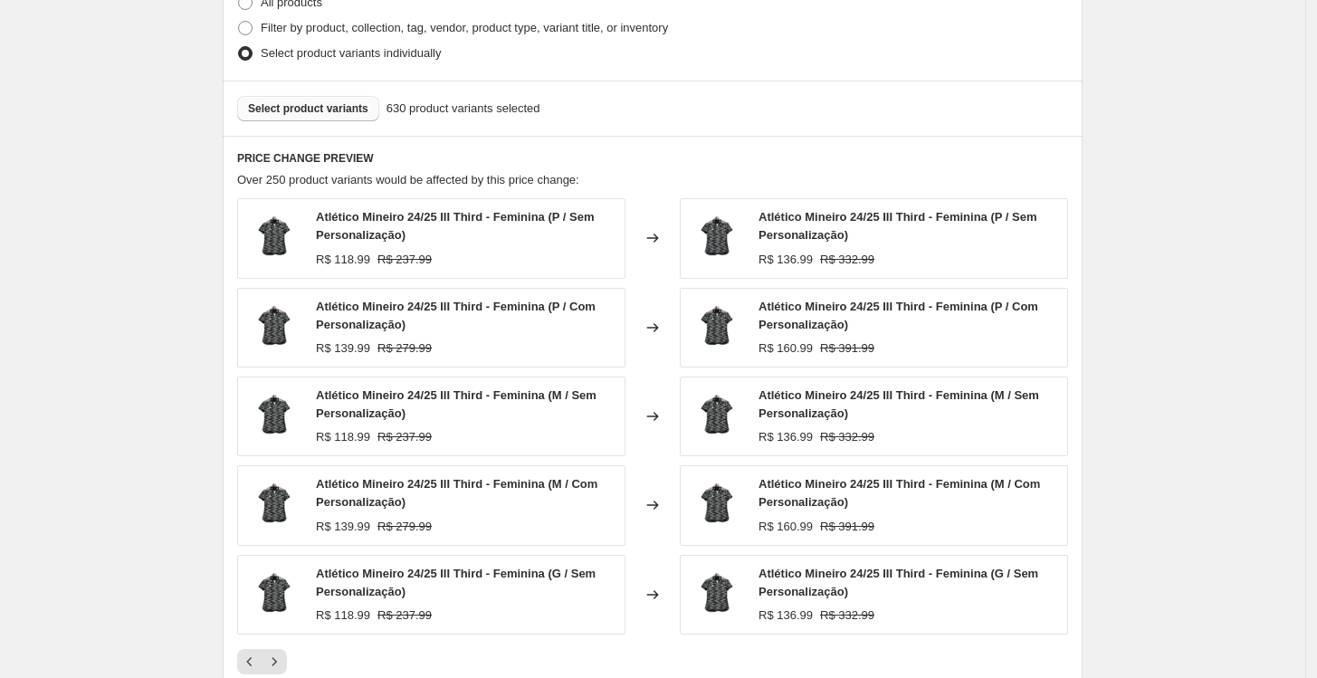
scroll to position [1311, 0]
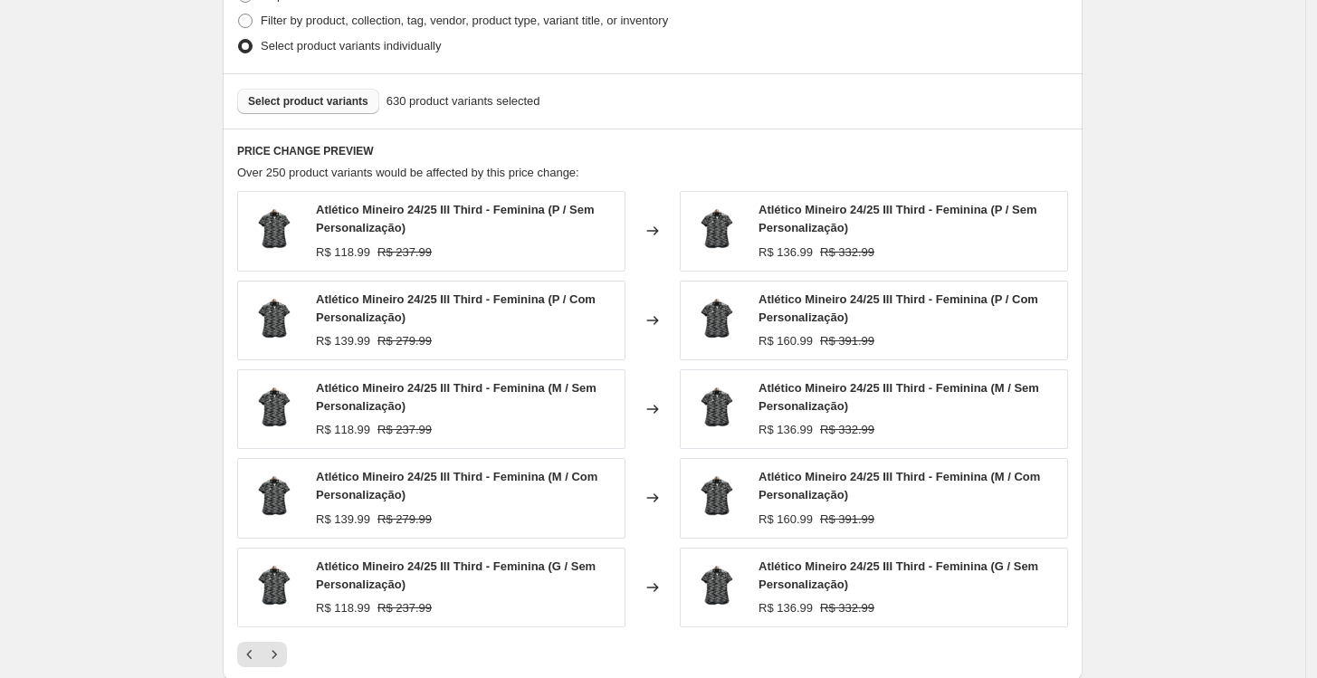
click at [769, 158] on div "PRICE CHANGE PREVIEW Over 250 product variants would be affected by this price …" at bounding box center [653, 405] width 860 height 553
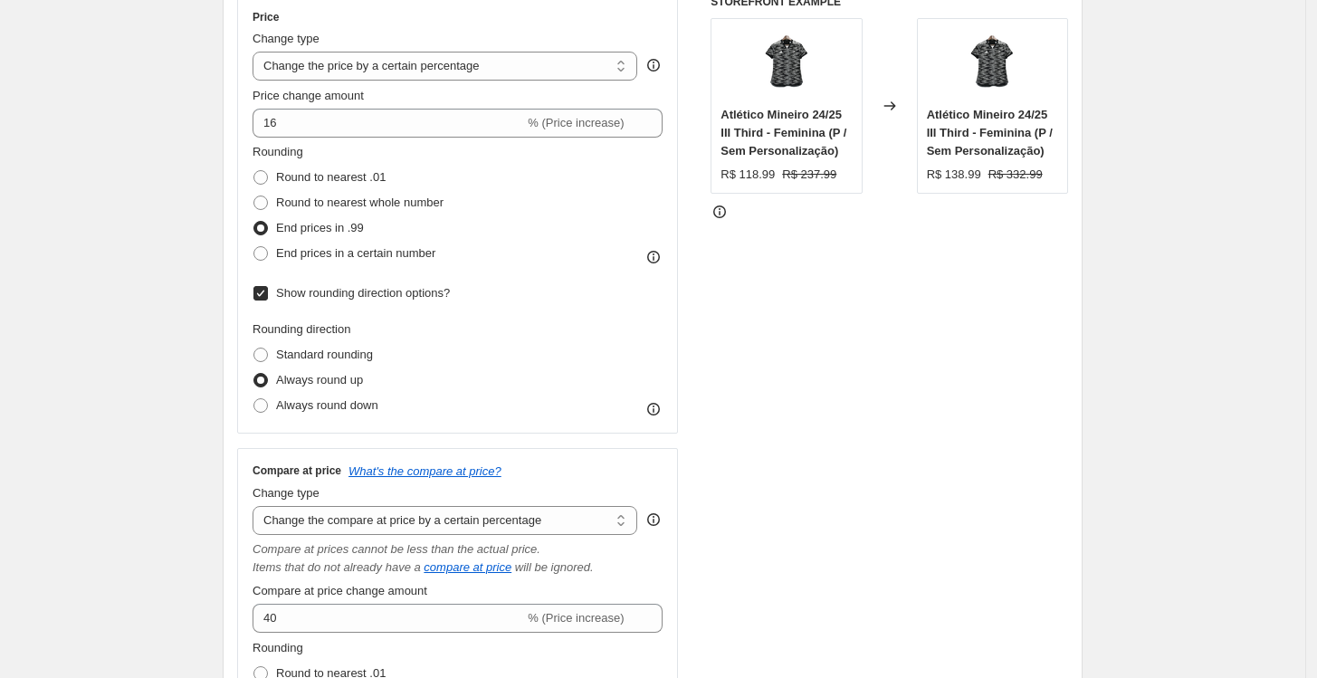
scroll to position [305, 0]
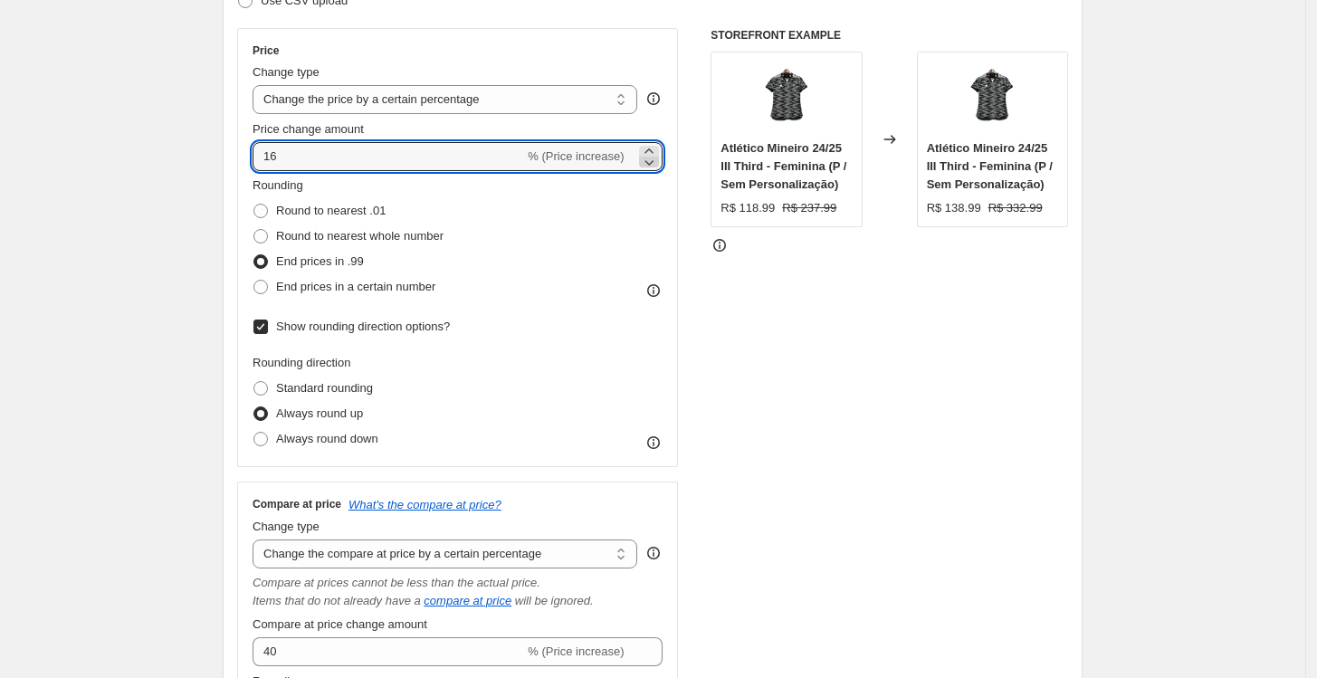
click at [644, 153] on icon at bounding box center [649, 162] width 18 height 18
click at [647, 153] on icon at bounding box center [649, 162] width 18 height 18
click at [647, 150] on icon at bounding box center [649, 151] width 18 height 18
click at [651, 146] on icon at bounding box center [649, 151] width 18 height 18
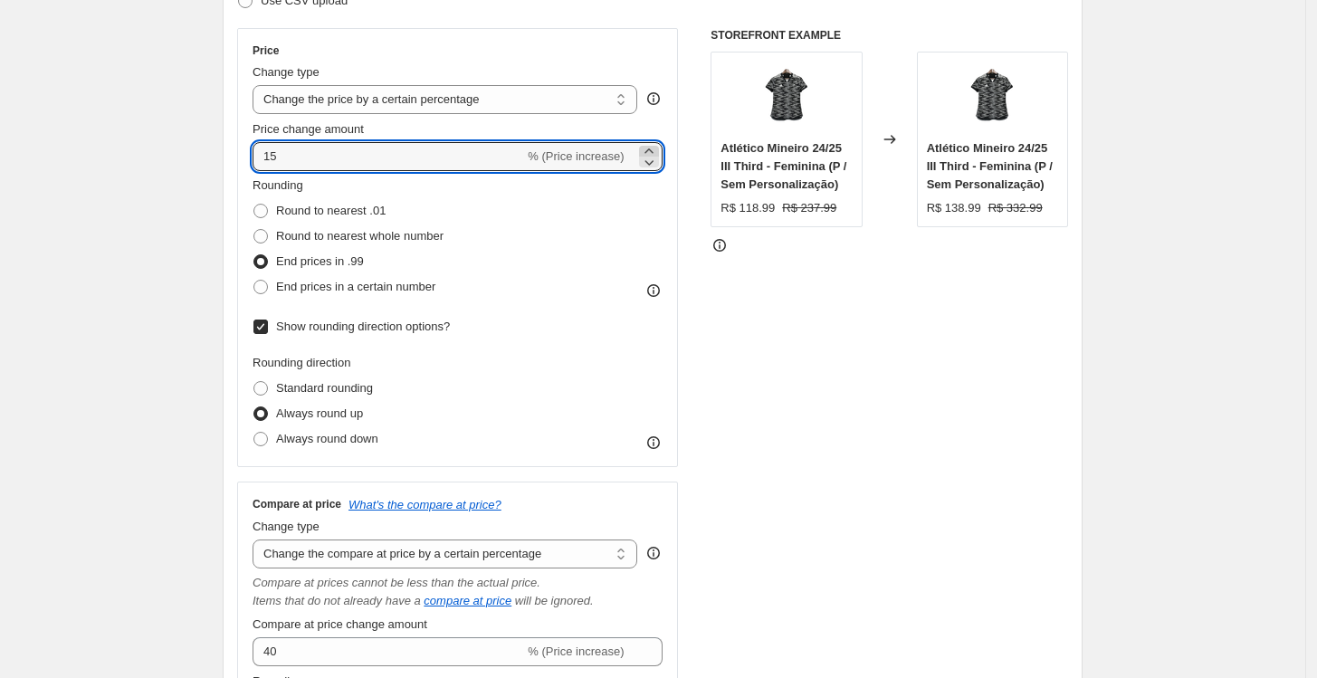
click at [651, 146] on icon at bounding box center [649, 151] width 18 height 18
type input "17"
click at [732, 316] on div "STOREFRONT EXAMPLE Atlético Mineiro 24/25 III Third - Feminina (P / Sem Persona…" at bounding box center [890, 439] width 358 height 823
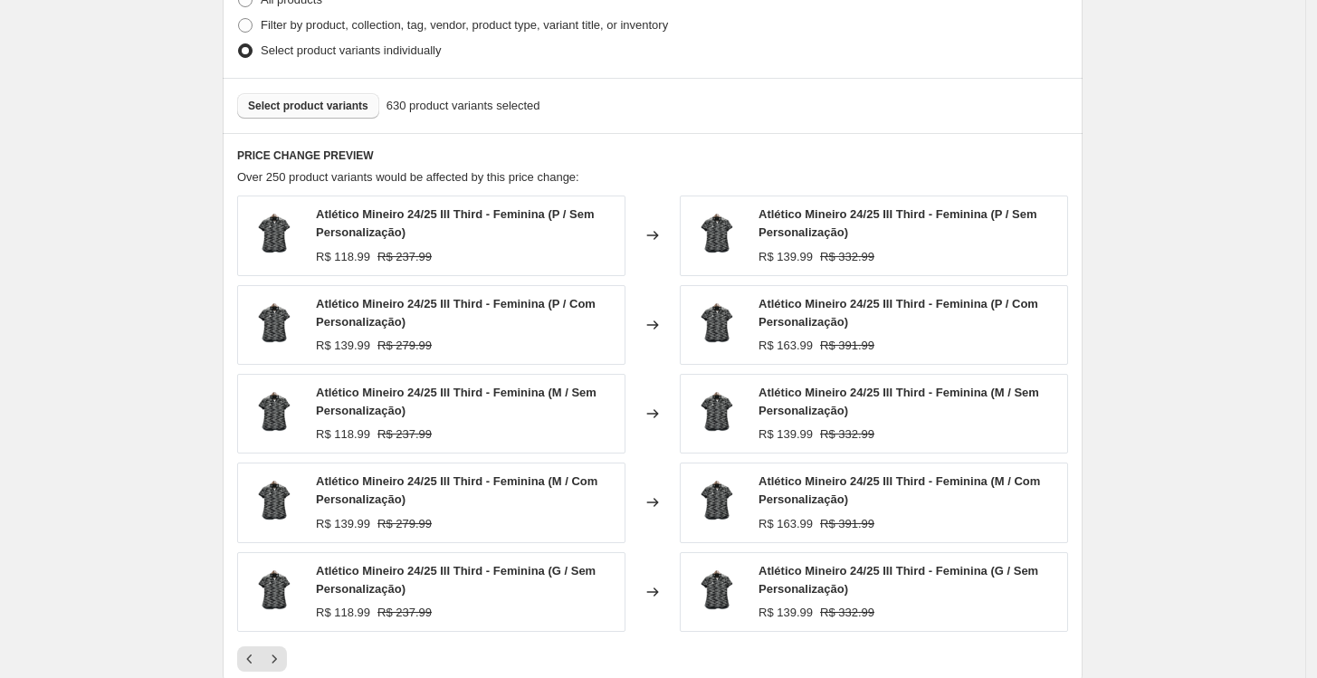
scroll to position [1311, 0]
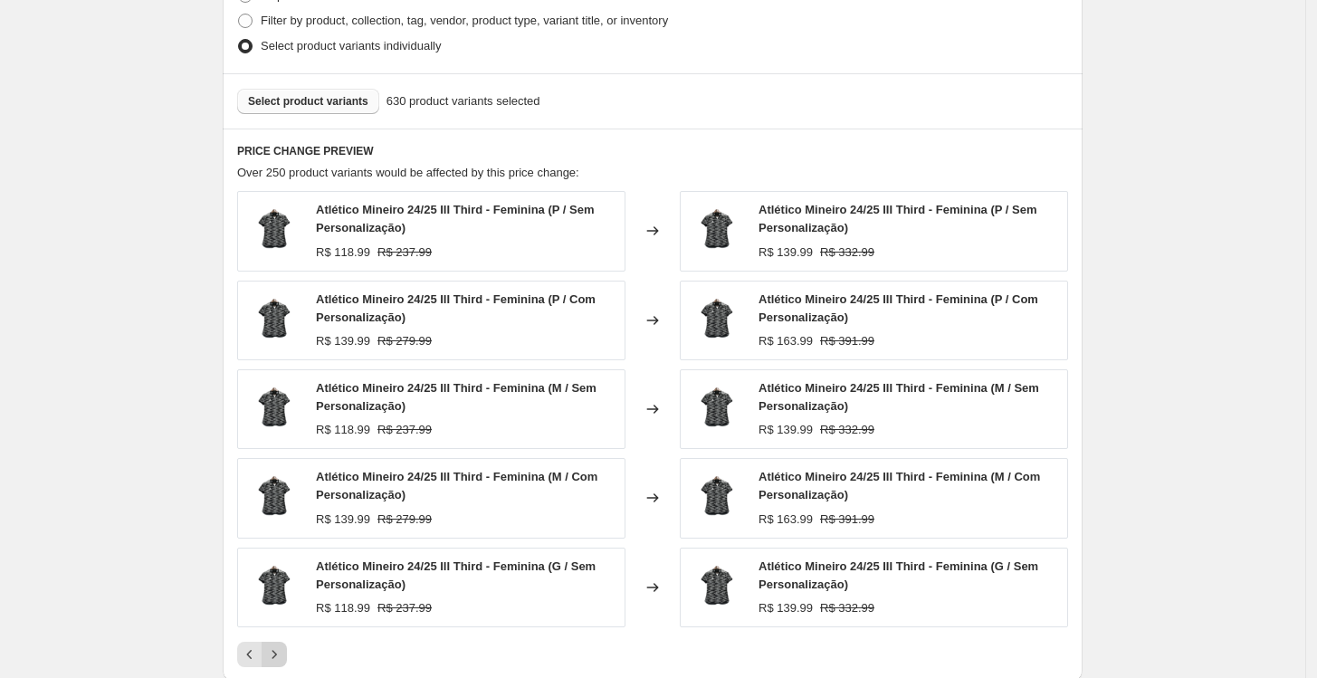
click at [268, 651] on button "Next" at bounding box center [274, 654] width 25 height 25
click at [281, 651] on icon "Next" at bounding box center [274, 654] width 18 height 18
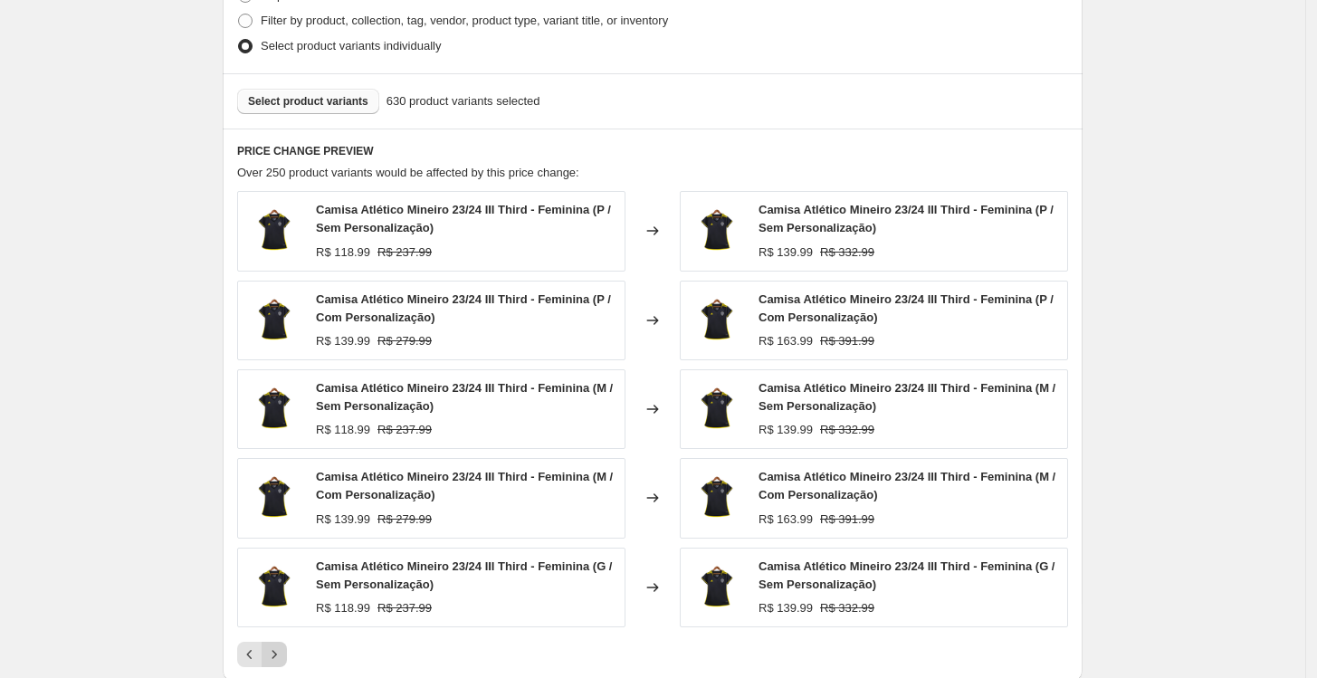
click at [281, 651] on icon "Next" at bounding box center [274, 654] width 18 height 18
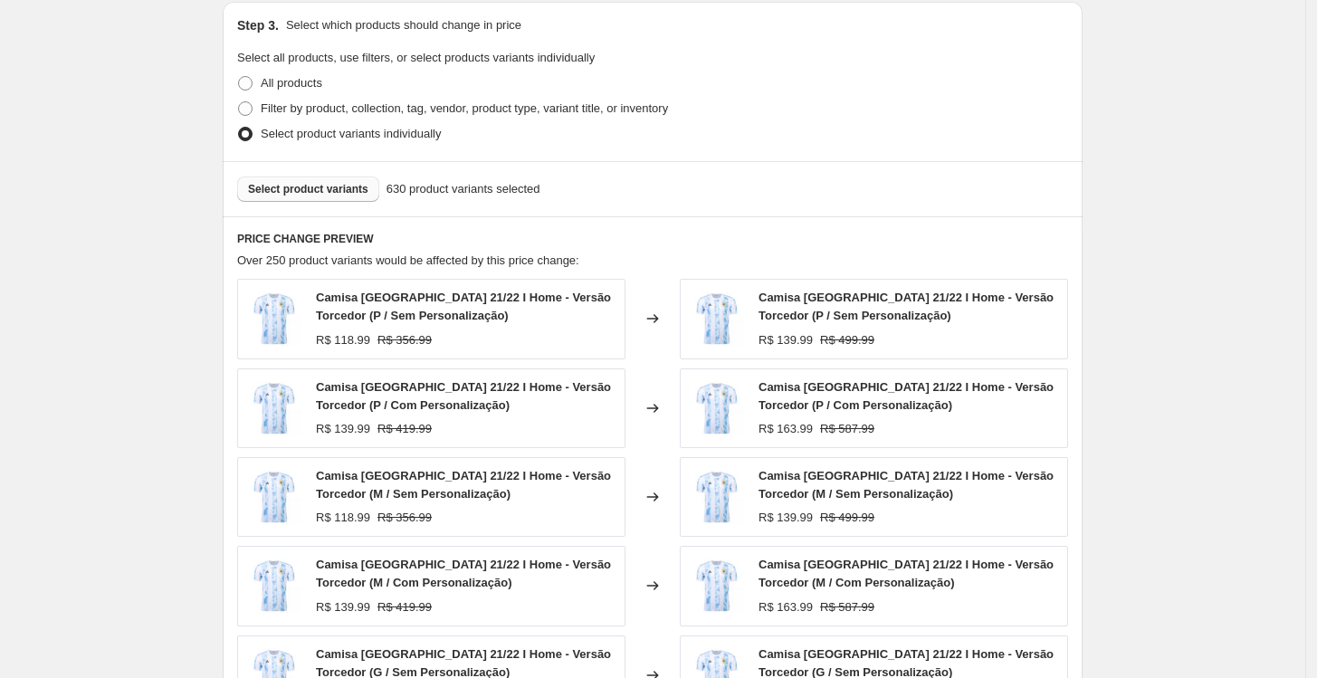
scroll to position [1192, 0]
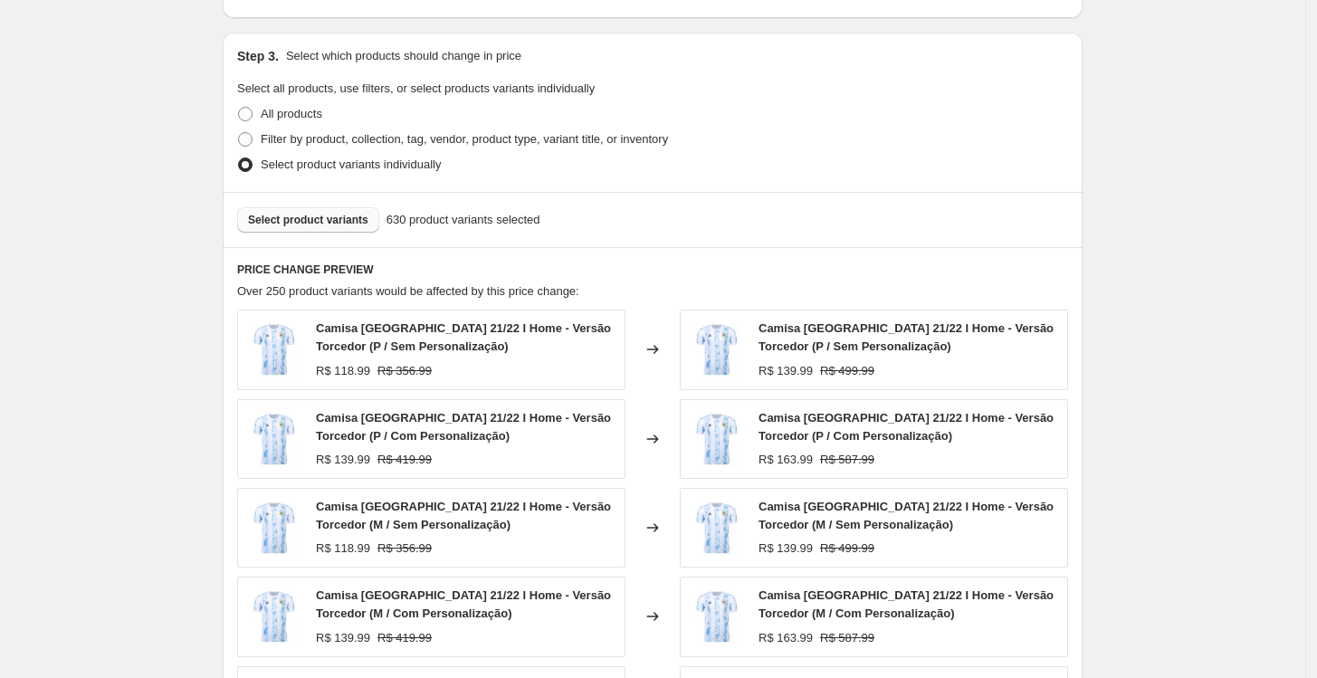
click at [349, 225] on span "Select product variants" at bounding box center [308, 220] width 120 height 14
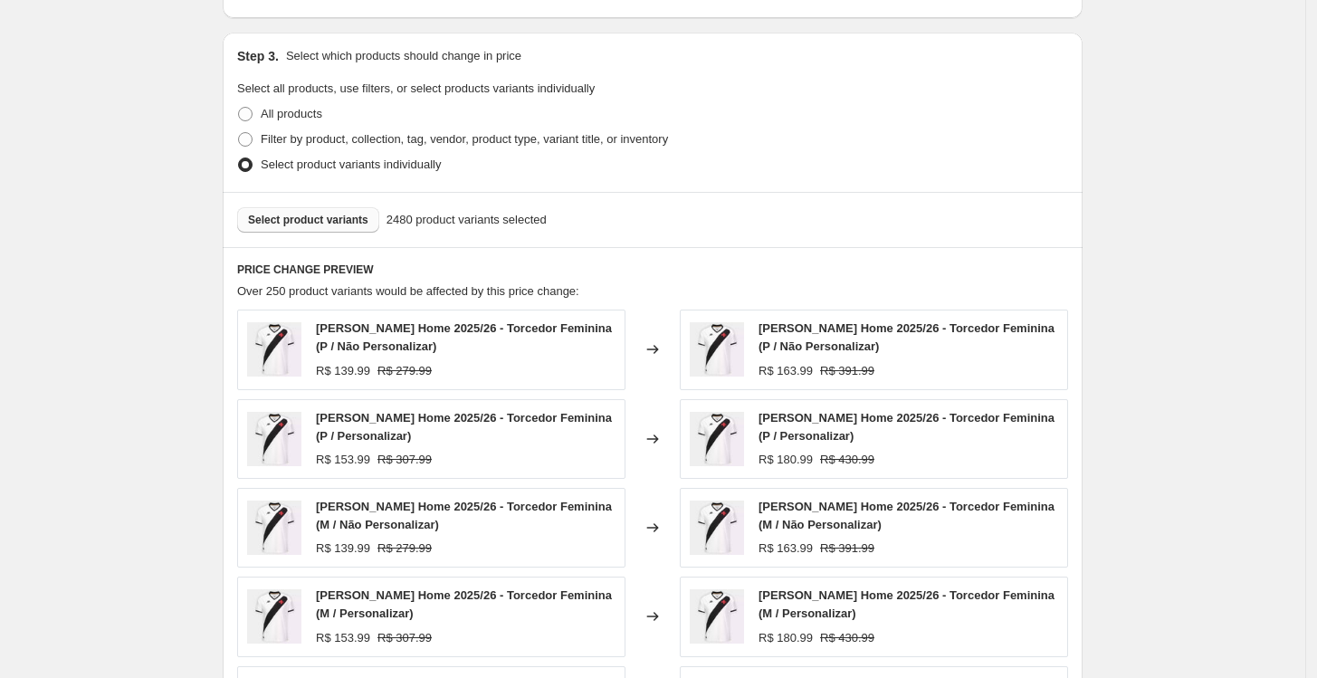
click at [319, 216] on span "Select product variants" at bounding box center [308, 220] width 120 height 14
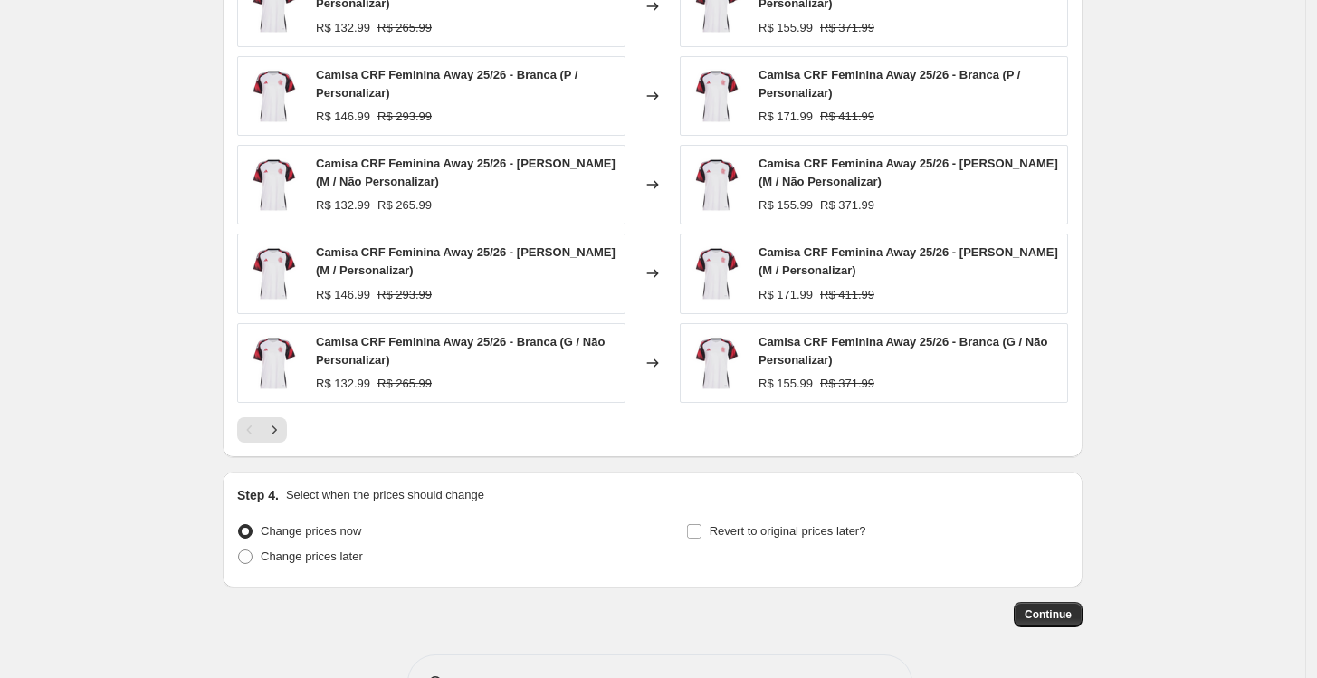
scroll to position [1594, 0]
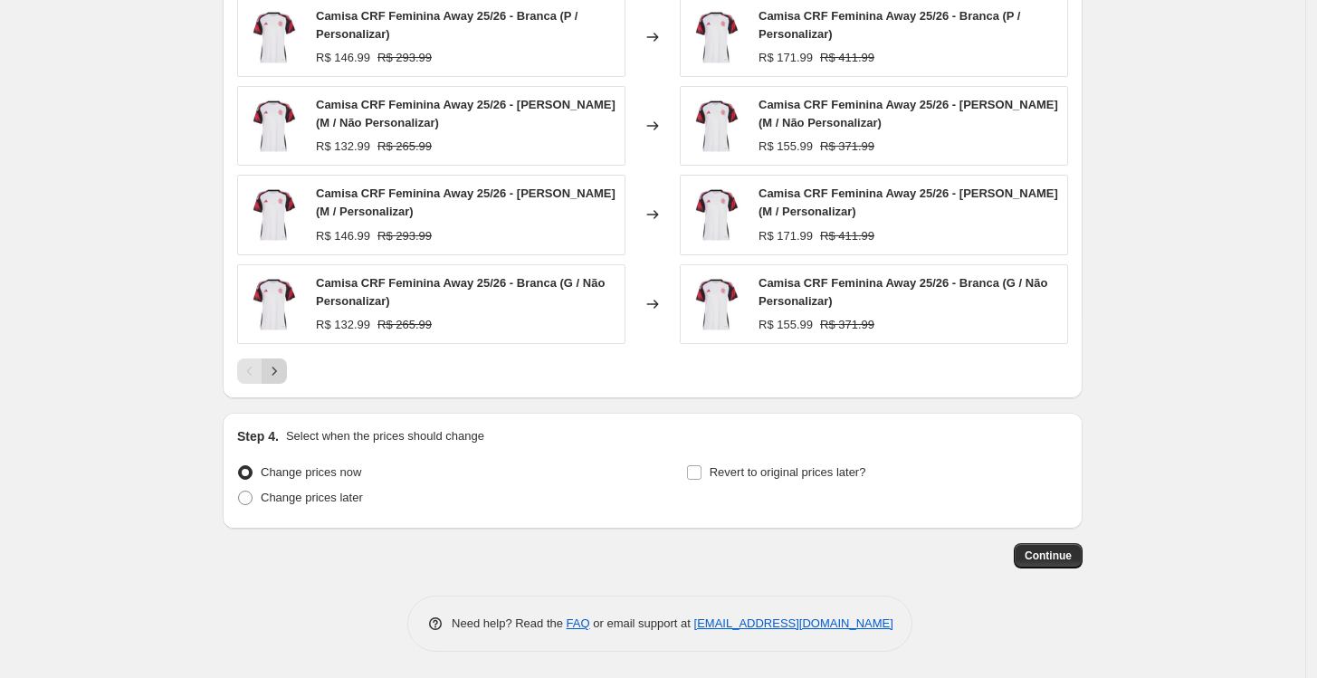
click at [282, 378] on icon "Next" at bounding box center [274, 371] width 18 height 18
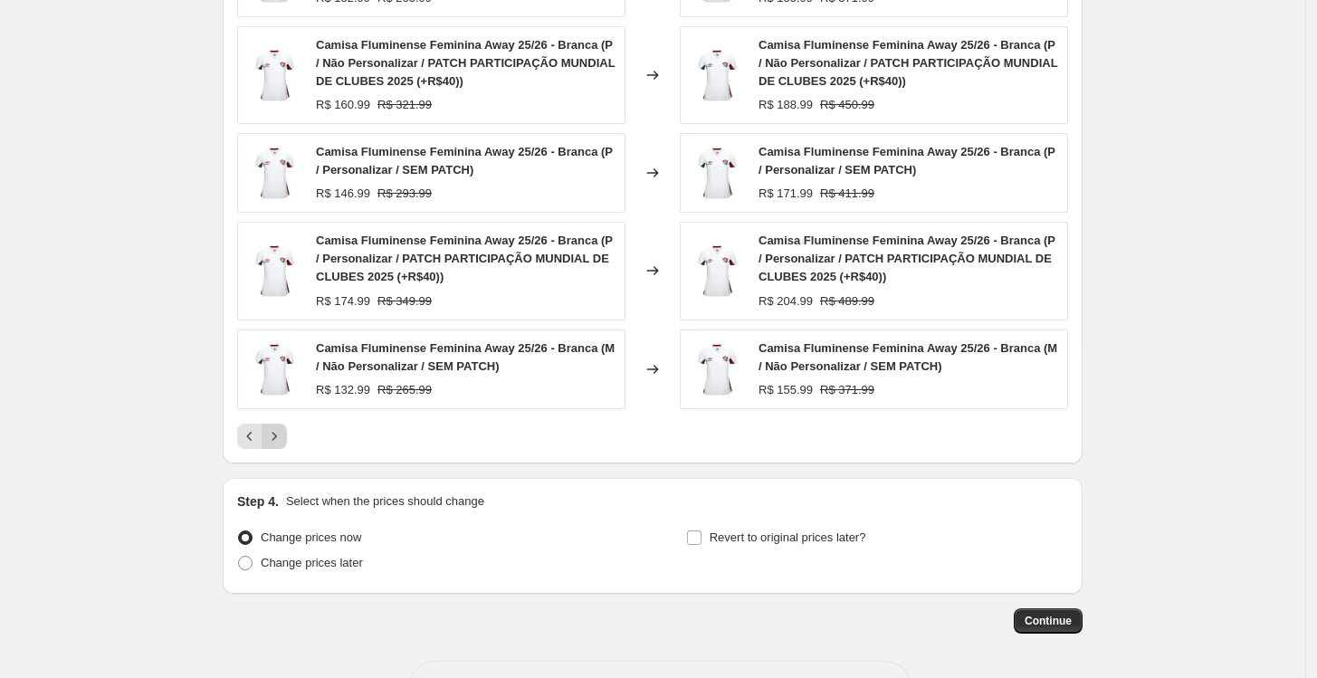
scroll to position [1594, 0]
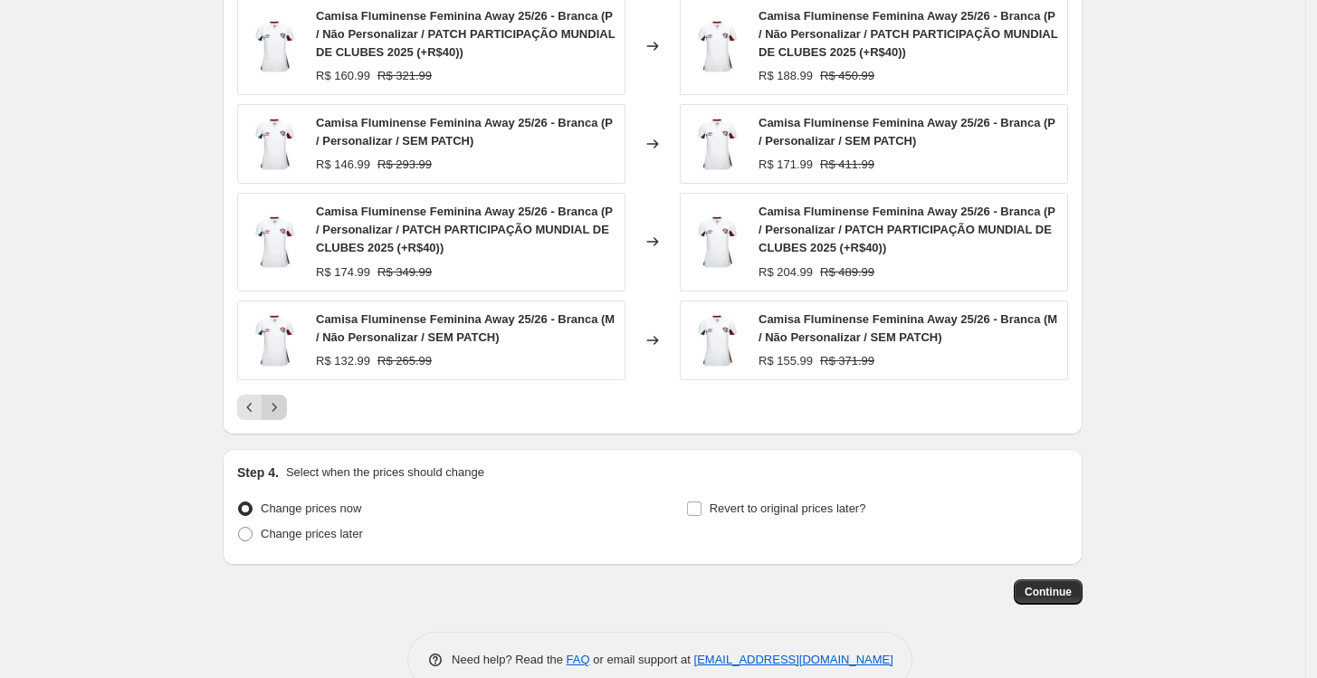
click at [282, 378] on div "Camisa Fluminense Feminina Away 25/26 - Branca (M / Não Personalizar / SEM PATC…" at bounding box center [431, 340] width 388 height 80
click at [281, 407] on icon "Next" at bounding box center [274, 407] width 18 height 18
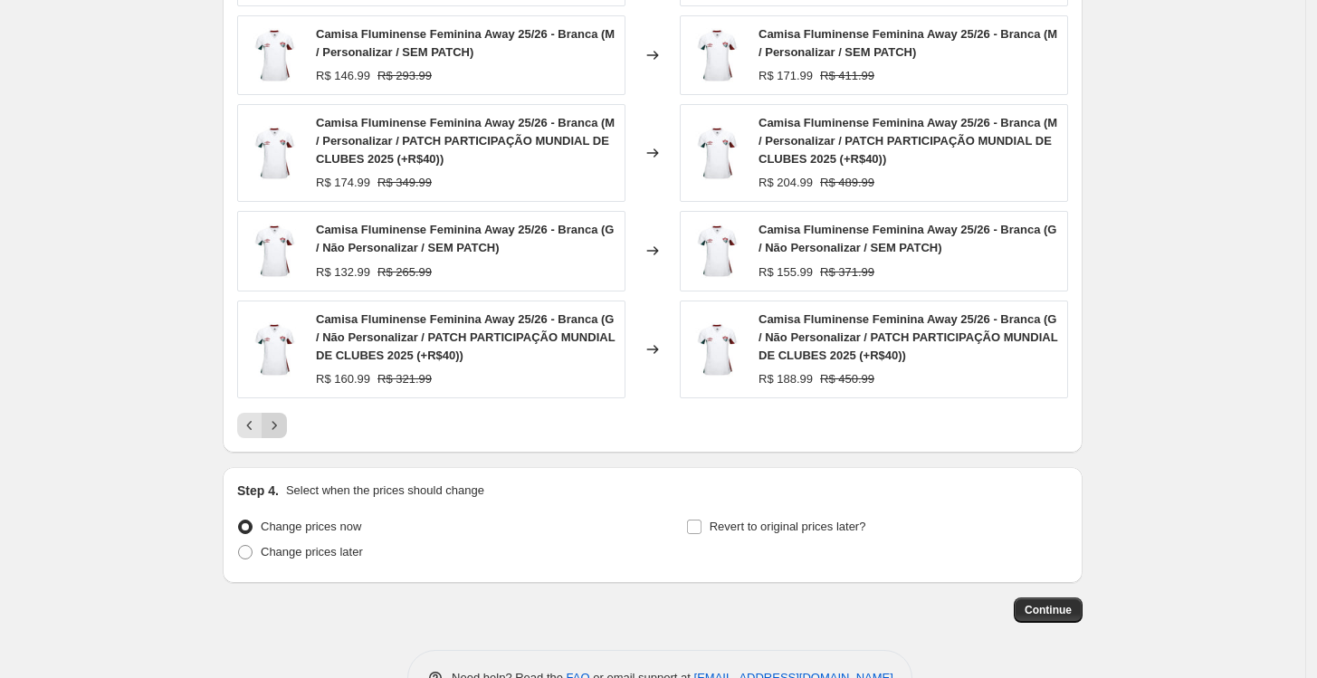
click at [287, 421] on button "Next" at bounding box center [274, 425] width 25 height 25
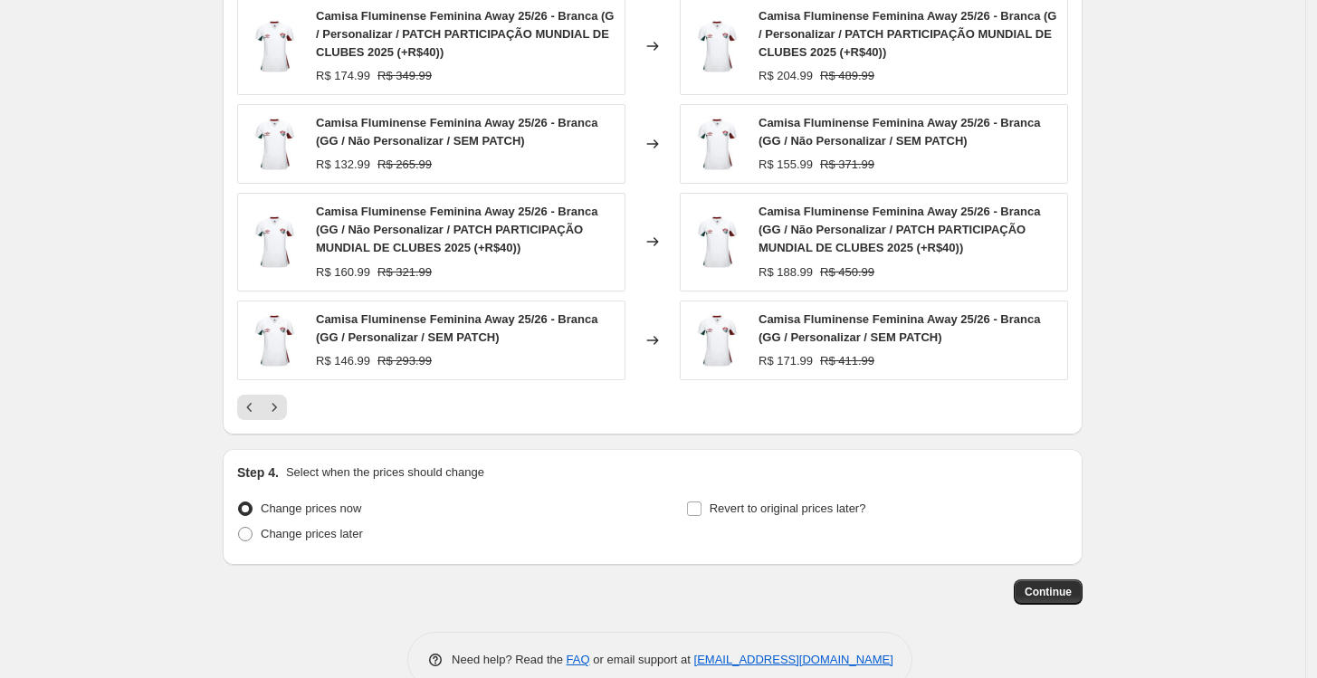
click at [289, 421] on div "PRICE CHANGE PREVIEW Over 250 product variants would be affected by this price …" at bounding box center [653, 139] width 860 height 589
click at [287, 421] on div "PRICE CHANGE PREVIEW Over 250 product variants would be affected by this price …" at bounding box center [653, 139] width 860 height 589
click at [283, 405] on icon "Next" at bounding box center [274, 407] width 18 height 18
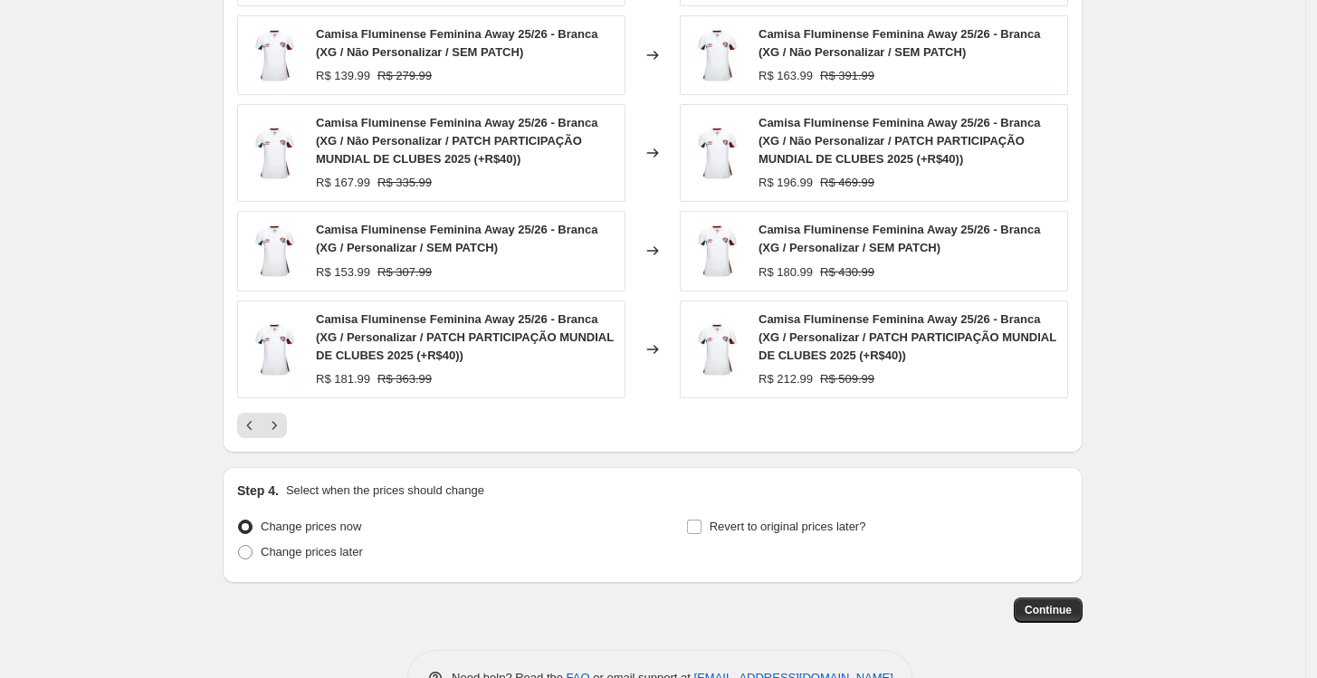
click at [330, 422] on div at bounding box center [652, 425] width 831 height 25
click at [281, 420] on icon "Next" at bounding box center [274, 425] width 18 height 18
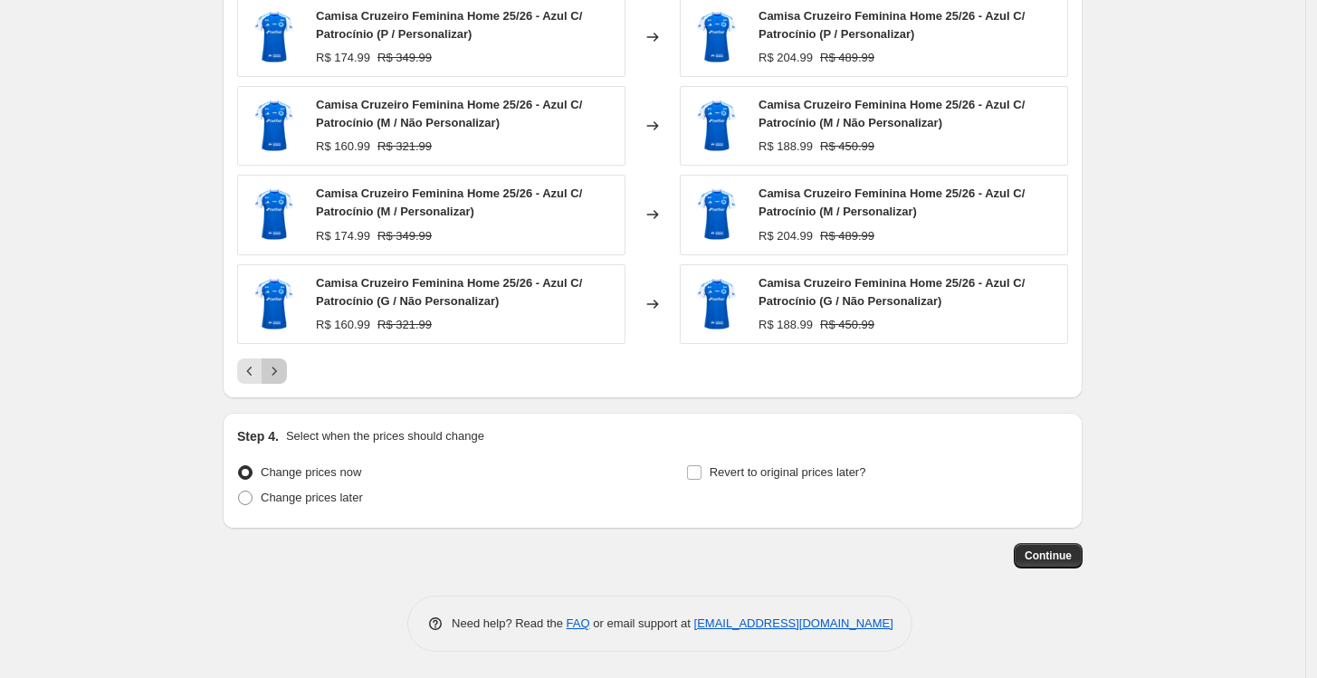
click at [283, 366] on icon "Next" at bounding box center [274, 371] width 18 height 18
click at [283, 369] on icon "Next" at bounding box center [274, 371] width 18 height 18
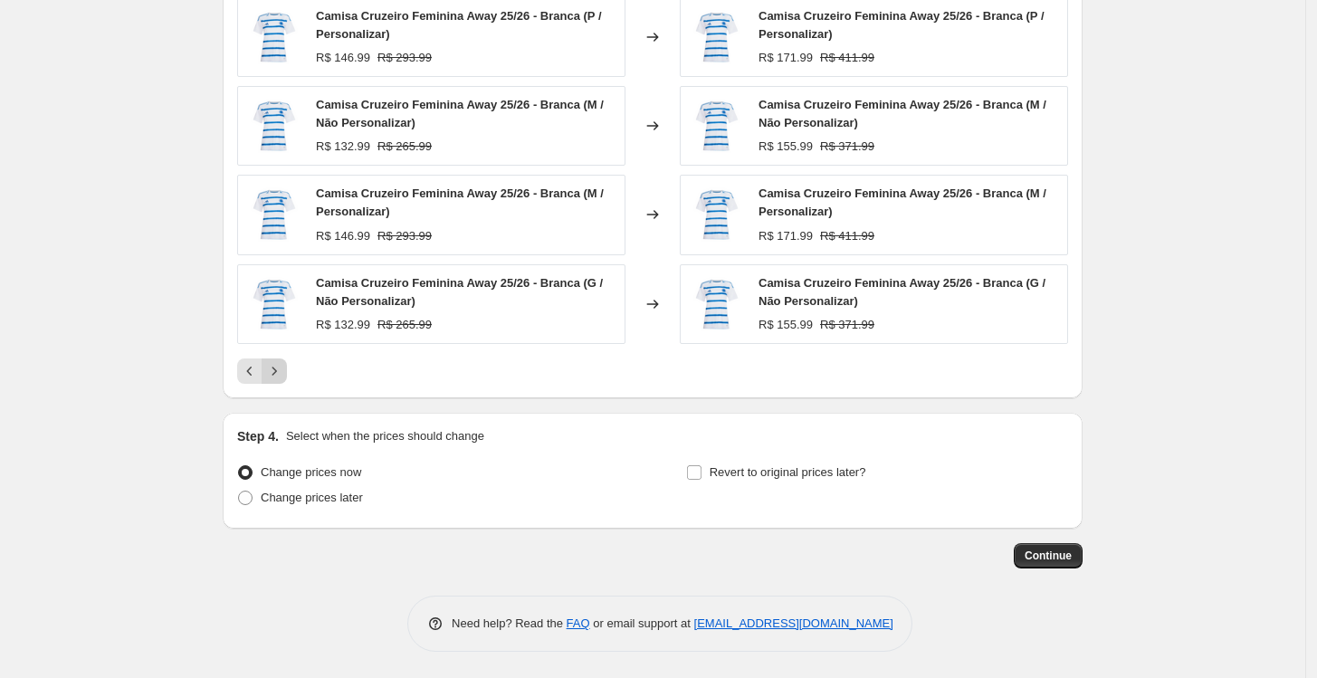
click at [283, 365] on icon "Next" at bounding box center [274, 371] width 18 height 18
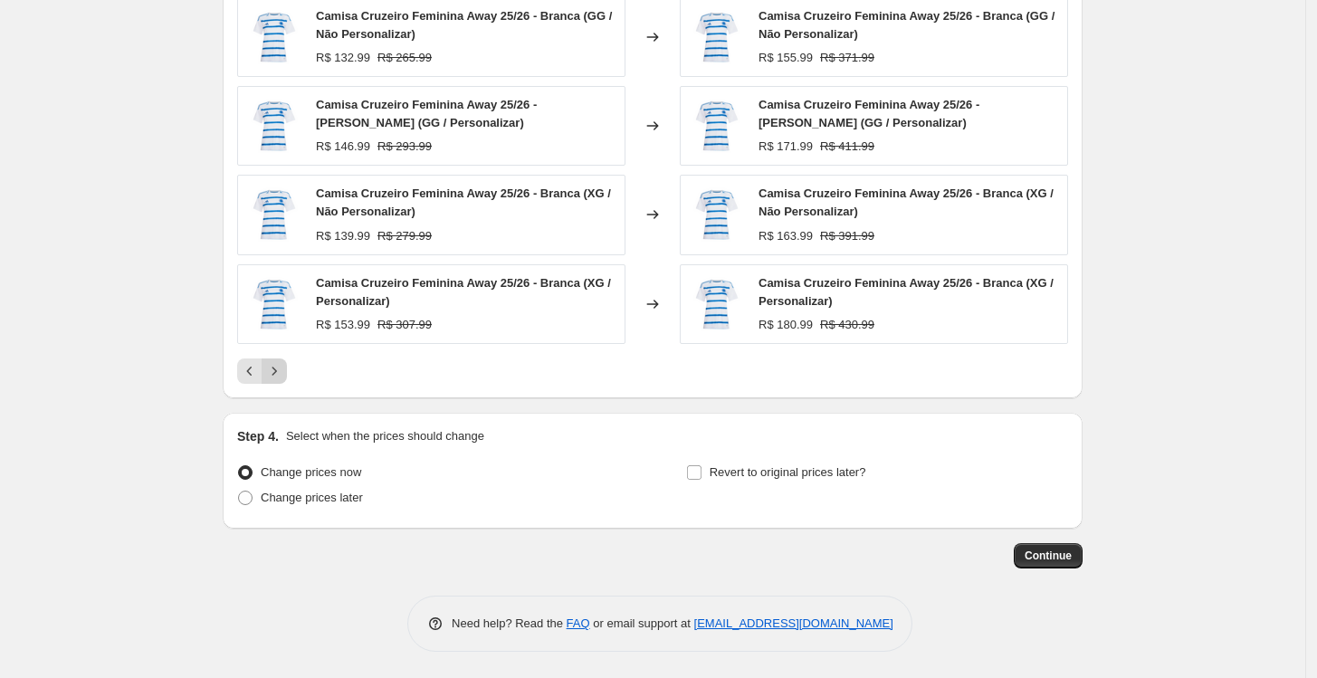
click at [281, 365] on icon "Next" at bounding box center [274, 371] width 18 height 18
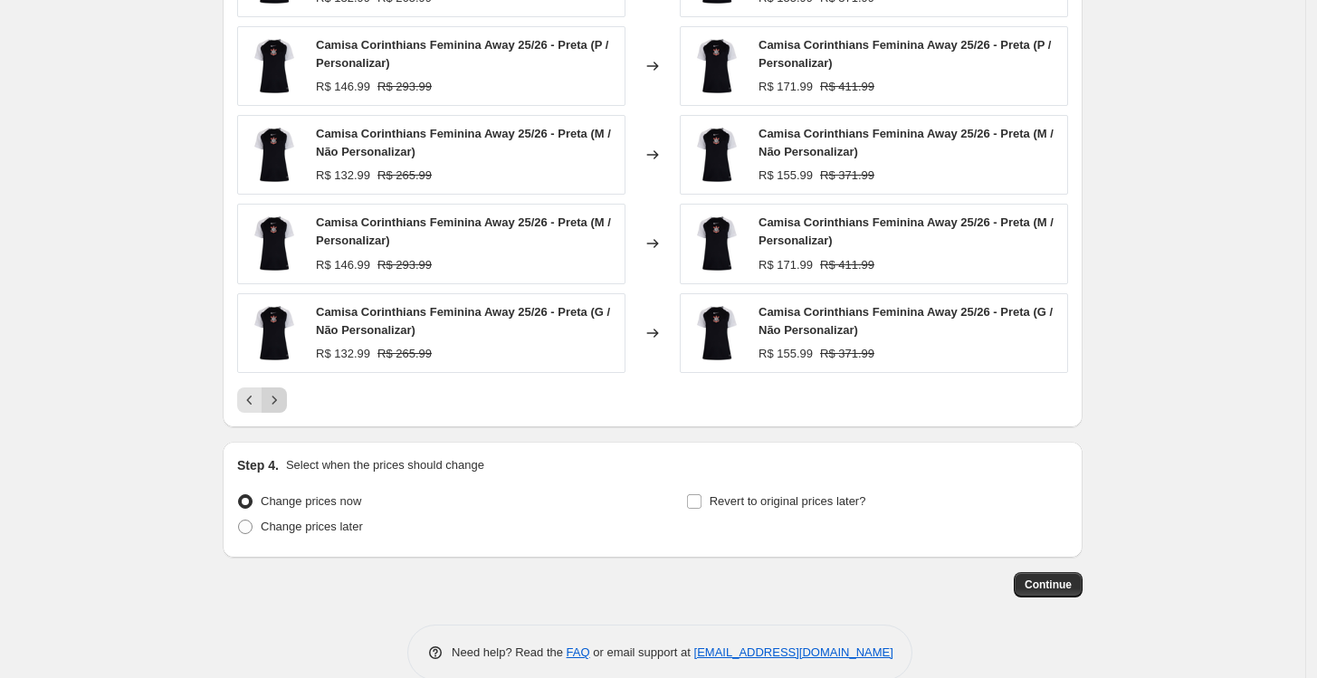
scroll to position [1594, 0]
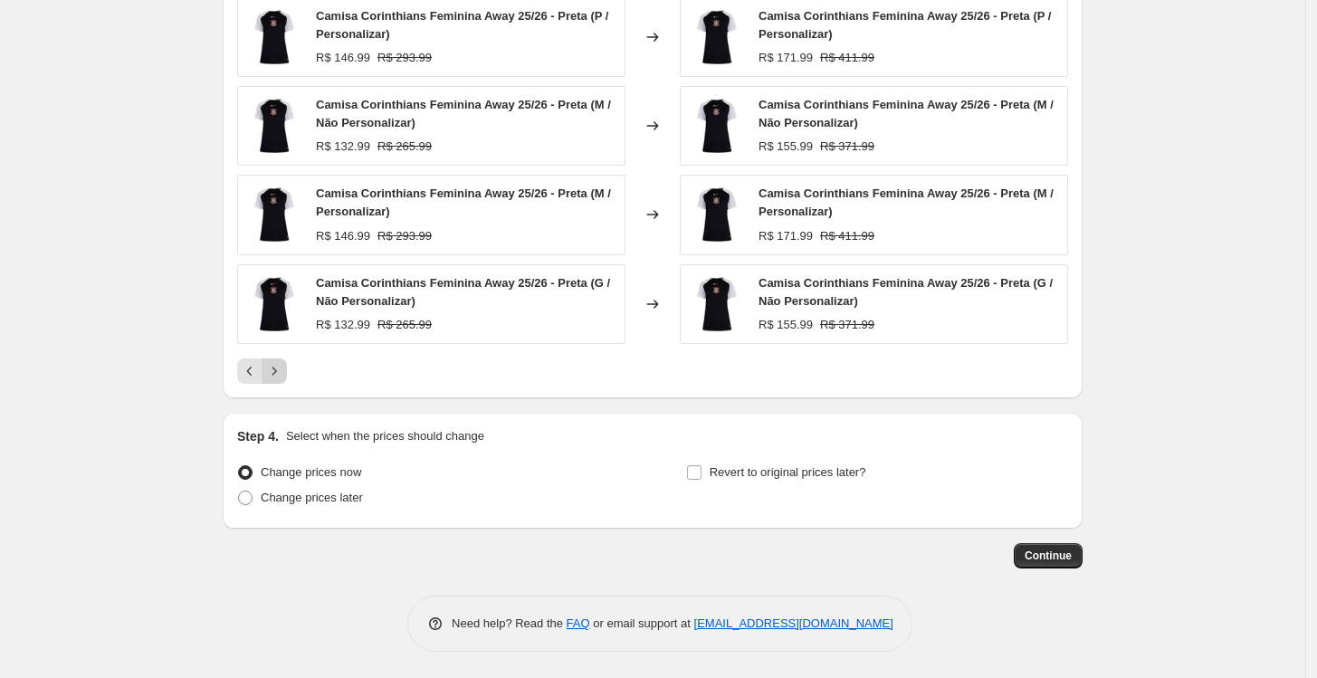
click at [283, 372] on icon "Next" at bounding box center [274, 371] width 18 height 18
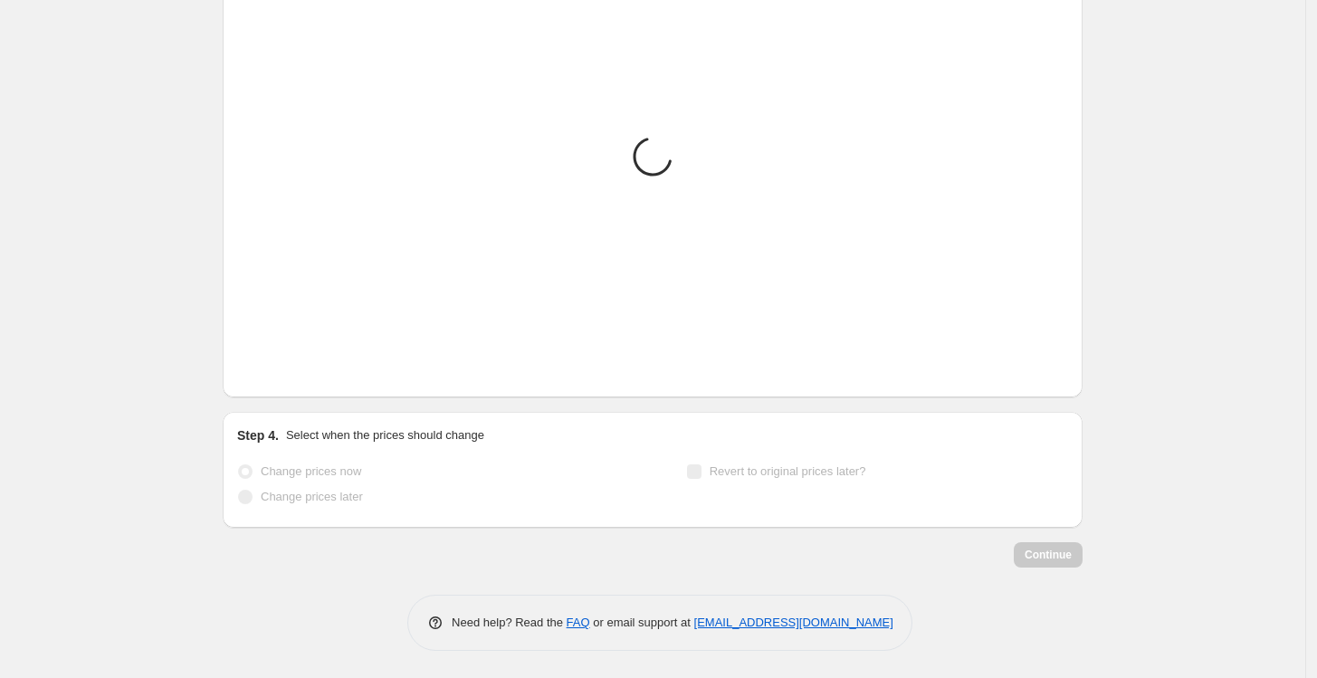
scroll to position [1565, 0]
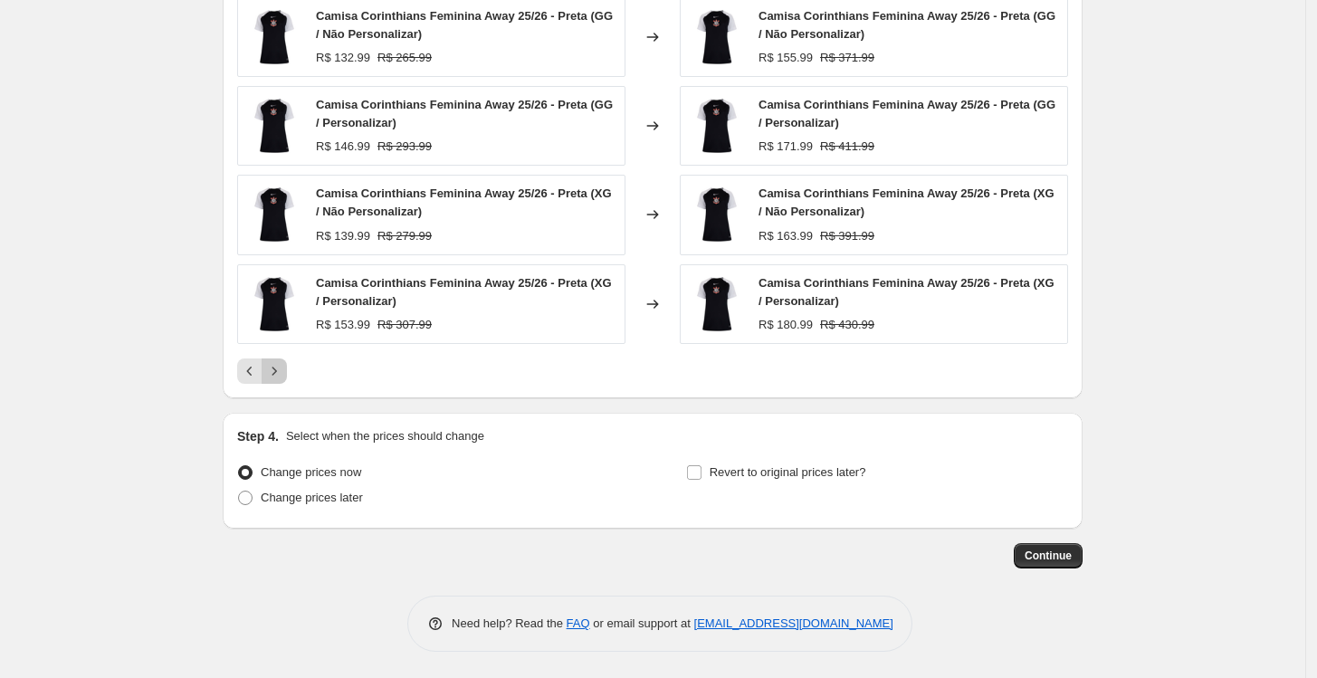
click at [282, 371] on icon "Next" at bounding box center [274, 371] width 18 height 18
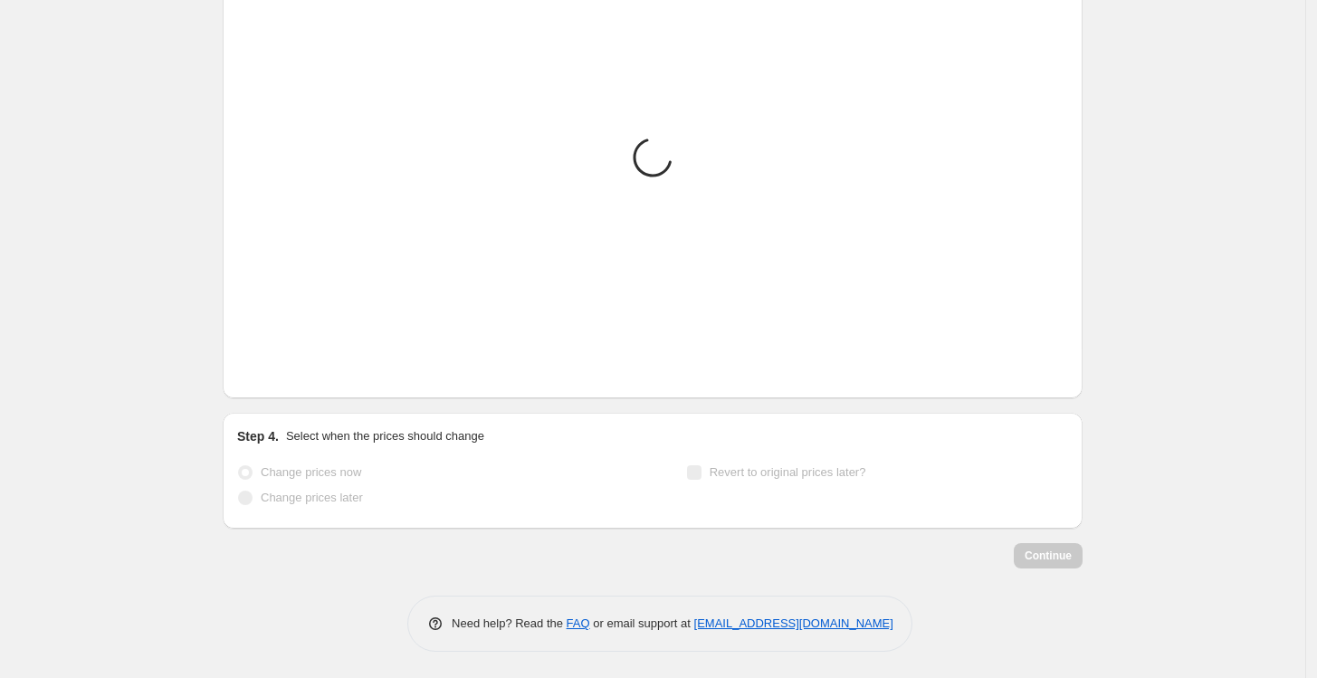
scroll to position [1594, 0]
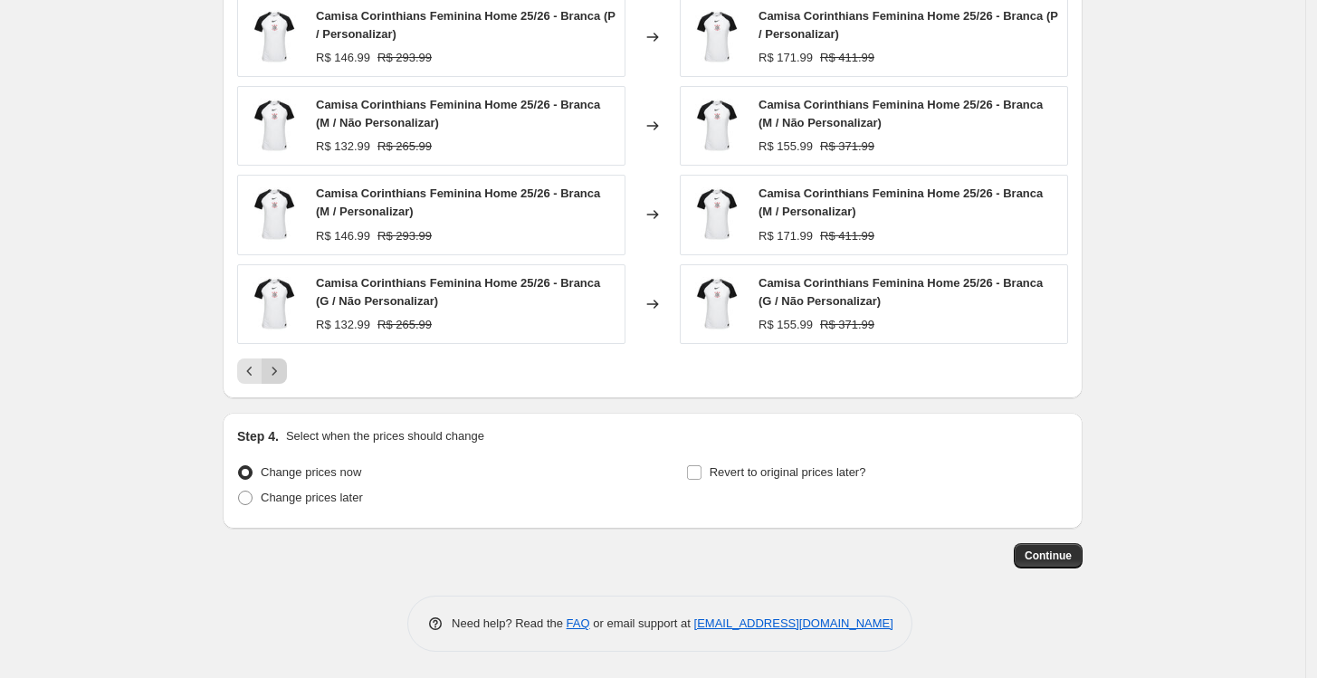
click at [283, 370] on icon "Next" at bounding box center [274, 371] width 18 height 18
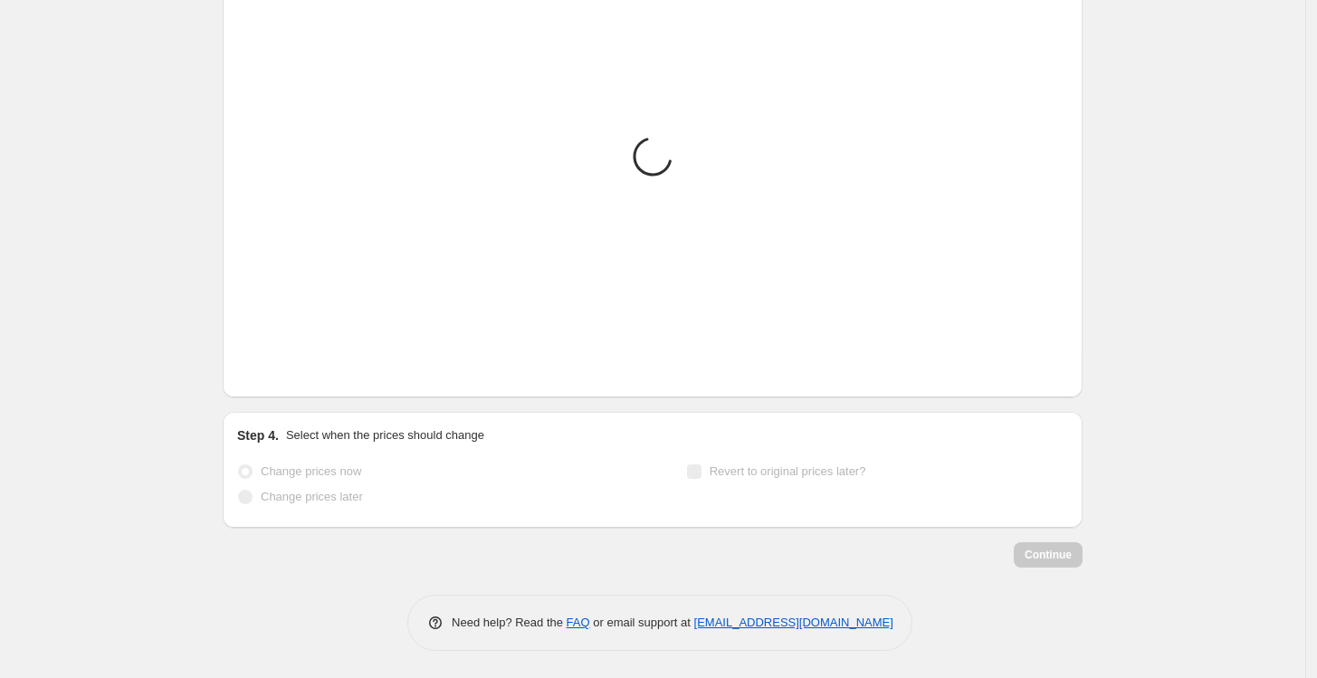
scroll to position [1565, 0]
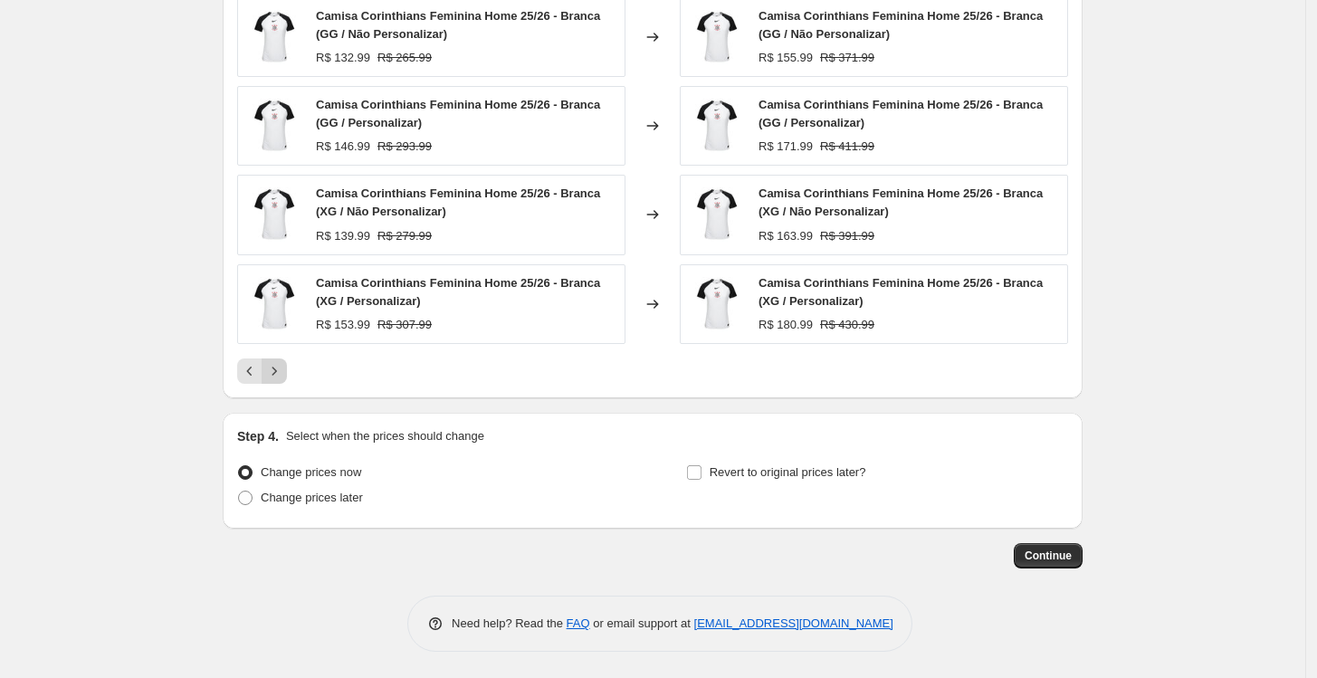
click at [282, 368] on icon "Next" at bounding box center [274, 371] width 18 height 18
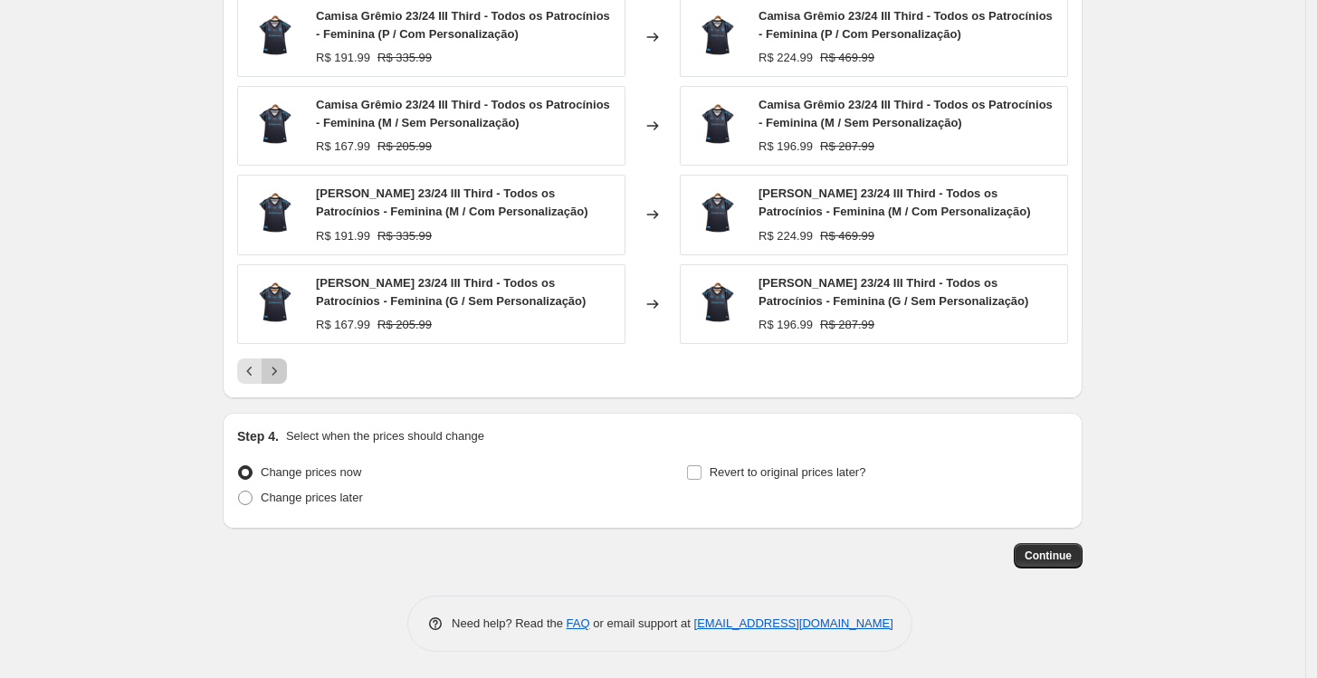
click at [287, 367] on button "Next" at bounding box center [274, 370] width 25 height 25
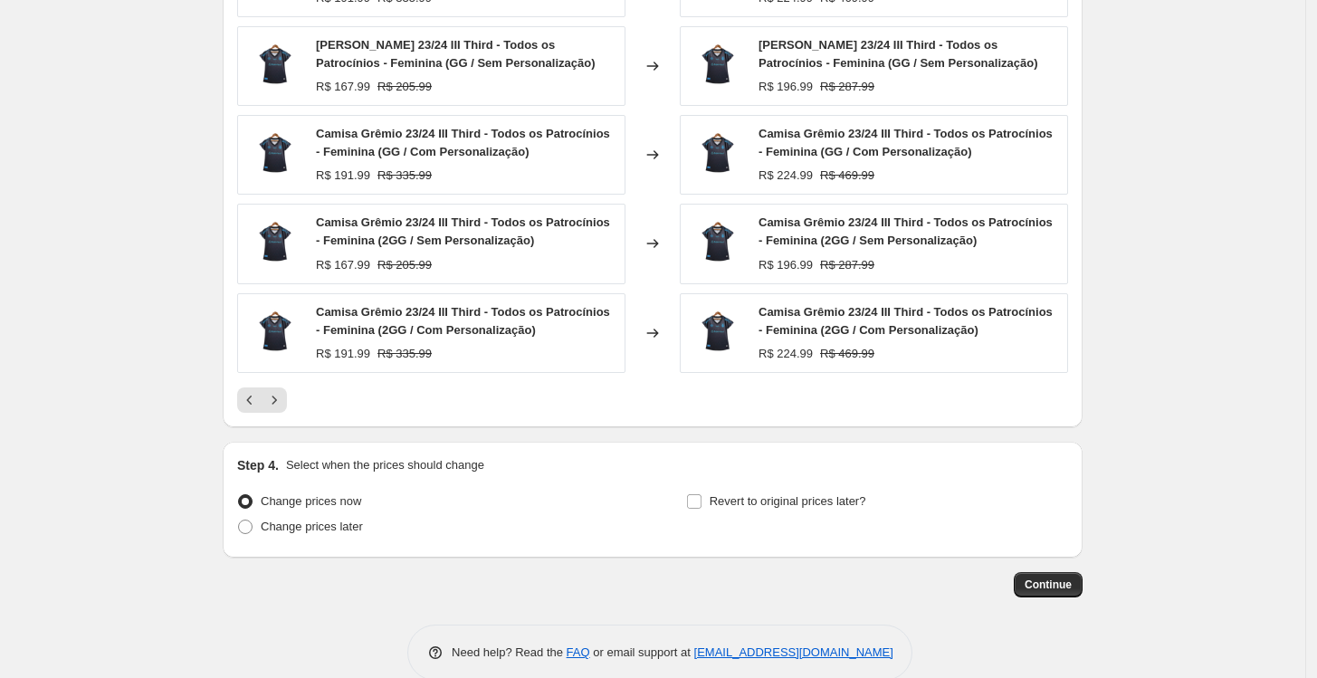
scroll to position [1594, 0]
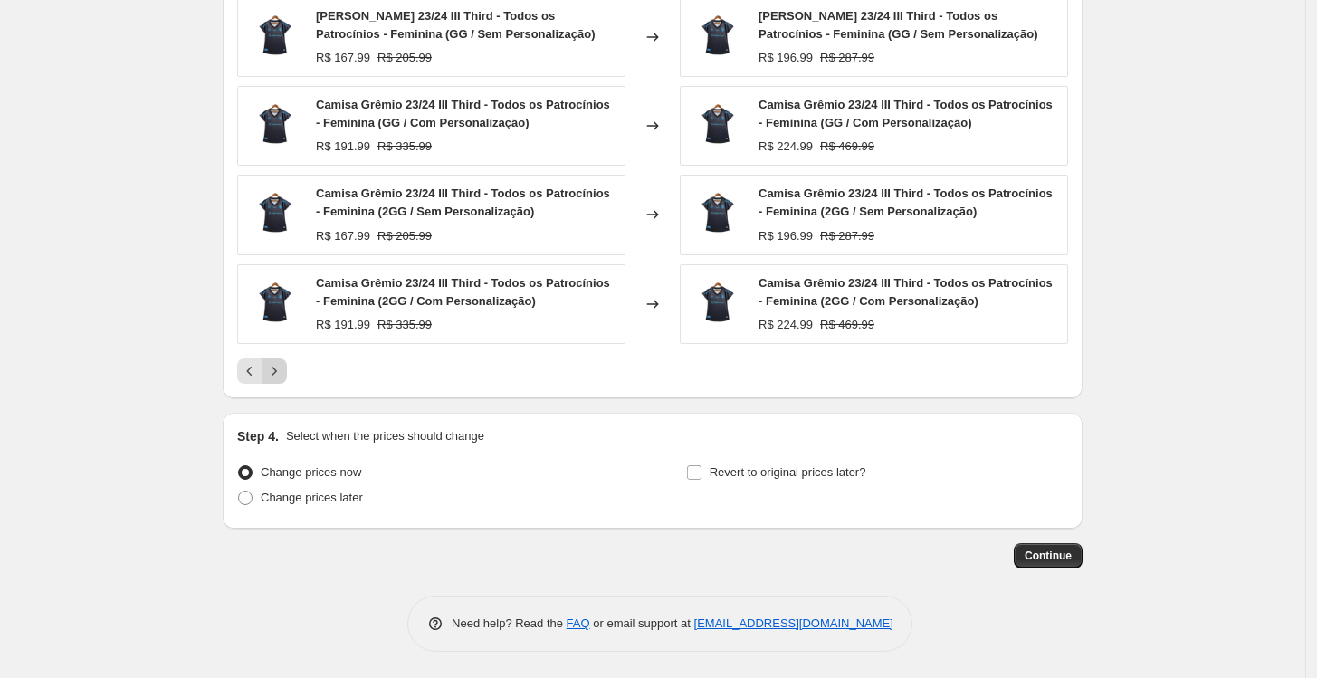
click at [277, 363] on icon "Next" at bounding box center [274, 371] width 18 height 18
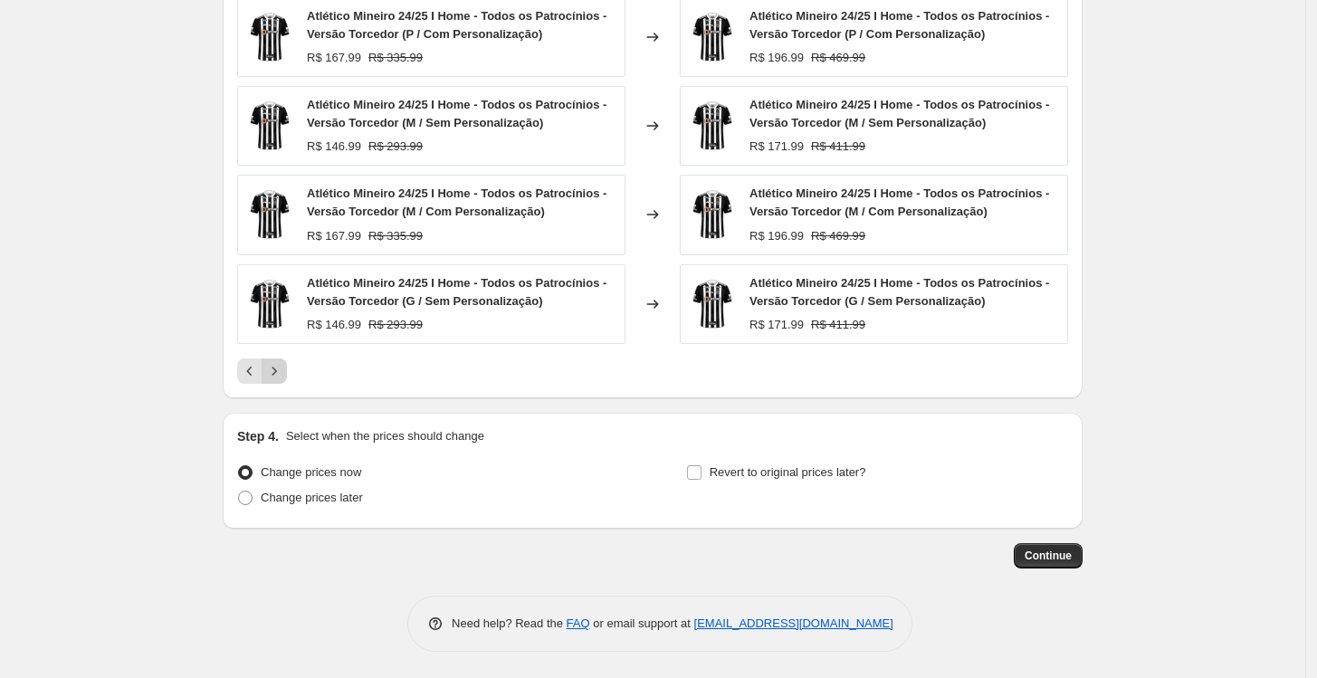
click at [276, 367] on icon "Next" at bounding box center [274, 371] width 18 height 18
click at [271, 368] on icon "Next" at bounding box center [274, 371] width 18 height 18
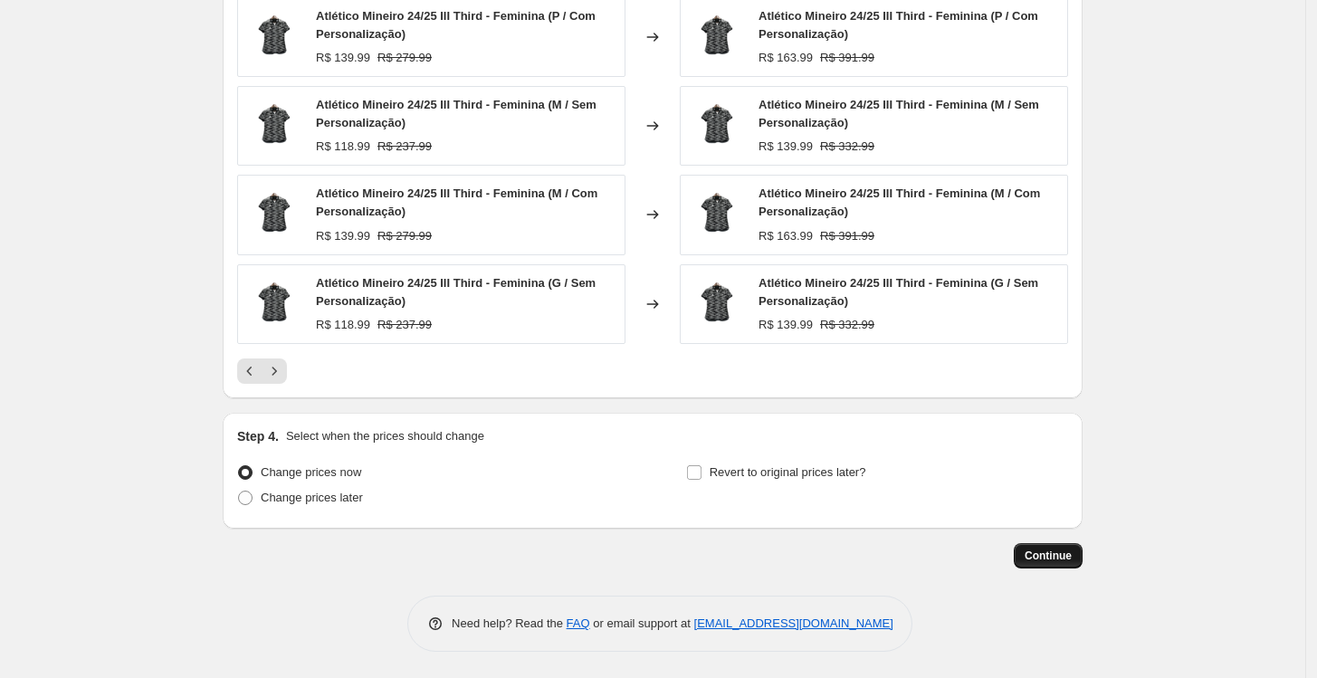
click at [1041, 552] on span "Continue" at bounding box center [1048, 555] width 47 height 14
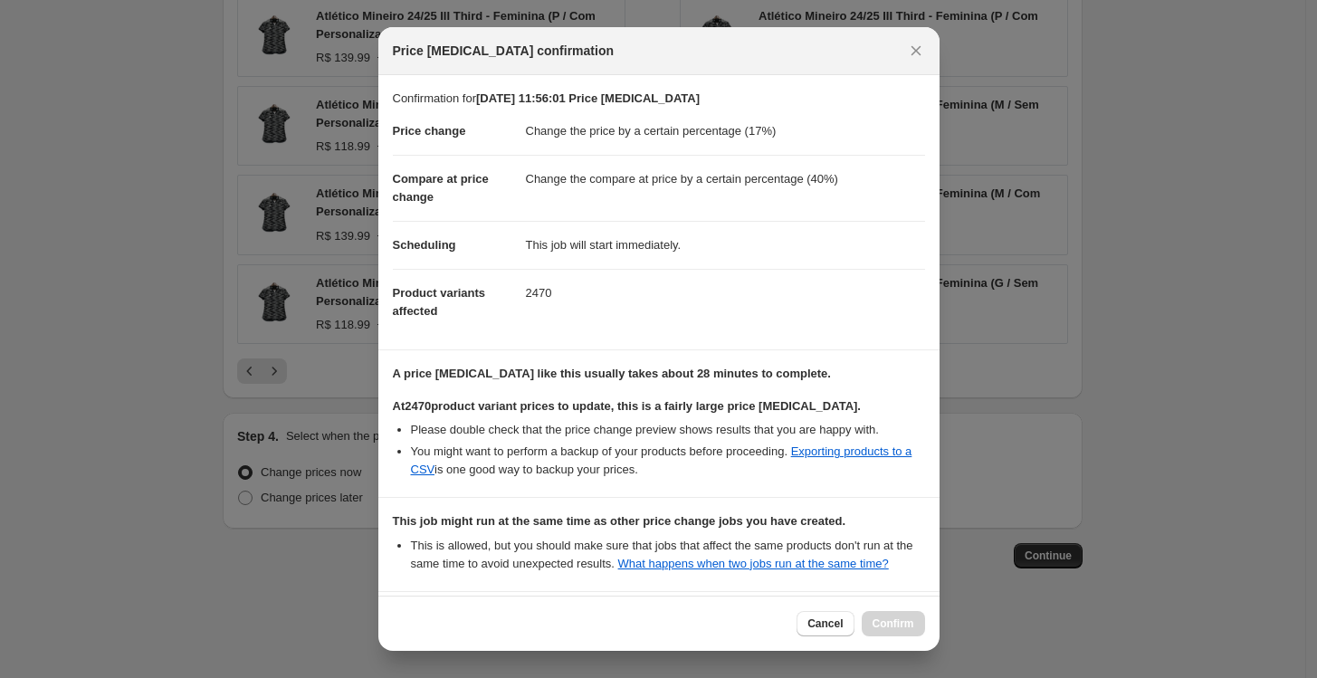
scroll to position [182, 0]
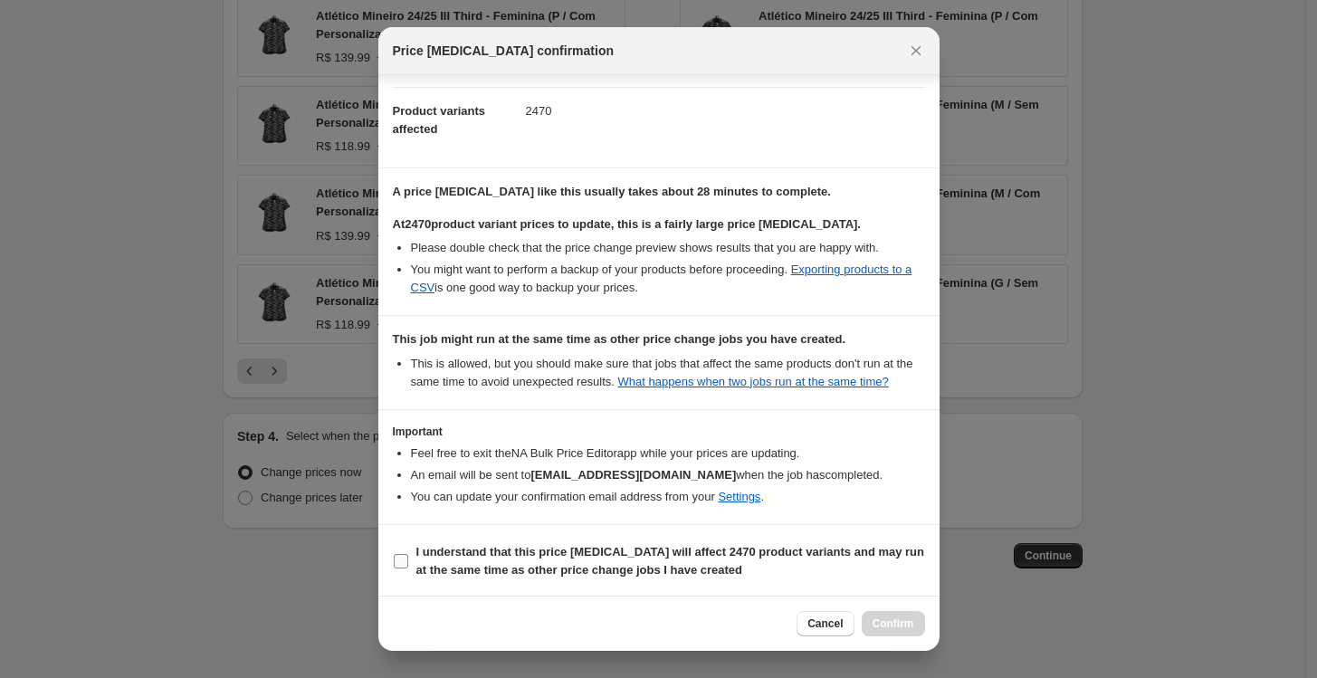
click at [645, 563] on b "I understand that this price [MEDICAL_DATA] will affect 2470 product variants a…" at bounding box center [670, 561] width 509 height 32
click at [408, 563] on input "I understand that this price [MEDICAL_DATA] will affect 2470 product variants a…" at bounding box center [401, 561] width 14 height 14
checkbox input "true"
click at [901, 623] on span "Confirm" at bounding box center [894, 623] width 42 height 14
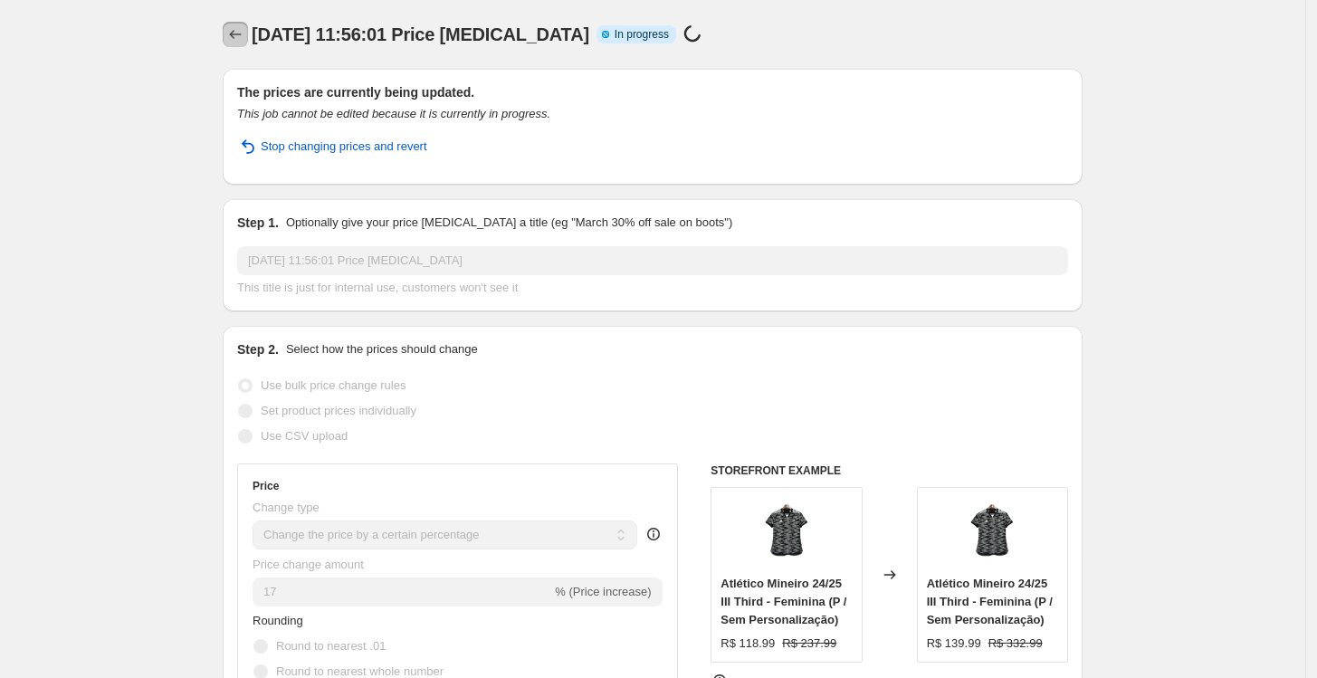
click at [240, 25] on icon "Price change jobs" at bounding box center [235, 34] width 18 height 18
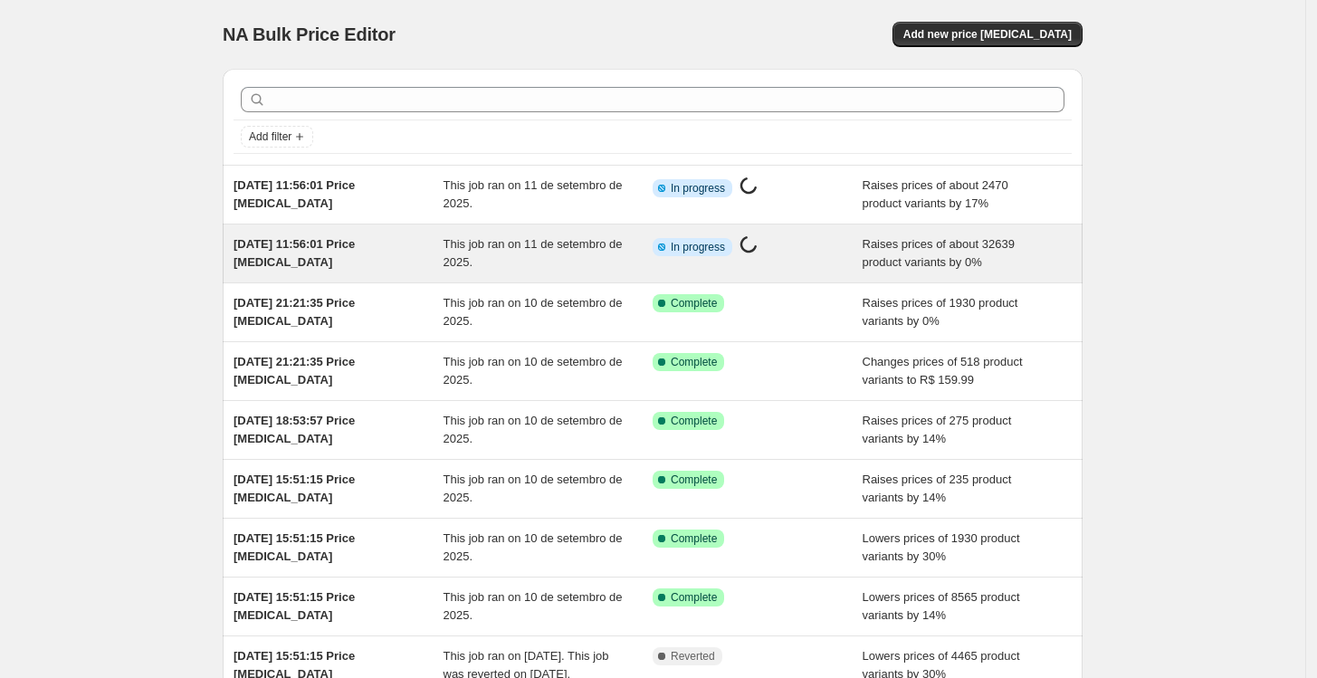
click at [539, 253] on div "This job ran on 11 de setembro de 2025." at bounding box center [549, 253] width 210 height 36
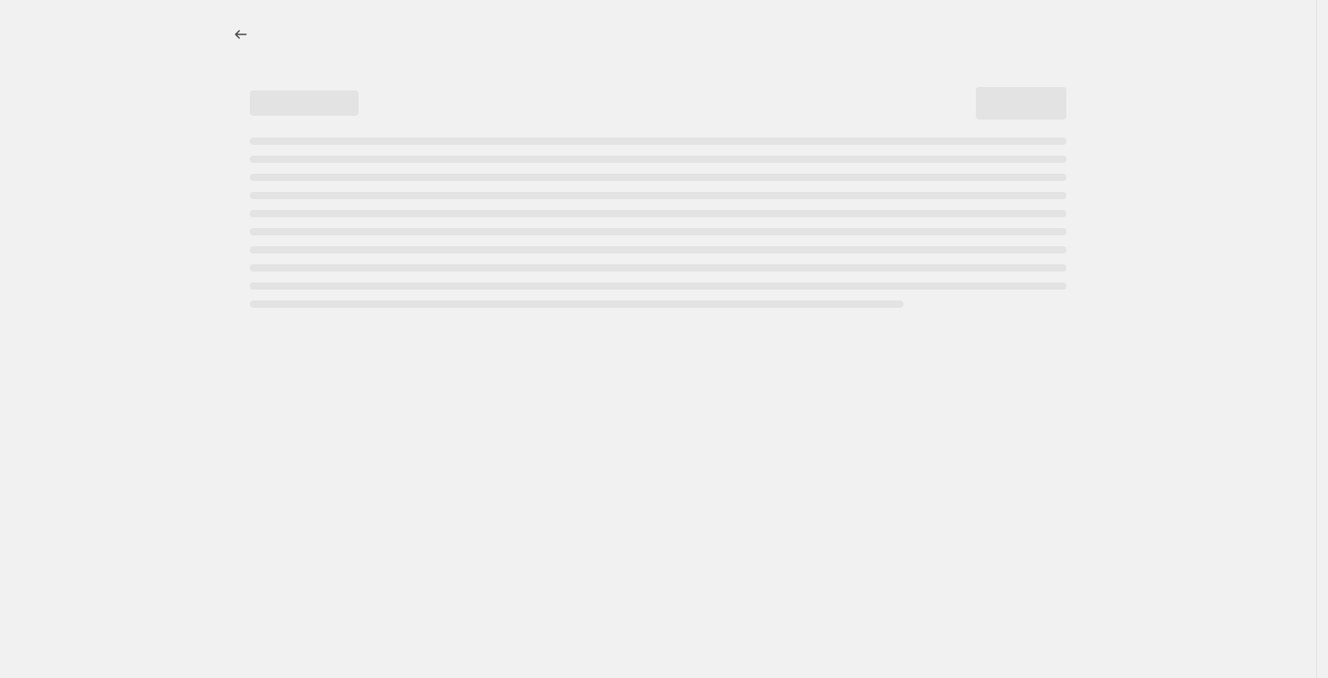
select select "percentage"
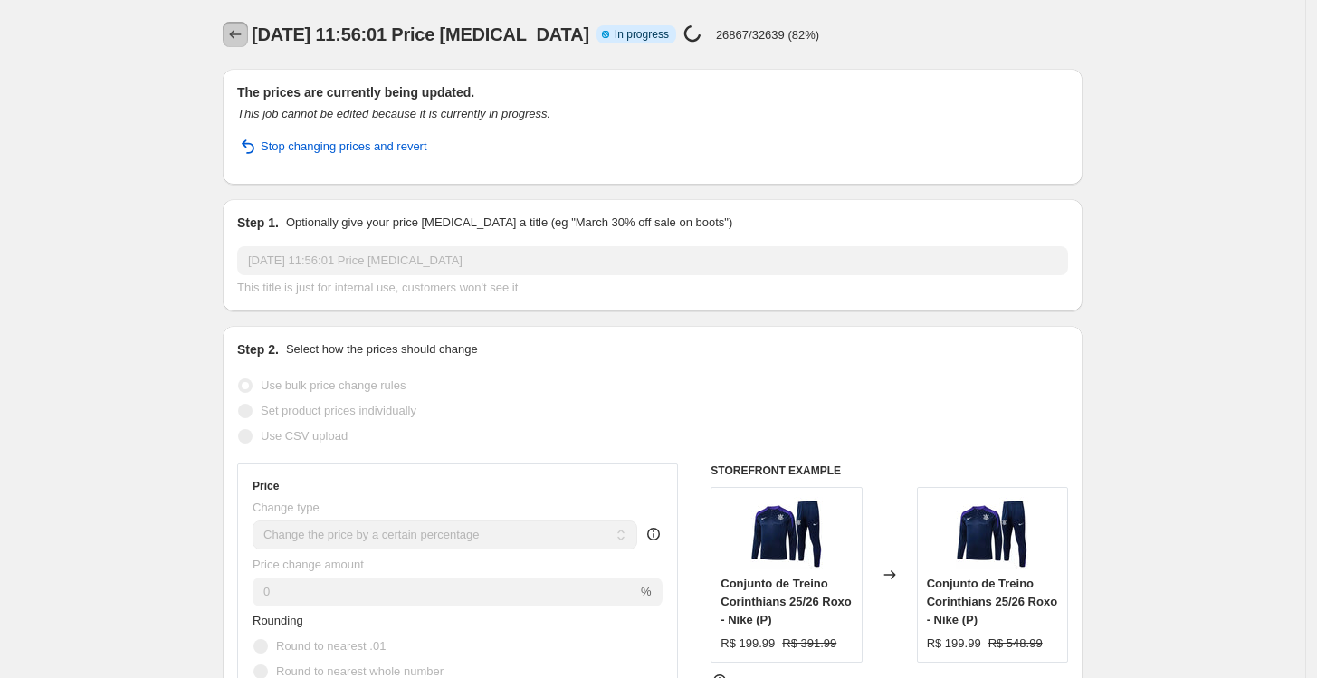
click at [244, 36] on icon "Price change jobs" at bounding box center [235, 34] width 18 height 18
